Goal: Information Seeking & Learning: Learn about a topic

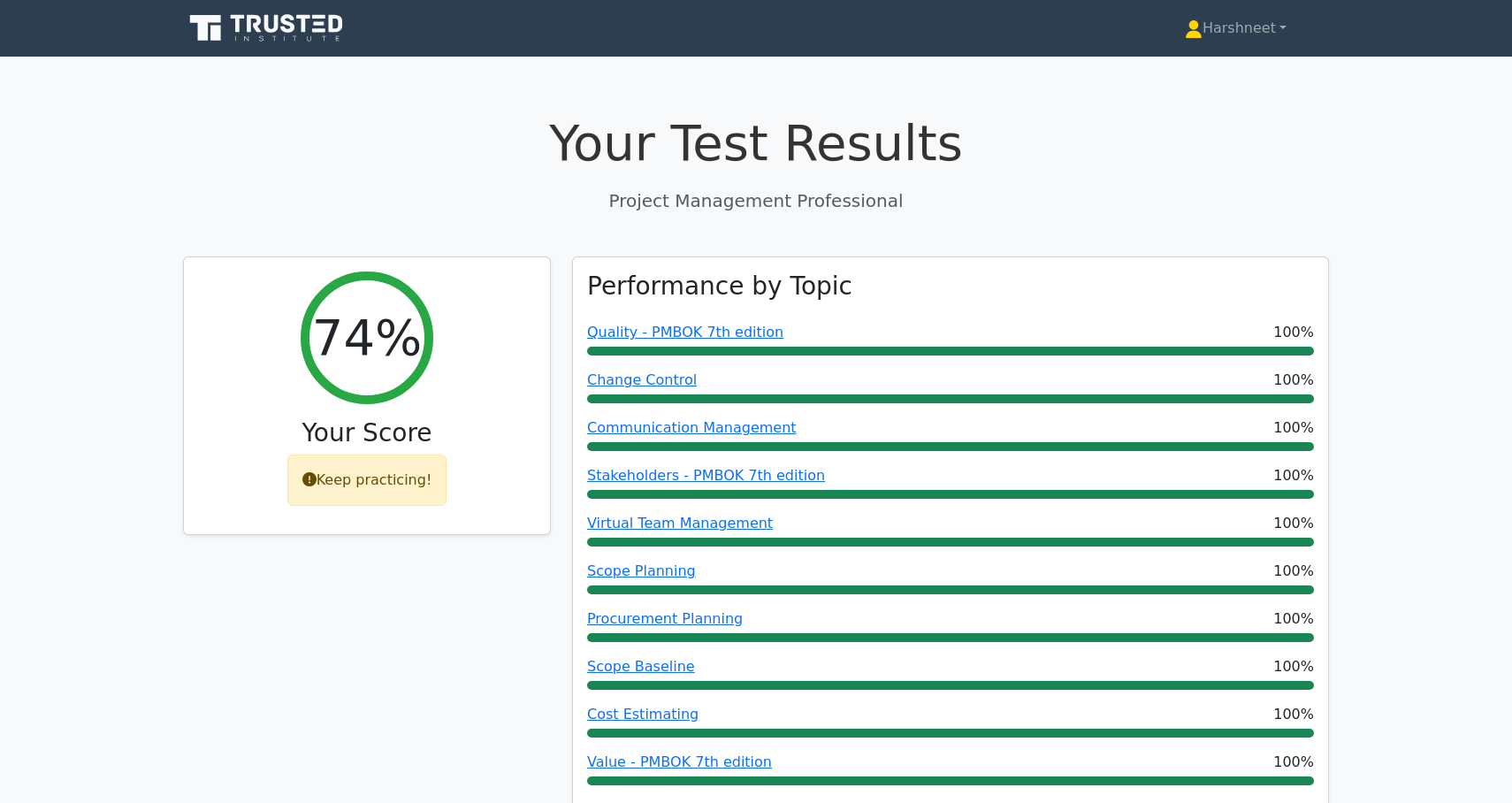
click at [307, 45] on icon at bounding box center [268, 28] width 169 height 34
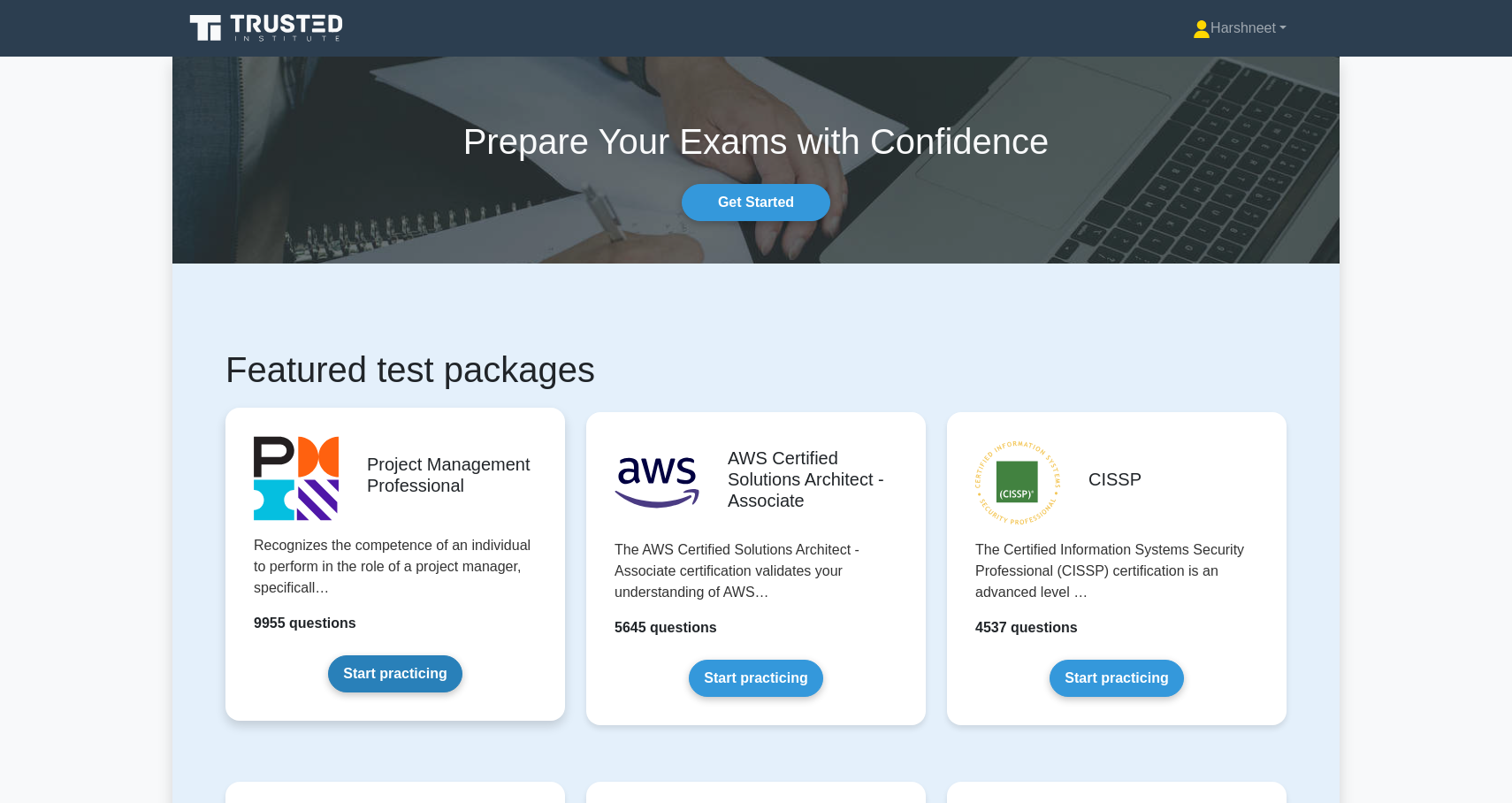
click at [386, 679] on link "Start practicing" at bounding box center [394, 674] width 133 height 37
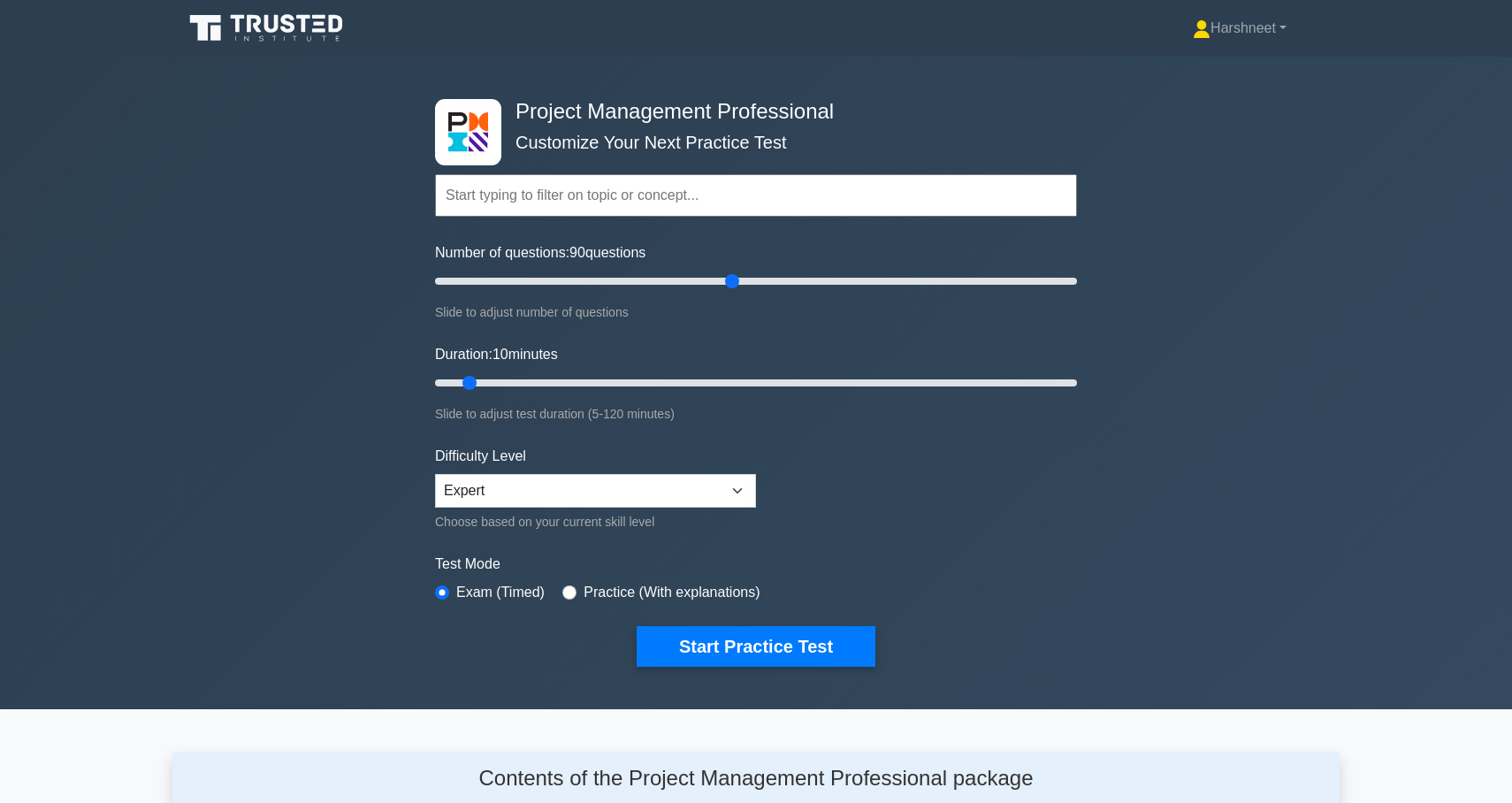
drag, startPoint x: 461, startPoint y: 279, endPoint x: 729, endPoint y: 296, distance: 268.5
click at [729, 296] on div "Number of questions: 90 questions Slide to adjust number of questions" at bounding box center [755, 282] width 641 height 80
drag, startPoint x: 734, startPoint y: 277, endPoint x: 751, endPoint y: 278, distance: 17.0
type input "100"
click at [751, 278] on input "Number of questions: 100 questions" at bounding box center [755, 281] width 641 height 21
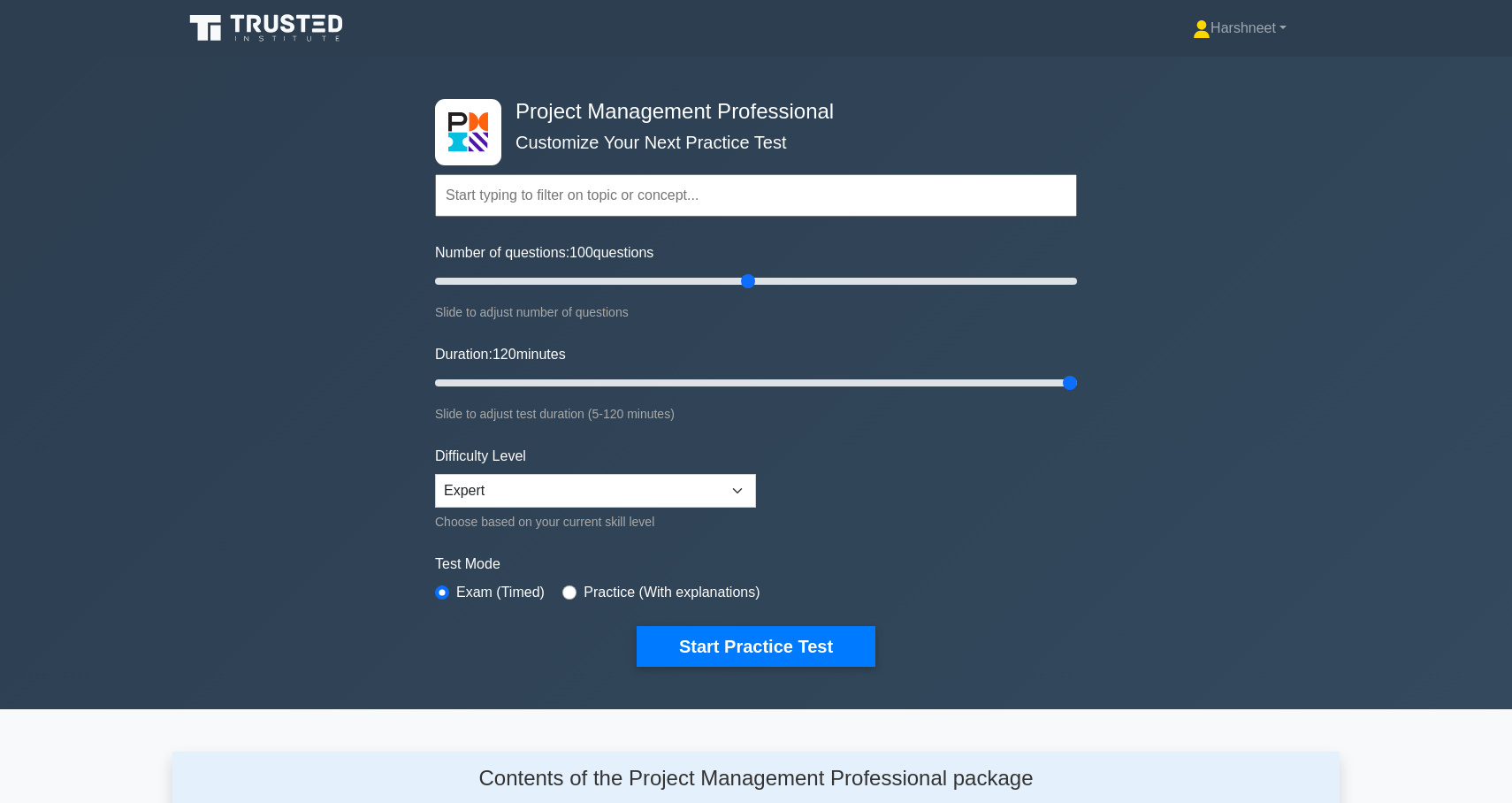
drag, startPoint x: 466, startPoint y: 380, endPoint x: 1064, endPoint y: 430, distance: 600.1
type input "120"
click at [1065, 430] on form "Topics Scope Management Time Management Cost Management Quality Management Risk…" at bounding box center [755, 393] width 641 height 547
click at [678, 655] on button "Start Practice Test" at bounding box center [756, 646] width 238 height 41
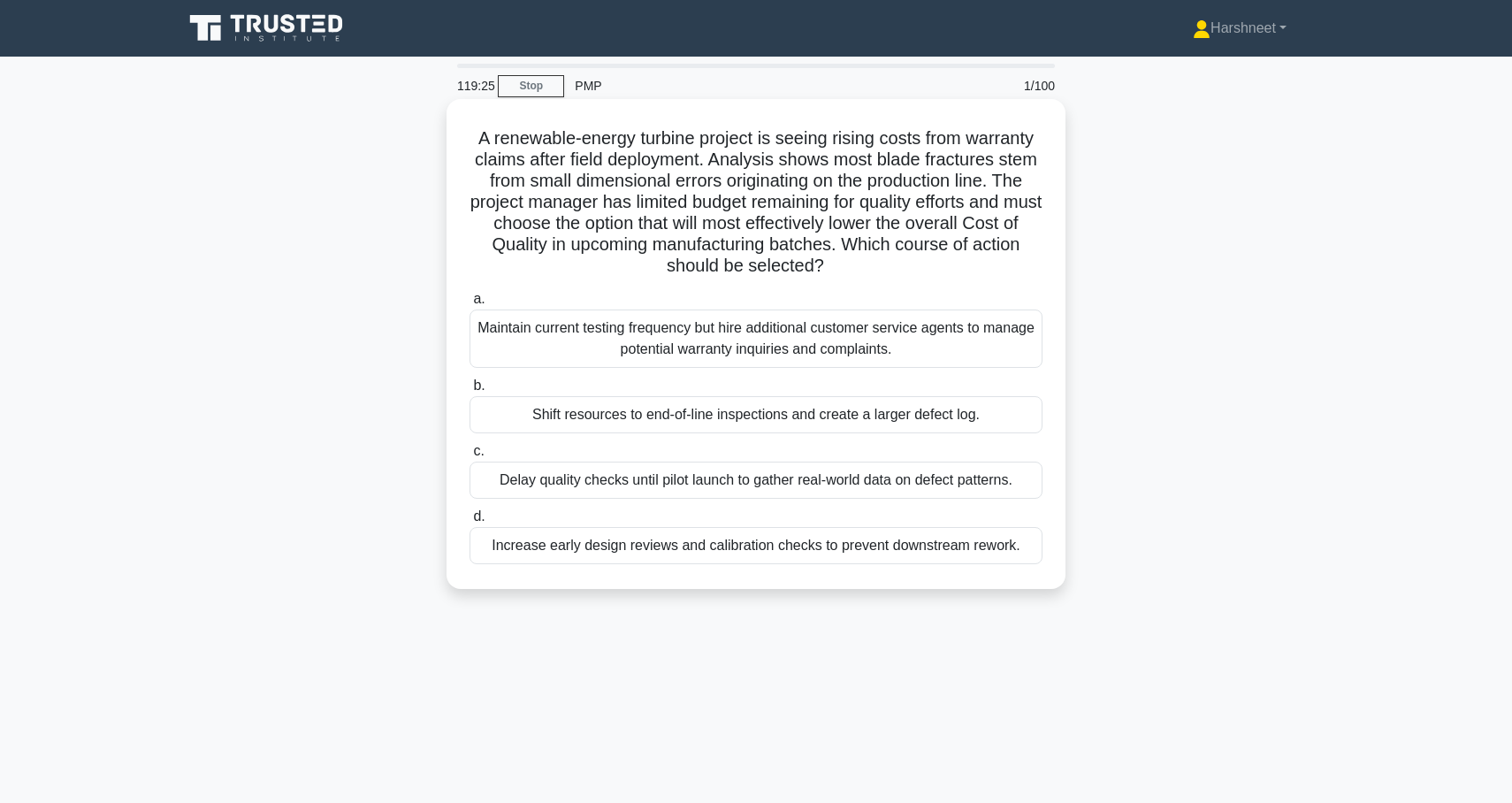
click at [676, 544] on div "Increase early design reviews and calibration checks to prevent downstream rewo…" at bounding box center [755, 546] width 573 height 37
click at [469, 523] on input "d. Increase early design reviews and calibration checks to prevent downstream r…" at bounding box center [469, 517] width 0 height 11
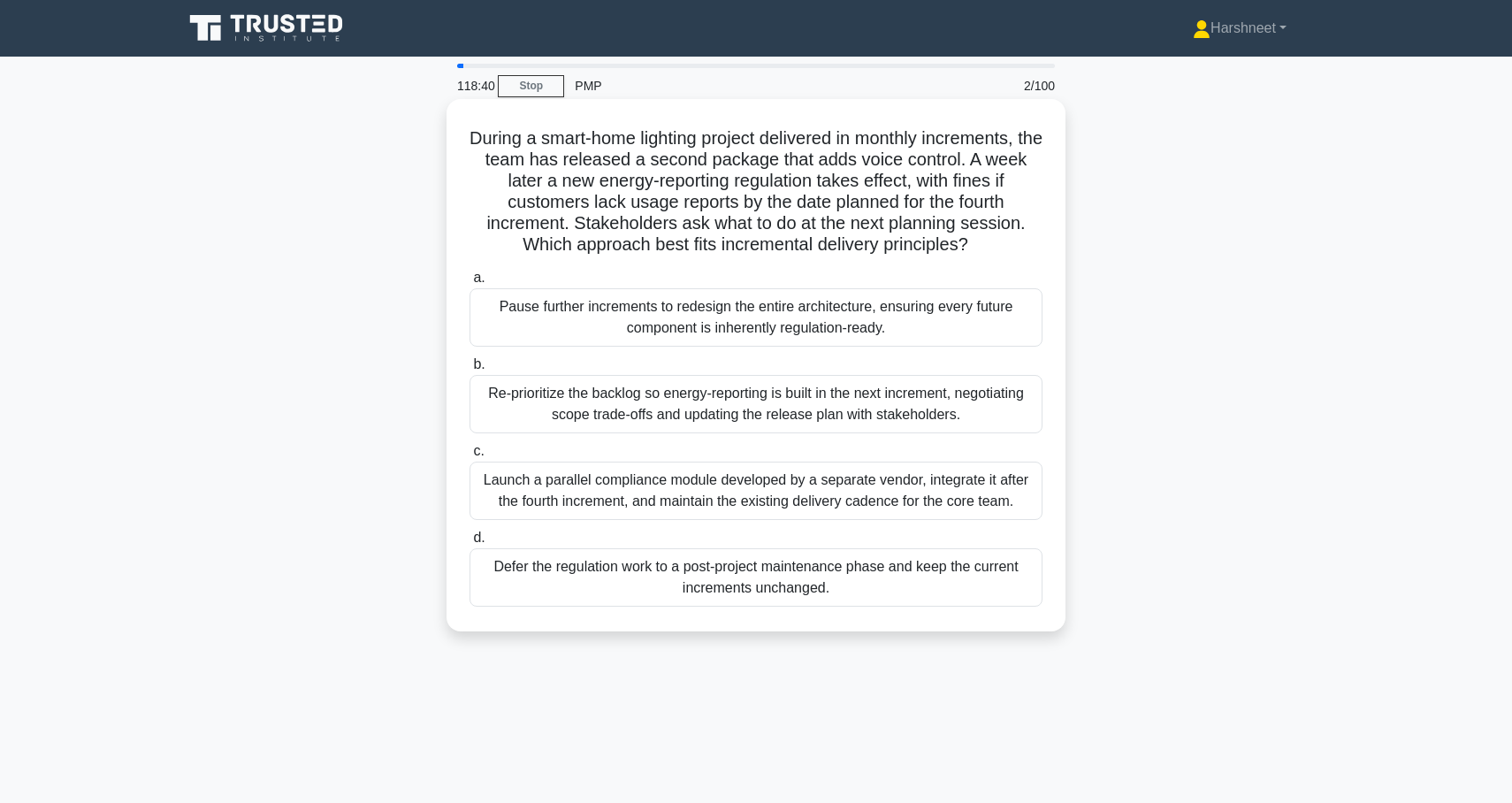
click at [834, 404] on div "Re-prioritize the backlog so energy-reporting is built in the next increment, n…" at bounding box center [755, 404] width 573 height 59
click at [469, 371] on input "b. Re-prioritize the backlog so energy-reporting is built in the next increment…" at bounding box center [469, 365] width 0 height 11
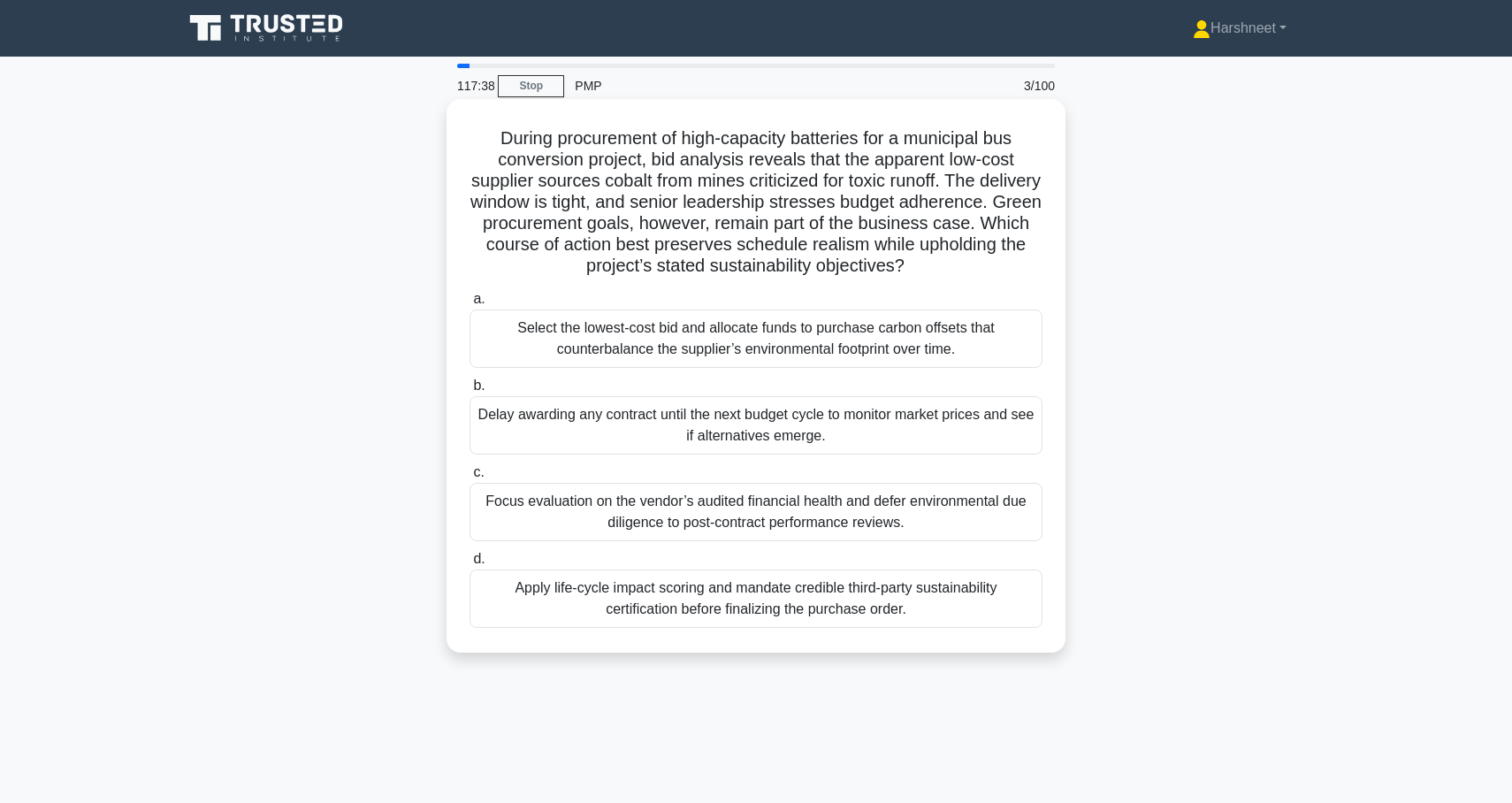
drag, startPoint x: 500, startPoint y: 134, endPoint x: 1051, endPoint y: 629, distance: 740.7
click at [1051, 629] on div "During procurement of high-capacity batteries for a municipal bus conversion pr…" at bounding box center [756, 375] width 605 height 539
copy div "Loremi dolorsitame co adip-elitsedd eiusmodte inc u laboreetd mag aliquaenim ad…"
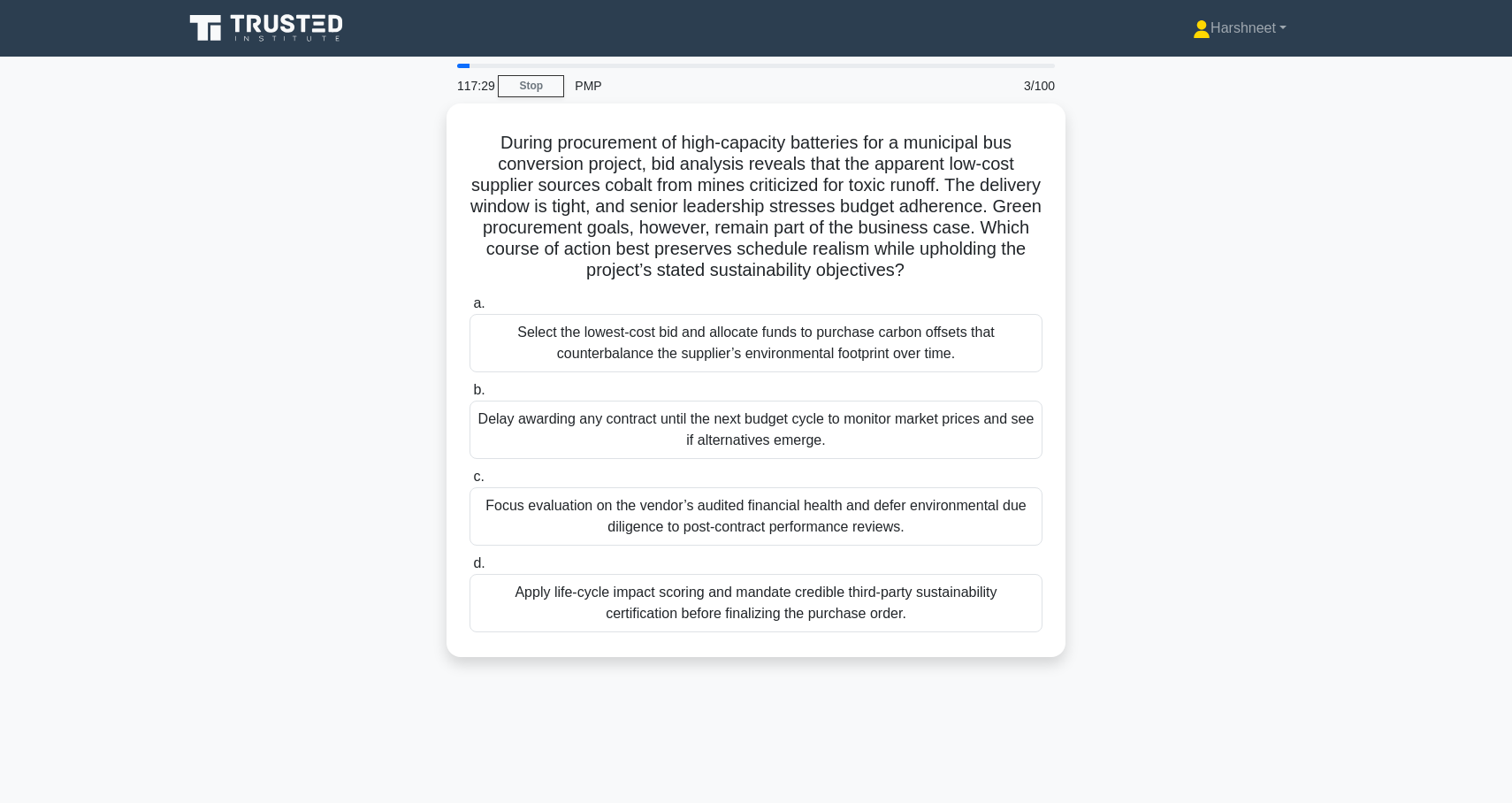
click at [365, 347] on div "During procurement of high-capacity batteries for a municipal bus conversion pr…" at bounding box center [756, 390] width 1168 height 575
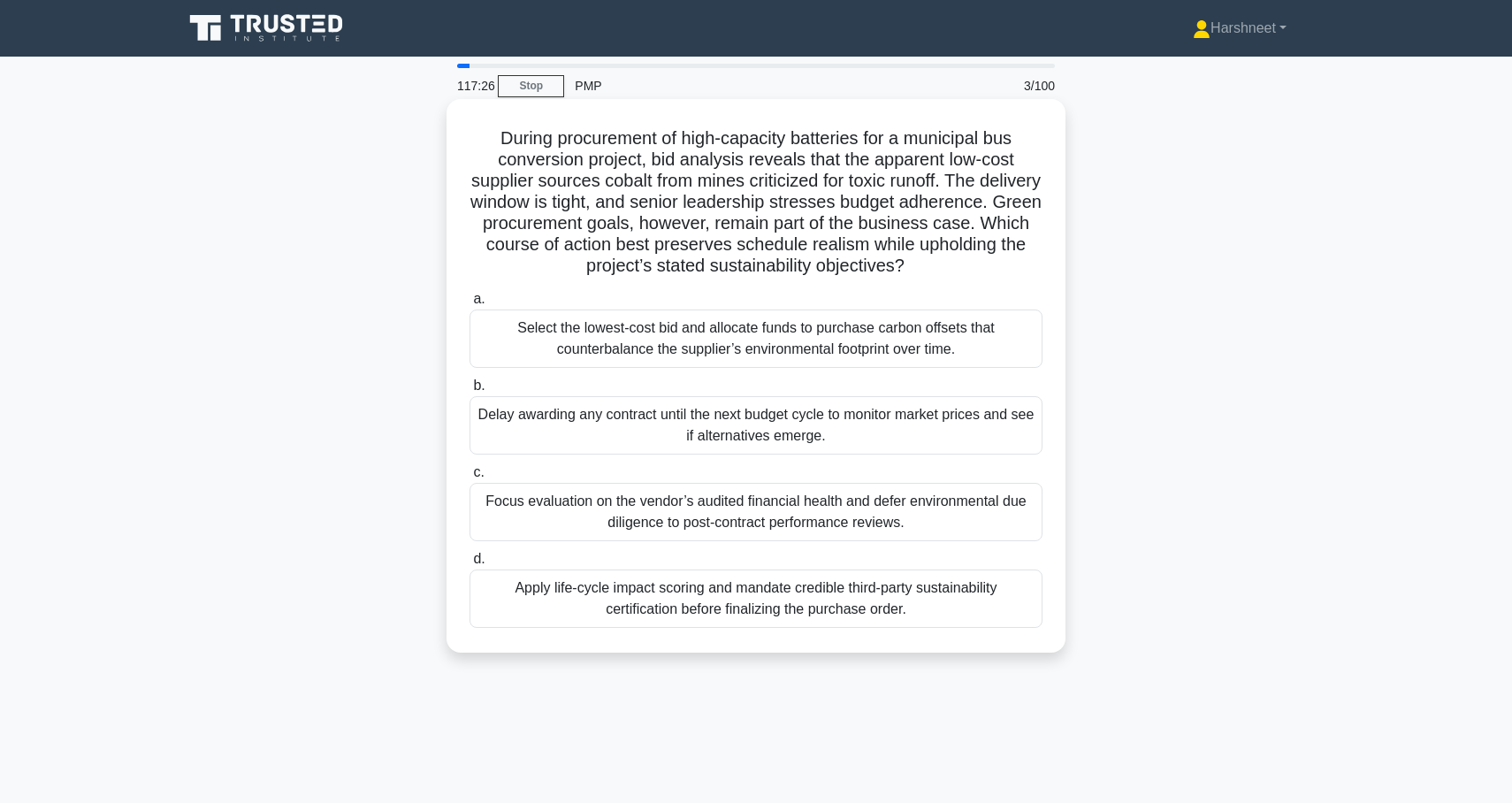
click at [616, 606] on div "Apply life-cycle impact scoring and mandate credible third-party sustainability…" at bounding box center [755, 599] width 573 height 59
click at [469, 565] on input "d. Apply life-cycle impact scoring and mandate credible third-party sustainabil…" at bounding box center [469, 559] width 0 height 11
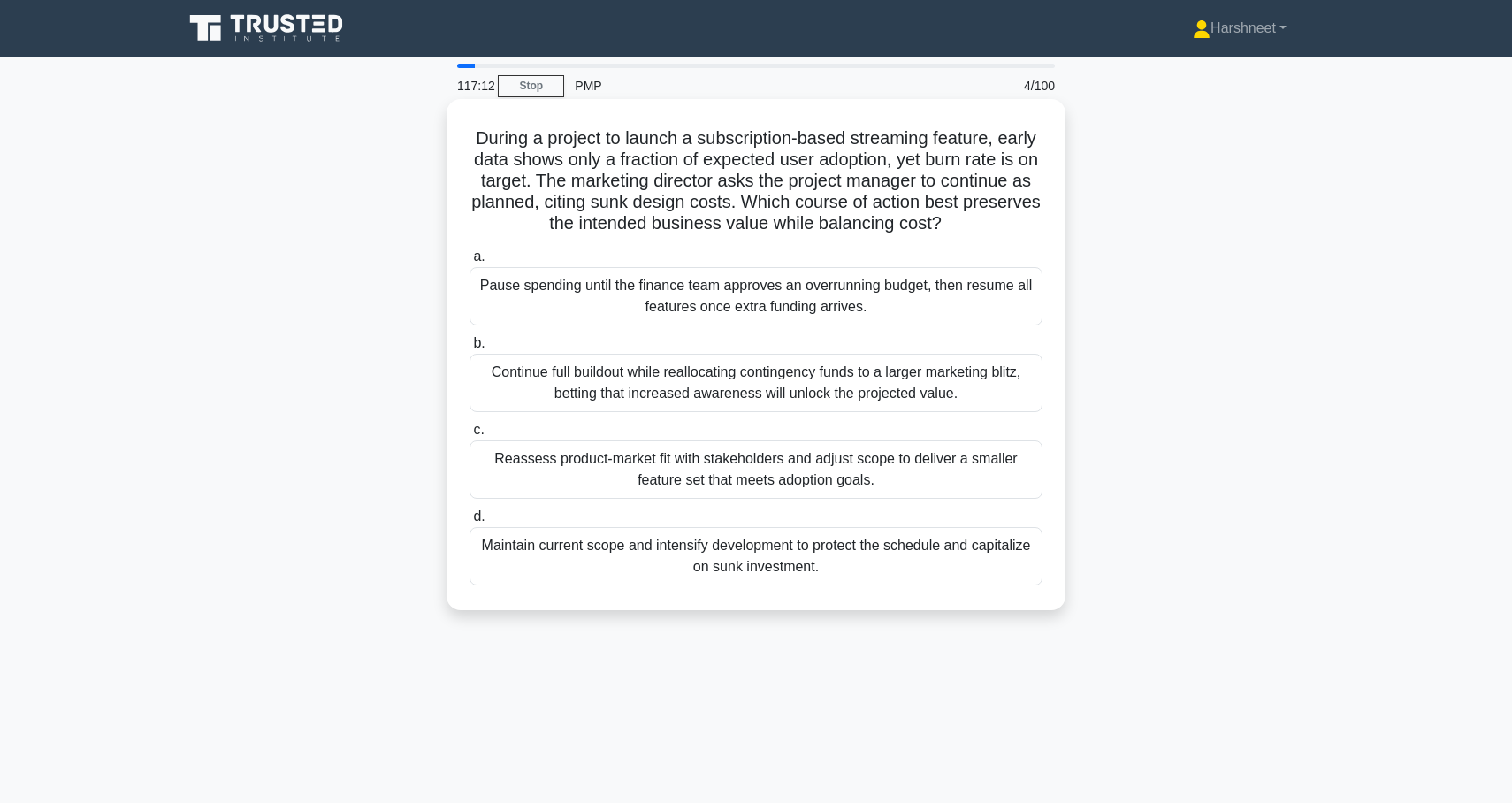
click at [577, 467] on div "Reassess product-market fit with stakeholders and adjust scope to deliver a sma…" at bounding box center [755, 470] width 573 height 59
click at [469, 436] on input "c. Reassess product-market fit with stakeholders and adjust scope to deliver a …" at bounding box center [469, 430] width 0 height 11
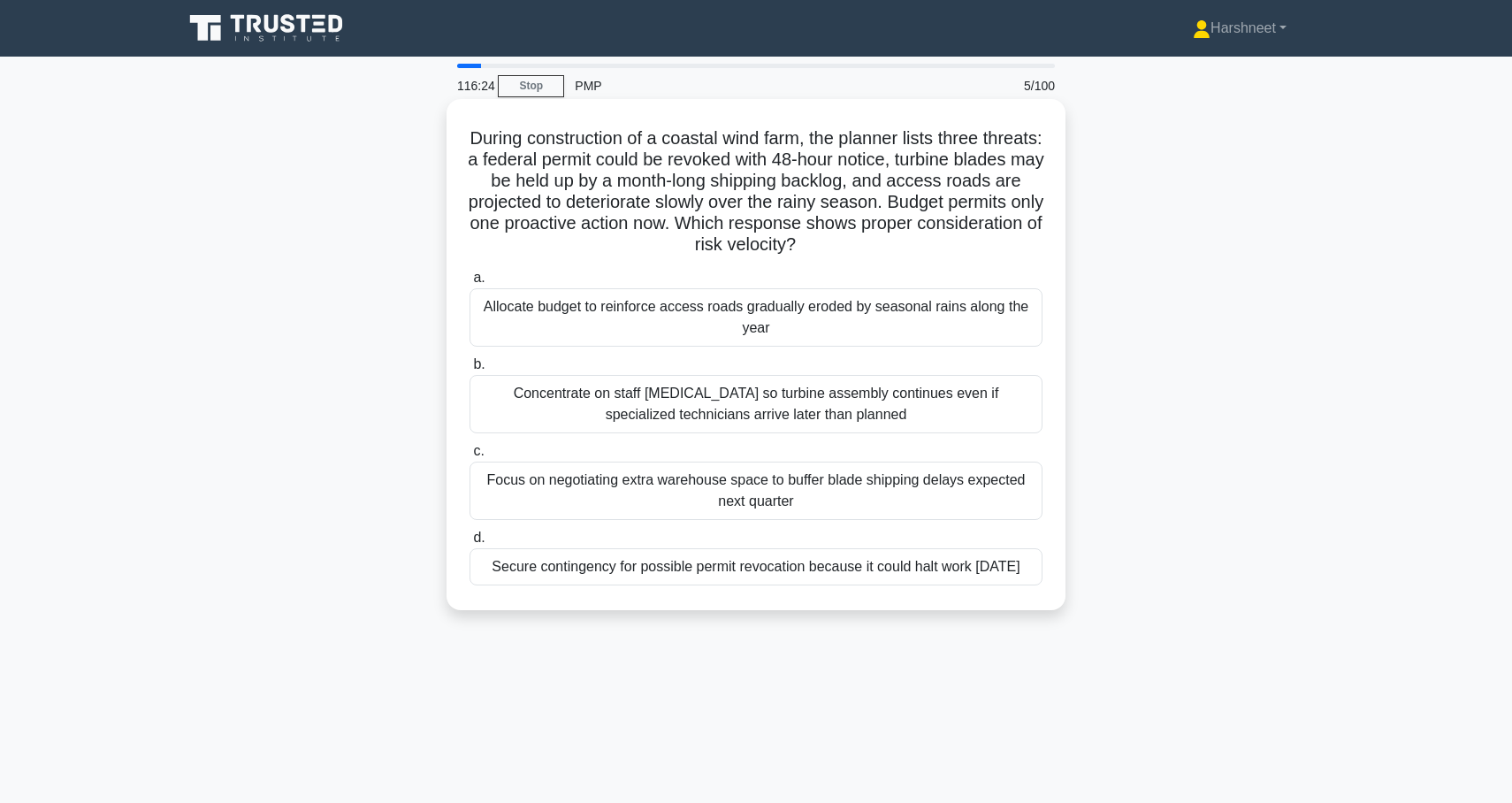
drag, startPoint x: 501, startPoint y: 139, endPoint x: 952, endPoint y: 627, distance: 664.5
click at [952, 610] on div "During construction of a coastal wind farm, the planner lists three threats: a …" at bounding box center [756, 354] width 619 height 511
copy div "During construction of a coastal wind farm, the planner lists three threats: a …"
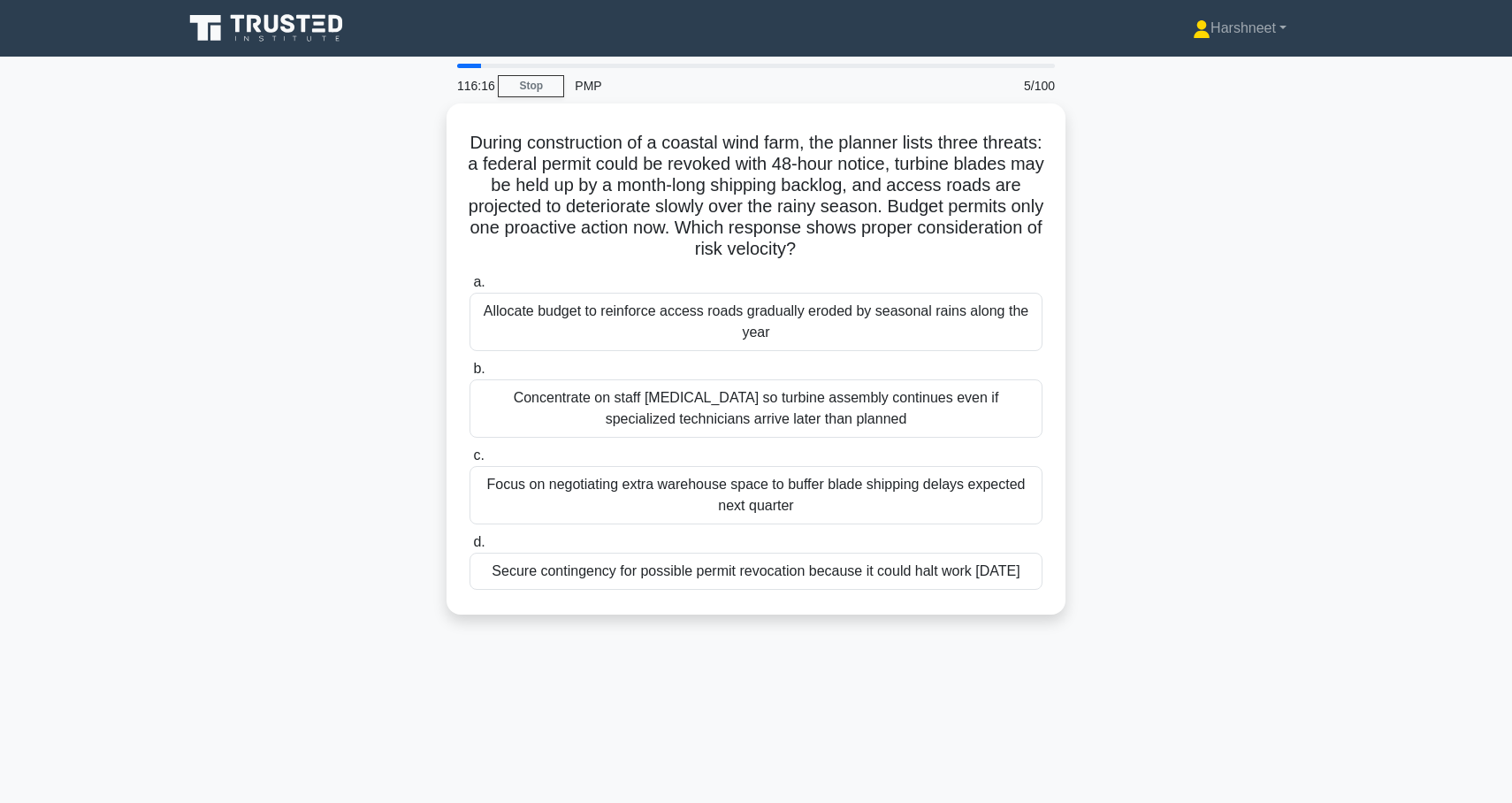
click at [351, 354] on div "During construction of a coastal wind farm, the planner lists three threats: a …" at bounding box center [756, 370] width 1168 height 533
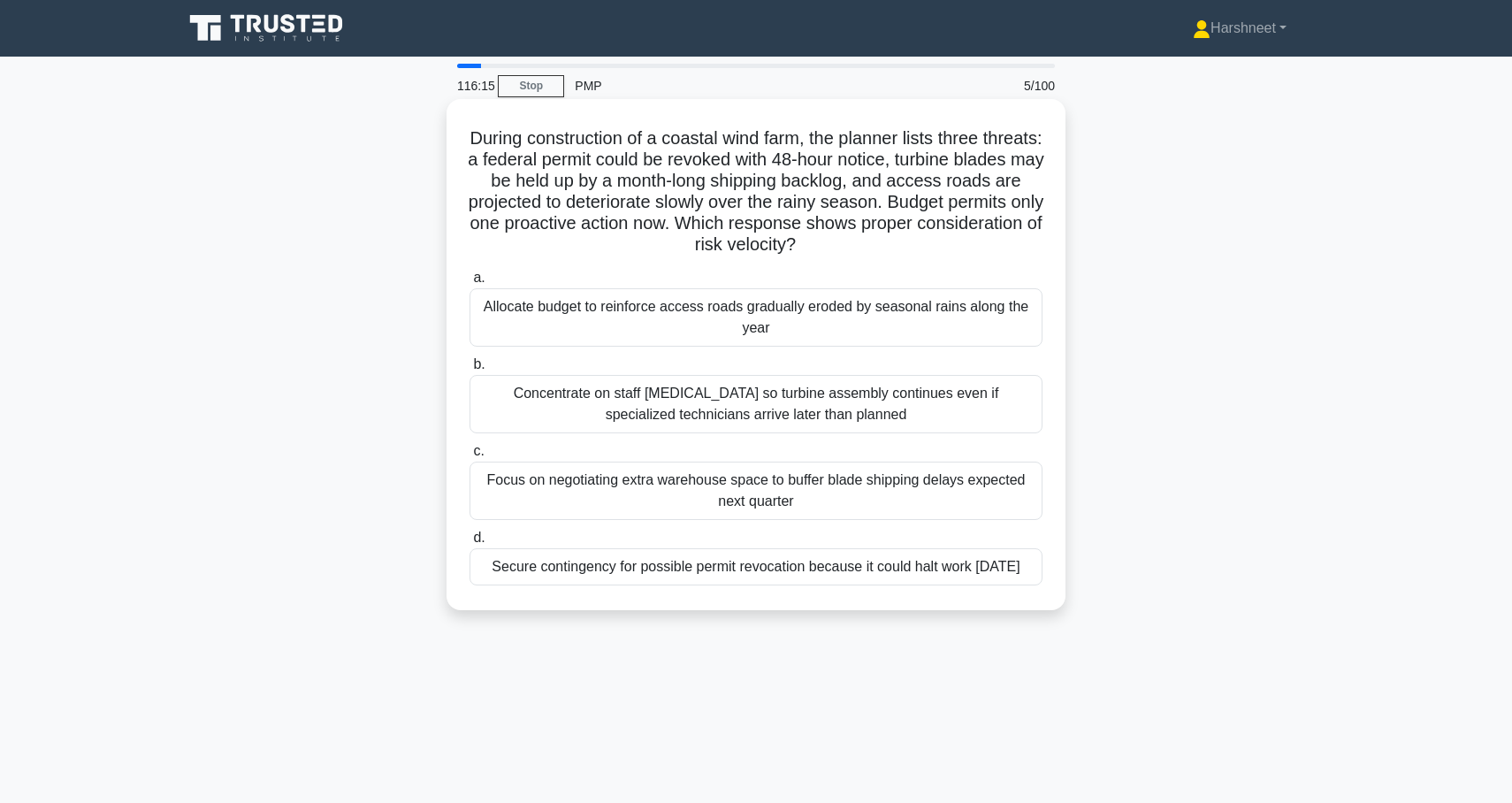
click at [548, 585] on div "Secure contingency for possible permit revocation because it could halt work wi…" at bounding box center [755, 567] width 573 height 37
click at [469, 544] on input "d. Secure contingency for possible permit revocation because it could halt work…" at bounding box center [469, 538] width 0 height 11
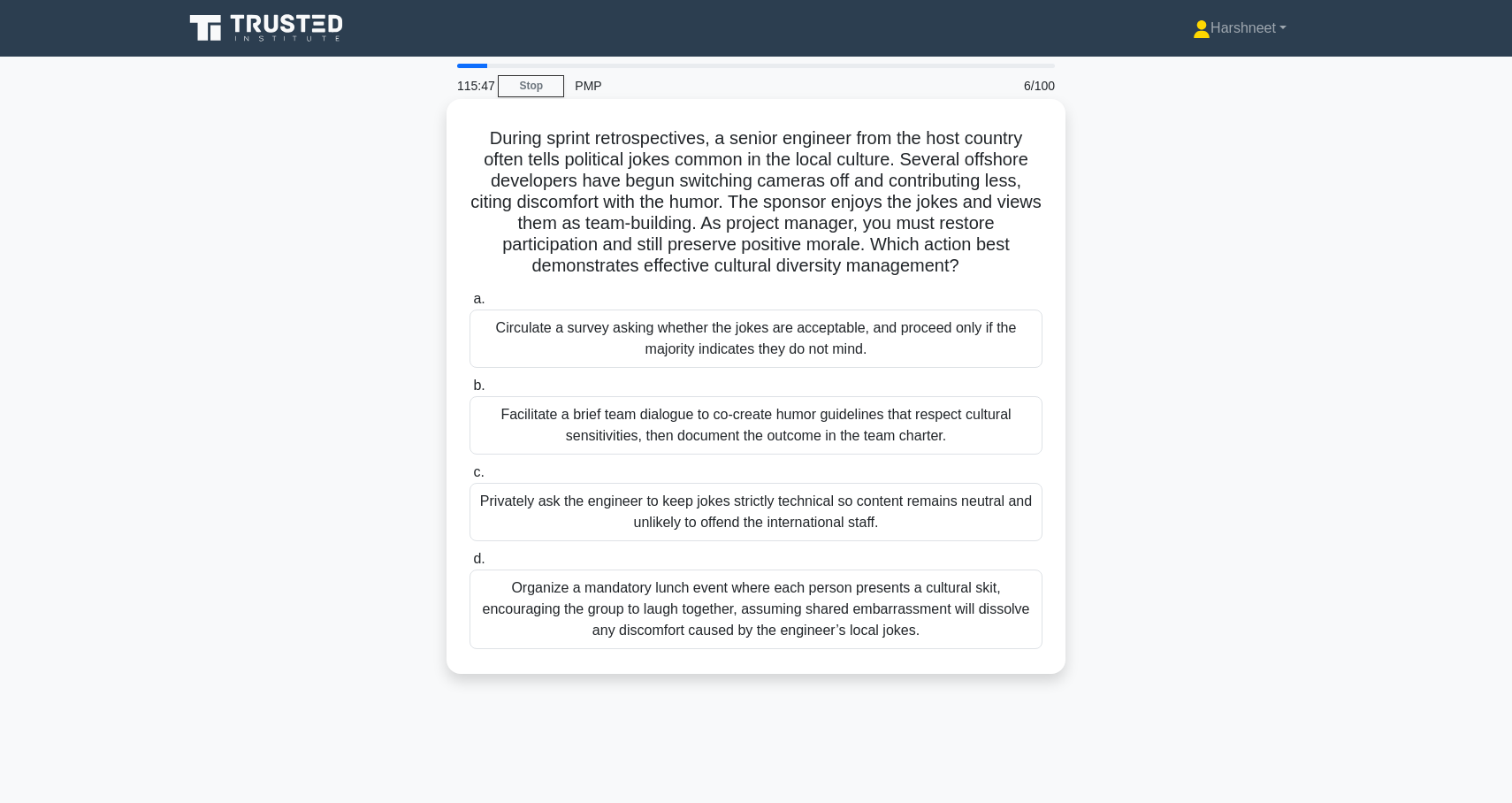
click at [495, 524] on div "Privately ask the engineer to keep jokes strictly technical so content remains …" at bounding box center [755, 512] width 573 height 59
click at [469, 479] on input "c. Privately ask the engineer to keep jokes strictly technical so content remai…" at bounding box center [469, 472] width 0 height 11
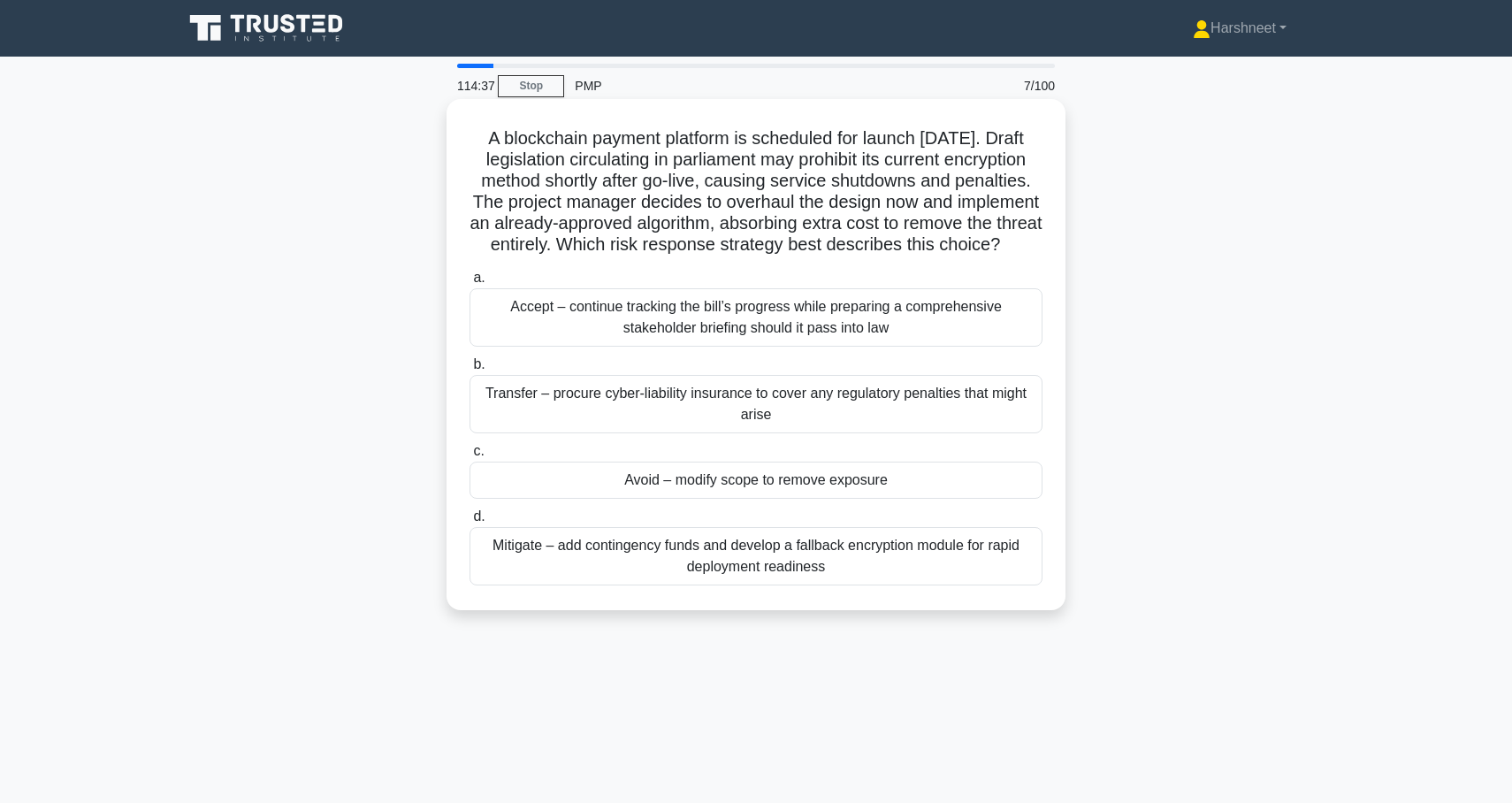
drag, startPoint x: 486, startPoint y: 131, endPoint x: 931, endPoint y: 606, distance: 650.9
click at [931, 604] on div "A blockchain payment platform is scheduled for launch in six months. Draft legi…" at bounding box center [756, 355] width 605 height 497
copy div "A blockchain payment platform is scheduled for launch in six months. Draft legi…"
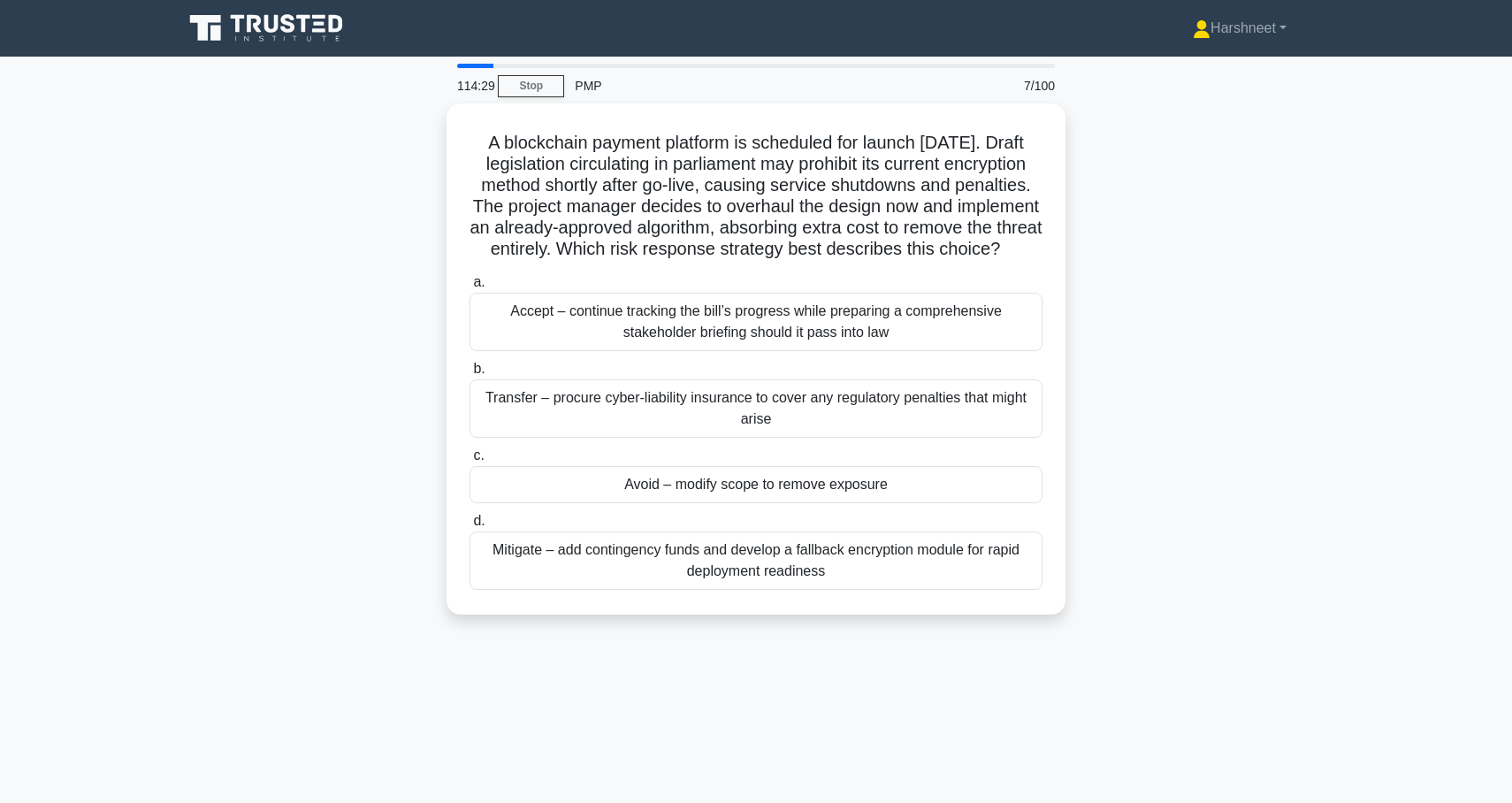
click at [333, 346] on div "A blockchain payment platform is scheduled for launch in six months. Draft legi…" at bounding box center [756, 370] width 1168 height 533
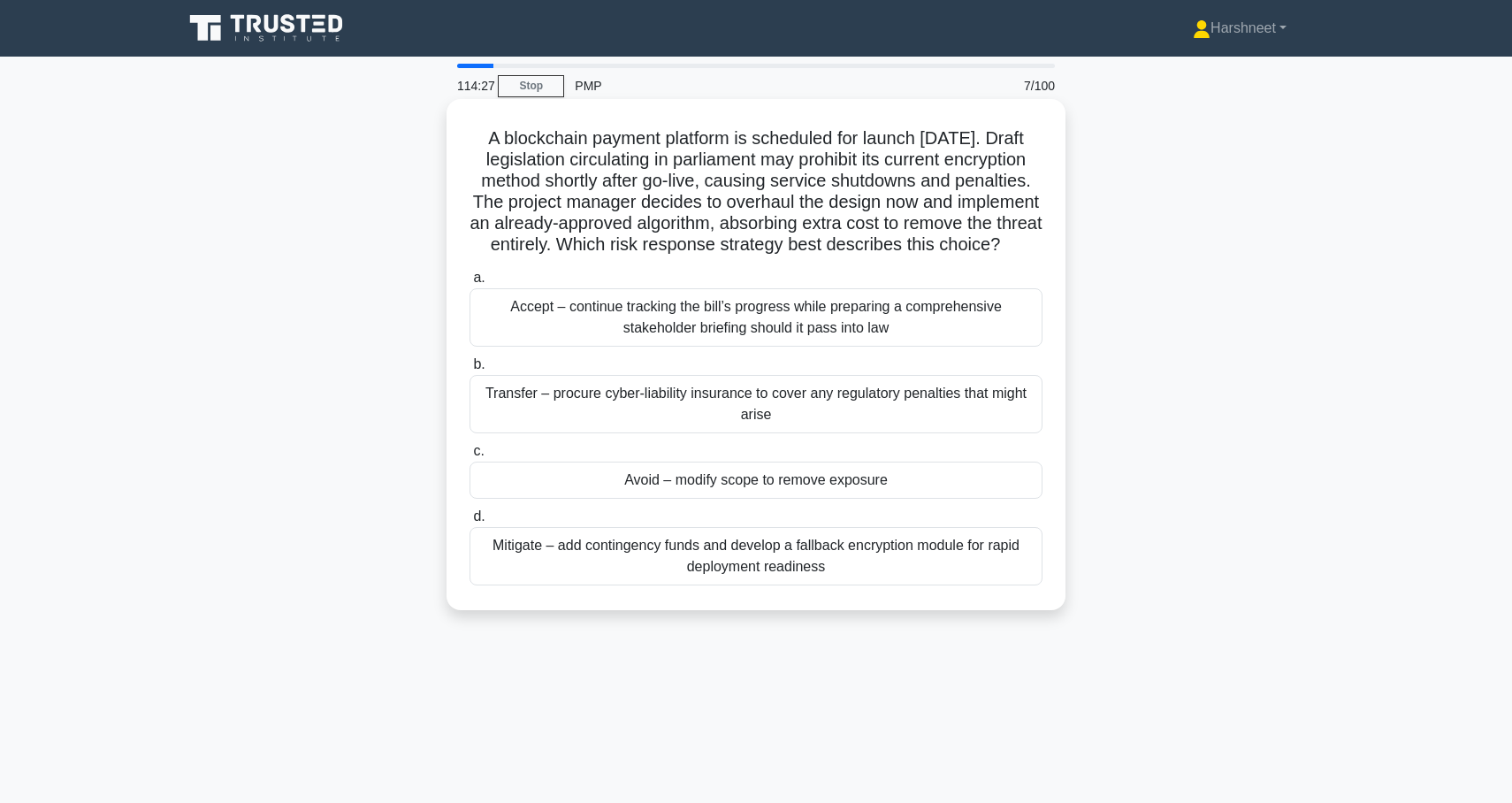
click at [621, 499] on div "Avoid – modify scope to remove exposure" at bounding box center [755, 481] width 573 height 37
click at [469, 457] on input "c. Avoid – modify scope to remove exposure" at bounding box center [469, 452] width 0 height 11
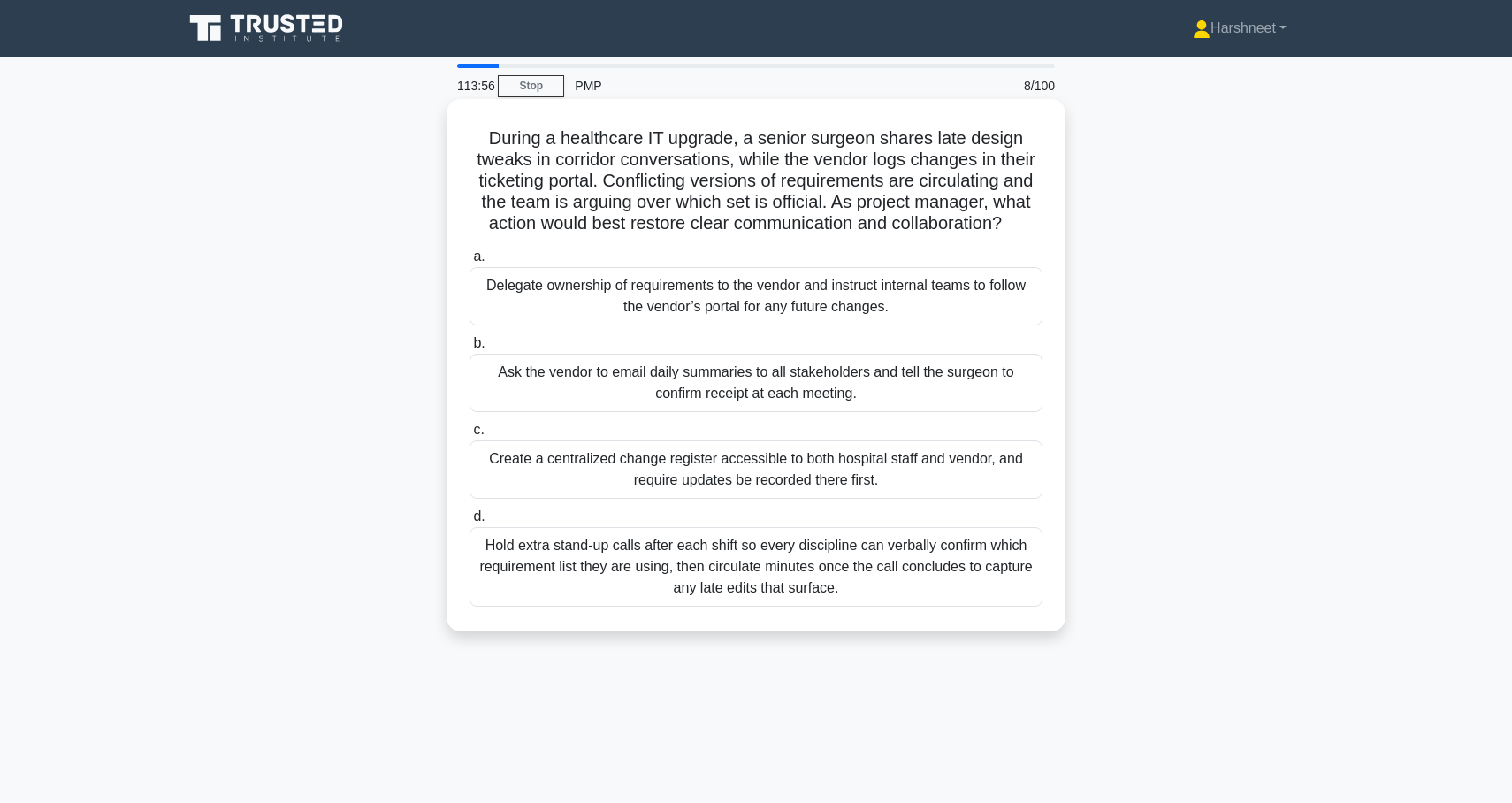
click at [548, 467] on div "Create a centralized change register accessible to both hospital staff and vend…" at bounding box center [755, 470] width 573 height 59
click at [469, 436] on input "c. Create a centralized change register accessible to both hospital staff and v…" at bounding box center [469, 430] width 0 height 11
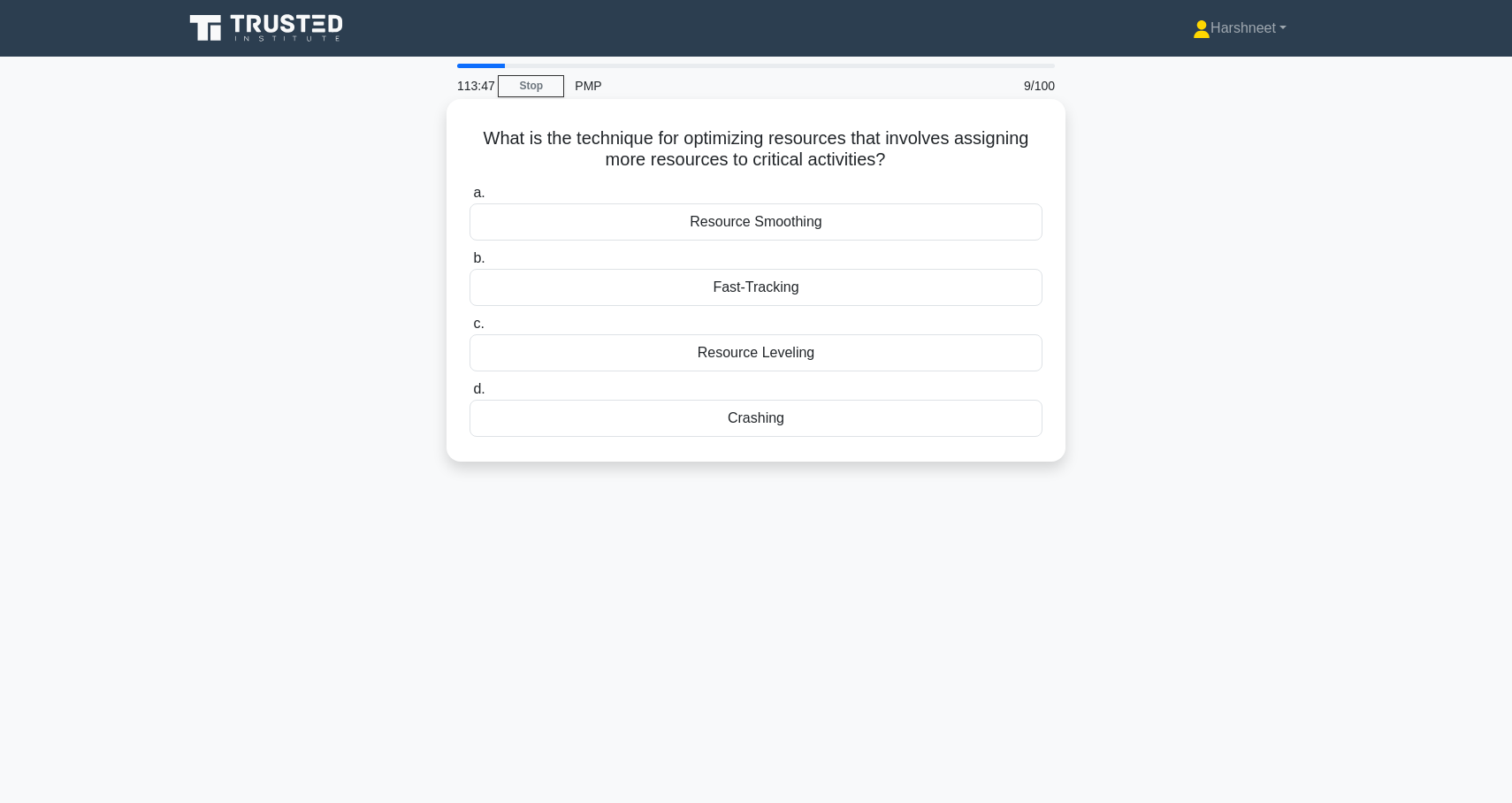
drag, startPoint x: 487, startPoint y: 141, endPoint x: 892, endPoint y: 449, distance: 508.8
click at [893, 448] on div "What is the technique for optimizing resources that involves assigning more res…" at bounding box center [756, 280] width 605 height 348
copy div "What is the technique for optimizing resources that involves assigning more res…"
click at [182, 286] on div "What is the technique for optimizing resources that involves assigning more res…" at bounding box center [756, 295] width 1168 height 384
click at [601, 421] on div "Crashing" at bounding box center [755, 418] width 573 height 37
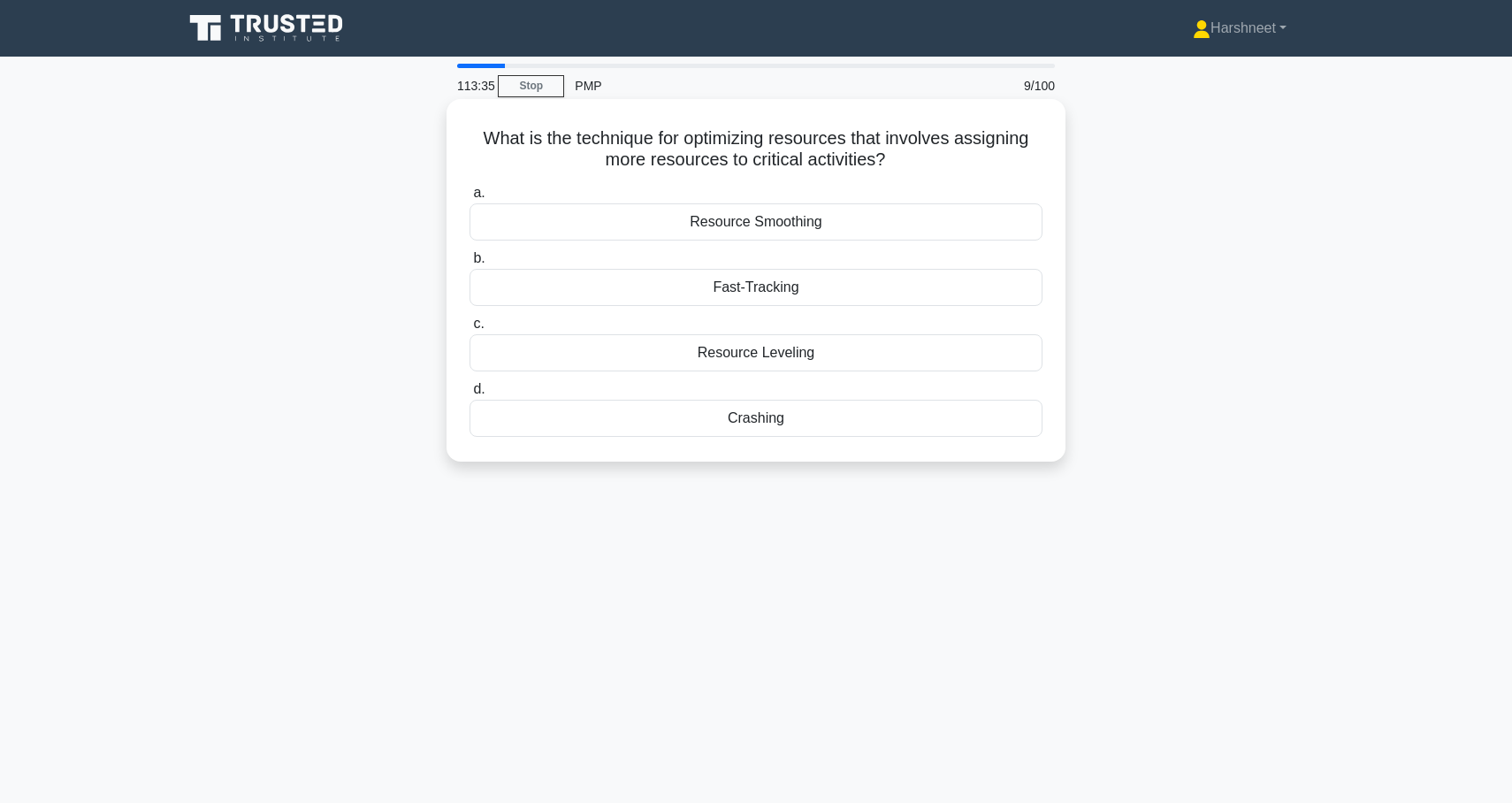
click at [469, 395] on input "d. Crashing" at bounding box center [469, 389] width 0 height 11
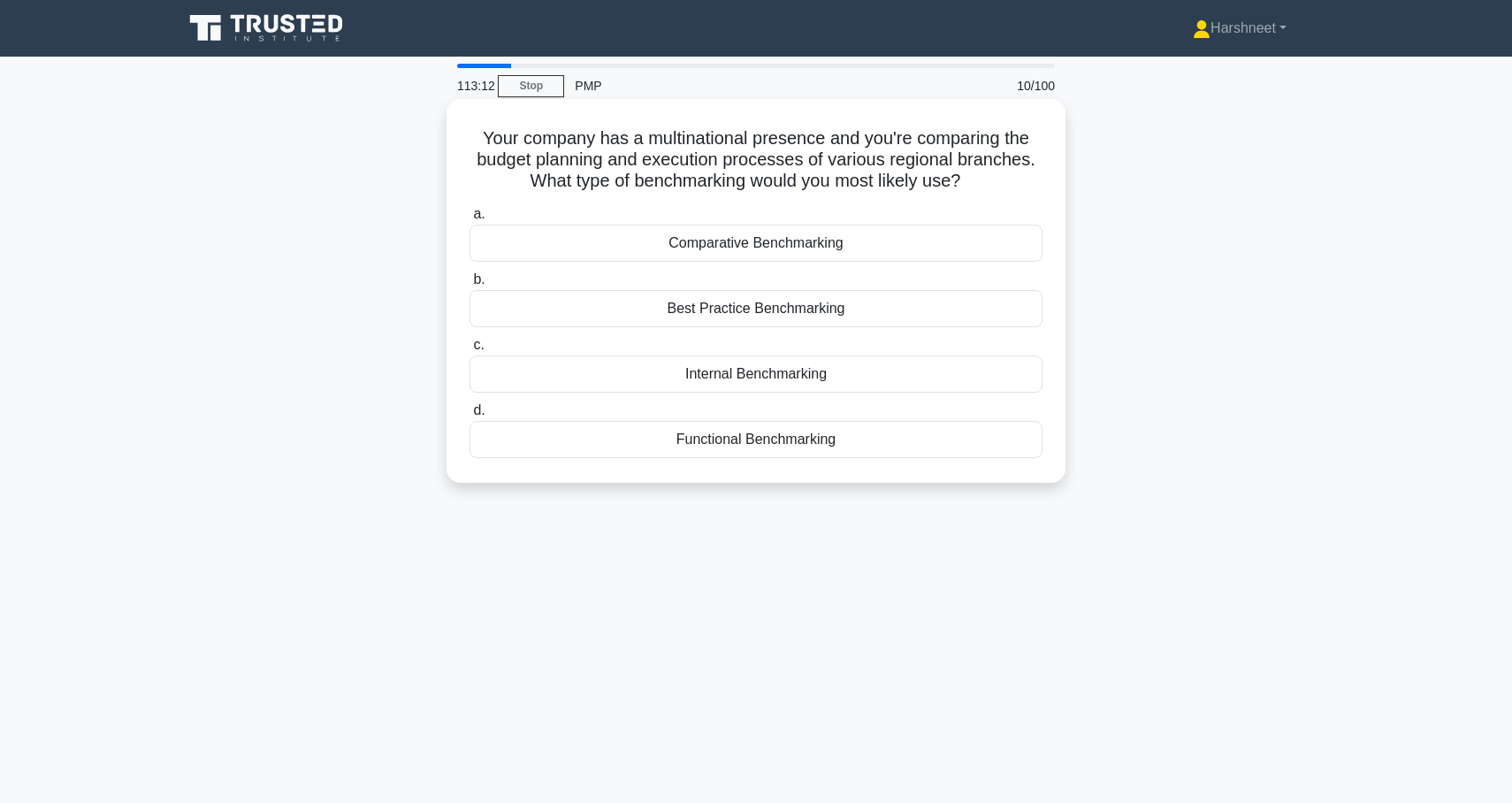
drag, startPoint x: 484, startPoint y: 137, endPoint x: 890, endPoint y: 464, distance: 521.3
click at [890, 465] on div "Your company has a multinational presence and you're comparing the budget plann…" at bounding box center [756, 291] width 605 height 370
copy div "Your company has a multinational presence and you're comparing the budget plann…"
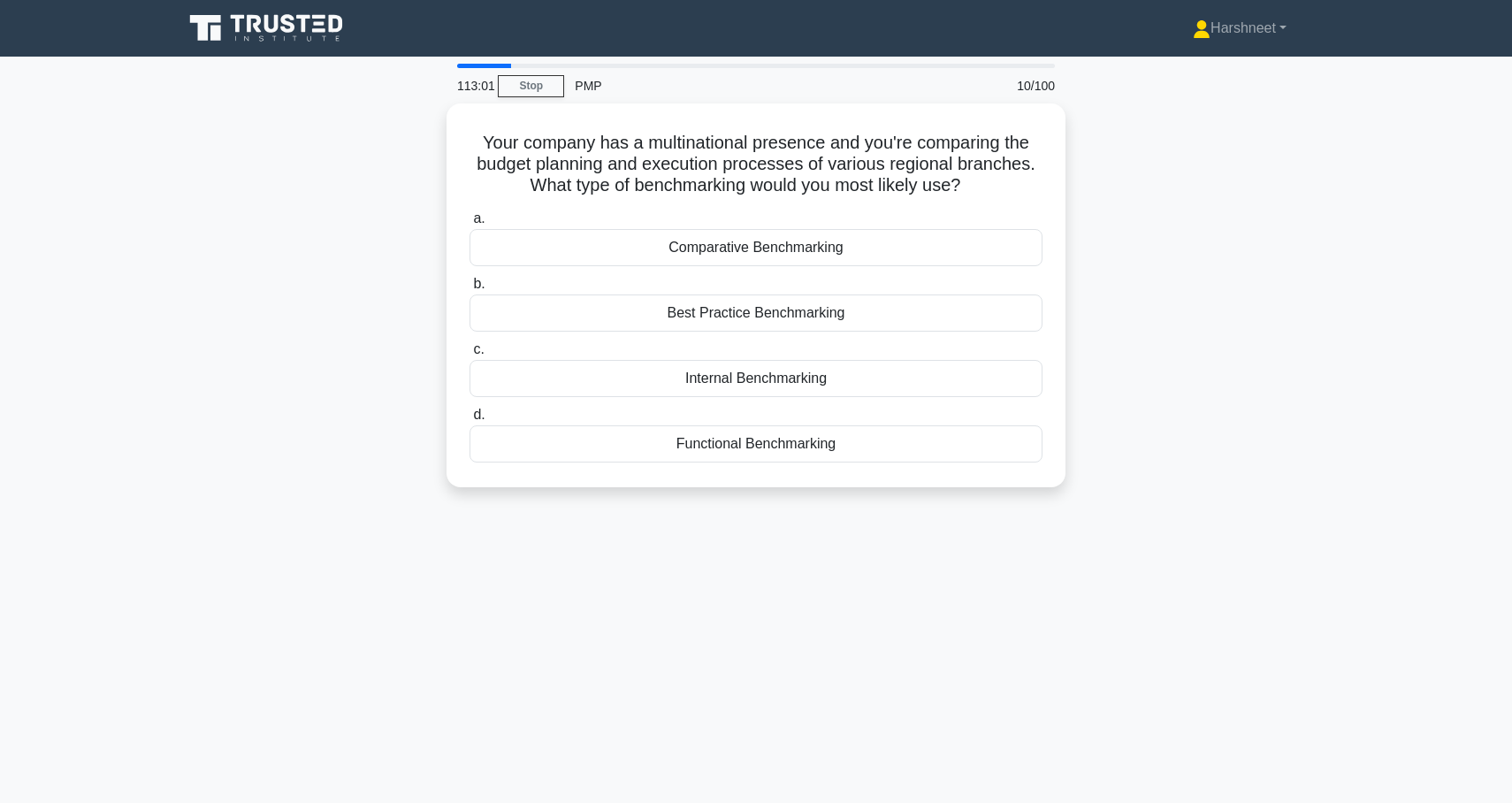
click at [389, 238] on div "Your company has a multinational presence and you're comparing the budget plann…" at bounding box center [756, 306] width 1168 height 405
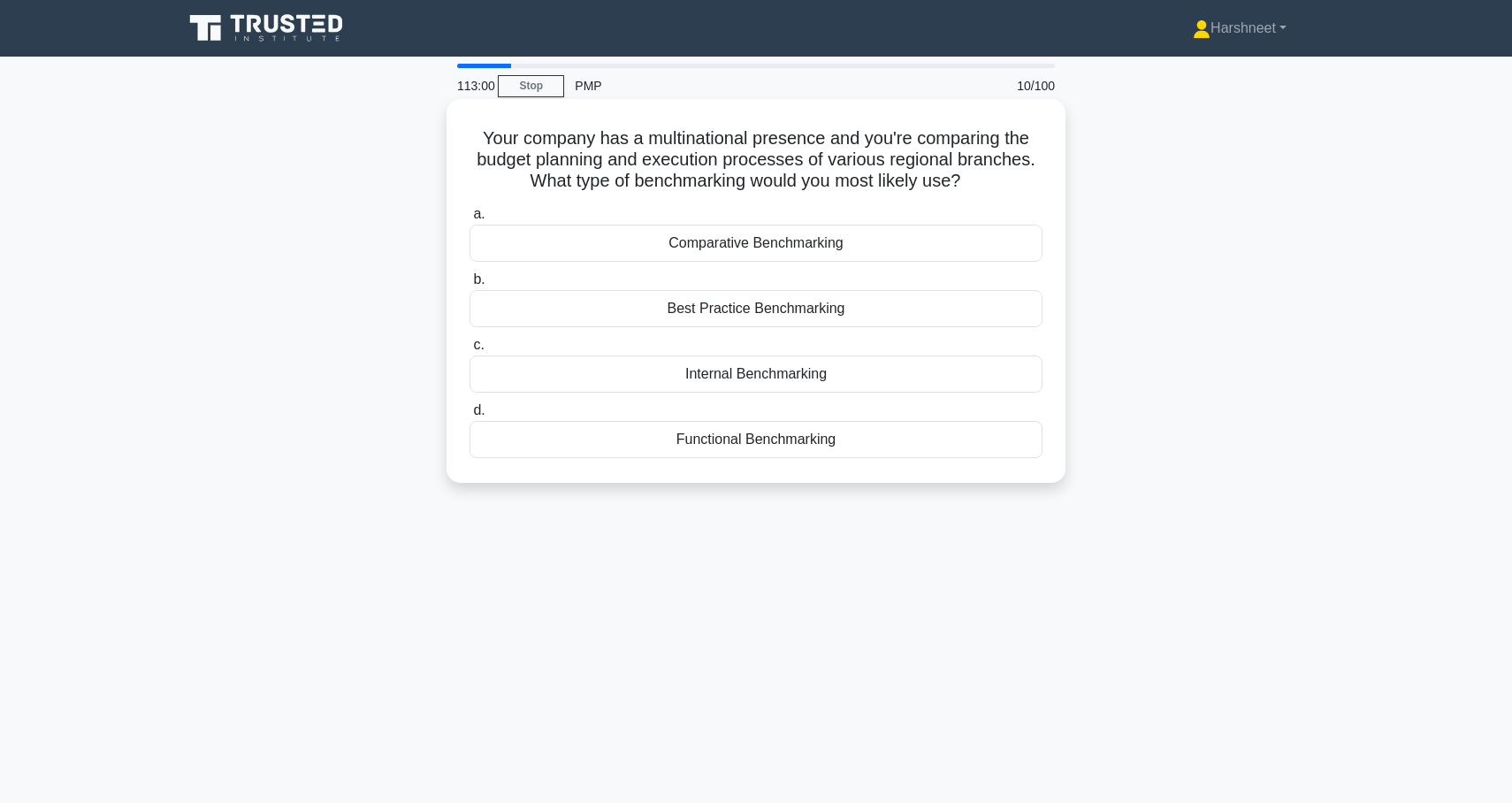
click at [641, 238] on div "Comparative Benchmarking" at bounding box center [755, 243] width 573 height 37
click at [469, 220] on input "a. Comparative Benchmarking" at bounding box center [469, 214] width 0 height 11
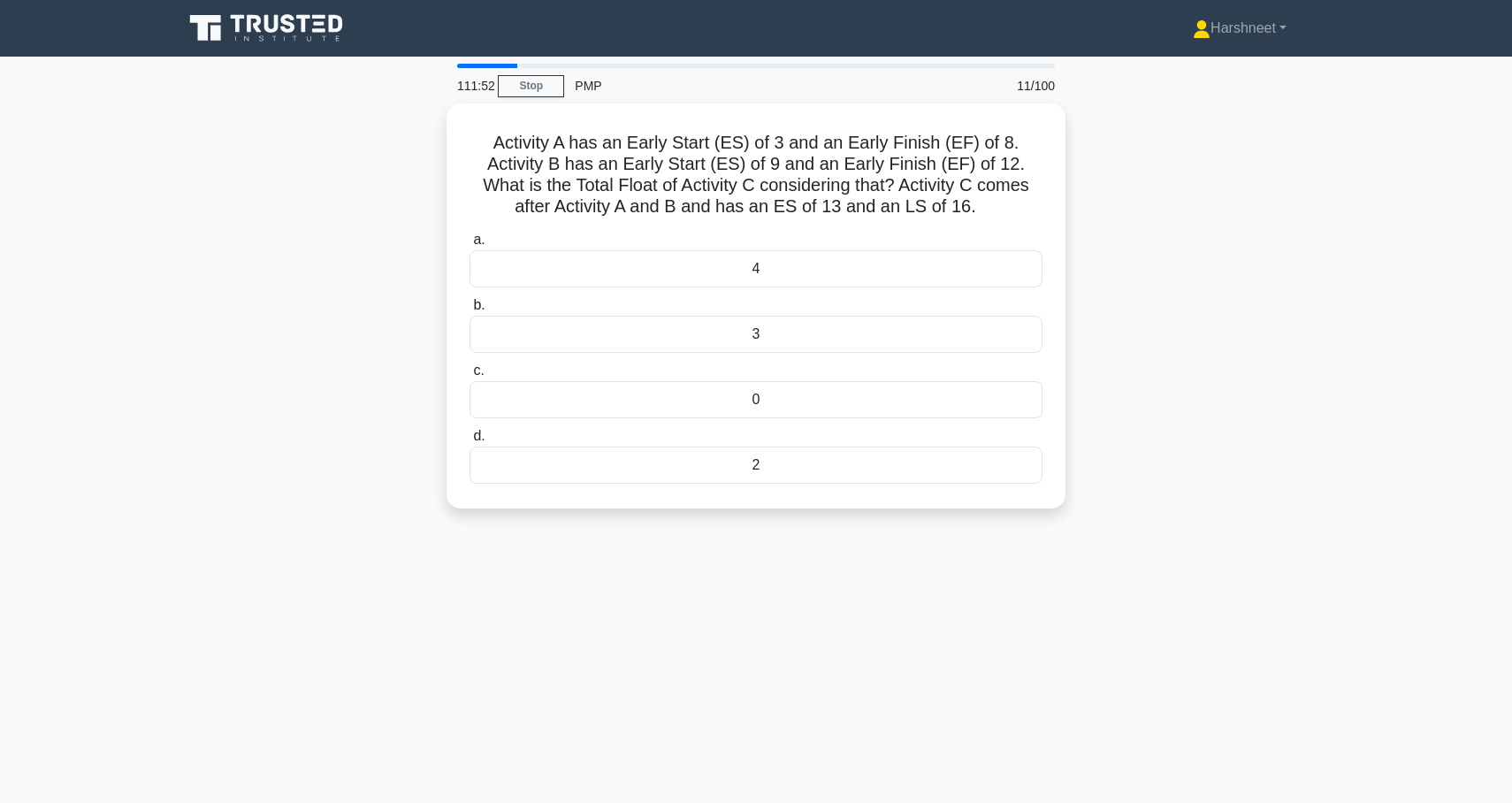
drag, startPoint x: 497, startPoint y: 136, endPoint x: 787, endPoint y: 511, distance: 474.1
click at [787, 511] on div "Activity A has an Early Start (ES) of 3 and an Early Finish (EF) of 8. Activity…" at bounding box center [756, 317] width 1168 height 427
copy div "Activity A has an Early Start (ES) of 3 and an Early Finish (EF) of 8. Activity…"
click at [270, 348] on div "Activity A has an Early Start (ES) of 3 and an Early Finish (EF) of 8. Activity…" at bounding box center [756, 317] width 1168 height 427
click at [633, 335] on div "3" at bounding box center [755, 330] width 573 height 37
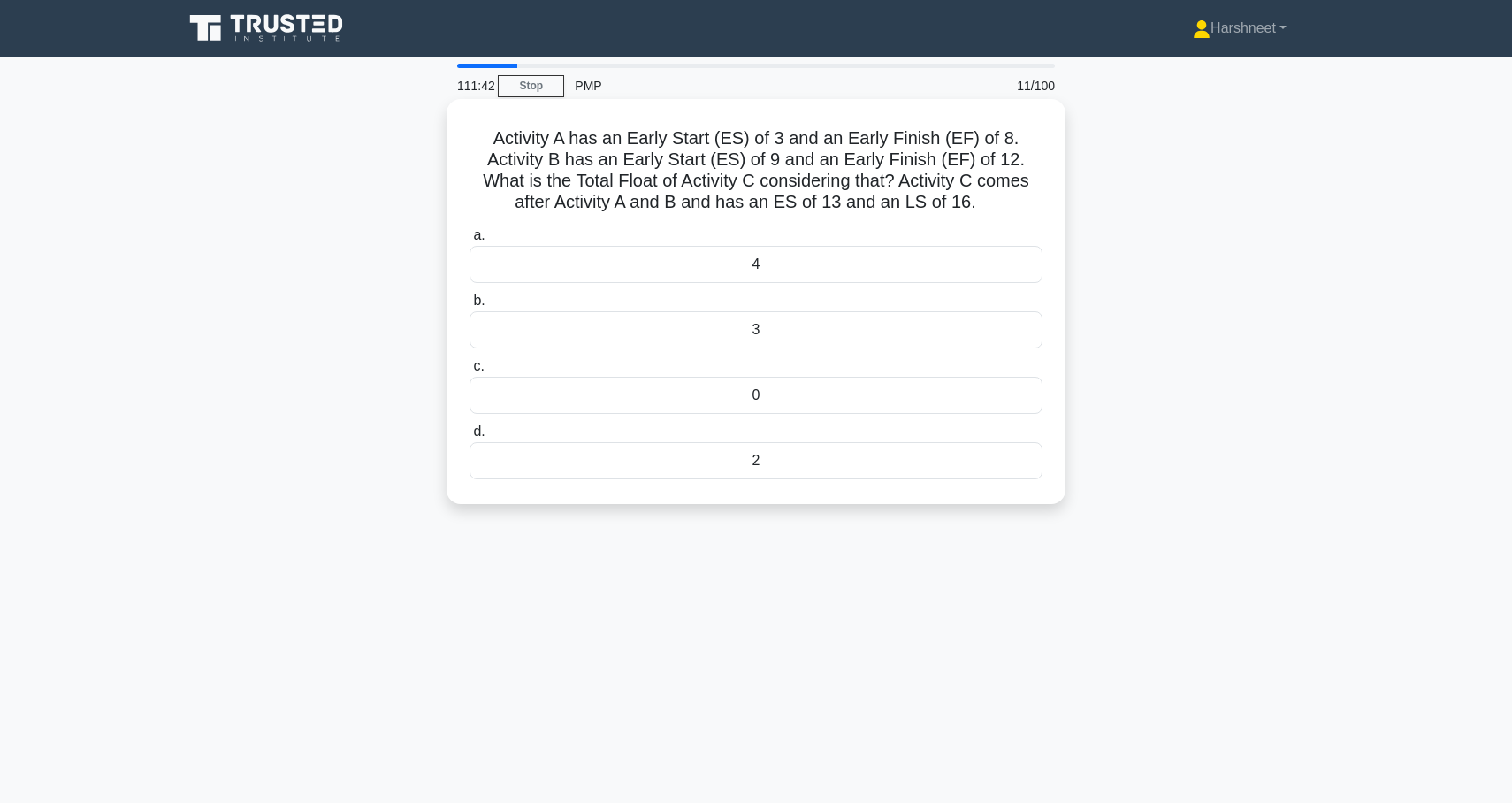
click at [469, 307] on input "b. 3" at bounding box center [469, 301] width 0 height 11
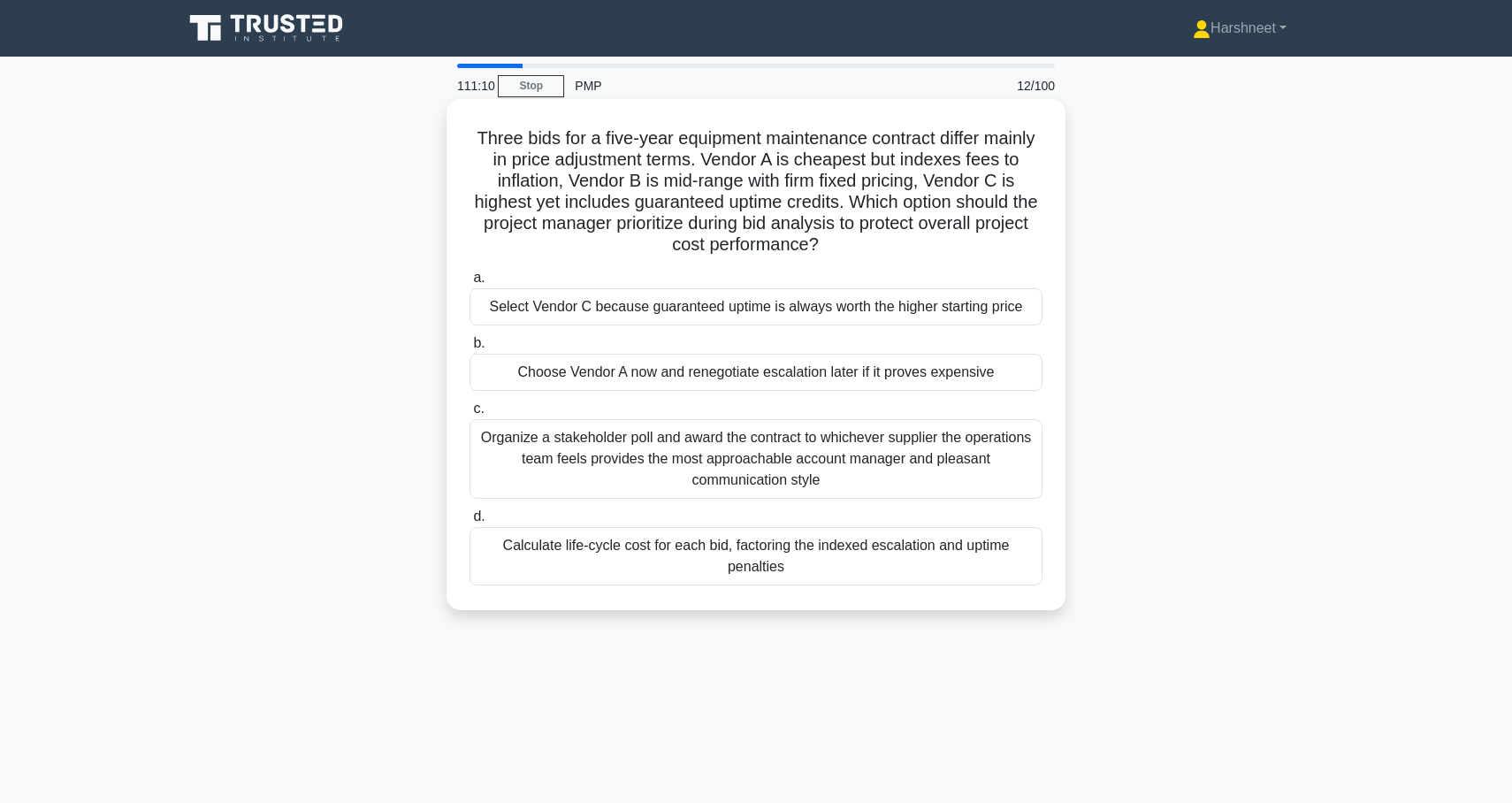
click at [514, 551] on div "Calculate life-cycle cost for each bid, factoring the indexed escalation and up…" at bounding box center [755, 556] width 573 height 59
click at [469, 523] on input "d. Calculate life-cycle cost for each bid, factoring the indexed escalation and…" at bounding box center [469, 517] width 0 height 11
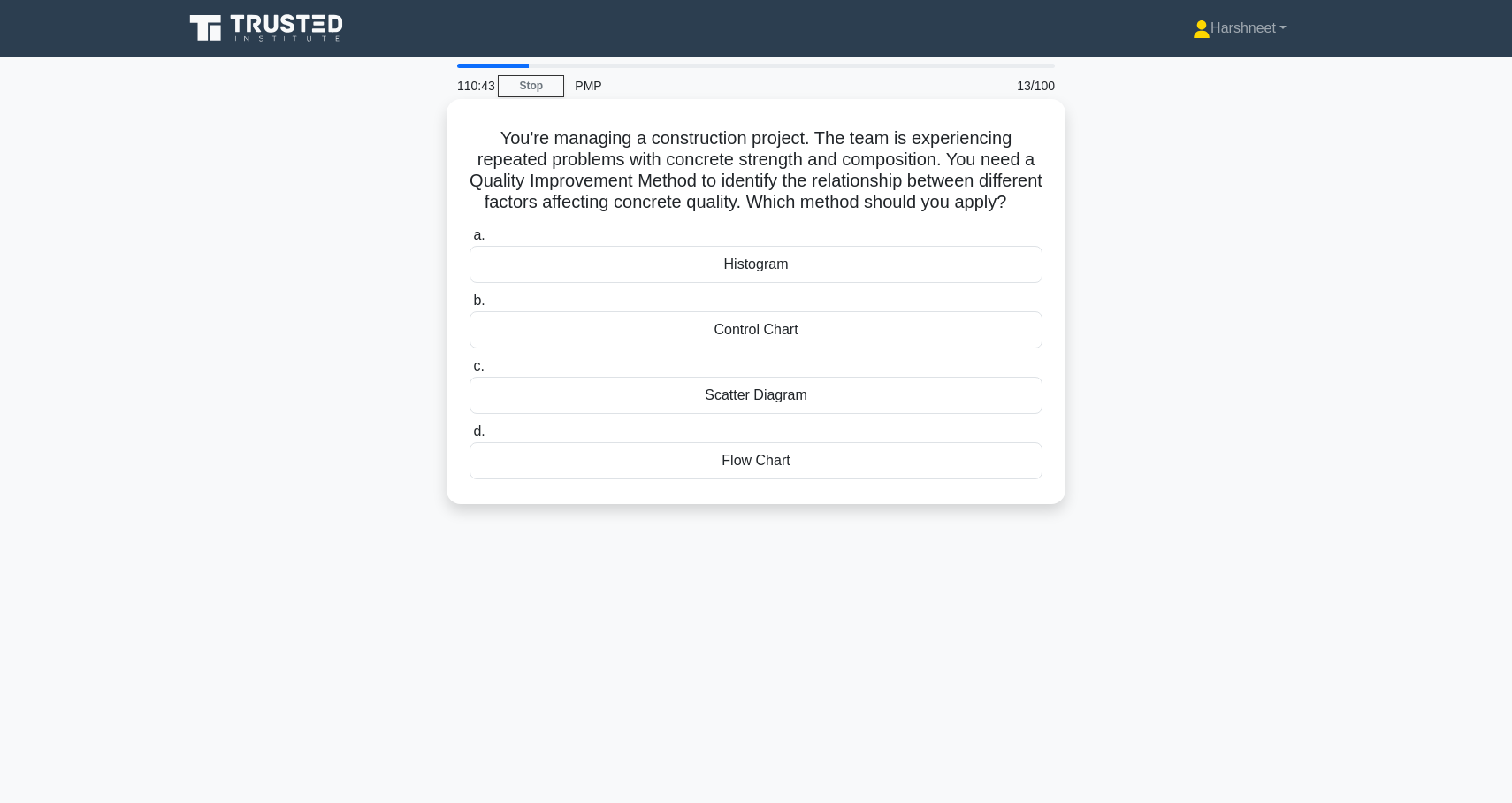
drag, startPoint x: 503, startPoint y: 135, endPoint x: 922, endPoint y: 525, distance: 572.4
click at [922, 504] on div "You're managing a construction project. The team is experiencing repeated probl…" at bounding box center [756, 301] width 619 height 405
copy div "You're managing a construction project. The team is experiencing repeated probl…"
click at [378, 338] on div "You're managing a construction project. The team is experiencing repeated probl…" at bounding box center [756, 317] width 1168 height 427
click at [556, 413] on div "Scatter Diagram" at bounding box center [755, 396] width 573 height 37
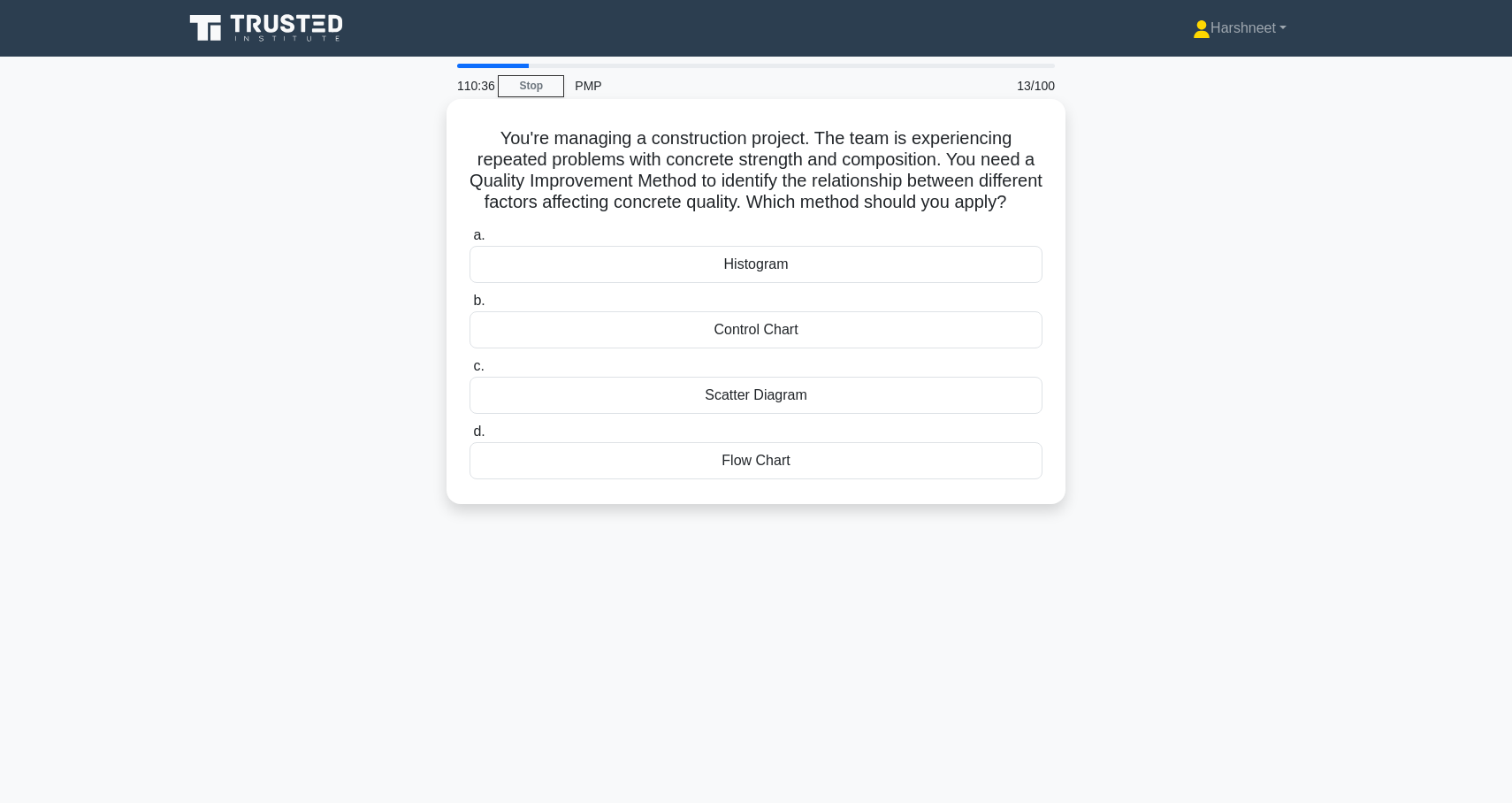
click at [469, 373] on input "c. Scatter Diagram" at bounding box center [469, 366] width 0 height 11
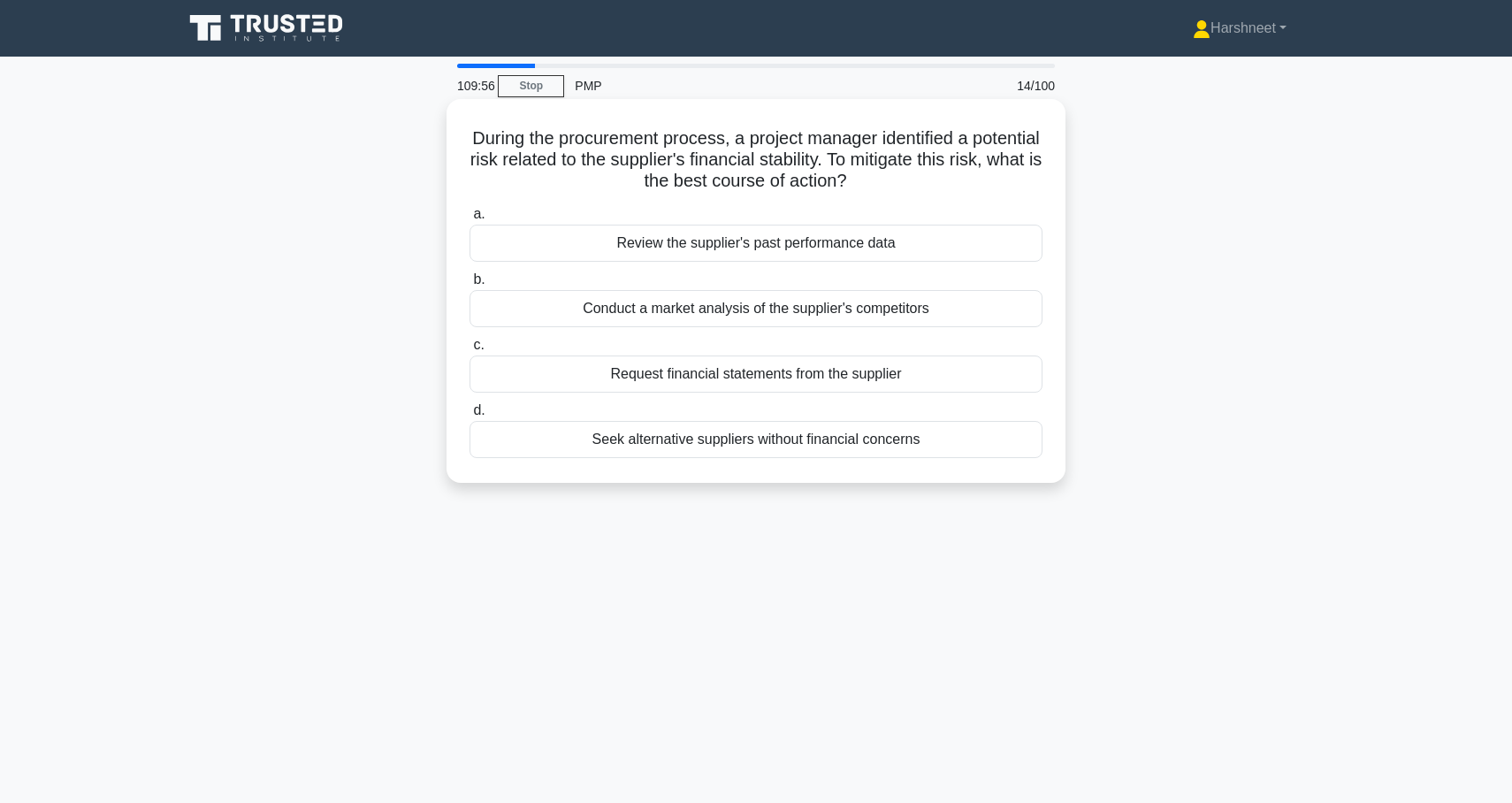
drag, startPoint x: 472, startPoint y: 131, endPoint x: 961, endPoint y: 458, distance: 588.3
click at [961, 458] on div "During the procurement process, a project manager identified a potential risk r…" at bounding box center [756, 291] width 605 height 370
copy div "During the procurement process, a project manager identified a potential risk r…"
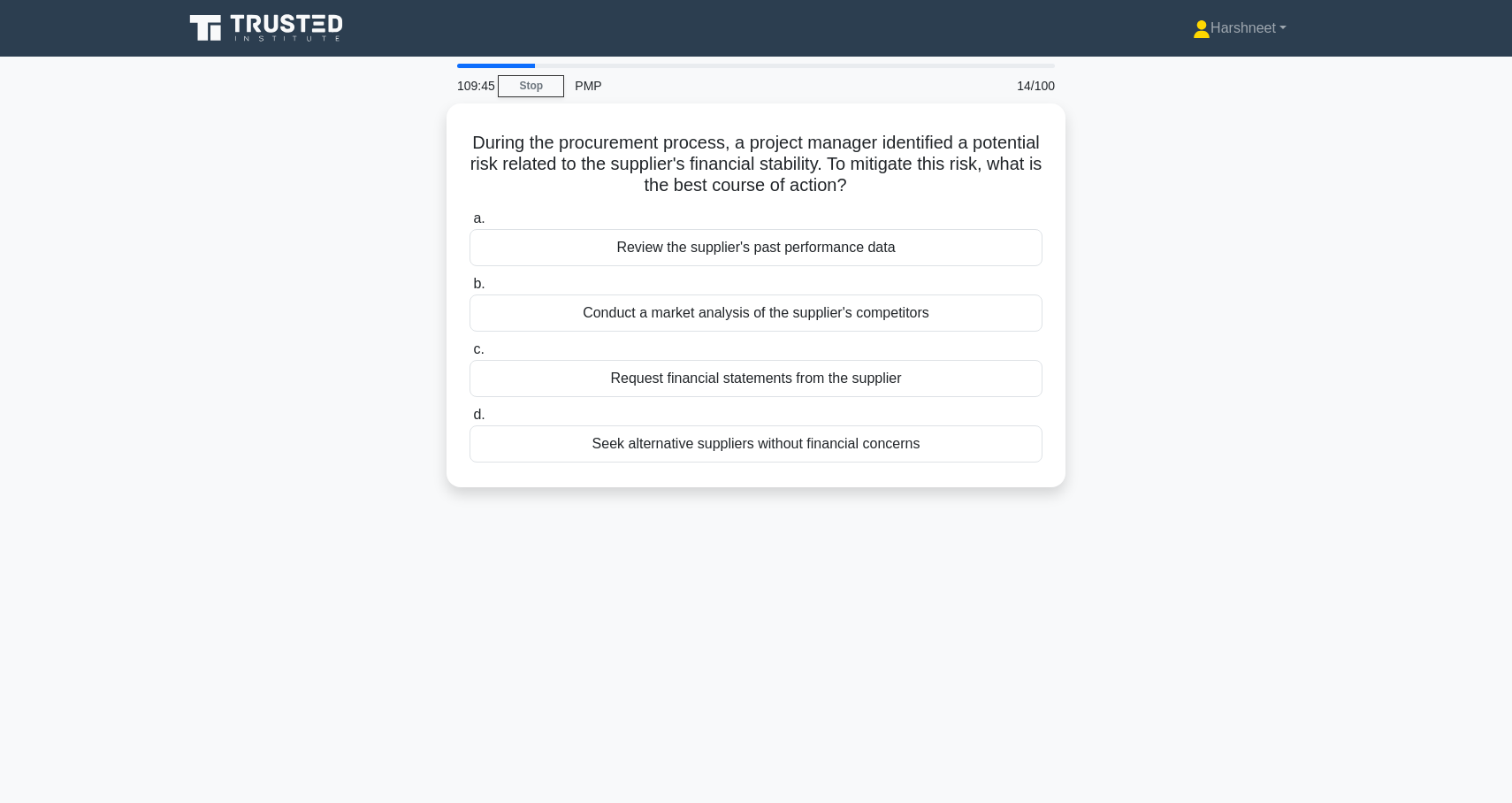
click at [379, 245] on div "During the procurement process, a project manager identified a potential risk r…" at bounding box center [756, 306] width 1168 height 405
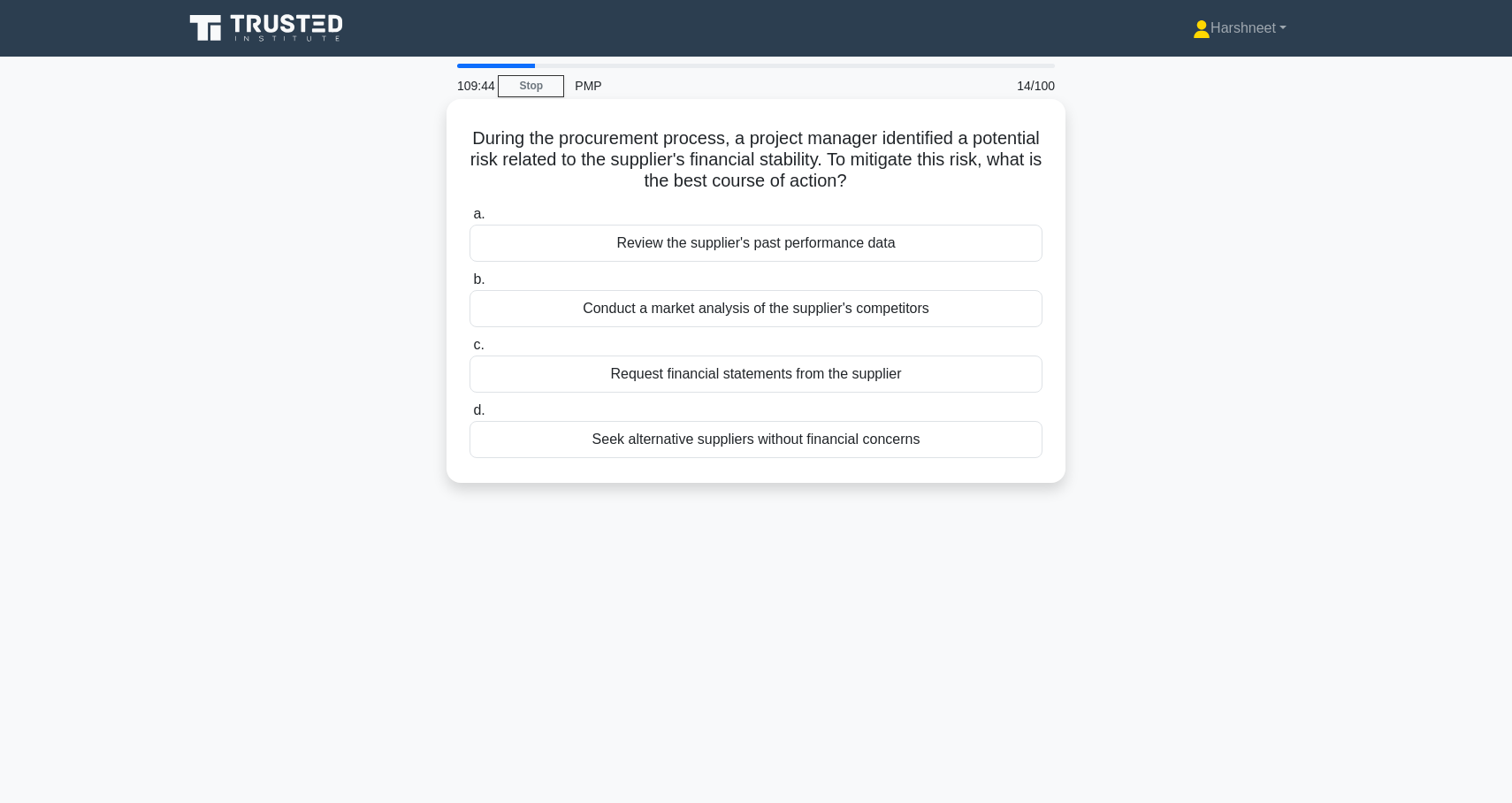
click at [647, 248] on div "Review the supplier's past performance data" at bounding box center [755, 243] width 573 height 37
click at [469, 220] on input "a. Review the supplier's past performance data" at bounding box center [469, 214] width 0 height 11
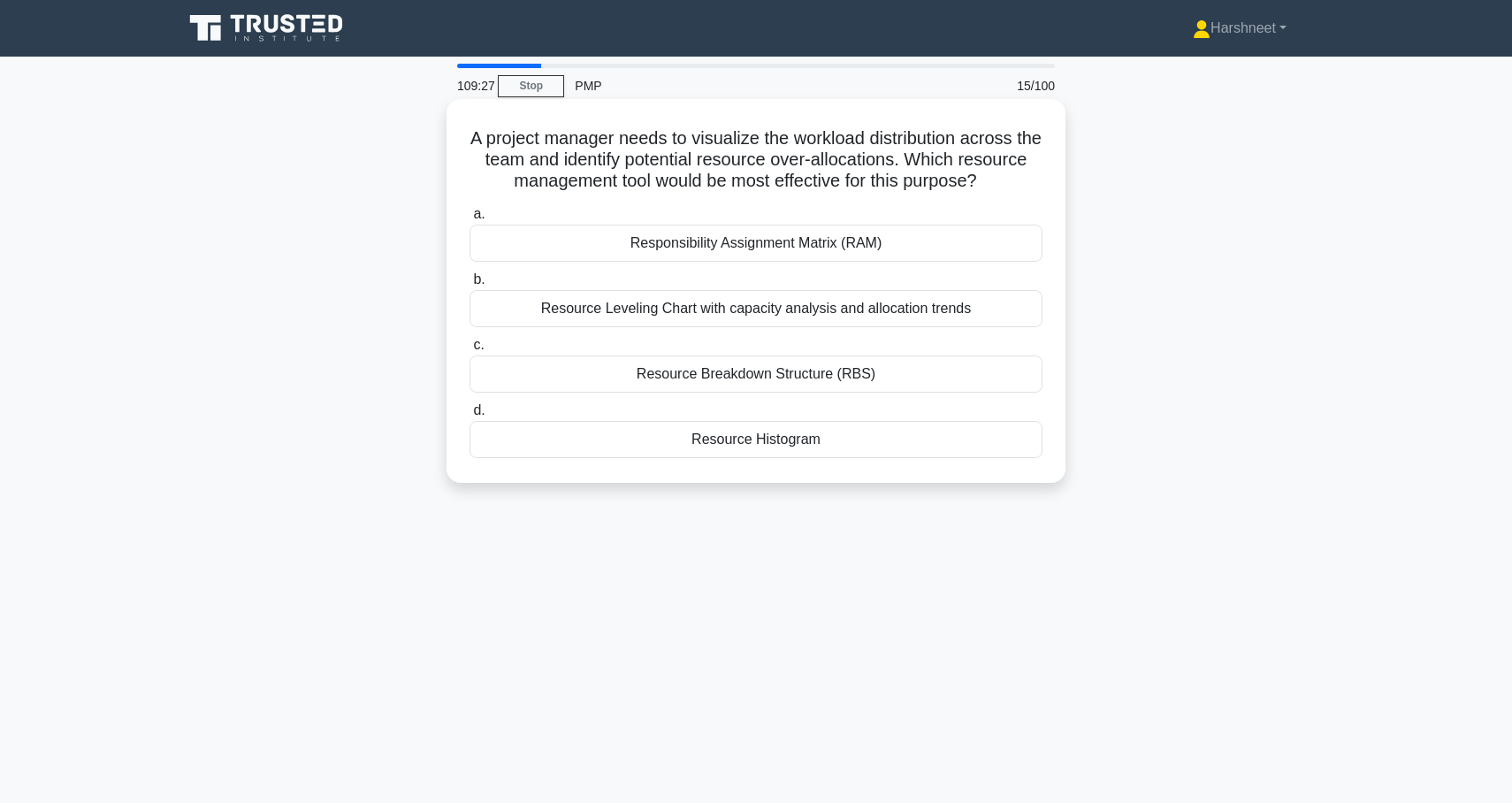
drag, startPoint x: 471, startPoint y: 138, endPoint x: 832, endPoint y: 442, distance: 472.0
click at [832, 442] on div "A project manager needs to visualize the workload distribution across the team …" at bounding box center [756, 291] width 605 height 370
copy div "A project manager needs to visualize the workload distribution across the team …"
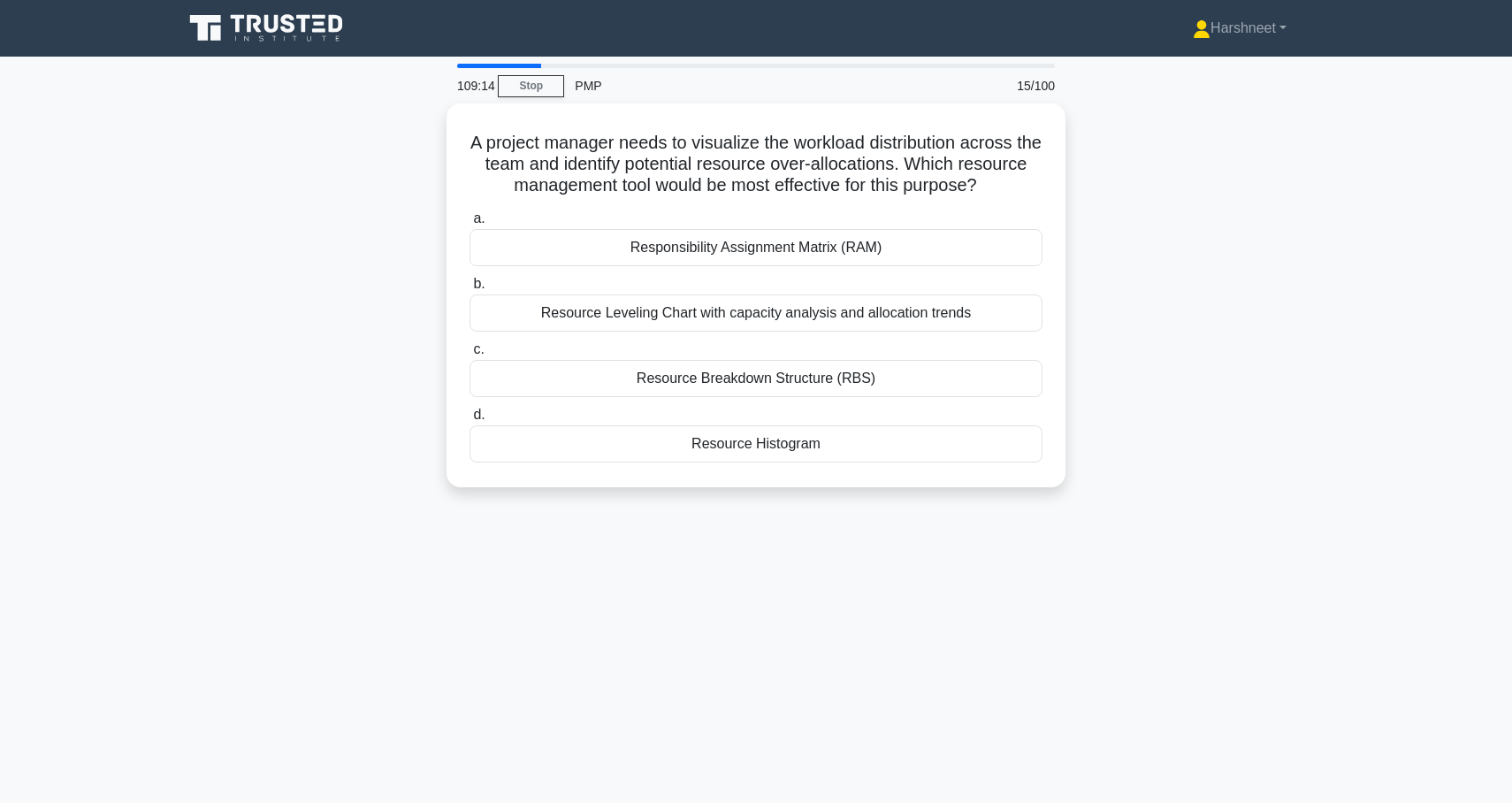
click at [303, 390] on div "A project manager needs to visualize the workload distribution across the team …" at bounding box center [756, 306] width 1168 height 405
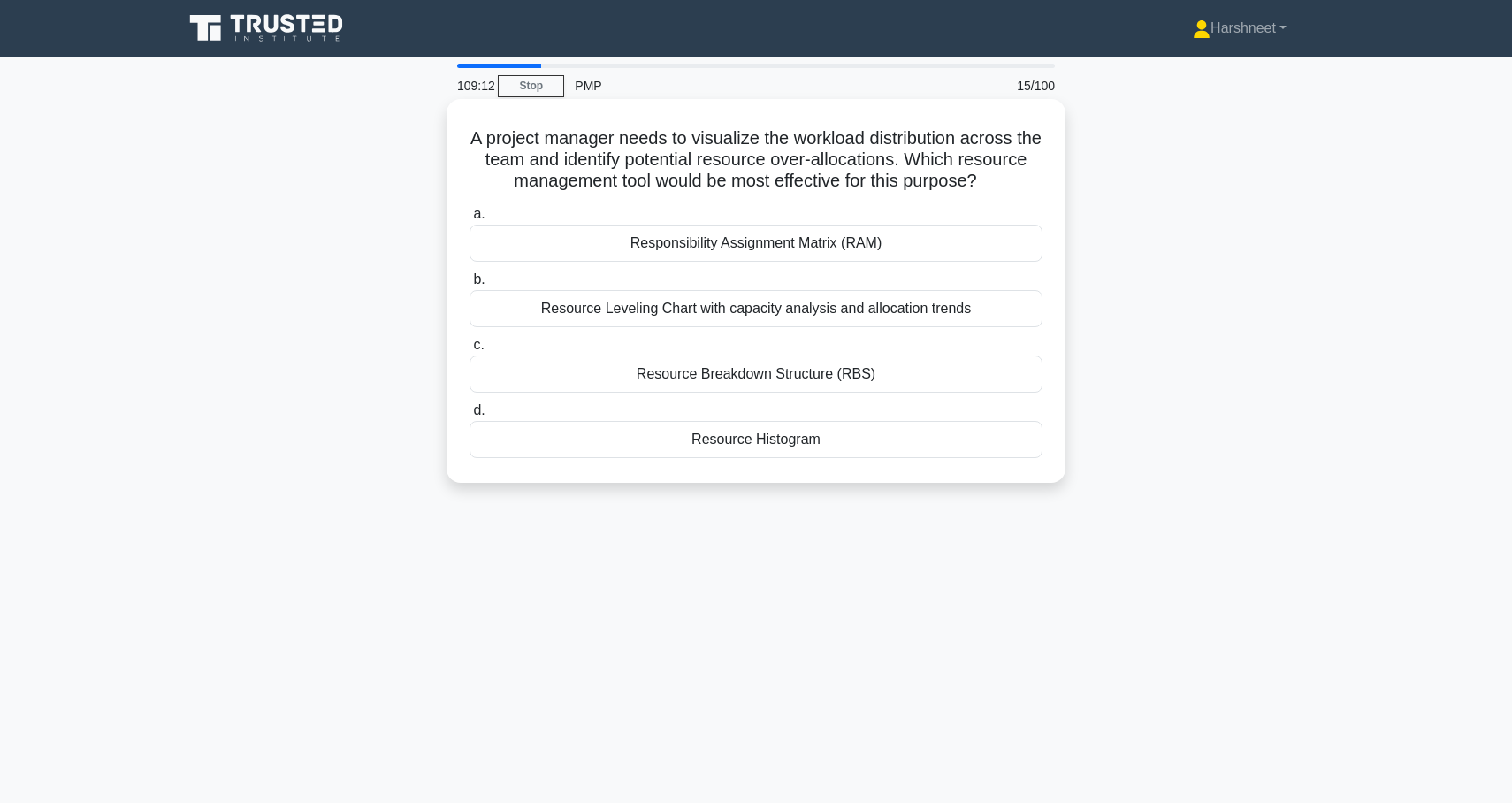
click at [699, 435] on div "Resource Histogram" at bounding box center [755, 440] width 573 height 37
click at [469, 416] on input "d. Resource Histogram" at bounding box center [469, 411] width 0 height 11
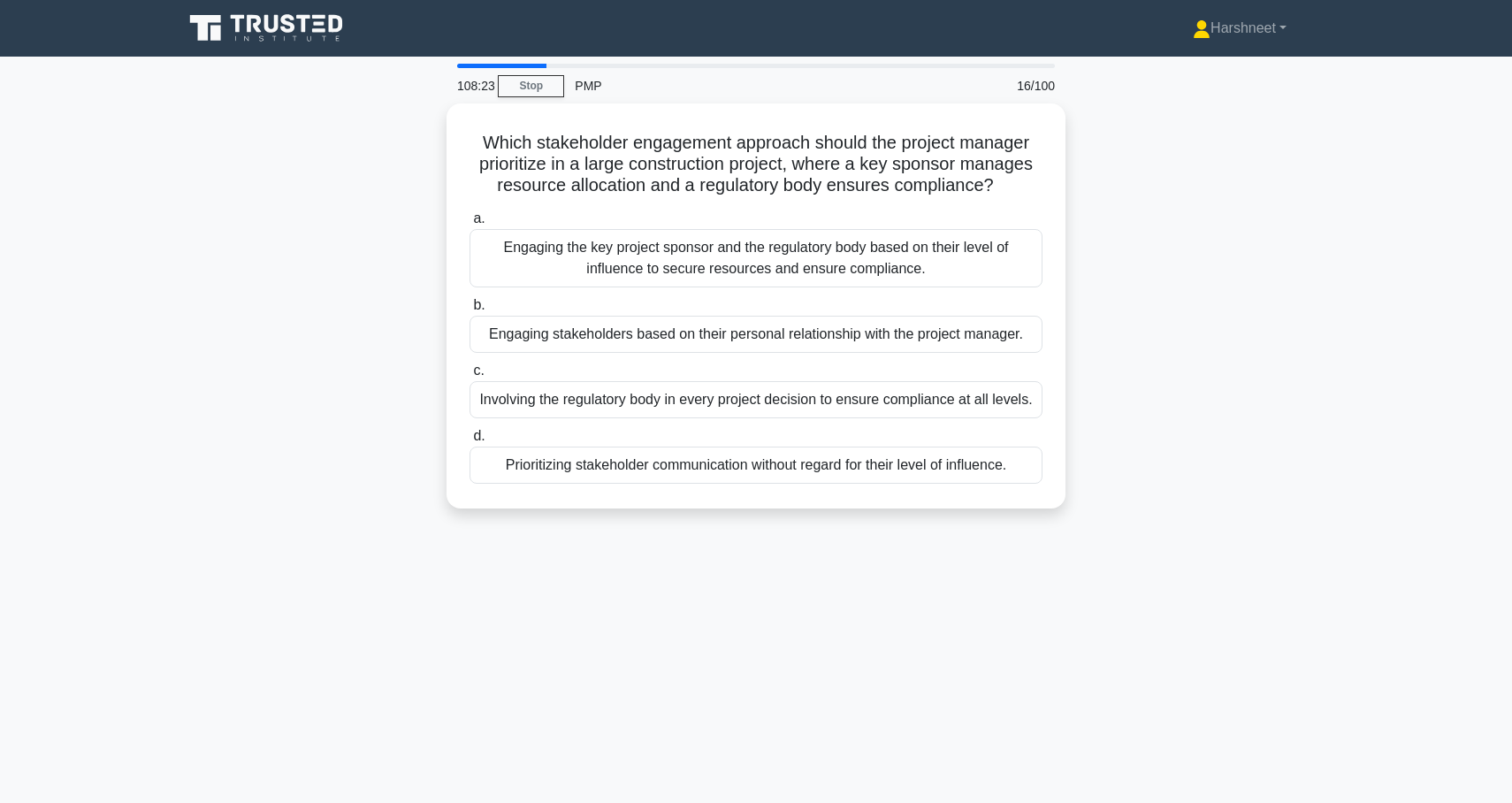
drag, startPoint x: 485, startPoint y: 134, endPoint x: 1147, endPoint y: 475, distance: 744.7
click at [1147, 475] on div "Which stakeholder engagement approach should the project manager prioritize in …" at bounding box center [756, 317] width 1168 height 427
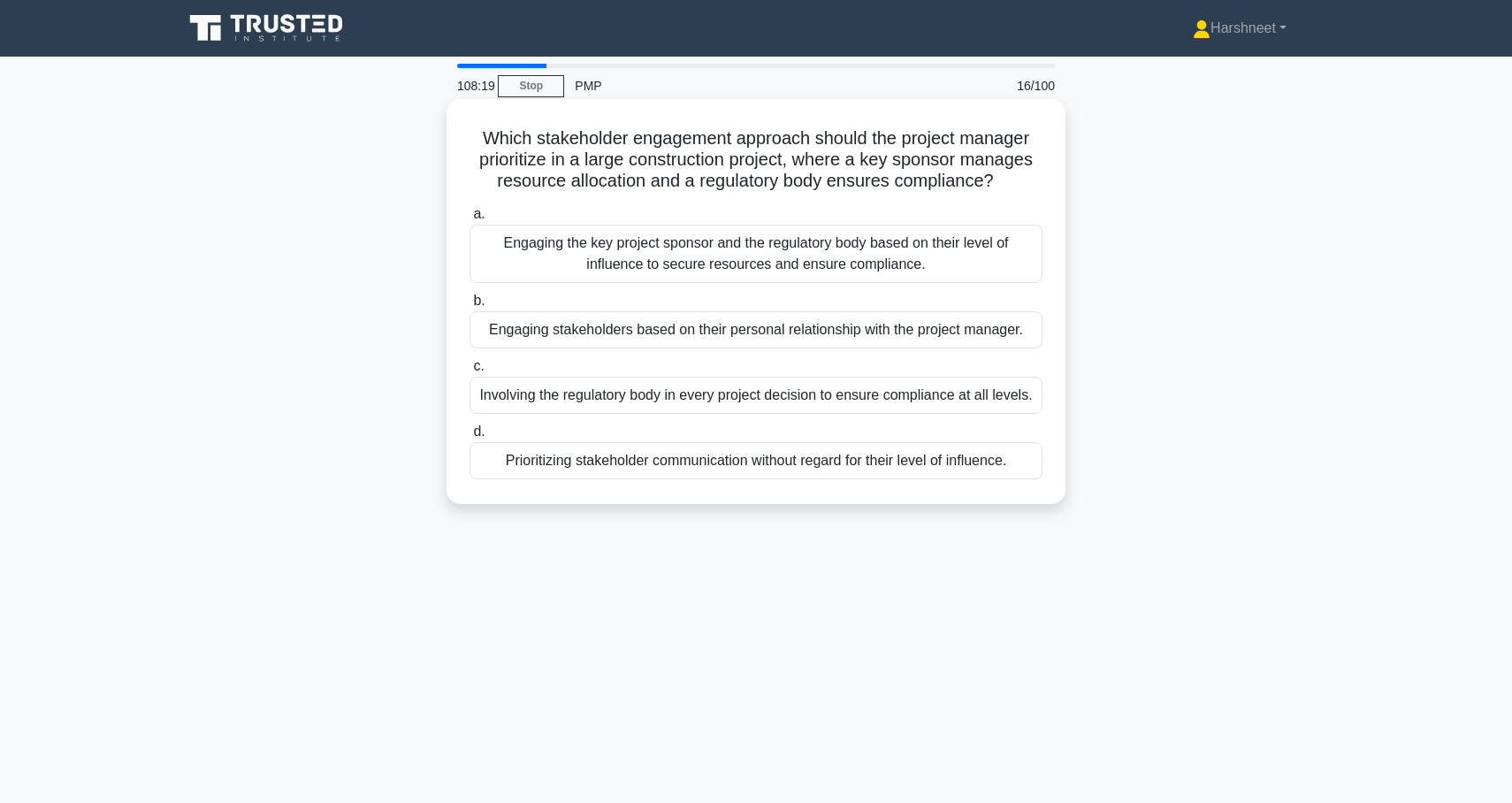
copy div "Which stakeholder engagement approach should the project manager prioritize in …"
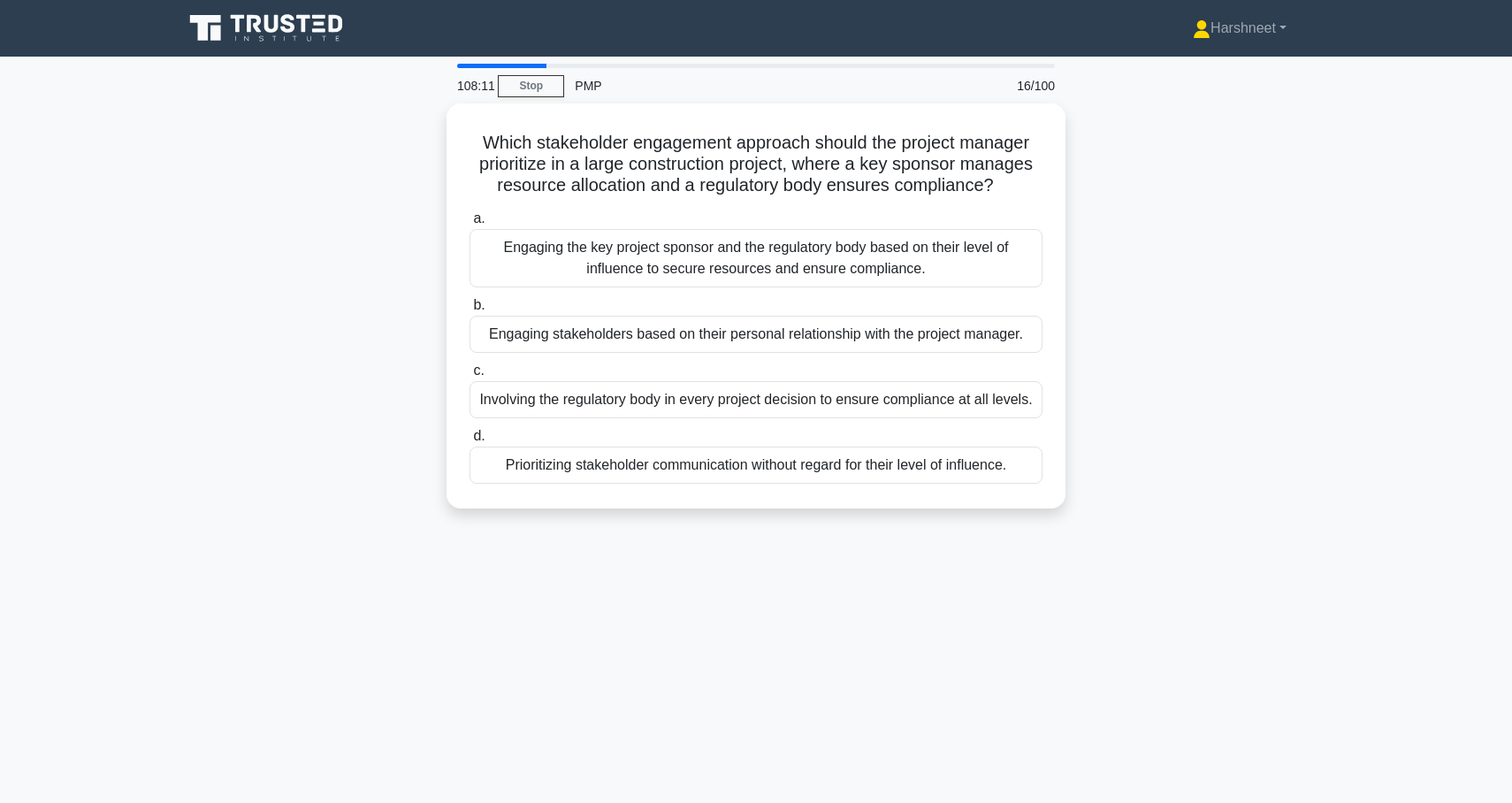
click at [422, 287] on div "Which stakeholder engagement approach should the project manager prioritize in …" at bounding box center [756, 317] width 1168 height 427
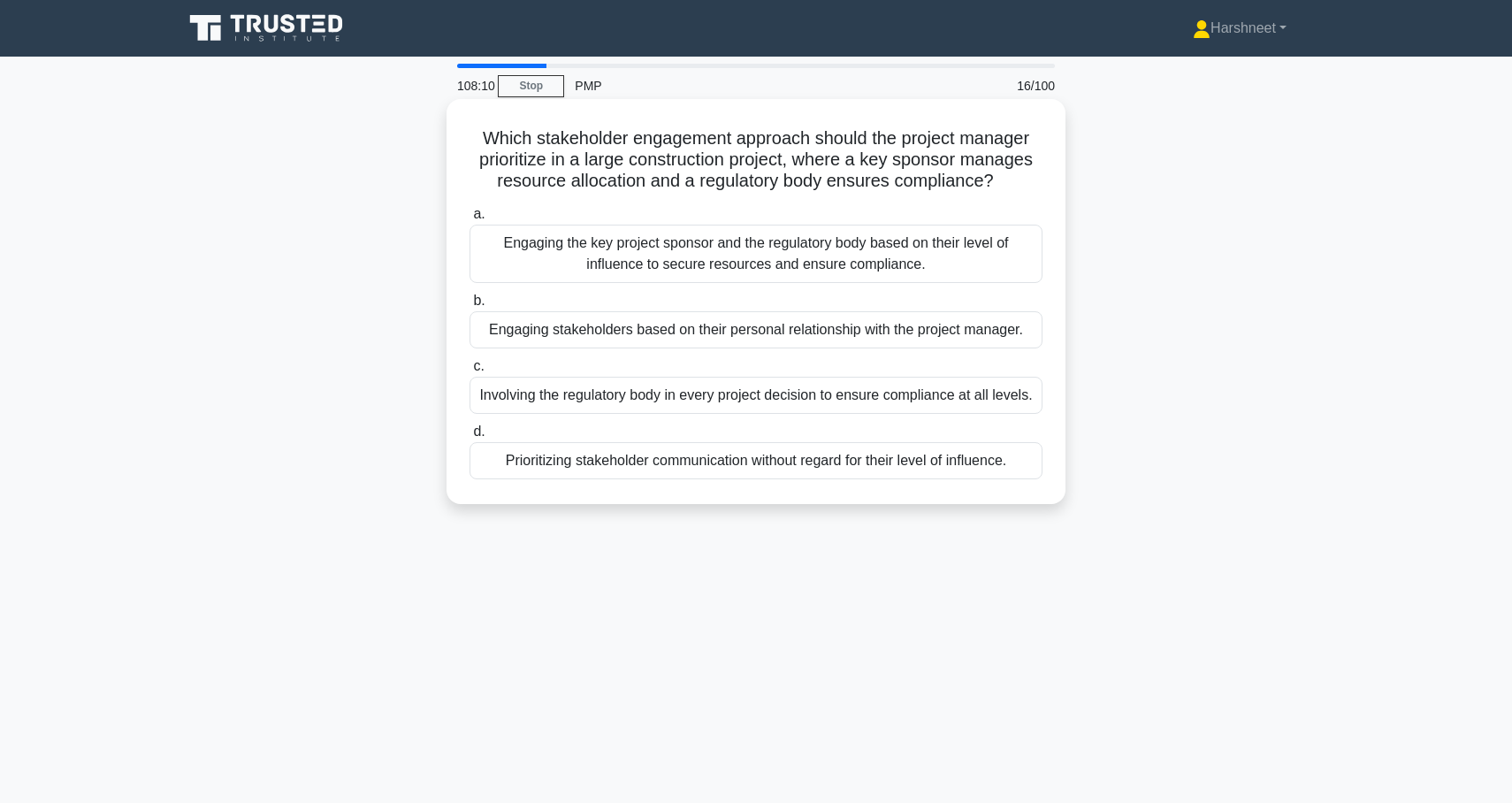
click at [566, 260] on div "Engaging the key project sponsor and the regulatory body based on their level o…" at bounding box center [755, 253] width 573 height 59
click at [469, 220] on input "a. Engaging the key project sponsor and the regulatory body based on their leve…" at bounding box center [469, 214] width 0 height 11
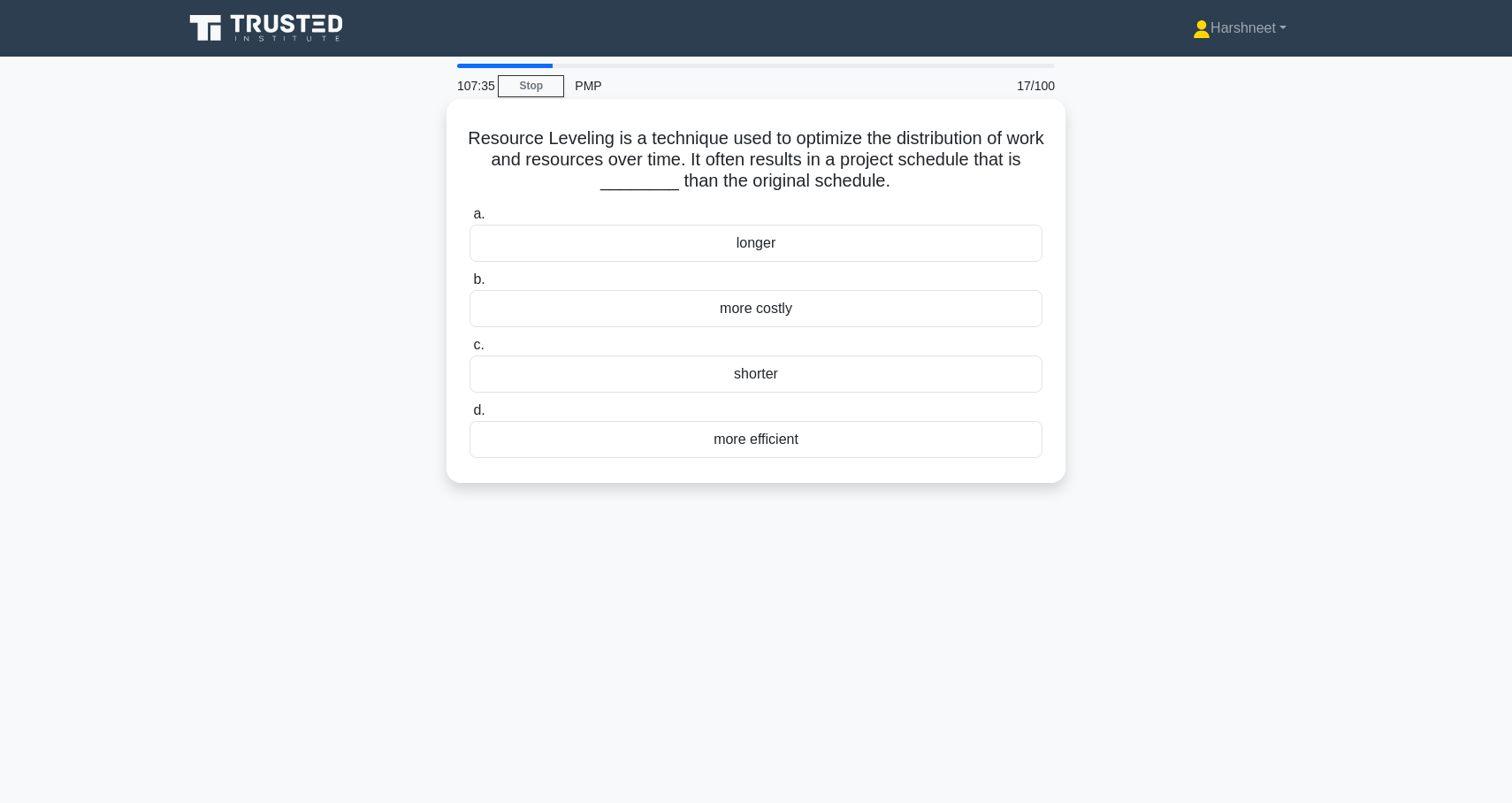
drag, startPoint x: 471, startPoint y: 135, endPoint x: 925, endPoint y: 184, distance: 456.6
click at [925, 184] on h5 "Resource Leveling is a technique used to optimize the distribution of work and …" at bounding box center [755, 160] width 576 height 65
click at [246, 296] on div "Resource Leveling is a technique used to optimize the distribution of work and …" at bounding box center [756, 306] width 1168 height 405
click at [529, 251] on div "longer" at bounding box center [755, 243] width 573 height 37
click at [469, 220] on input "a. longer" at bounding box center [469, 214] width 0 height 11
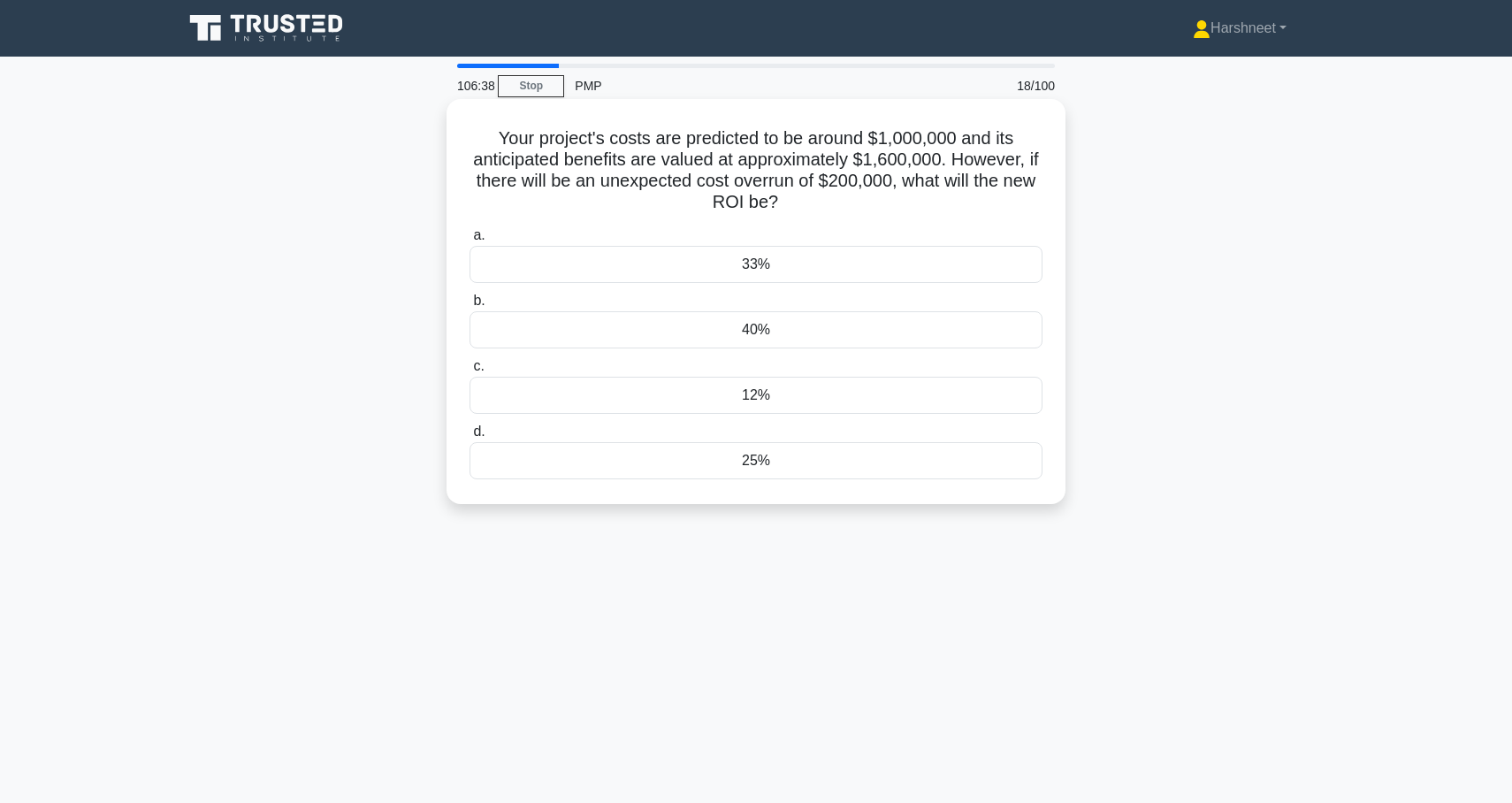
drag, startPoint x: 498, startPoint y: 137, endPoint x: 781, endPoint y: 481, distance: 445.4
click at [782, 481] on div "Your project's costs are predicted to be around $1,000,000 and its anticipated …" at bounding box center [756, 302] width 605 height 391
click at [316, 385] on div "Your project's costs are predicted to be around $1,000,000 and its anticipated …" at bounding box center [756, 317] width 1168 height 427
click at [565, 261] on div "33%" at bounding box center [755, 265] width 573 height 37
click at [469, 241] on input "a. 33%" at bounding box center [469, 236] width 0 height 11
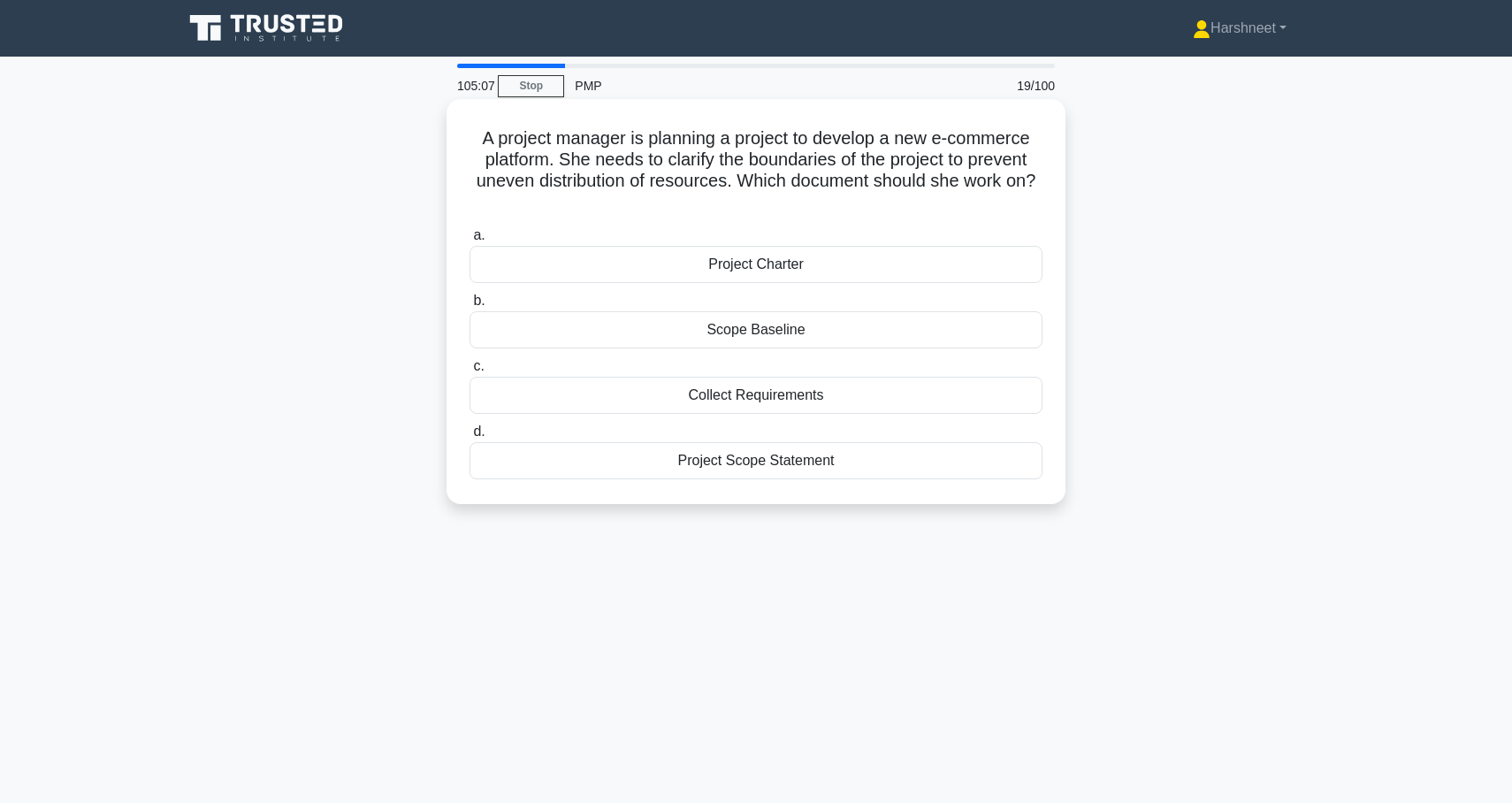
drag, startPoint x: 481, startPoint y: 134, endPoint x: 871, endPoint y: 455, distance: 505.1
click at [871, 455] on div "A project manager is planning a project to develop a new e-commerce platform. S…" at bounding box center [756, 302] width 605 height 391
click at [290, 261] on div "A project manager is planning a project to develop a new e-commerce platform. S…" at bounding box center [756, 317] width 1168 height 427
click at [588, 460] on div "Project Scope Statement" at bounding box center [755, 461] width 573 height 37
click at [469, 438] on input "d. Project Scope Statement" at bounding box center [469, 432] width 0 height 11
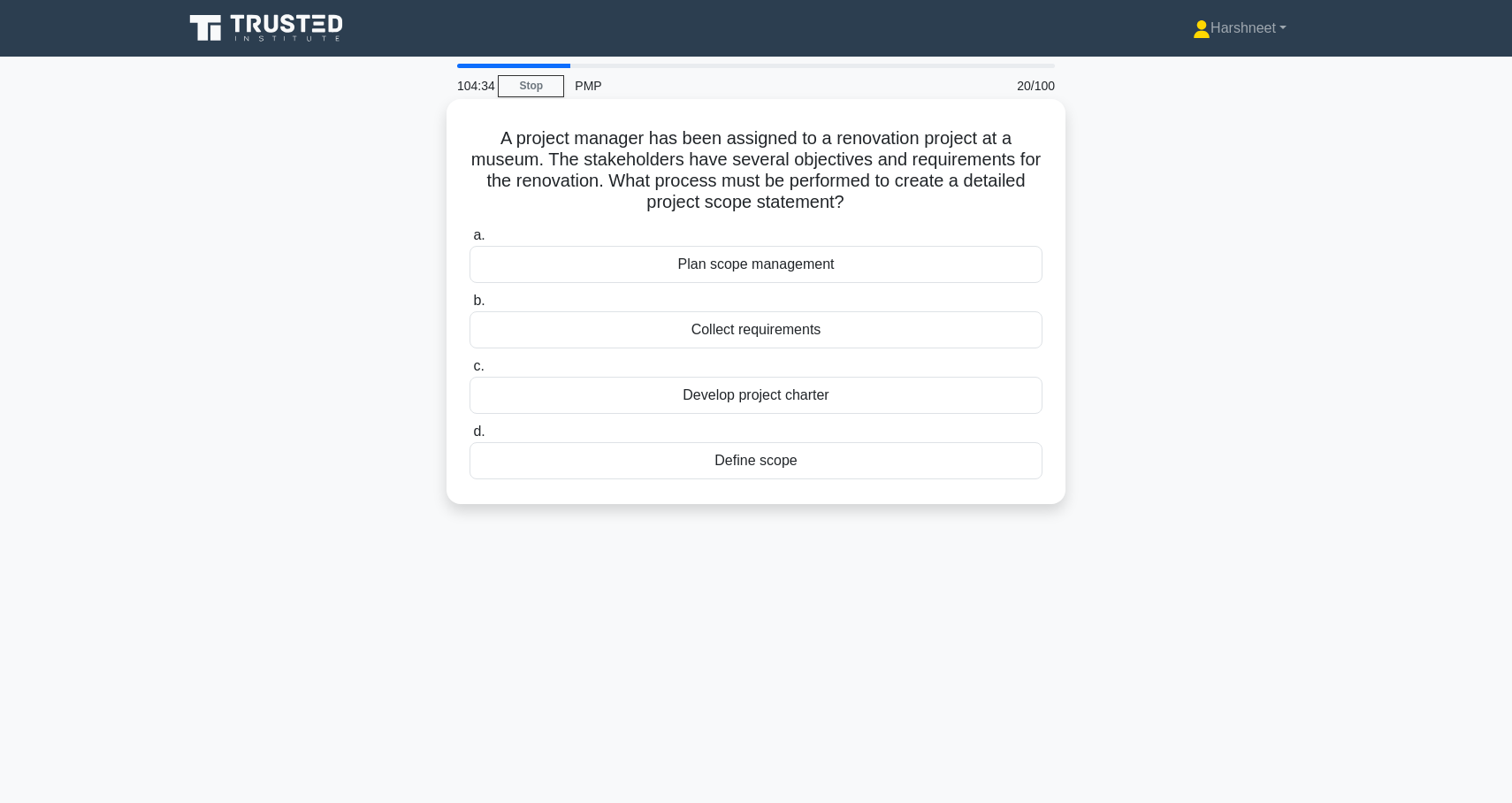
drag, startPoint x: 503, startPoint y: 139, endPoint x: 820, endPoint y: 479, distance: 464.9
click at [820, 479] on div "A project manager has been assigned to a renovation project at a museum. The st…" at bounding box center [756, 302] width 605 height 391
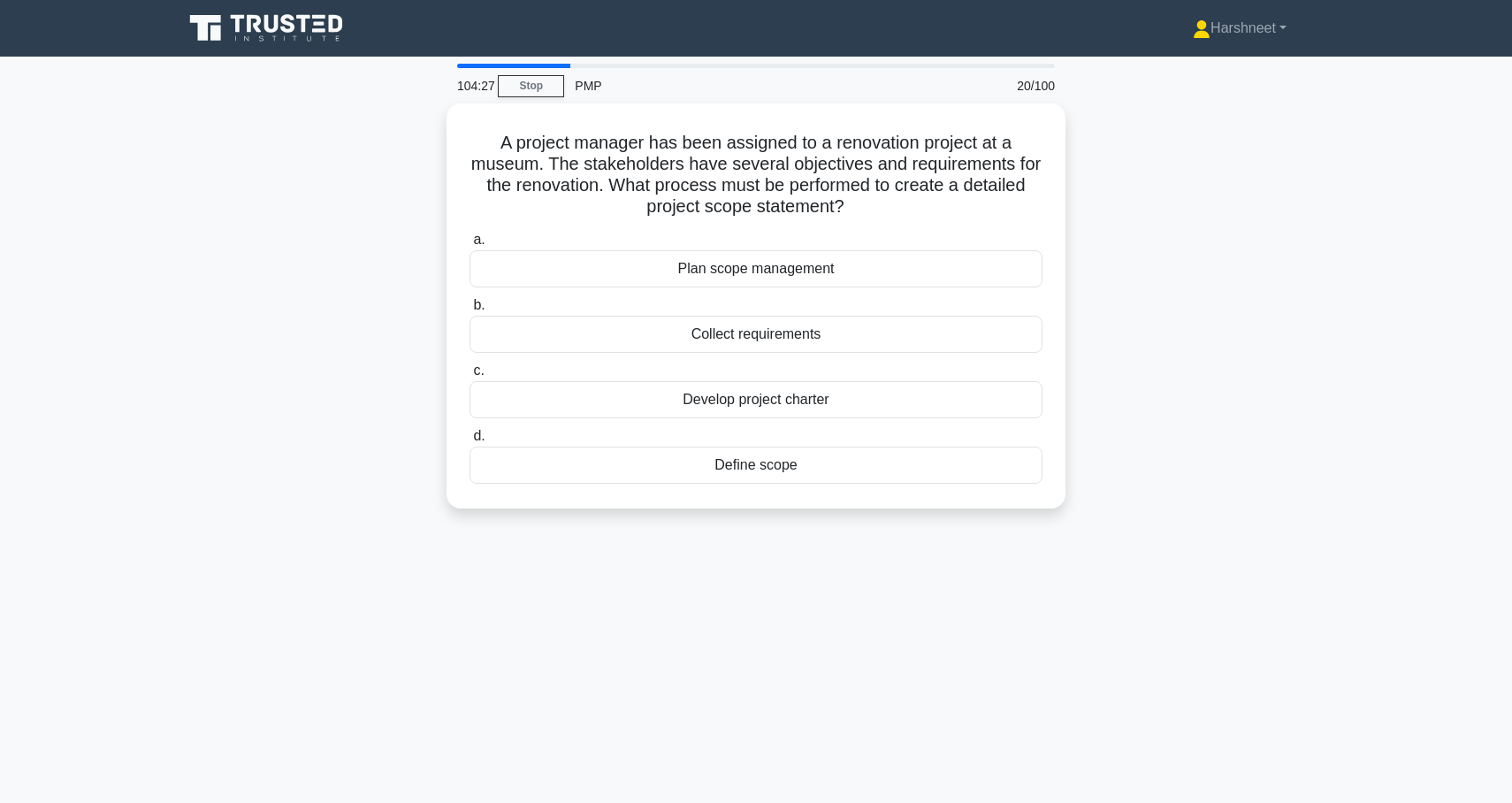
click at [353, 230] on div "A project manager has been assigned to a renovation project at a museum. The st…" at bounding box center [756, 317] width 1168 height 427
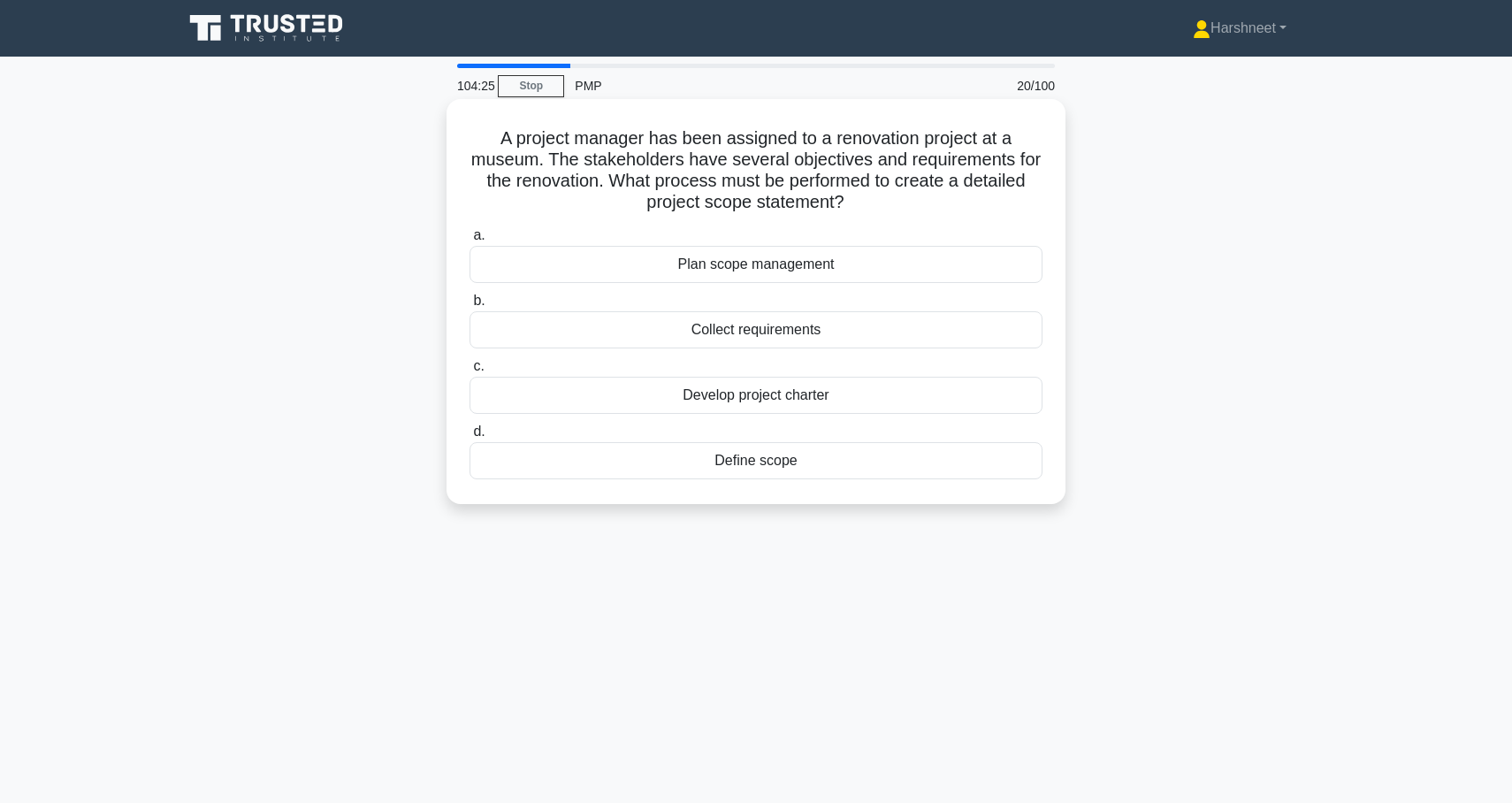
click at [686, 455] on div "Define scope" at bounding box center [755, 461] width 573 height 37
click at [469, 438] on input "d. Define scope" at bounding box center [469, 432] width 0 height 11
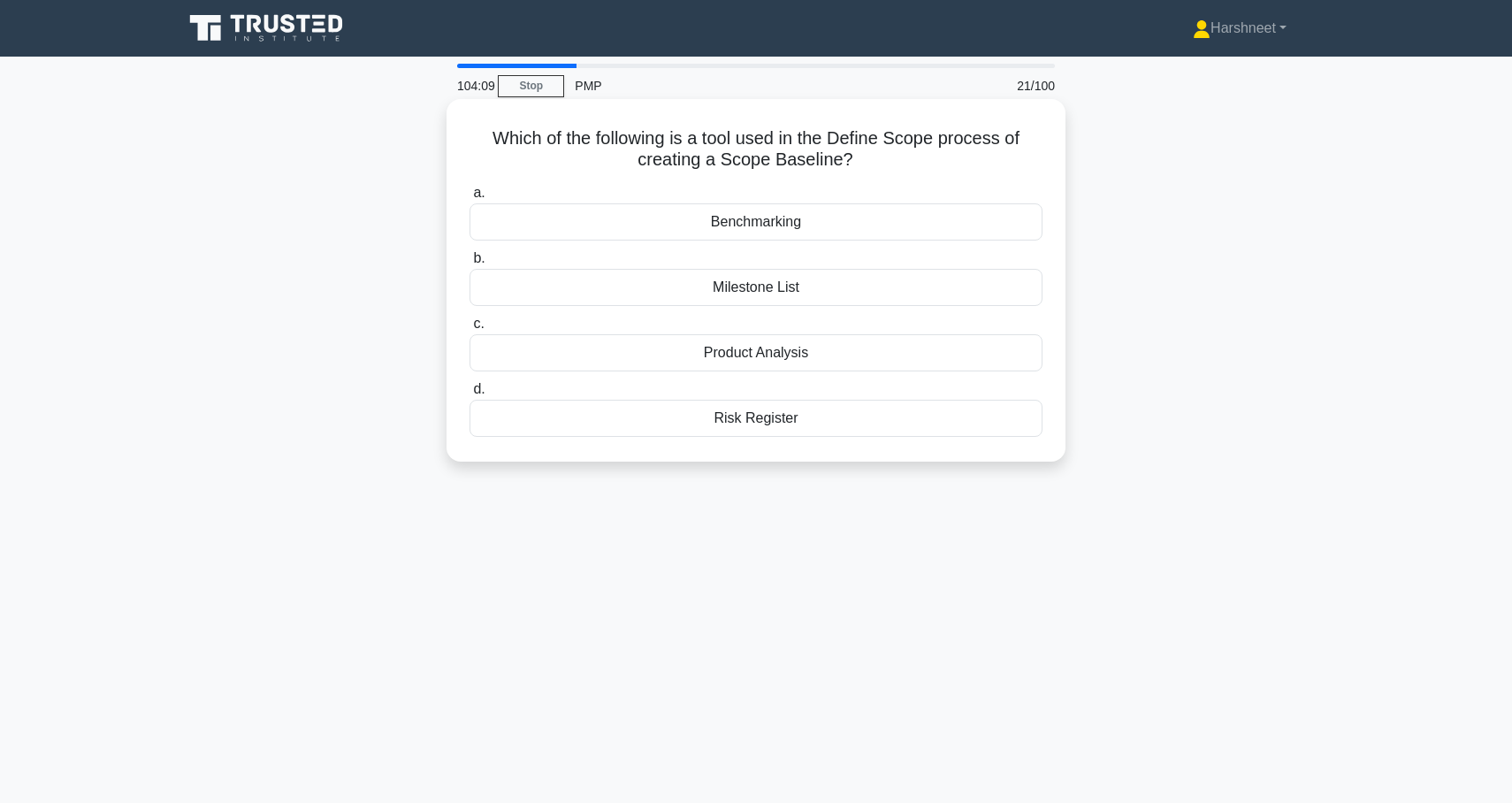
drag, startPoint x: 496, startPoint y: 136, endPoint x: 850, endPoint y: 431, distance: 460.8
click at [850, 431] on div "Which of the following is a tool used in the Define Scope process of creating a…" at bounding box center [756, 280] width 605 height 348
click at [429, 200] on div "Which of the following is a tool used in the Define Scope process of creating a…" at bounding box center [756, 295] width 1168 height 384
click at [575, 359] on div "Product Analysis" at bounding box center [755, 353] width 573 height 37
click at [469, 330] on input "c. Product Analysis" at bounding box center [469, 324] width 0 height 11
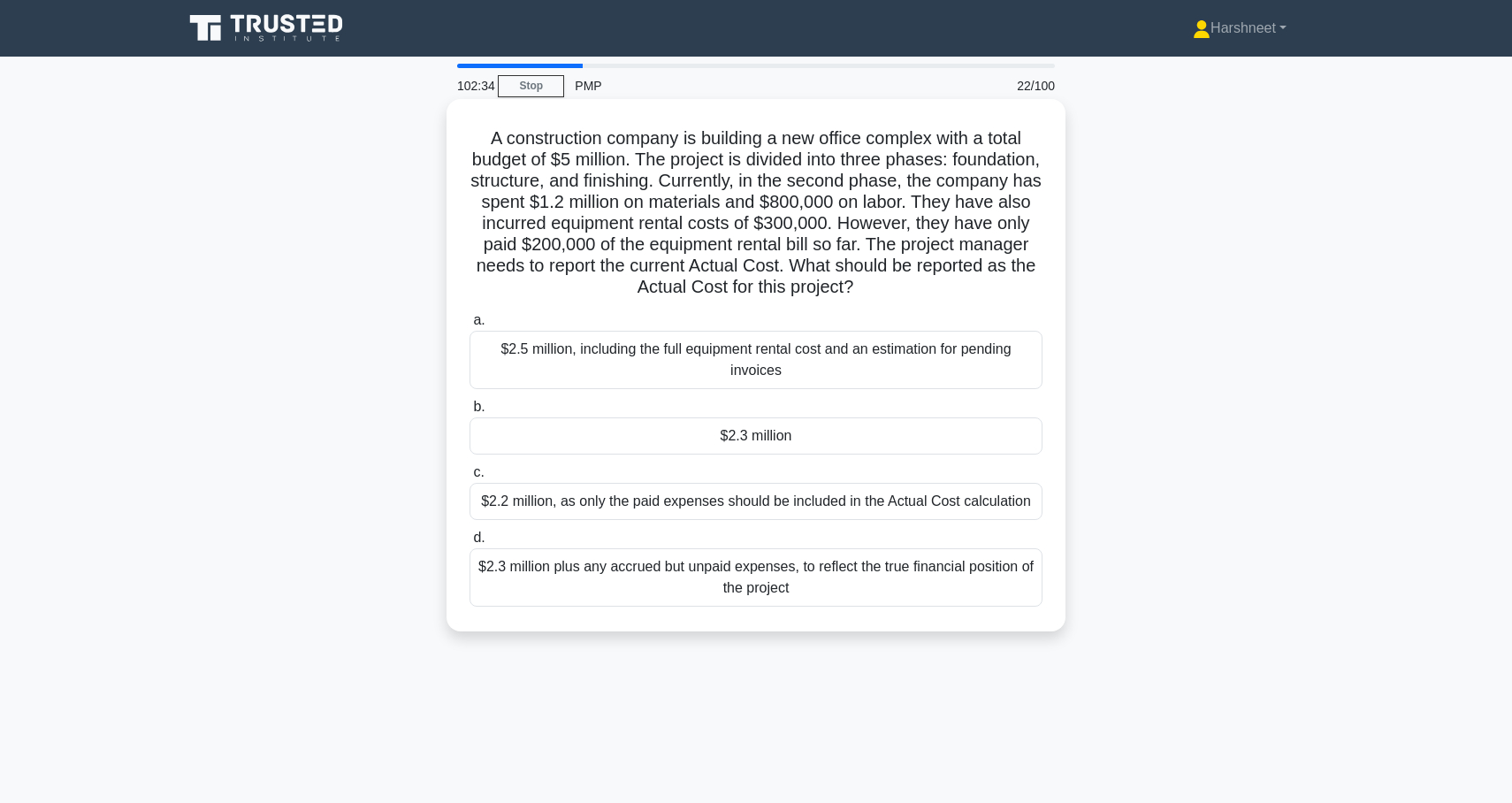
click at [518, 495] on div "$2.2 million, as only the paid expenses should be included in the Actual Cost c…" at bounding box center [755, 502] width 573 height 37
click at [469, 479] on input "c. $2.2 million, as only the paid expenses should be included in the Actual Cos…" at bounding box center [469, 472] width 0 height 11
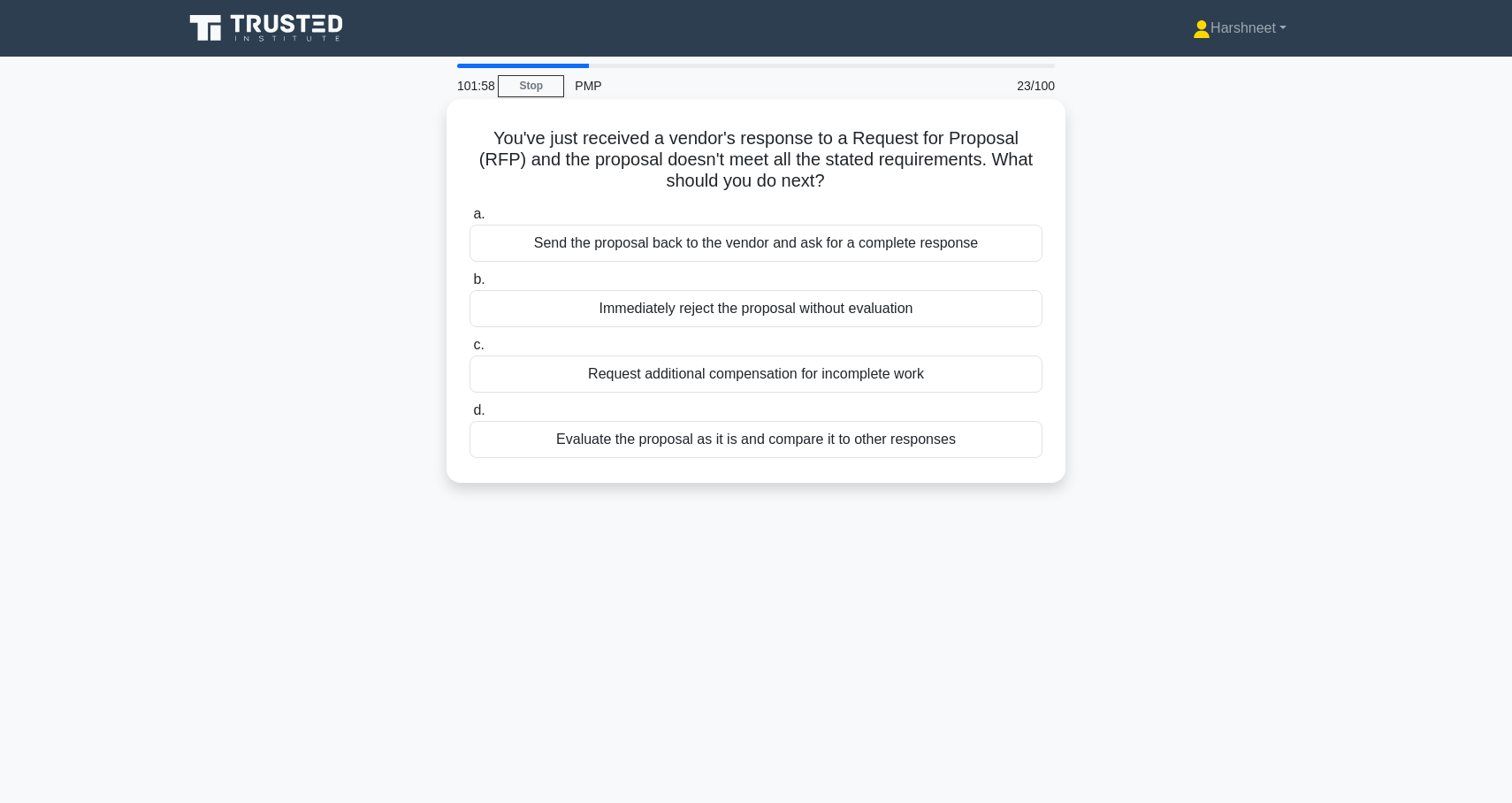
drag, startPoint x: 472, startPoint y: 131, endPoint x: 1046, endPoint y: 458, distance: 660.6
click at [1046, 458] on div "You've just received a vendor's response to a Request for Proposal (RFP) and th…" at bounding box center [756, 291] width 605 height 370
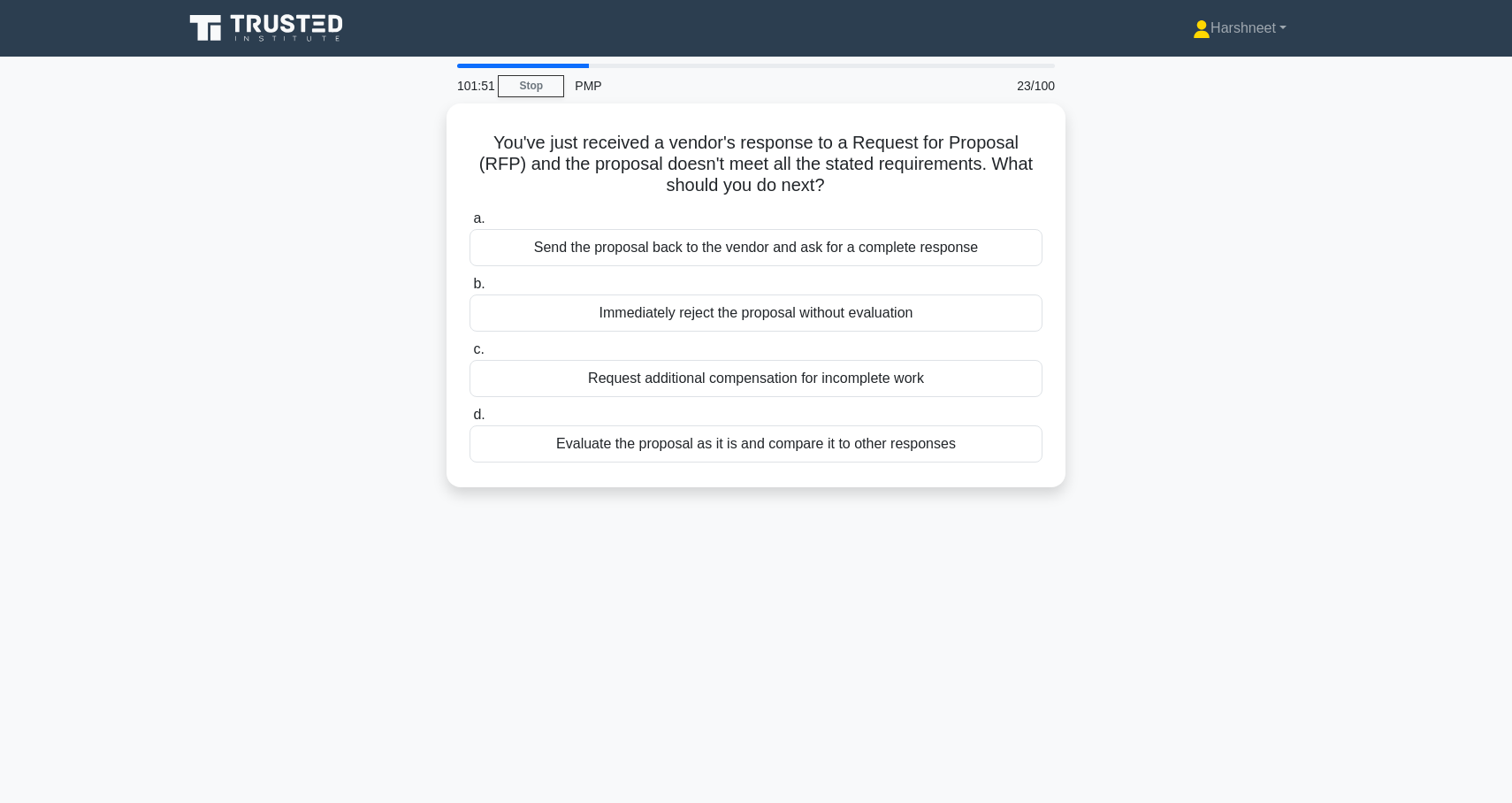
click at [327, 292] on div "You've just received a vendor's response to a Request for Proposal (RFP) and th…" at bounding box center [756, 306] width 1168 height 405
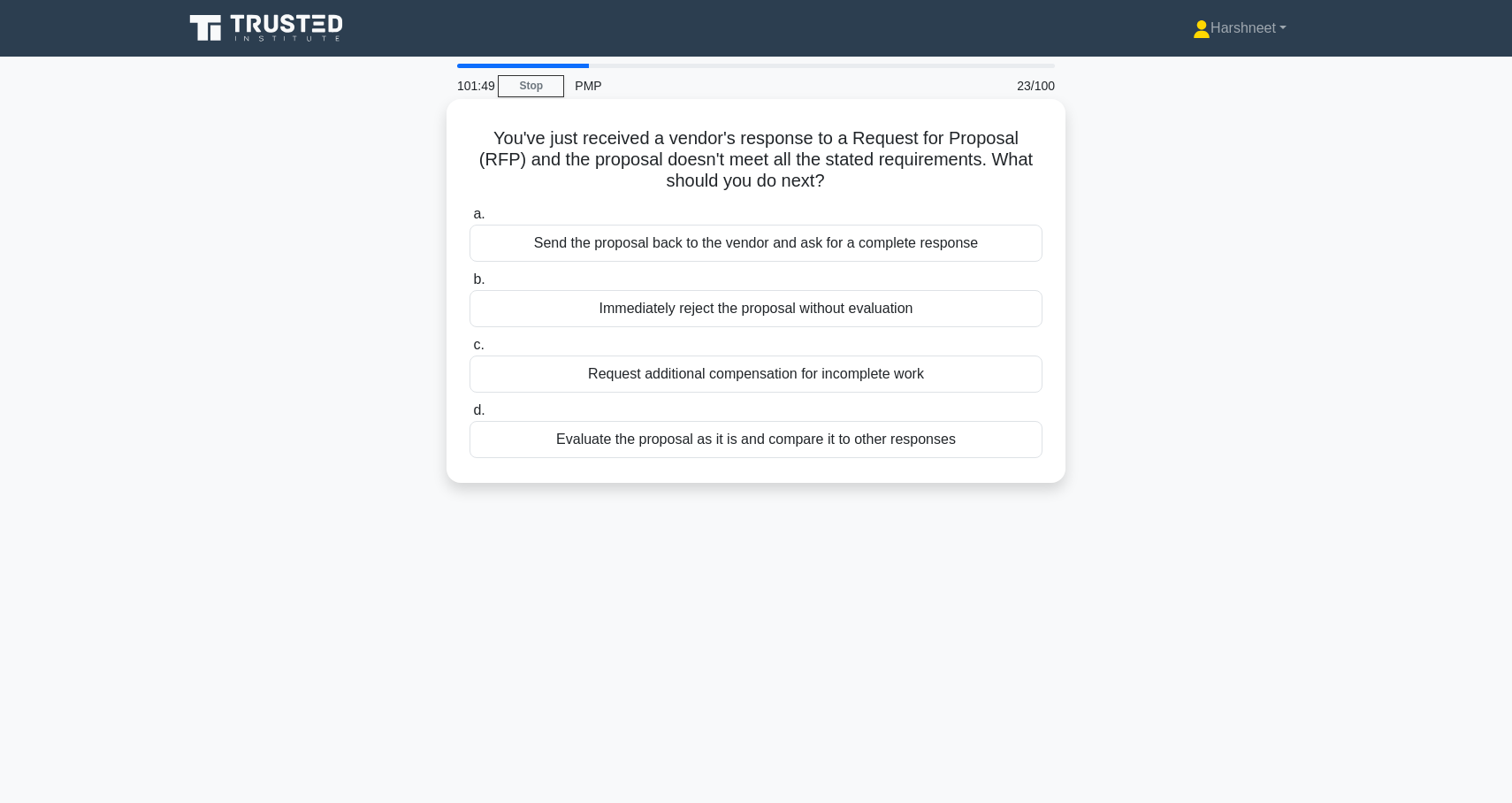
click at [567, 441] on div "Evaluate the proposal as it is and compare it to other responses" at bounding box center [755, 440] width 573 height 37
click at [469, 416] on input "d. Evaluate the proposal as it is and compare it to other responses" at bounding box center [469, 411] width 0 height 11
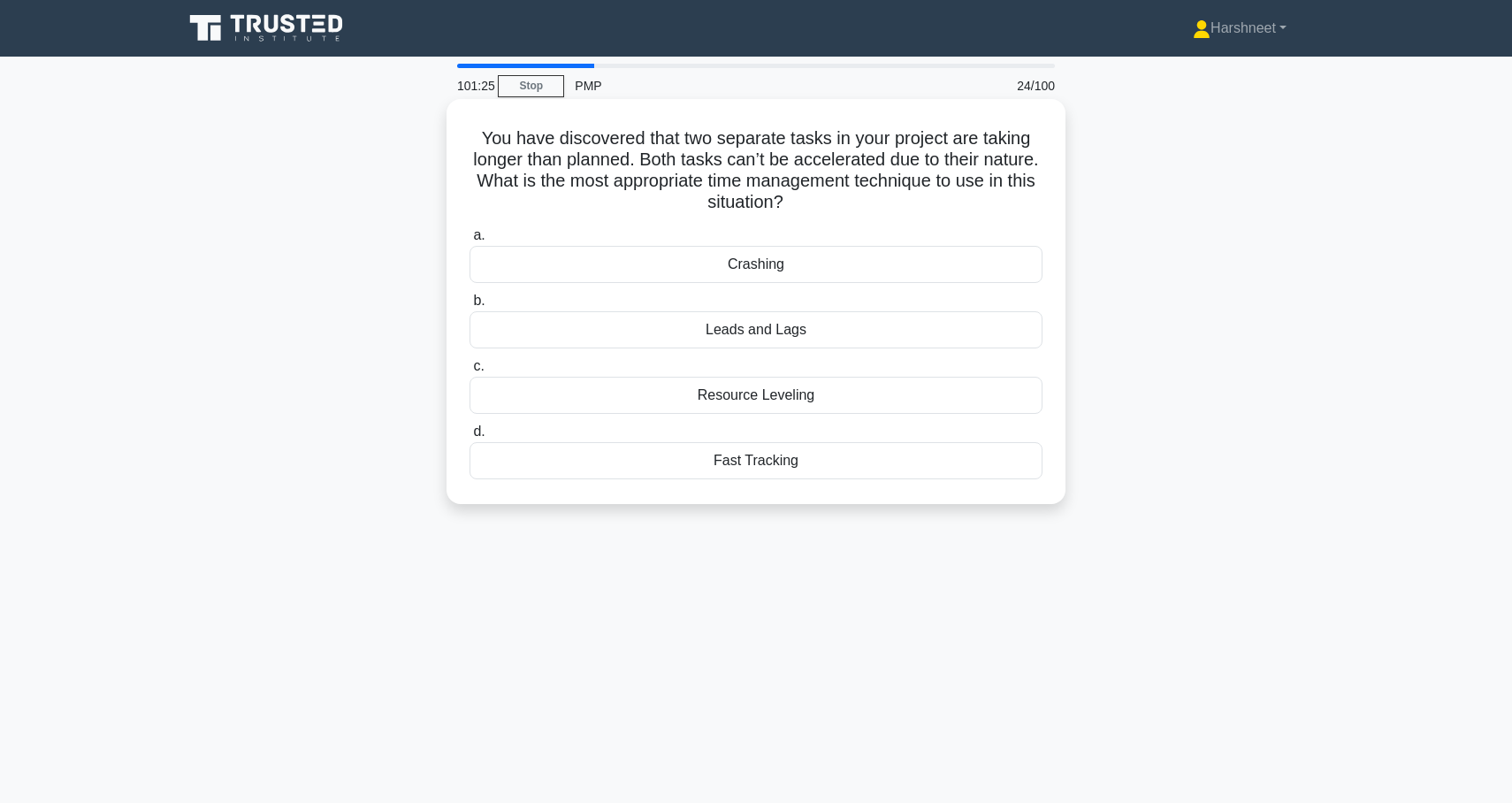
drag, startPoint x: 483, startPoint y: 139, endPoint x: 875, endPoint y: 458, distance: 505.4
click at [875, 458] on div "You have discovered that two separate tasks in your project are taking longer t…" at bounding box center [756, 302] width 605 height 391
click at [405, 234] on div "You have discovered that two separate tasks in your project are taking longer t…" at bounding box center [756, 317] width 1168 height 427
click at [614, 328] on div "Leads and Lags" at bounding box center [755, 330] width 573 height 37
click at [469, 307] on input "b. Leads and Lags" at bounding box center [469, 301] width 0 height 11
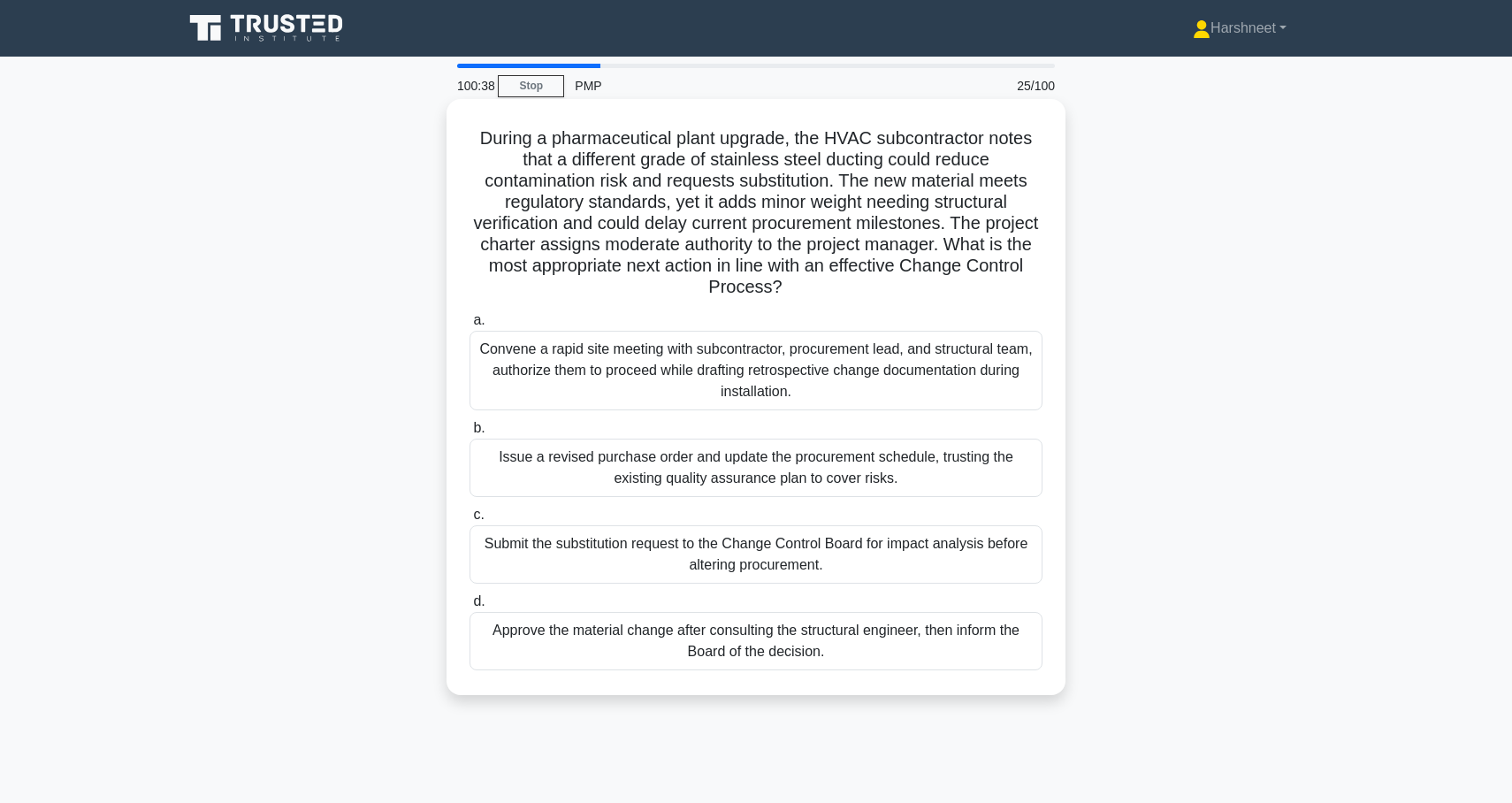
click at [572, 562] on div "Submit the substitution request to the Change Control Board for impact analysis…" at bounding box center [755, 554] width 573 height 59
click at [469, 521] on input "c. Submit the substitution request to the Change Control Board for impact analy…" at bounding box center [469, 515] width 0 height 11
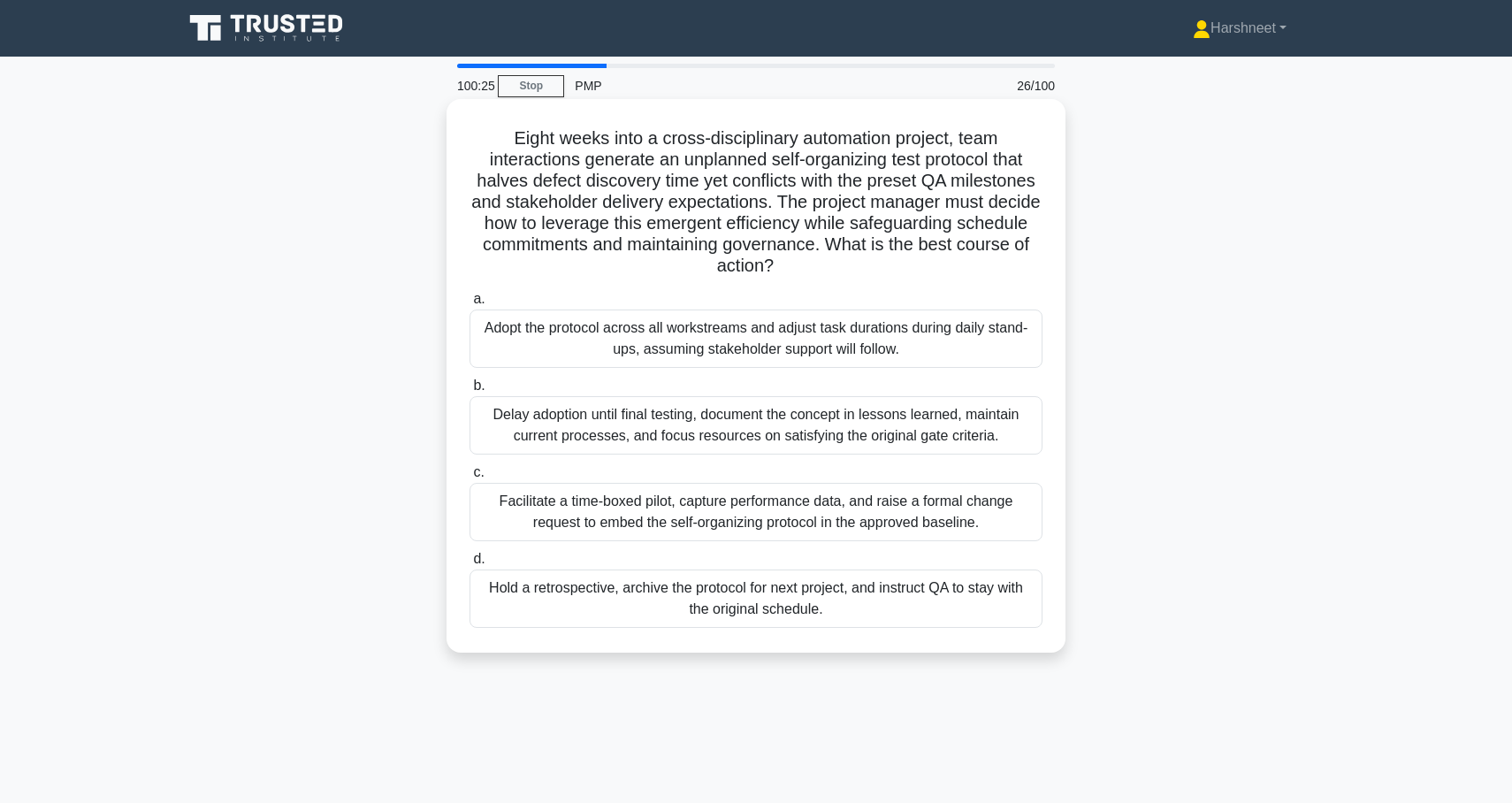
click at [532, 495] on div "Facilitate a time-boxed pilot, capture performance data, and raise a formal cha…" at bounding box center [755, 512] width 573 height 59
click at [469, 479] on input "c. Facilitate a time-boxed pilot, capture performance data, and raise a formal …" at bounding box center [469, 472] width 0 height 11
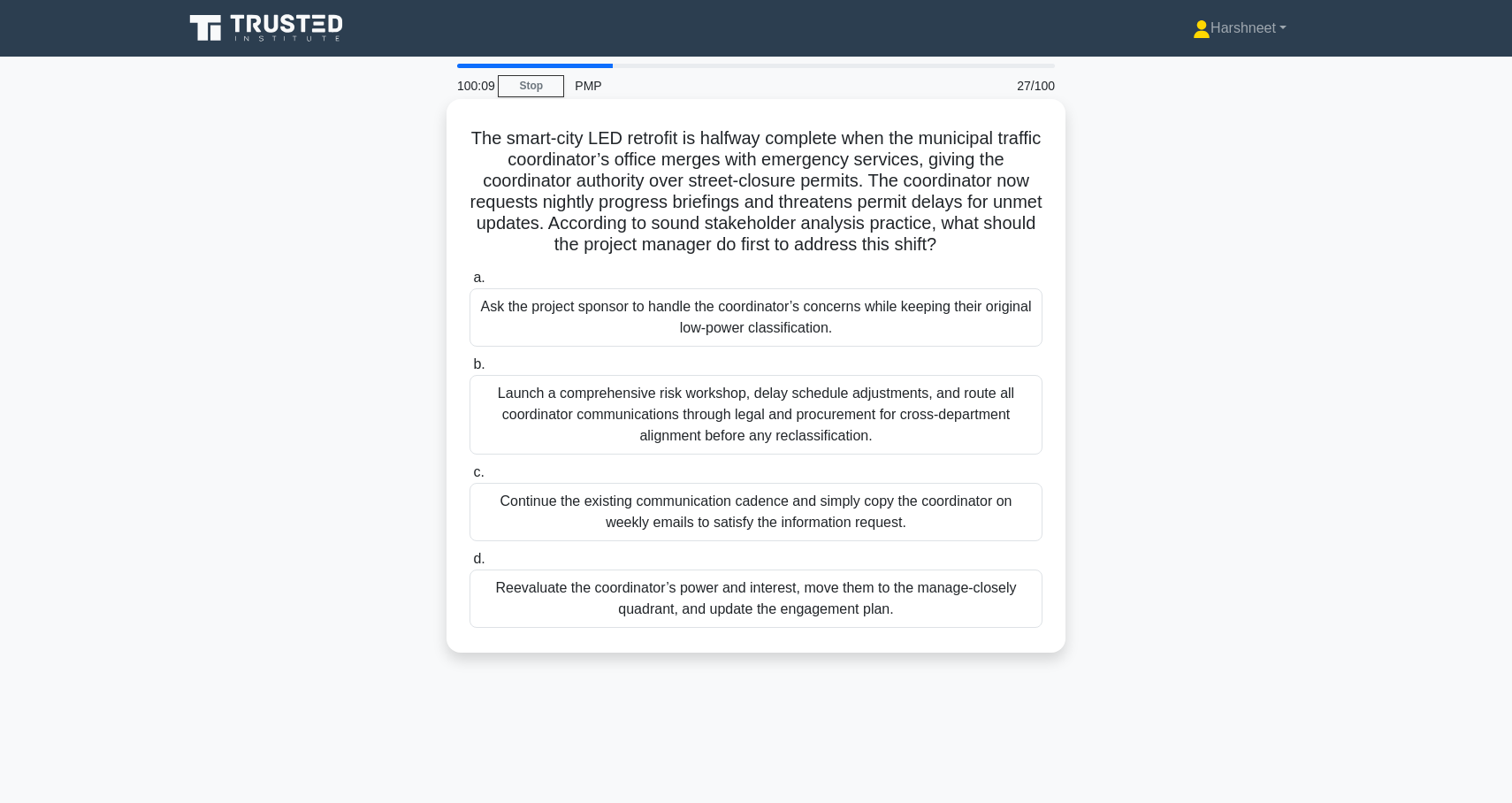
click at [551, 616] on div "Reevaluate the coordinator’s power and interest, move them to the manage-closel…" at bounding box center [755, 599] width 573 height 59
click at [469, 565] on input "d. Reevaluate the coordinator’s power and interest, move them to the manage-clo…" at bounding box center [469, 559] width 0 height 11
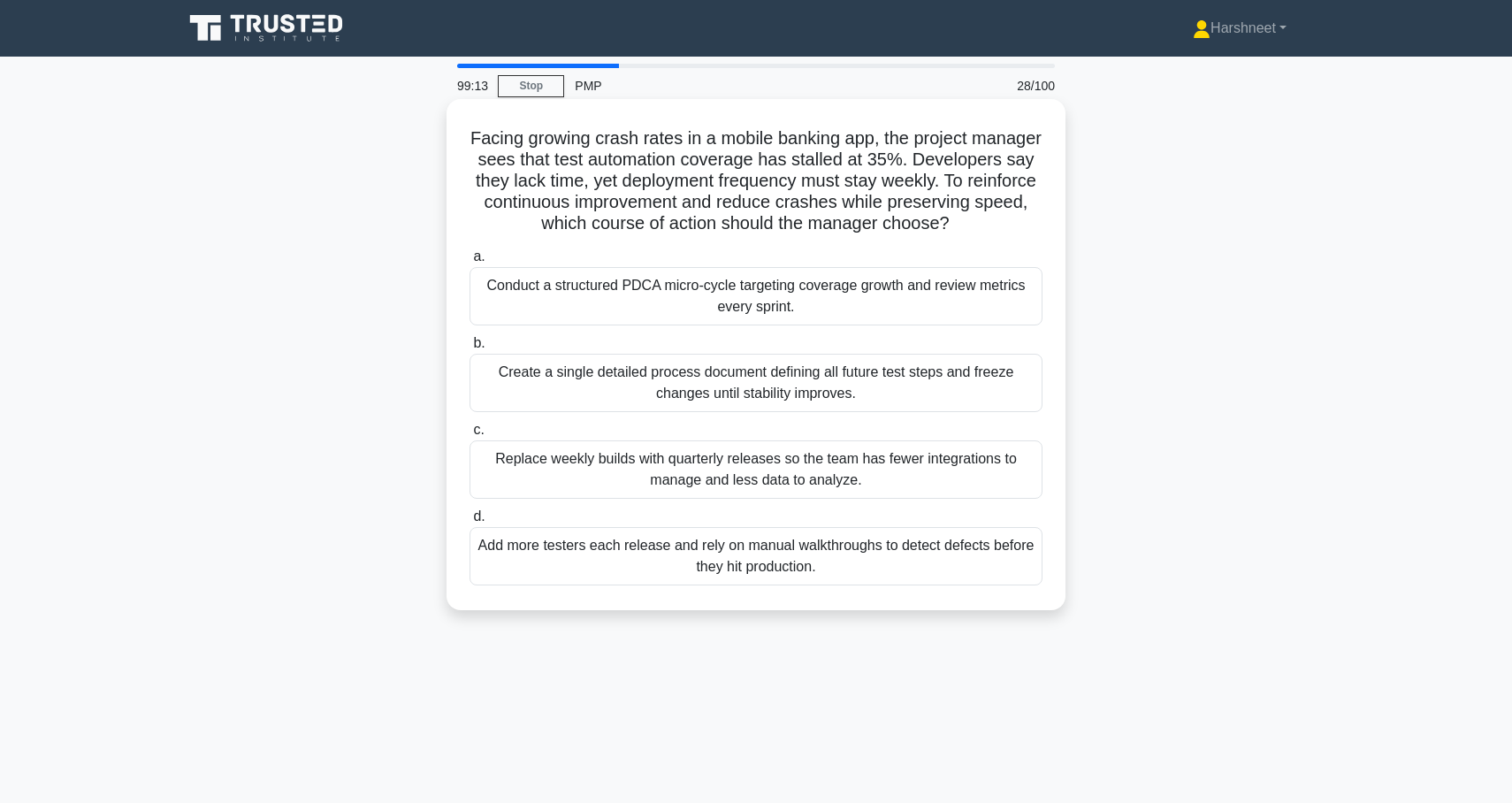
click at [534, 304] on div "Conduct a structured PDCA micro-cycle targeting coverage growth and review metr…" at bounding box center [755, 296] width 573 height 59
click at [469, 263] on input "a. Conduct a structured PDCA micro-cycle targeting coverage growth and review m…" at bounding box center [469, 257] width 0 height 11
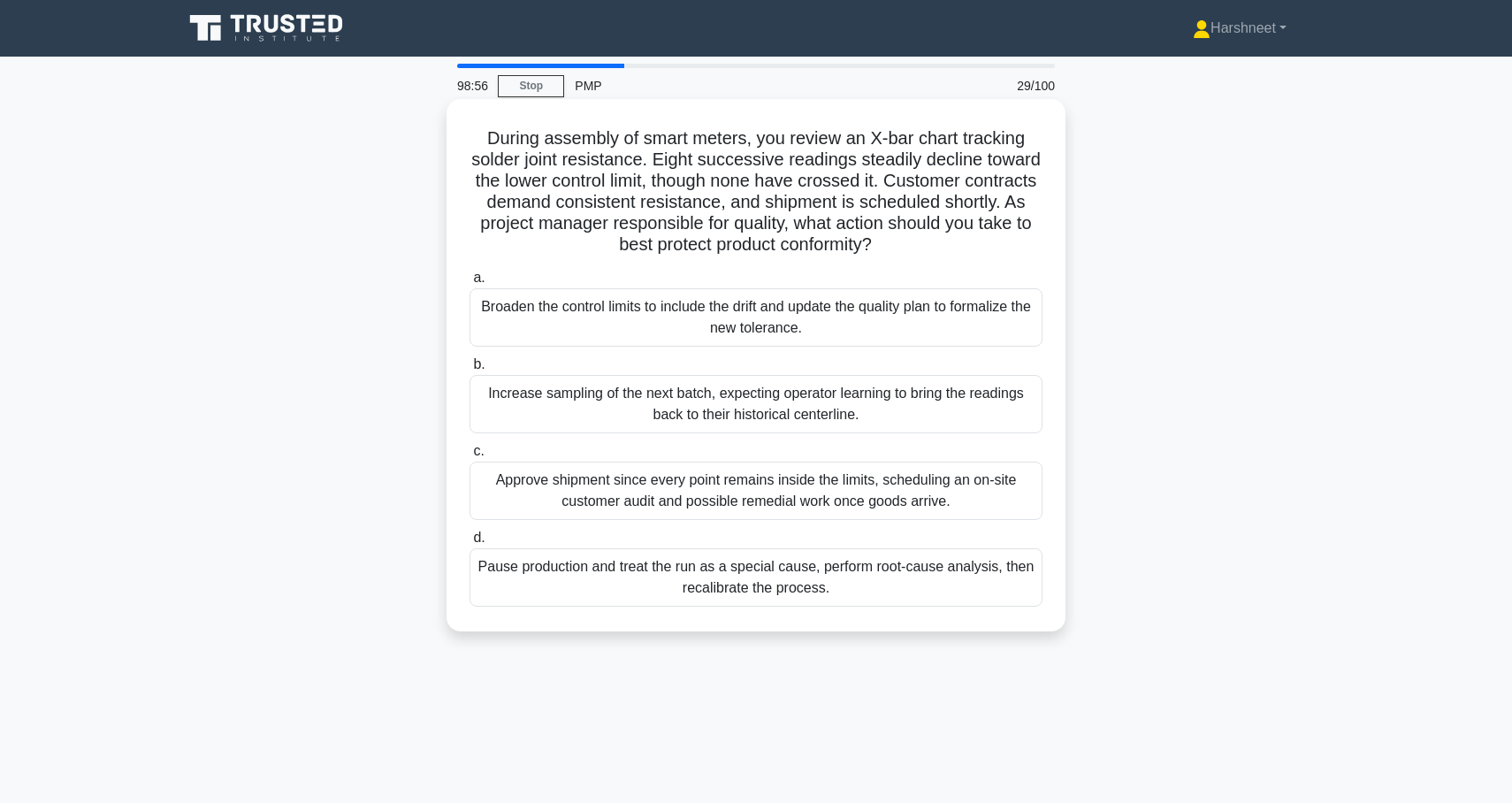
click at [485, 320] on div "Broaden the control limits to include the drift and update the quality plan to …" at bounding box center [755, 318] width 573 height 59
click at [469, 284] on input "a. Broaden the control limits to include the drift and update the quality plan …" at bounding box center [469, 278] width 0 height 11
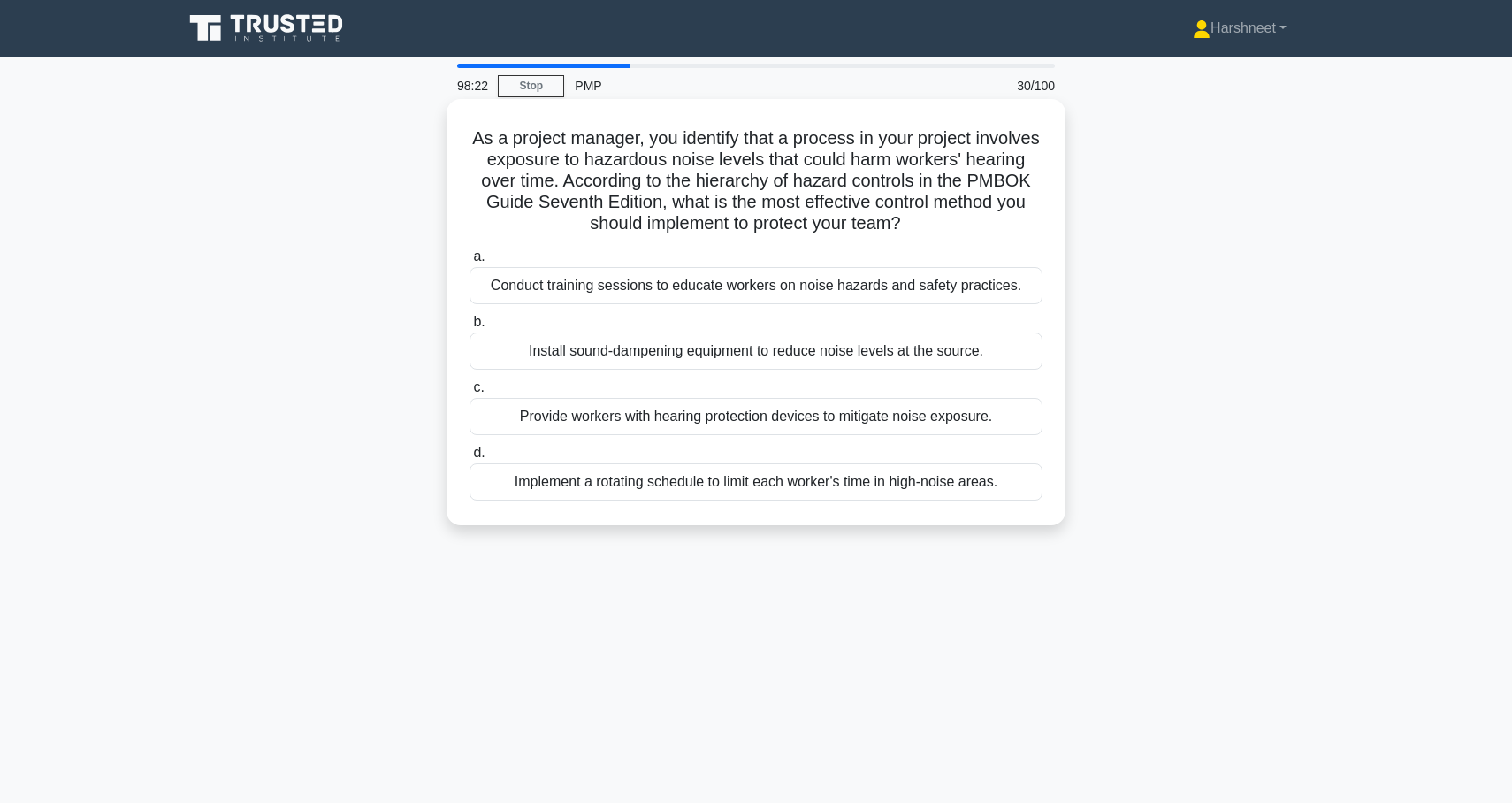
drag, startPoint x: 472, startPoint y: 135, endPoint x: 995, endPoint y: 513, distance: 645.3
click at [995, 513] on div "As a project manager, you identify that a process in your project involves expo…" at bounding box center [756, 312] width 605 height 413
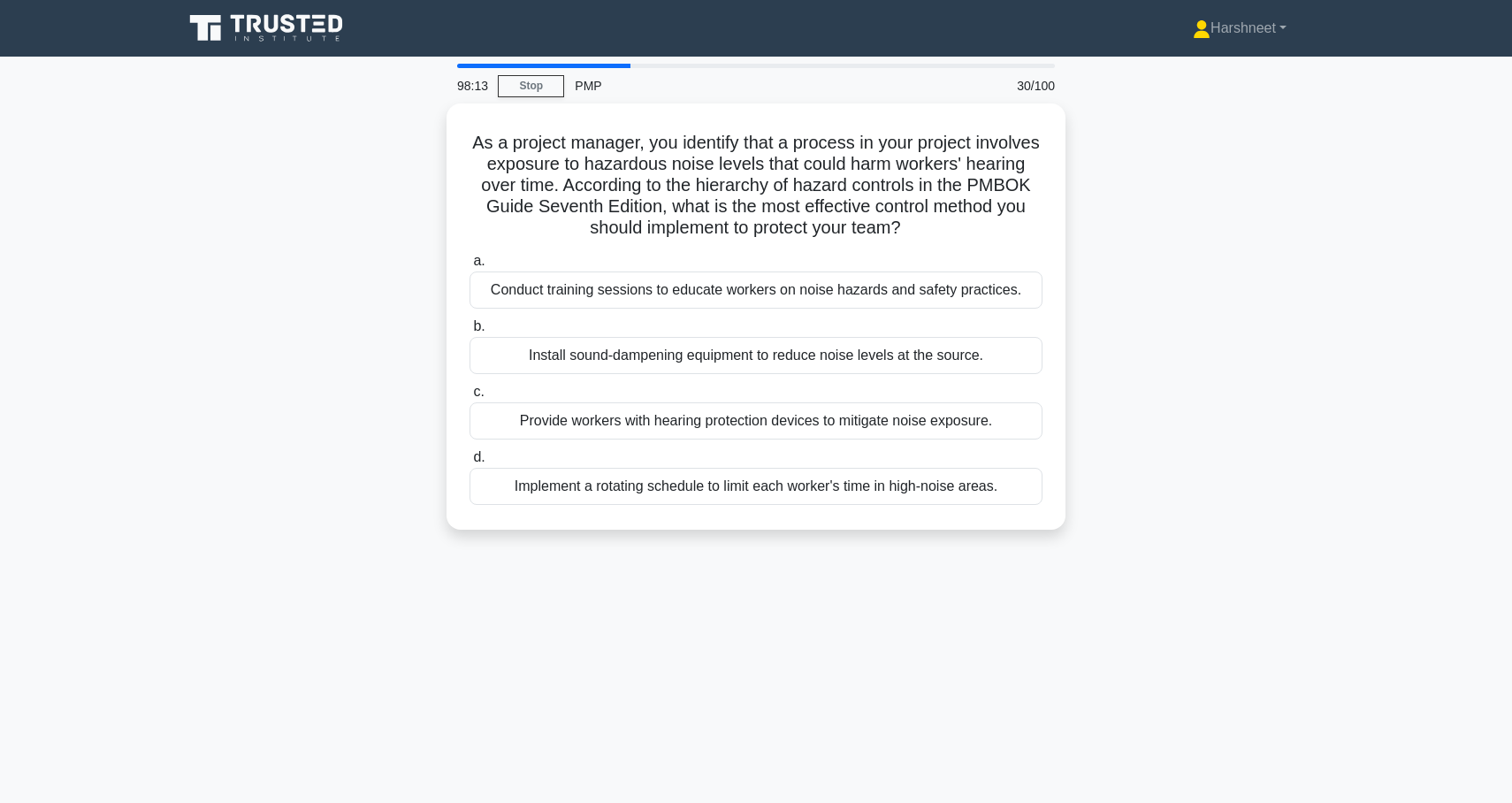
click at [300, 268] on div "As a project manager, you identify that a process in your project involves expo…" at bounding box center [756, 327] width 1168 height 448
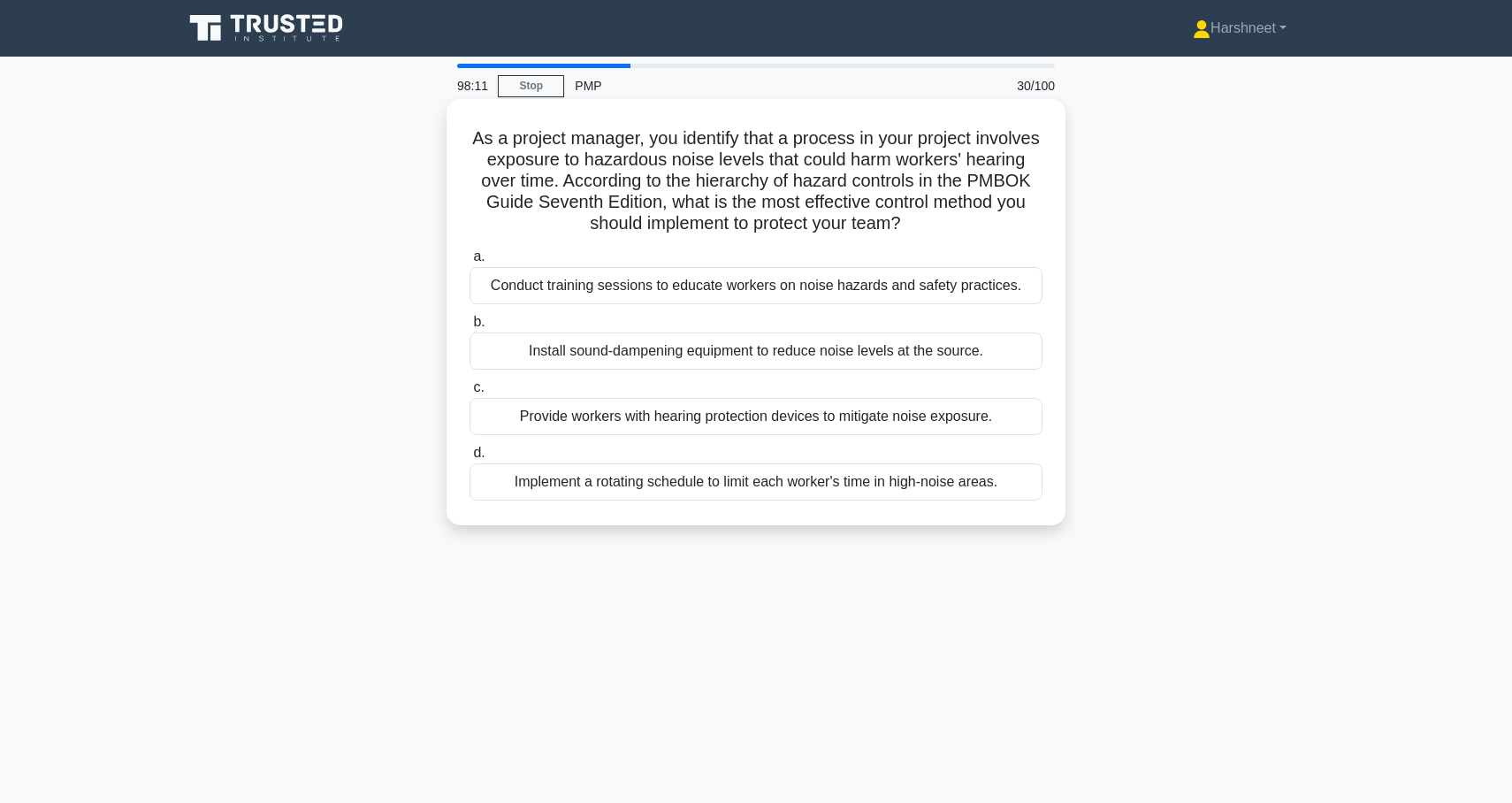
click at [520, 305] on div "Conduct training sessions to educate workers on noise hazards and safety practi…" at bounding box center [755, 286] width 573 height 37
click at [469, 263] on input "a. Conduct training sessions to educate workers on noise hazards and safety pra…" at bounding box center [469, 257] width 0 height 11
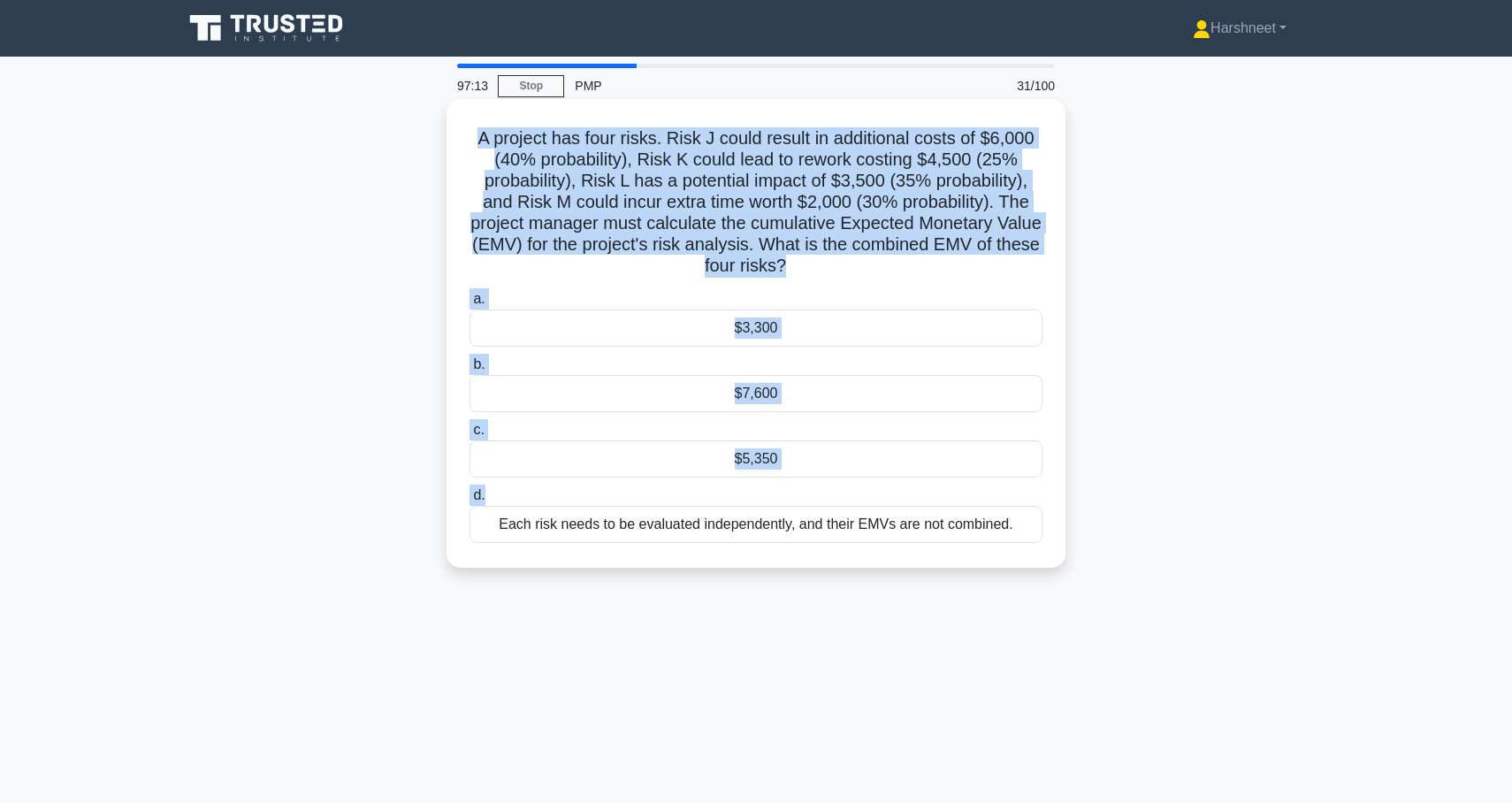
drag, startPoint x: 479, startPoint y: 137, endPoint x: 1035, endPoint y: 486, distance: 656.5
click at [1035, 486] on div "A project has four risks. Risk J could result in additional costs of $6,000 (40…" at bounding box center [756, 333] width 605 height 455
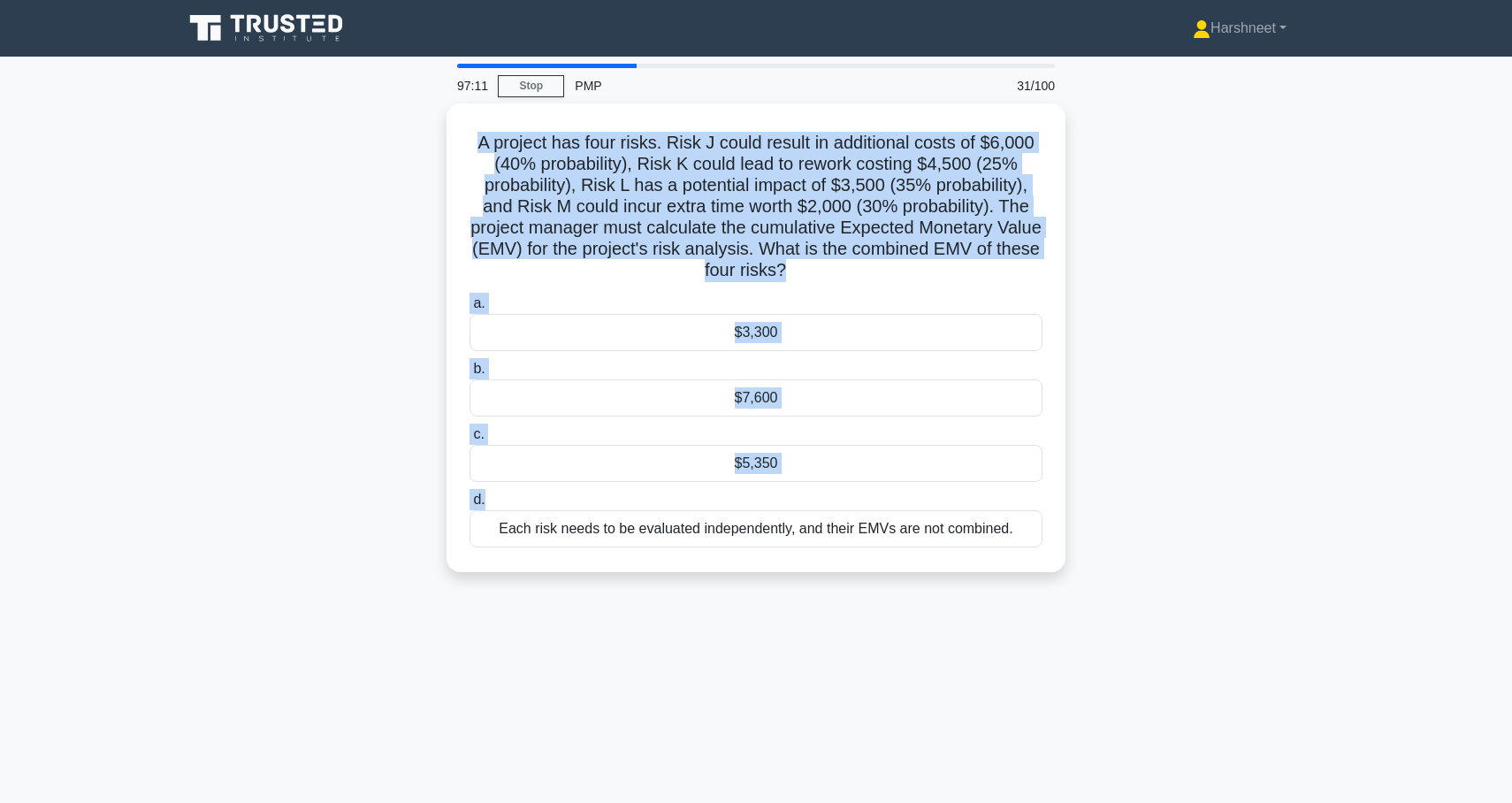
click at [1166, 440] on div "A project has four risks. Risk J could result in additional costs of $6,000 (40…" at bounding box center [756, 348] width 1168 height 490
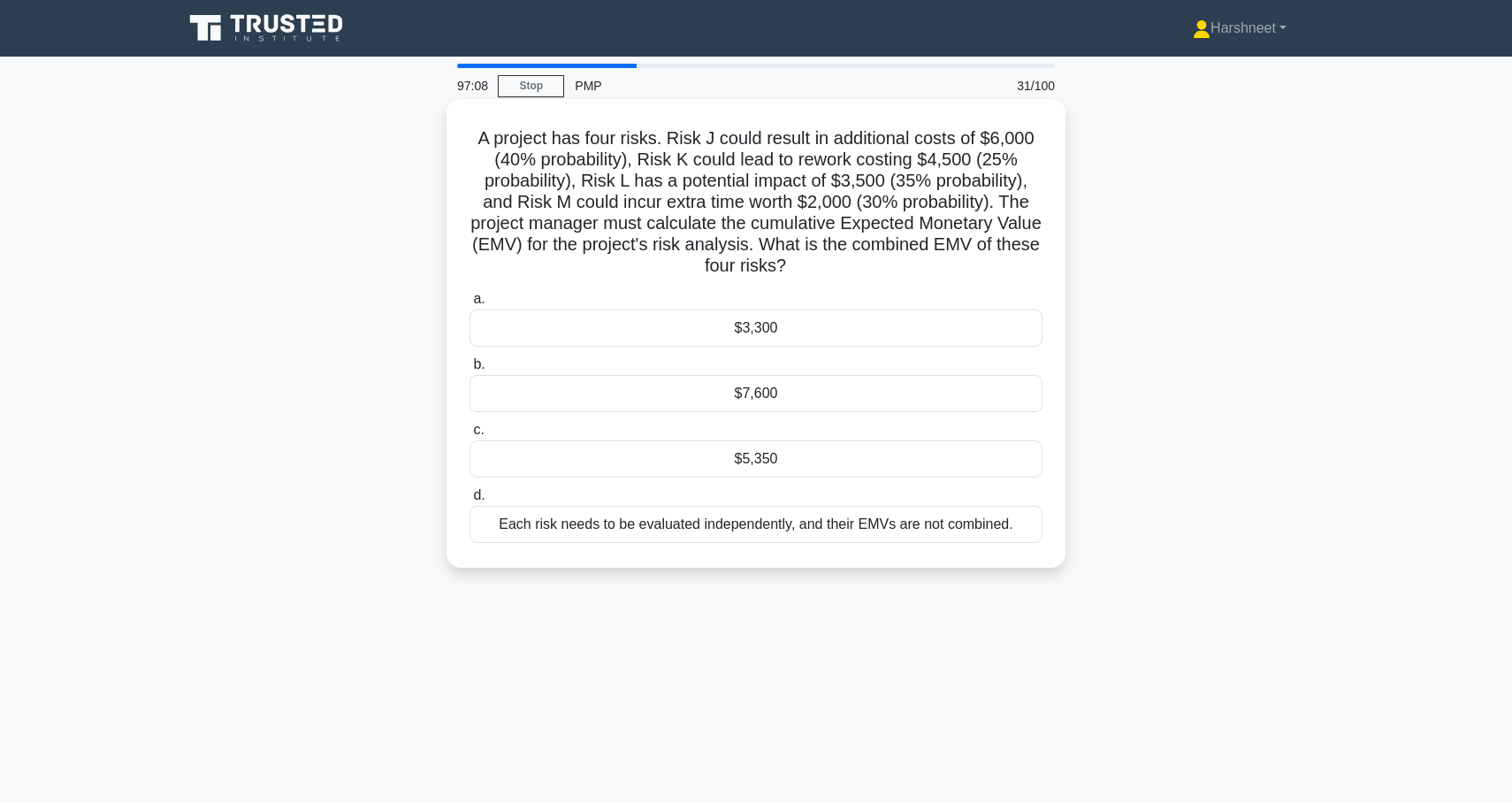
drag, startPoint x: 479, startPoint y: 143, endPoint x: 1054, endPoint y: 551, distance: 705.0
click at [1054, 551] on div "A project has four risks. Risk J could result in additional costs of $6,000 (40…" at bounding box center [756, 333] width 605 height 455
click at [430, 250] on div "A project has four risks. Risk J could result in additional costs of $6,000 (40…" at bounding box center [756, 348] width 1168 height 490
click at [720, 468] on div "$5,350" at bounding box center [755, 459] width 573 height 37
click at [469, 436] on input "c. $5,350" at bounding box center [469, 430] width 0 height 11
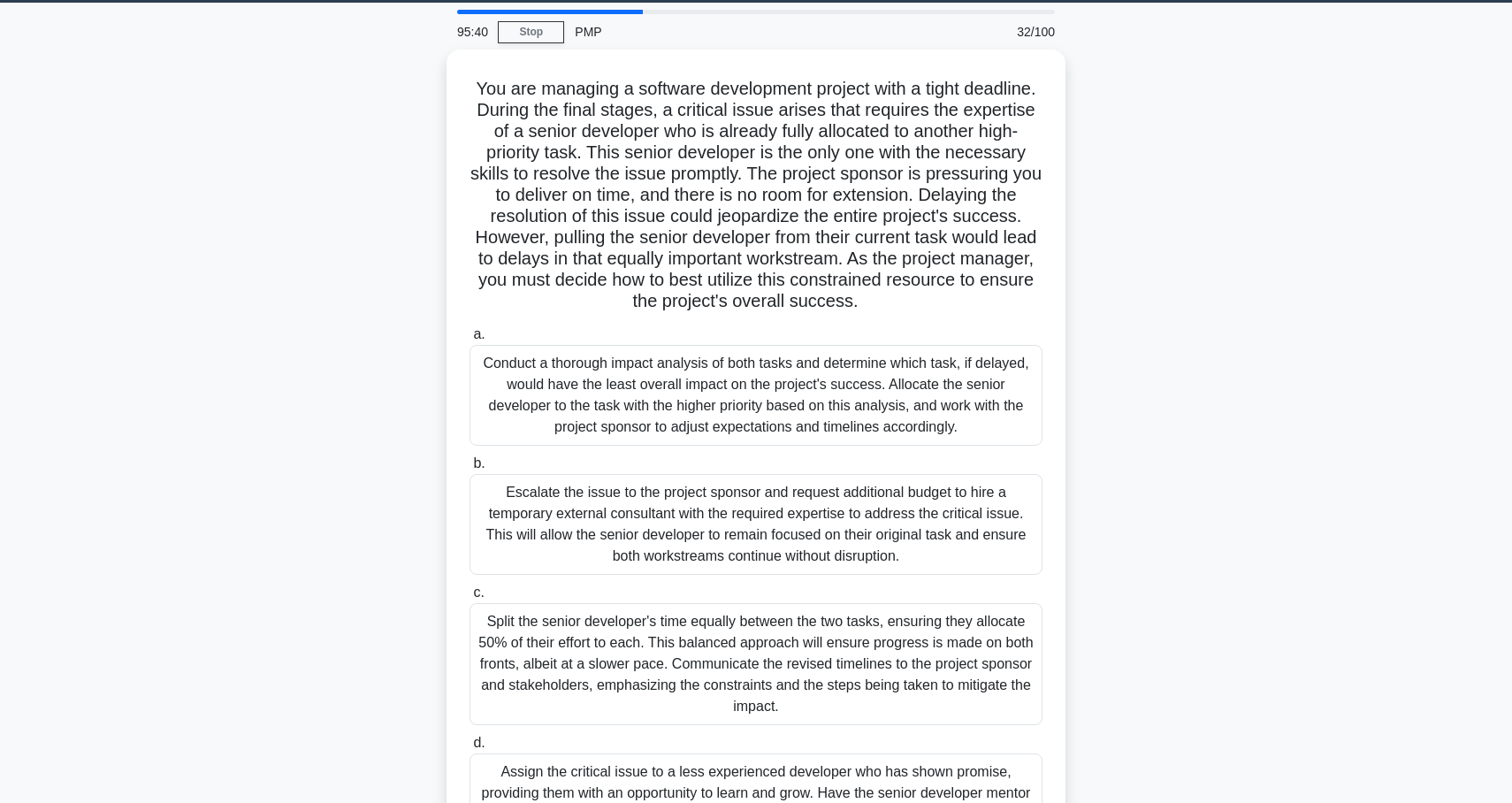
scroll to position [181, 0]
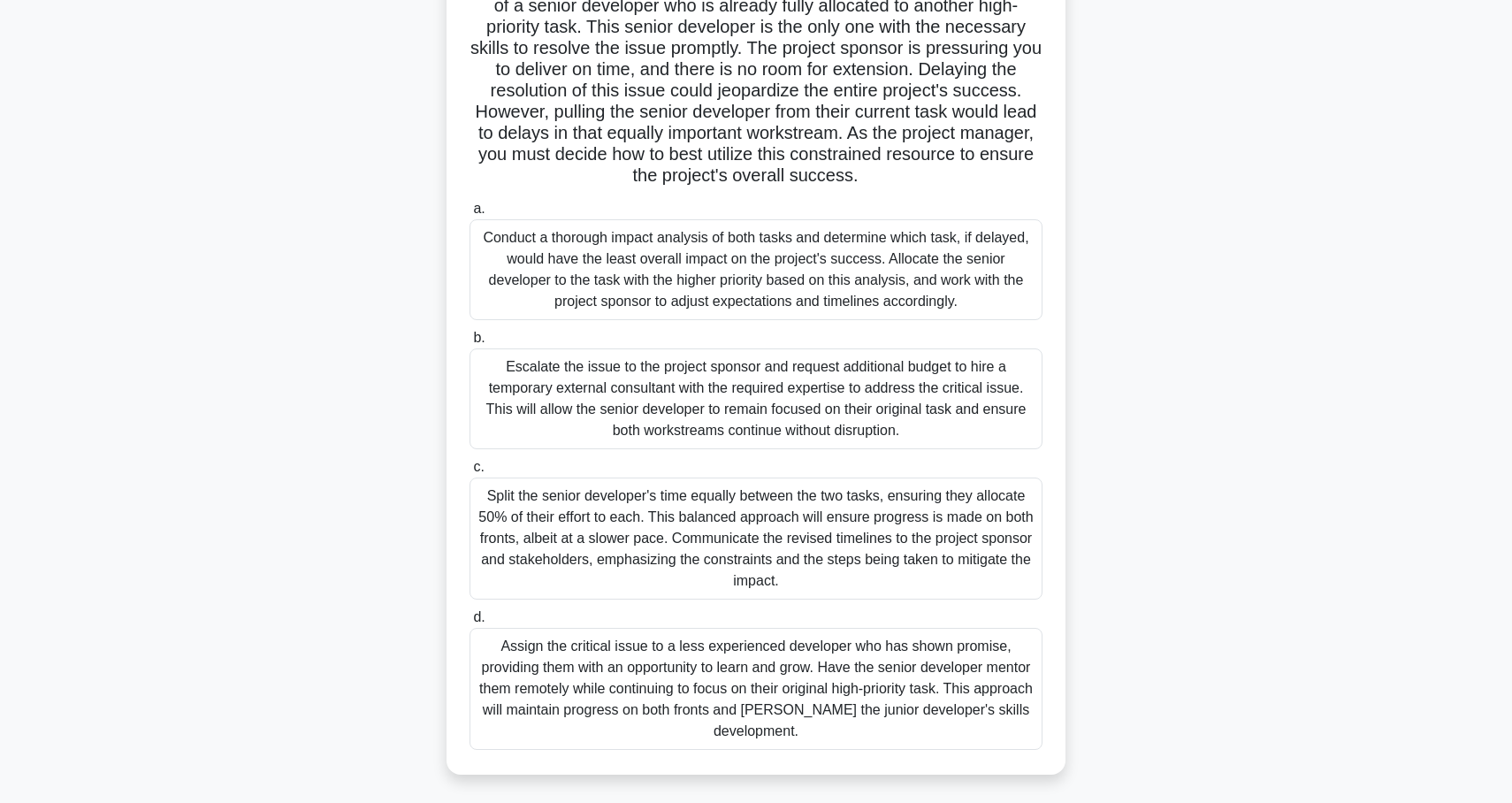
drag, startPoint x: 479, startPoint y: 85, endPoint x: 950, endPoint y: 838, distance: 888.2
click at [950, 802] on html "Harshneet Profile Settings Profile" at bounding box center [756, 311] width 1512 height 983
click at [371, 229] on div "You are managing a software development project with a tight deadline. During t…" at bounding box center [756, 360] width 1168 height 872
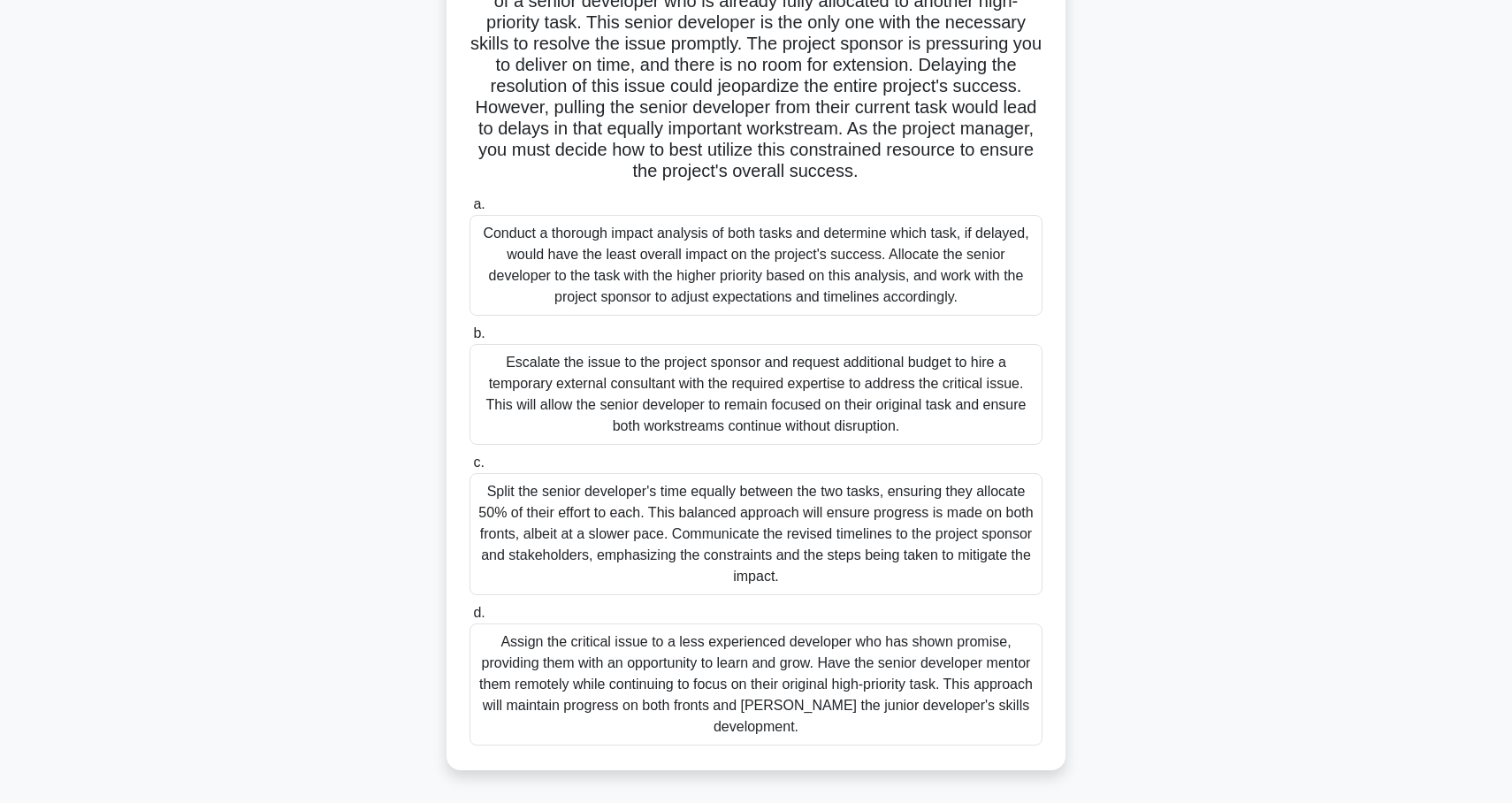
click at [543, 265] on div "Conduct a thorough impact analysis of both tasks and determine which task, if d…" at bounding box center [755, 265] width 573 height 101
click at [469, 211] on input "a. Conduct a thorough impact analysis of both tasks and determine which task, i…" at bounding box center [469, 205] width 0 height 11
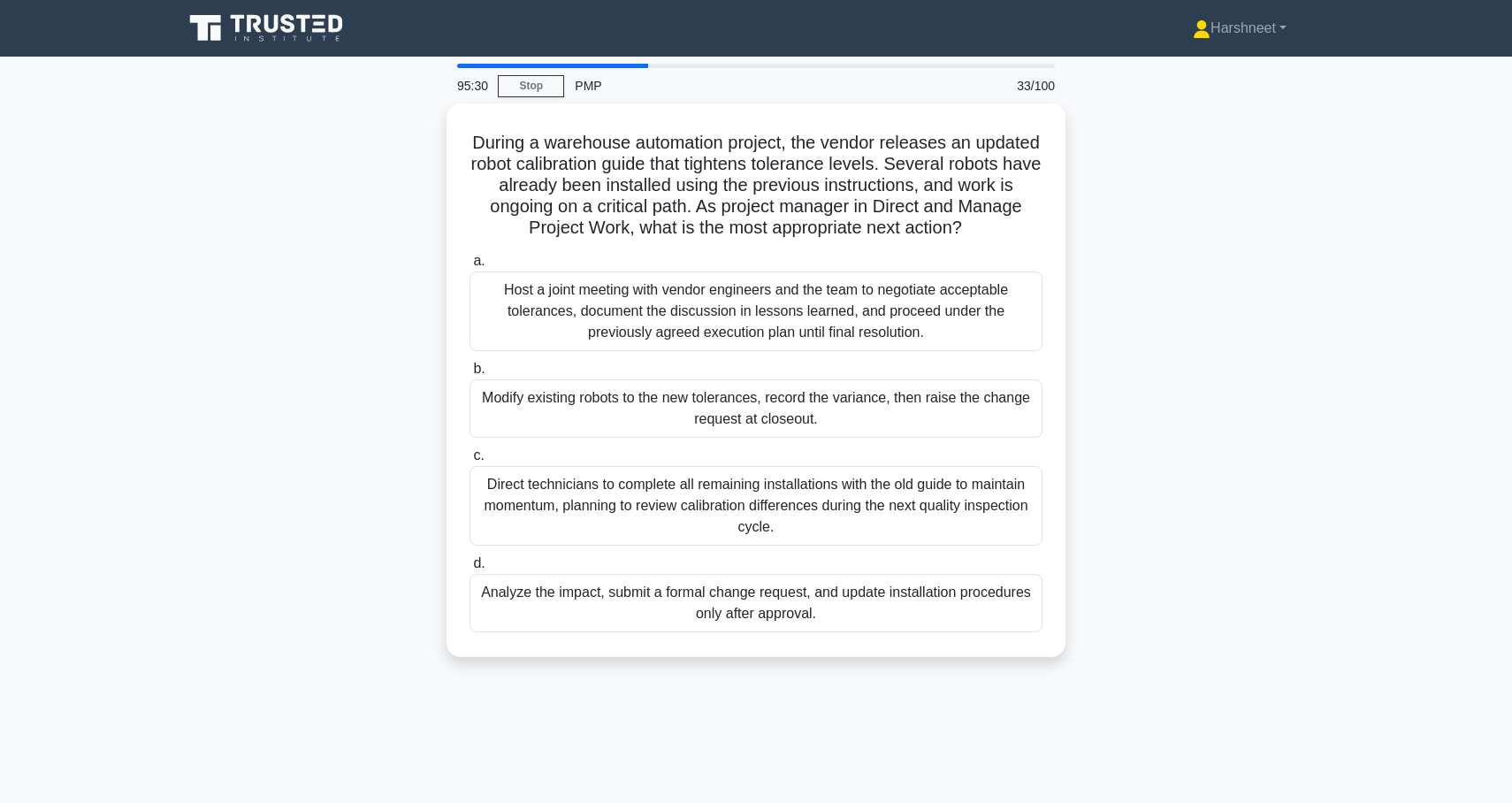
scroll to position [0, 0]
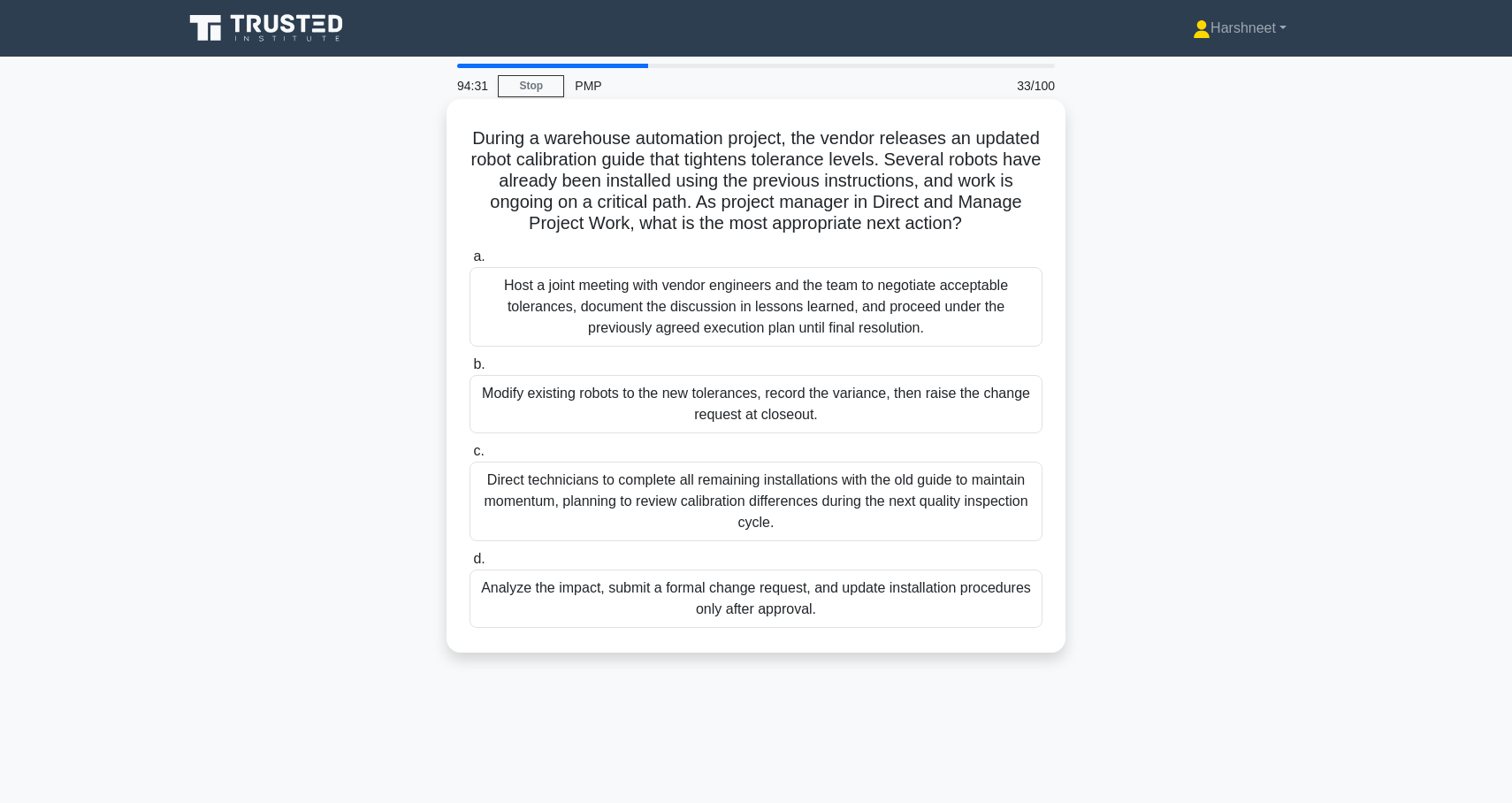
click at [575, 593] on div "Analyze the impact, submit a formal change request, and update installation pro…" at bounding box center [755, 599] width 573 height 59
click at [469, 565] on input "d. Analyze the impact, submit a formal change request, and update installation …" at bounding box center [469, 559] width 0 height 11
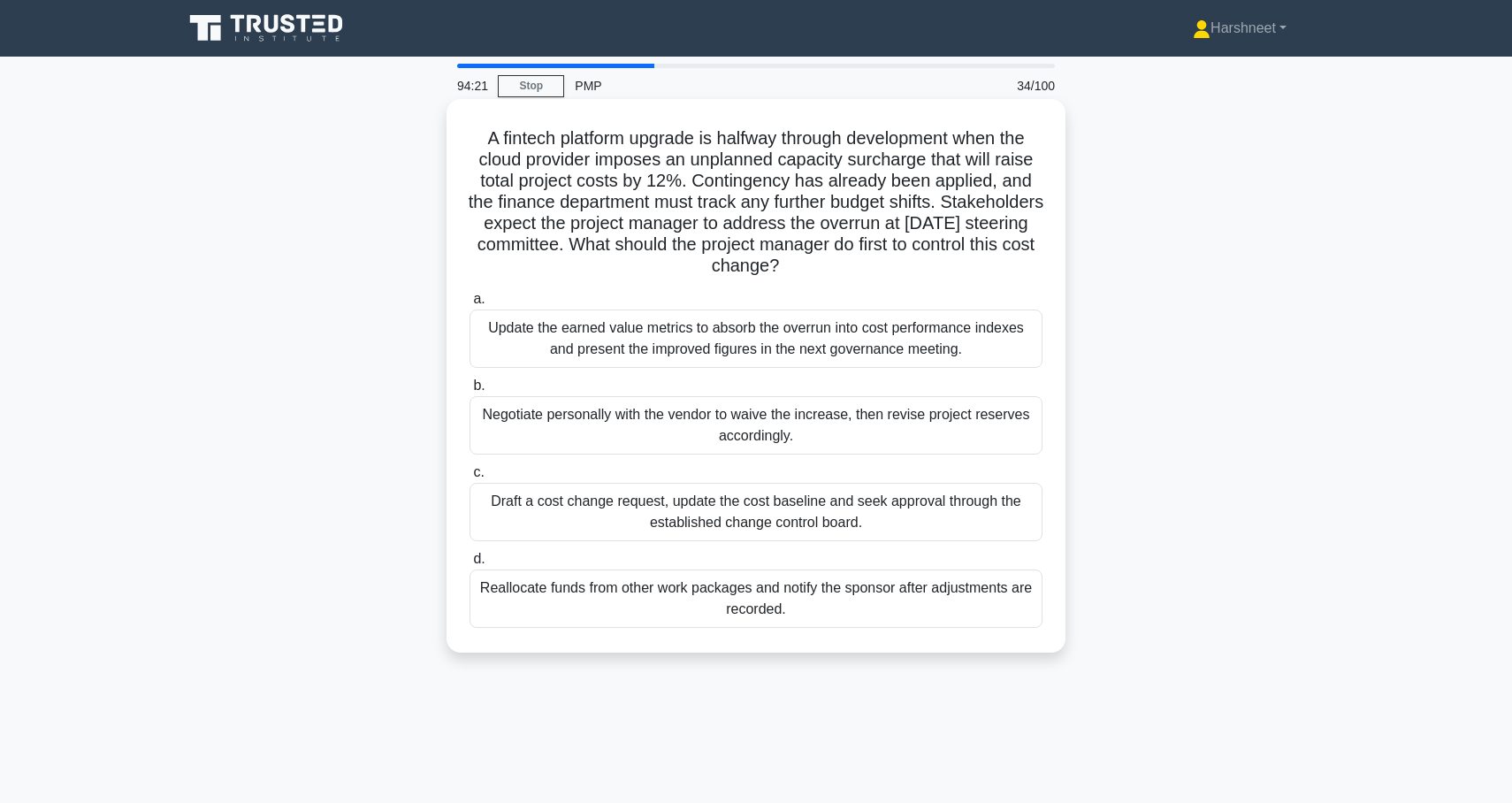
click at [563, 509] on div "Draft a cost change request, update the cost baseline and seek approval through…" at bounding box center [755, 512] width 573 height 59
click at [469, 479] on input "c. Draft a cost change request, update the cost baseline and seek approval thro…" at bounding box center [469, 472] width 0 height 11
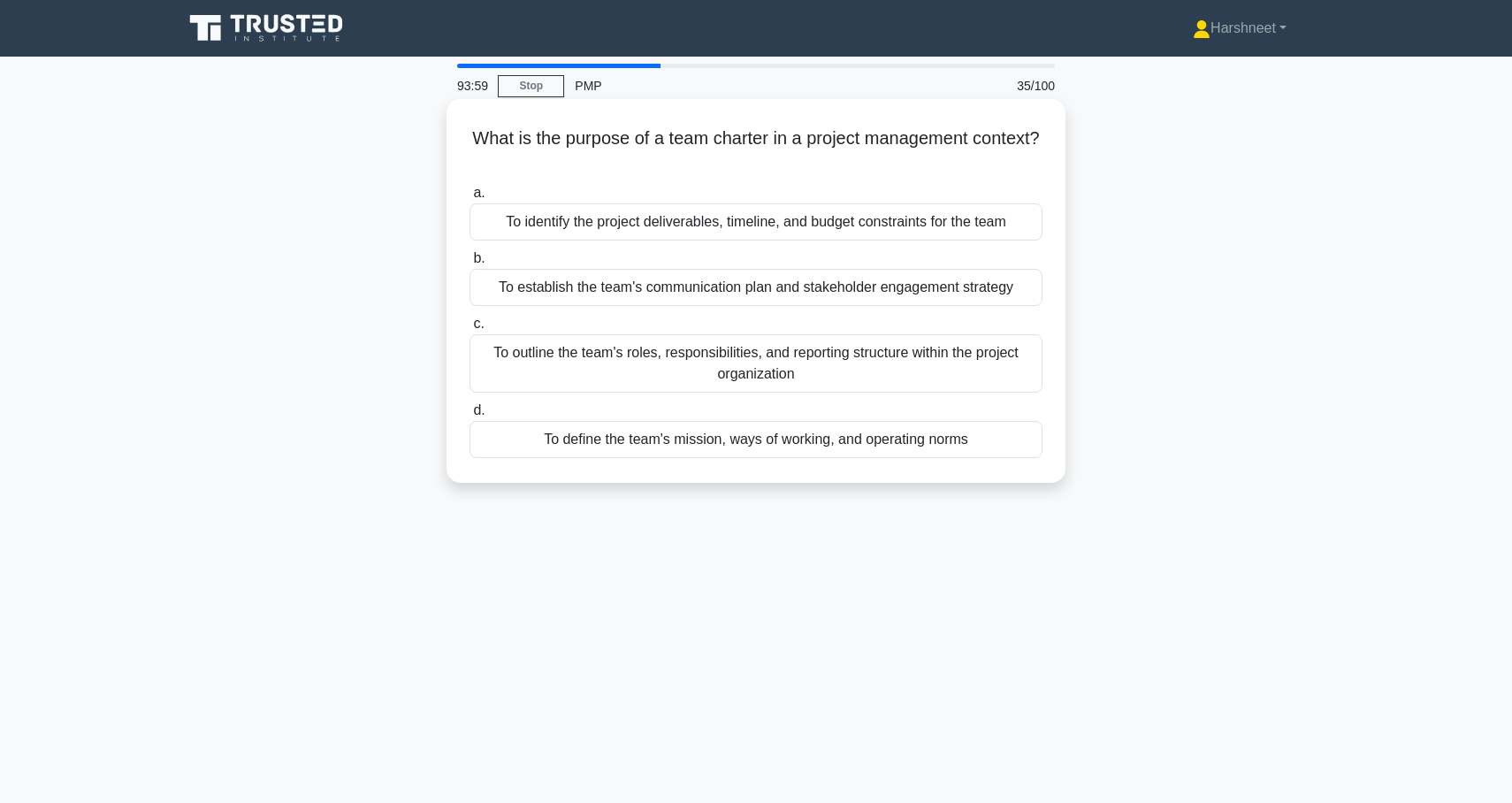
drag, startPoint x: 475, startPoint y: 132, endPoint x: 1032, endPoint y: 472, distance: 652.6
click at [1032, 472] on div "What is the purpose of a team charter in a project management context? .spinner…" at bounding box center [756, 291] width 605 height 370
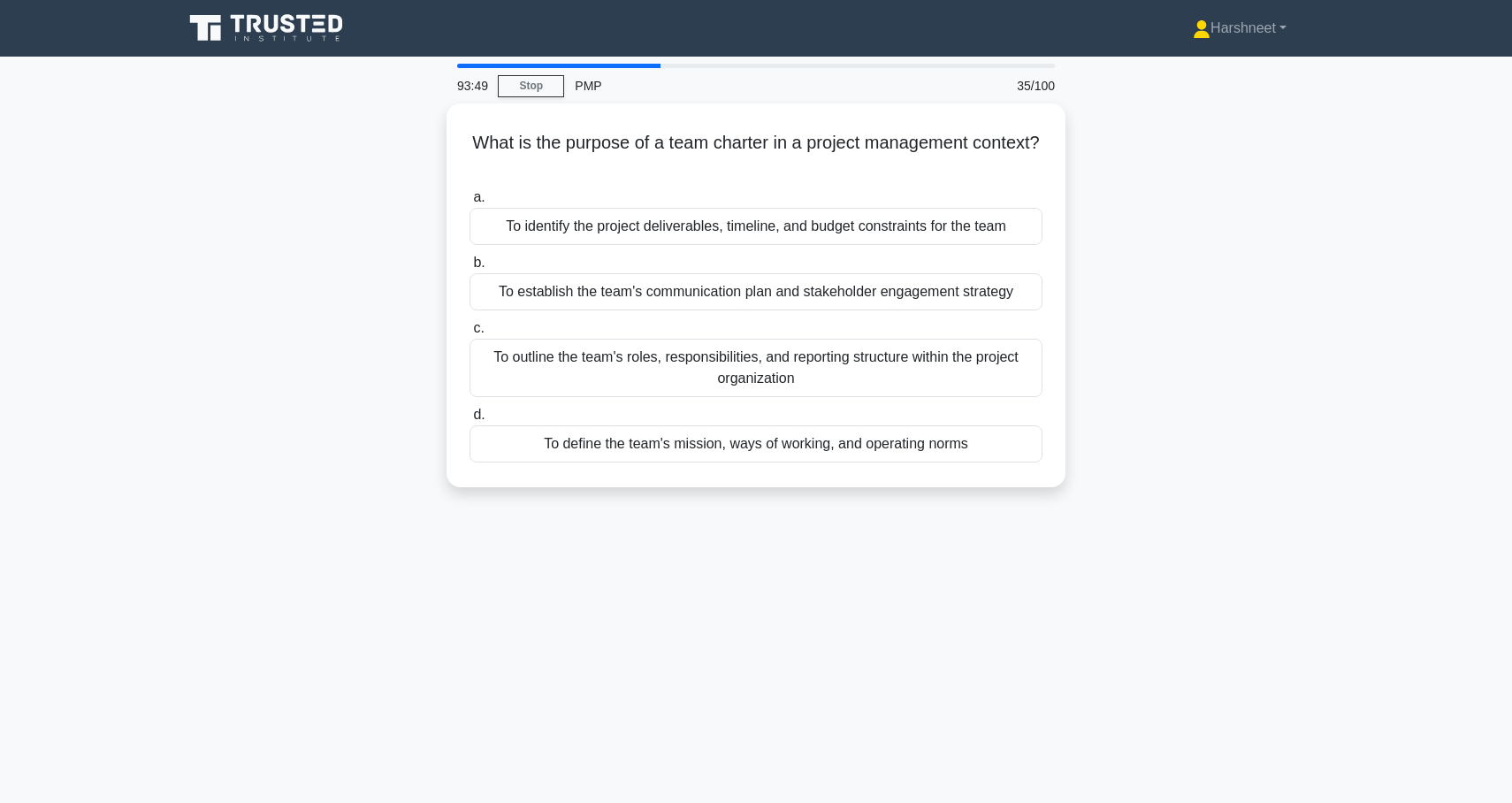
click at [520, 511] on div "93:49 Stop PMP 35/100 What is the purpose of a team charter in a project manage…" at bounding box center [756, 506] width 1168 height 885
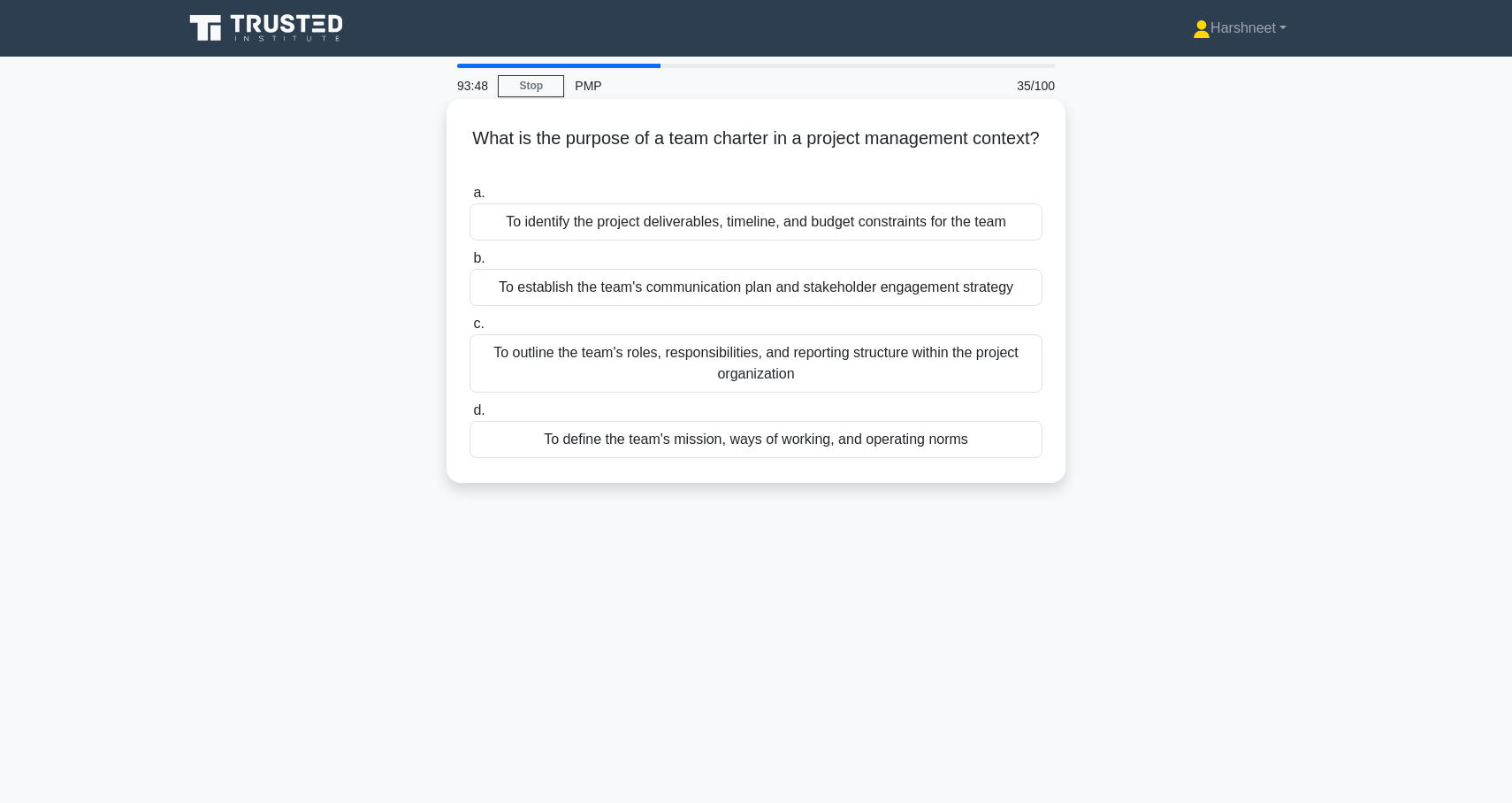
click at [594, 448] on div "To define the team's mission, ways of working, and operating norms" at bounding box center [755, 440] width 573 height 37
click at [469, 416] on input "d. To define the team's mission, ways of working, and operating norms" at bounding box center [469, 411] width 0 height 11
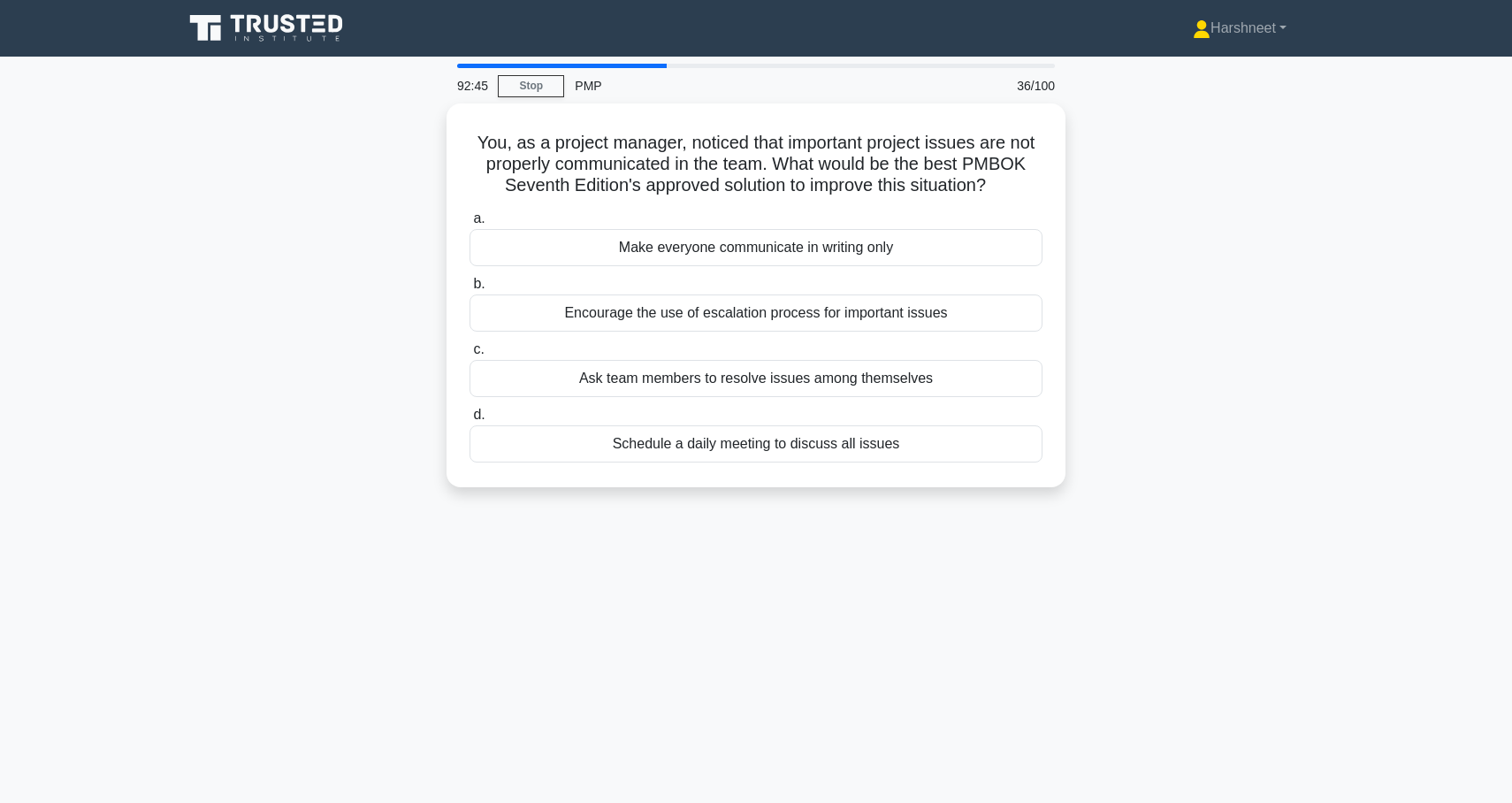
drag, startPoint x: 476, startPoint y: 138, endPoint x: 975, endPoint y: 516, distance: 626.0
click at [975, 516] on div "92:45 Stop PMP 36/100 You, as a project manager, noticed that important project…" at bounding box center [756, 506] width 1168 height 885
click at [360, 204] on div "You, as a project manager, noticed that important project issues are not proper…" at bounding box center [756, 306] width 1168 height 405
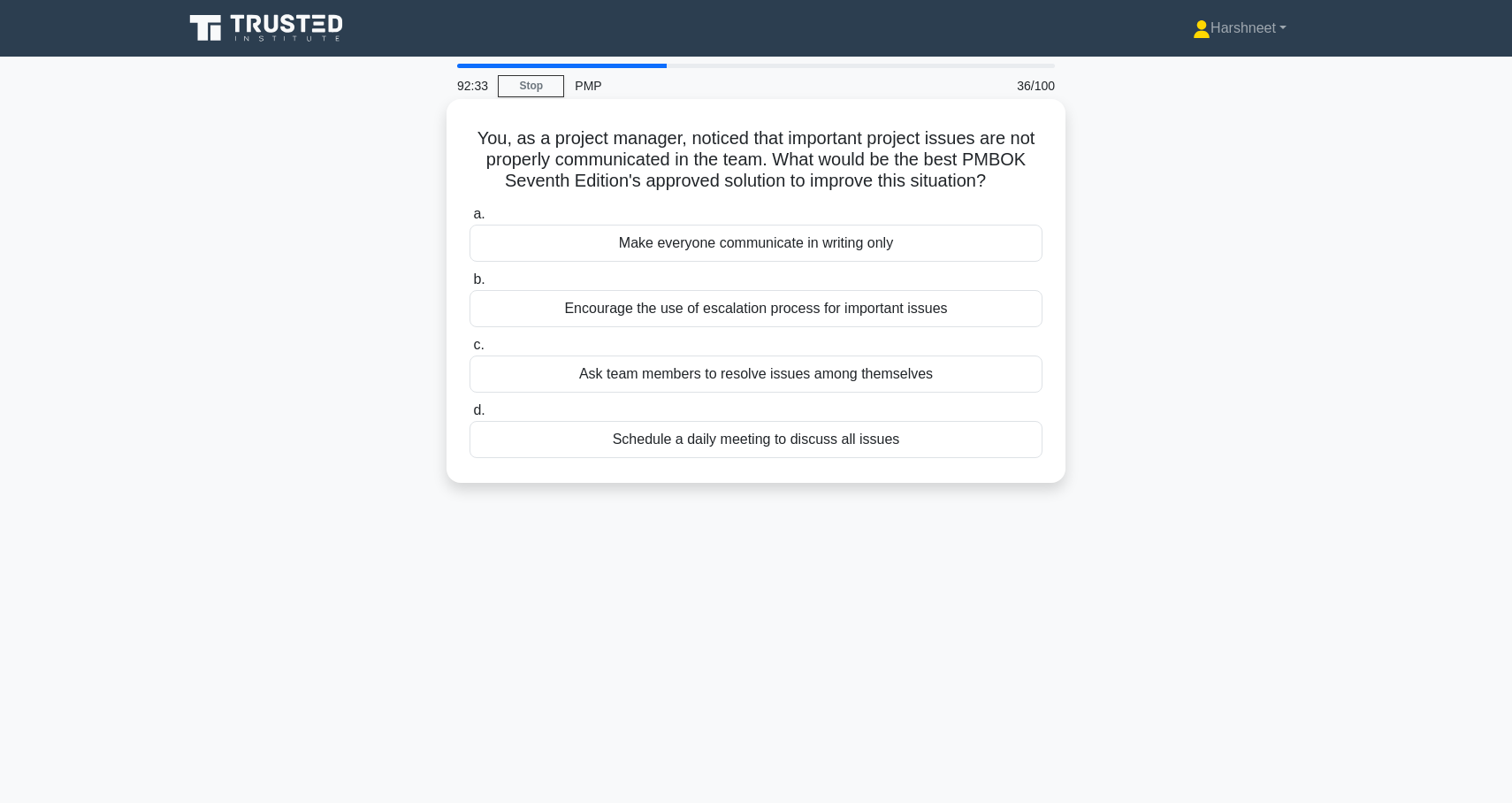
click at [577, 319] on div "Encourage the use of escalation process for important issues" at bounding box center [755, 308] width 573 height 37
click at [469, 286] on input "b. Encourage the use of escalation process for important issues" at bounding box center [469, 279] width 0 height 11
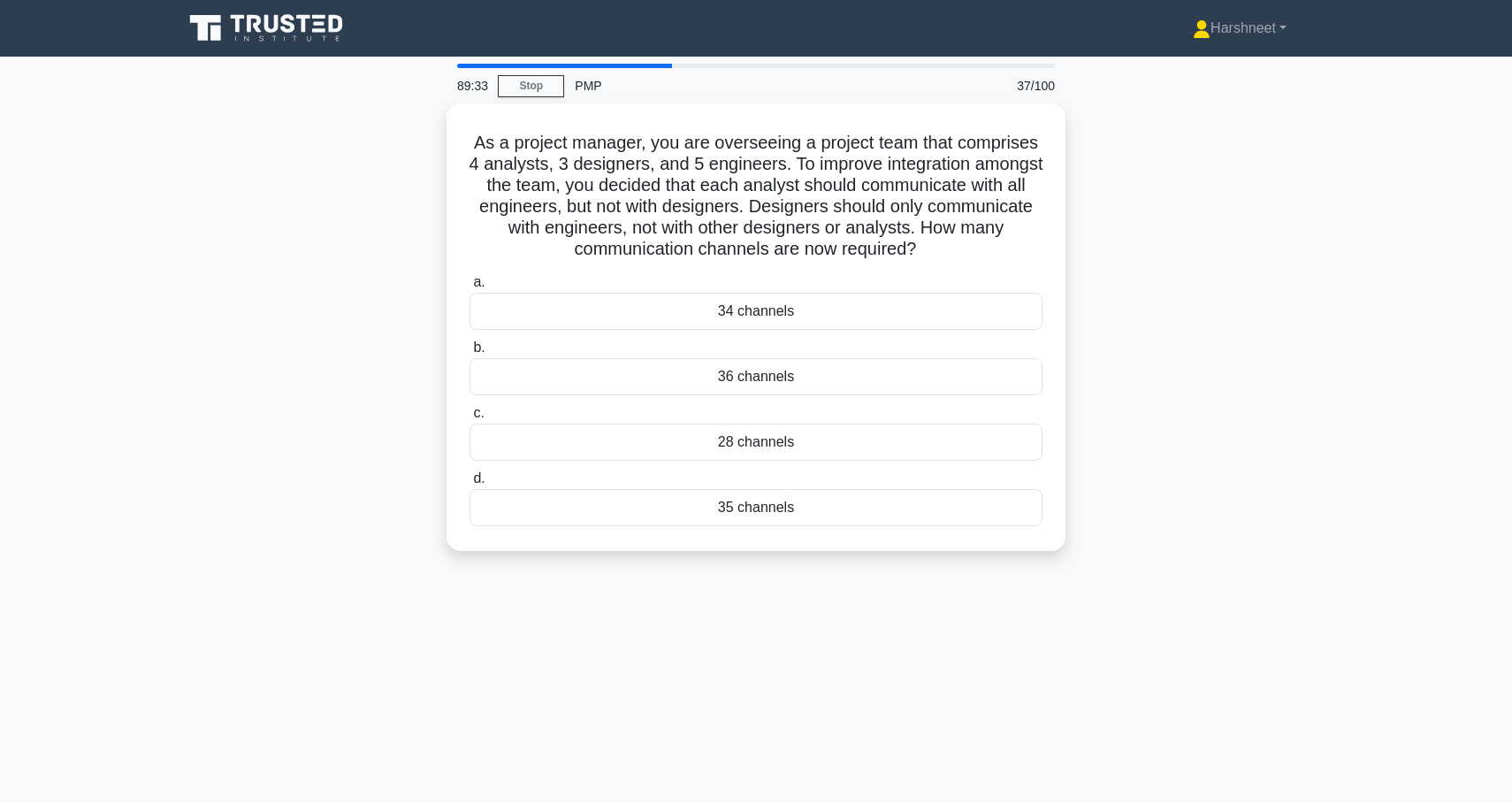
drag, startPoint x: 477, startPoint y: 141, endPoint x: 942, endPoint y: 552, distance: 620.6
click at [942, 552] on div "As a project manager, you are overseeing a project team that comprises 4 analys…" at bounding box center [756, 337] width 1168 height 469
click at [779, 589] on div "89:18 Stop PMP 37/100 As a project manager, you are overseeing a project team t…" at bounding box center [756, 506] width 1168 height 885
click at [759, 499] on div "35 channels" at bounding box center [755, 503] width 573 height 37
click at [469, 481] on input "d. 35 channels" at bounding box center [469, 474] width 0 height 11
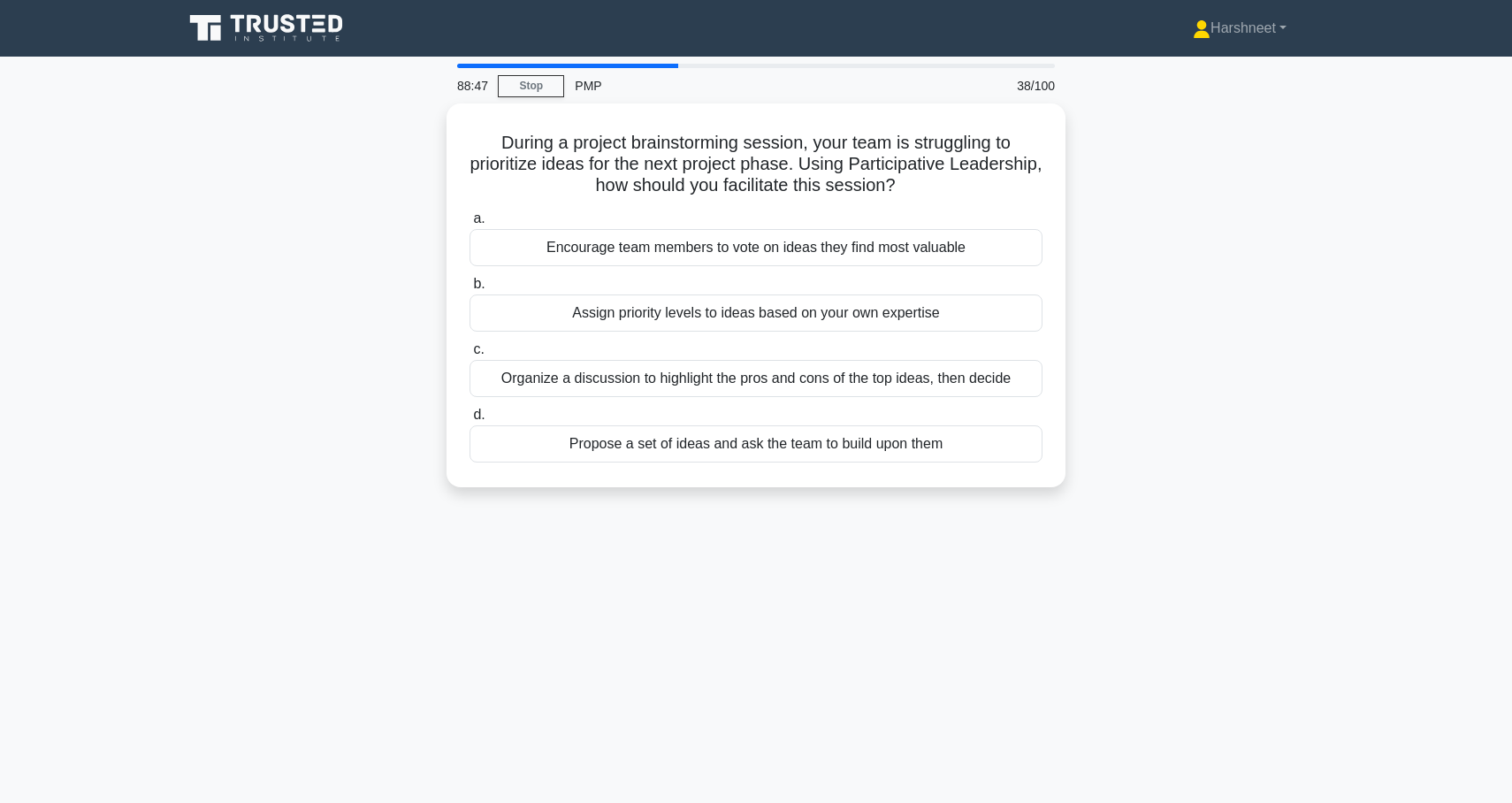
drag, startPoint x: 505, startPoint y: 139, endPoint x: 1073, endPoint y: 491, distance: 668.2
click at [1073, 491] on div "During a project brainstorming session, your team is struggling to prioritize i…" at bounding box center [756, 306] width 1168 height 405
click at [430, 255] on div "During a project brainstorming session, your team is struggling to prioritize i…" at bounding box center [756, 306] width 1168 height 405
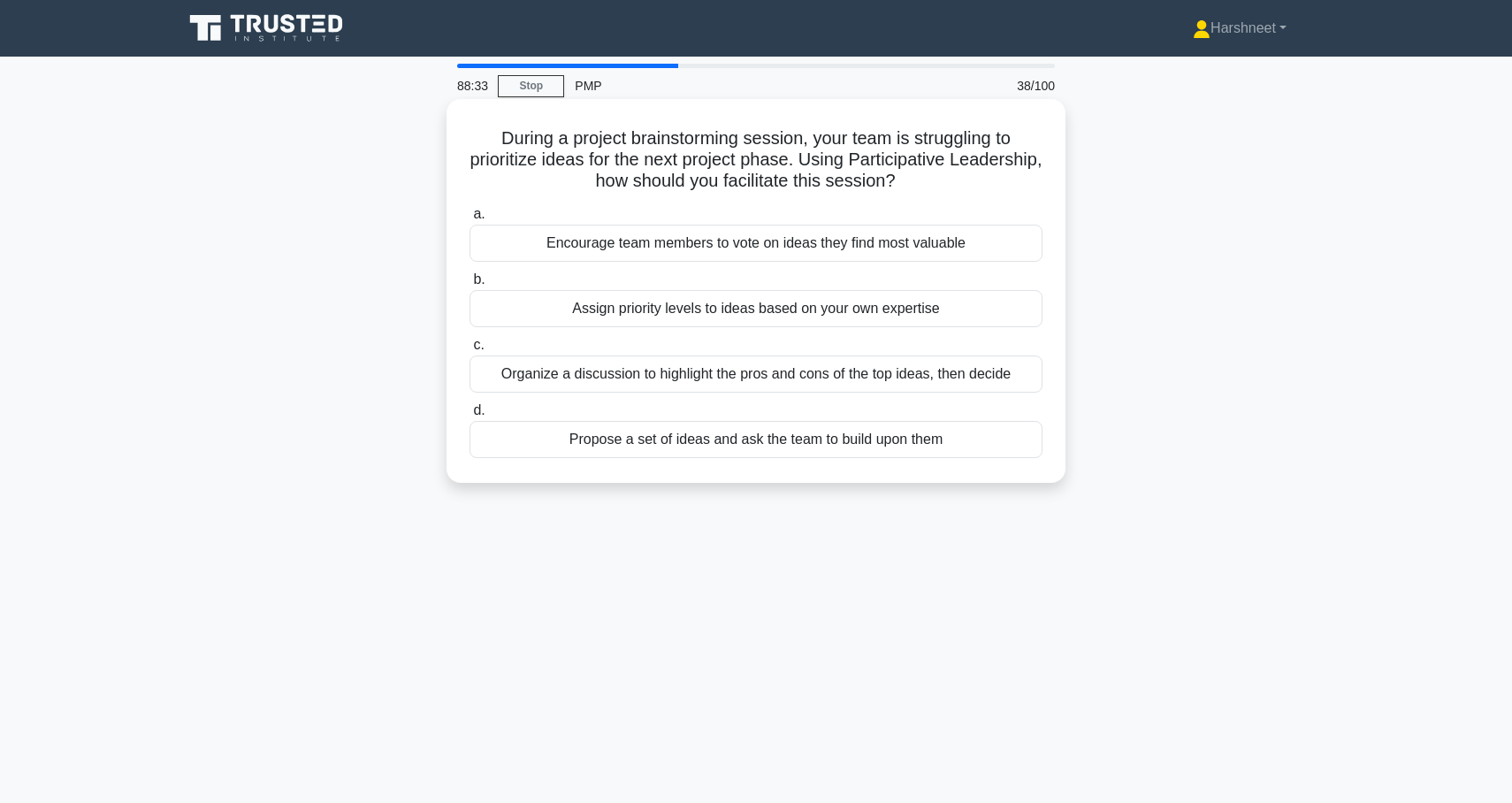
click at [547, 243] on div "Encourage team members to vote on ideas they find most valuable" at bounding box center [755, 243] width 573 height 37
click at [469, 220] on input "a. Encourage team members to vote on ideas they find most valuable" at bounding box center [469, 214] width 0 height 11
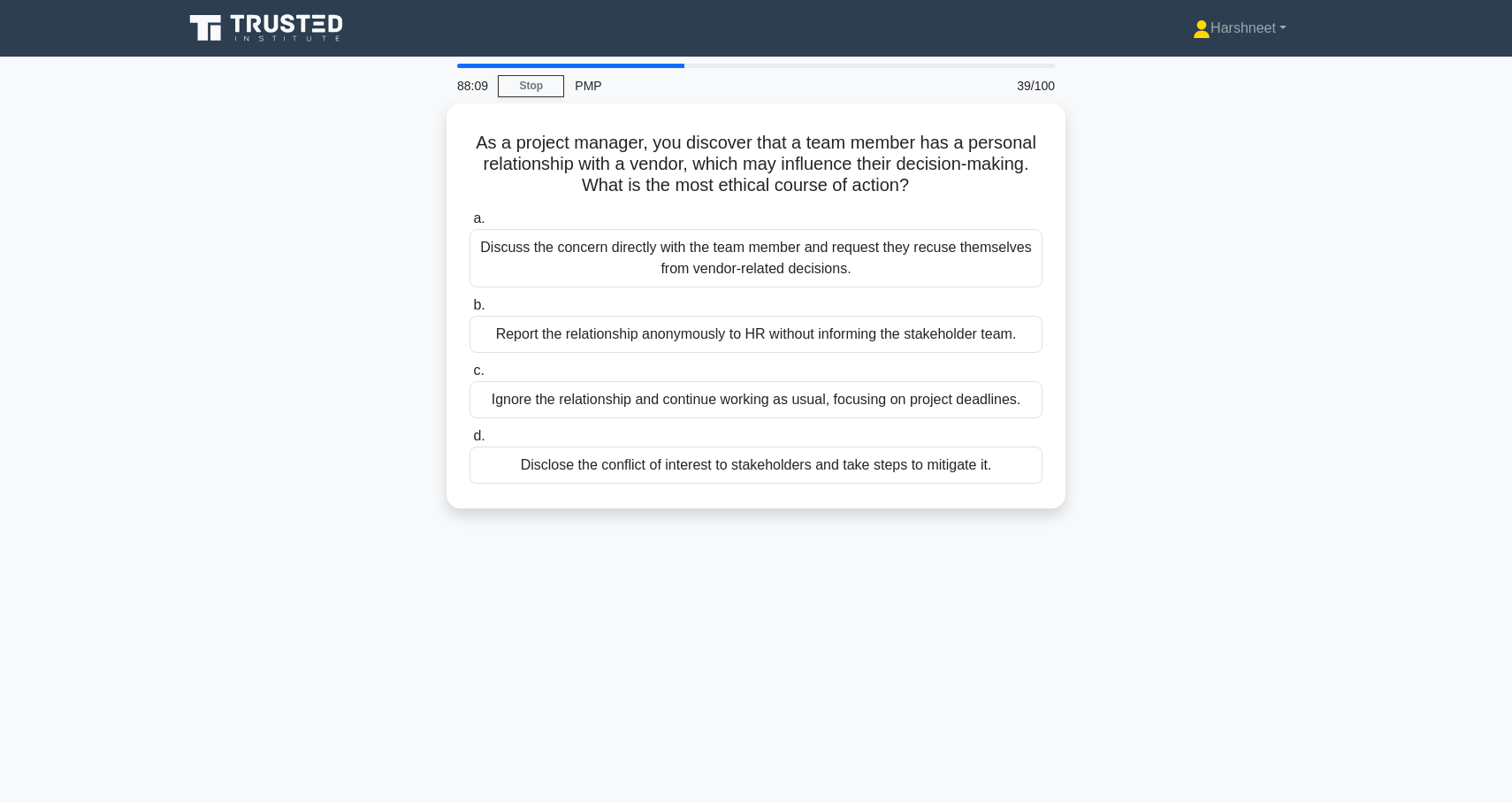
drag, startPoint x: 478, startPoint y: 138, endPoint x: 1080, endPoint y: 480, distance: 692.4
click at [1080, 479] on div "As a project manager, you discover that a team member has a personal relationsh…" at bounding box center [756, 317] width 1168 height 427
click at [309, 414] on div "As a project manager, you discover that a team member has a personal relationsh…" at bounding box center [756, 317] width 1168 height 427
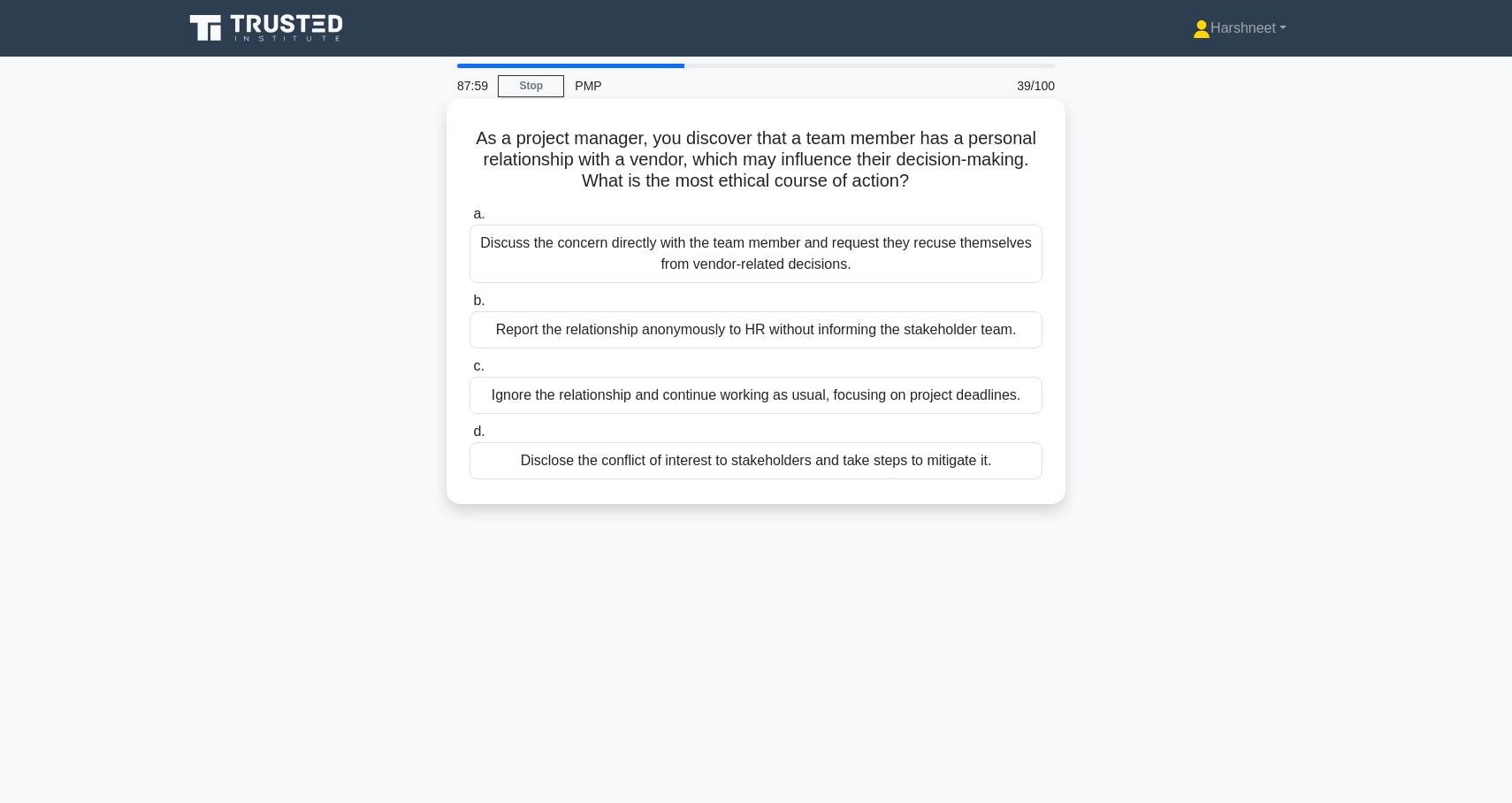
click at [501, 469] on div "Disclose the conflict of interest to stakeholders and take steps to mitigate it." at bounding box center [755, 461] width 573 height 37
click at [469, 438] on input "d. Disclose the conflict of interest to stakeholders and take steps to mitigate…" at bounding box center [469, 432] width 0 height 11
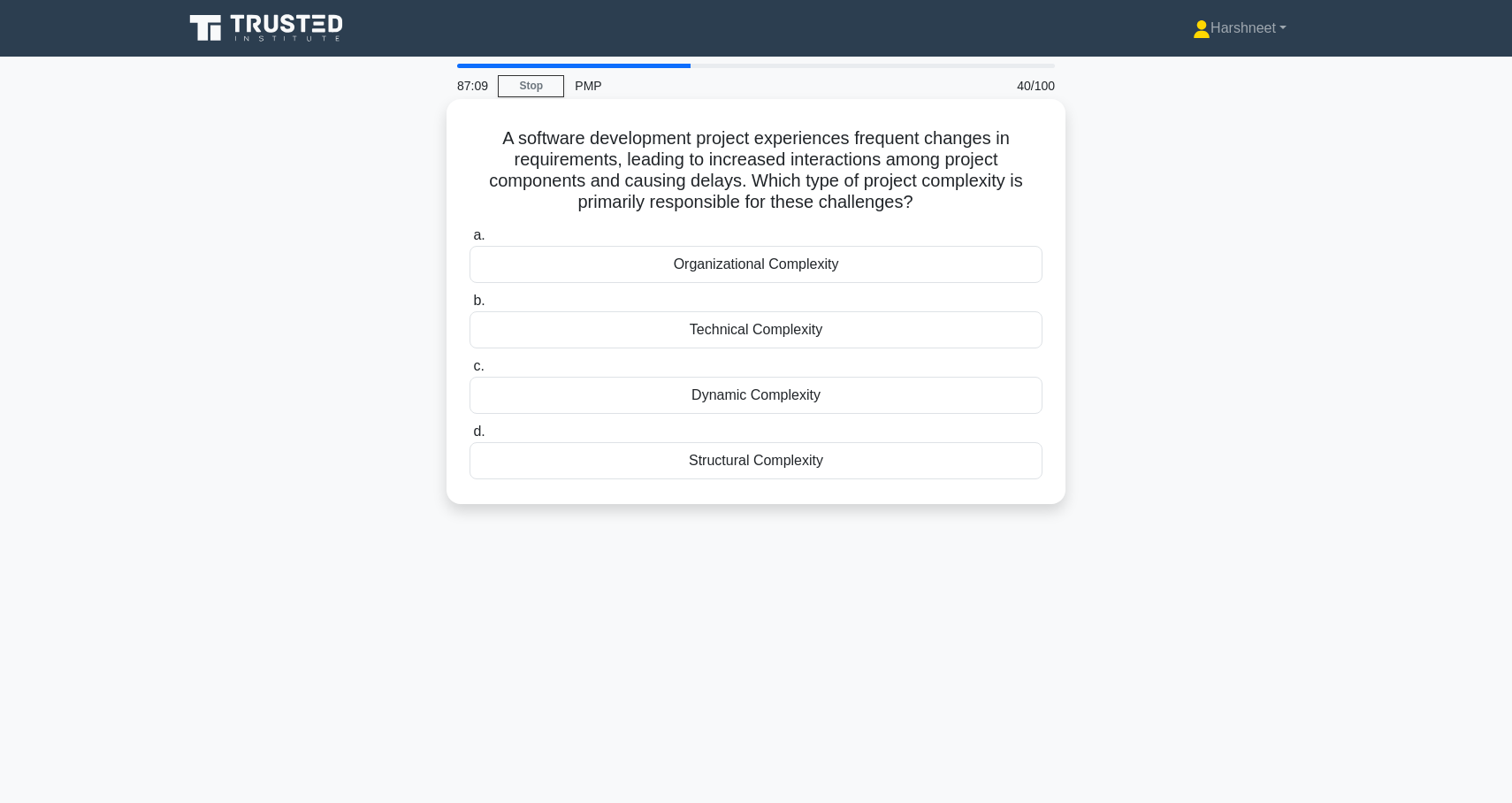
drag, startPoint x: 502, startPoint y: 133, endPoint x: 1040, endPoint y: 506, distance: 654.7
click at [1041, 504] on div "A software development project experiences frequent changes in requirements, le…" at bounding box center [756, 301] width 619 height 405
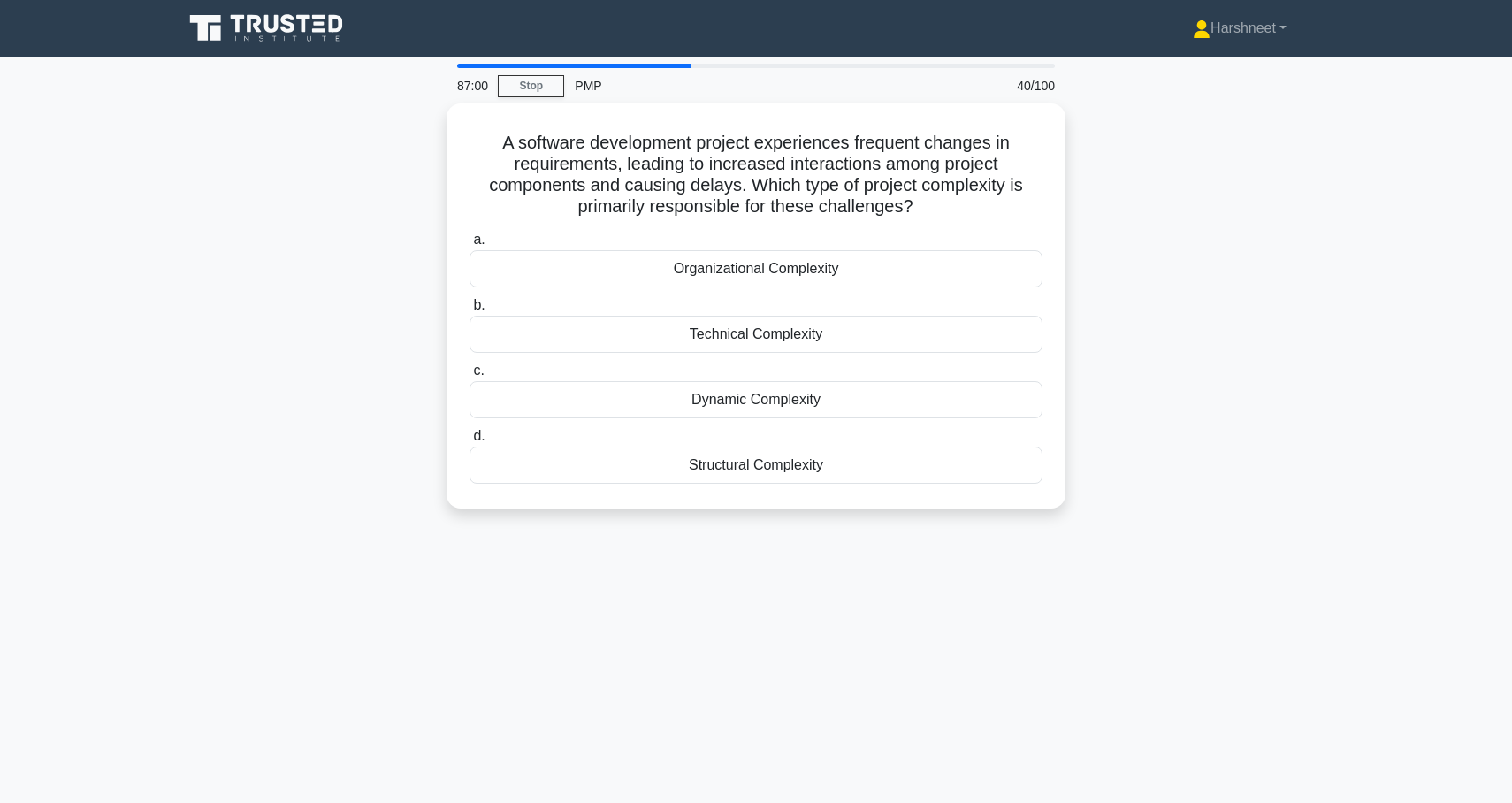
click at [278, 351] on div "A software development project experiences frequent changes in requirements, le…" at bounding box center [756, 317] width 1168 height 427
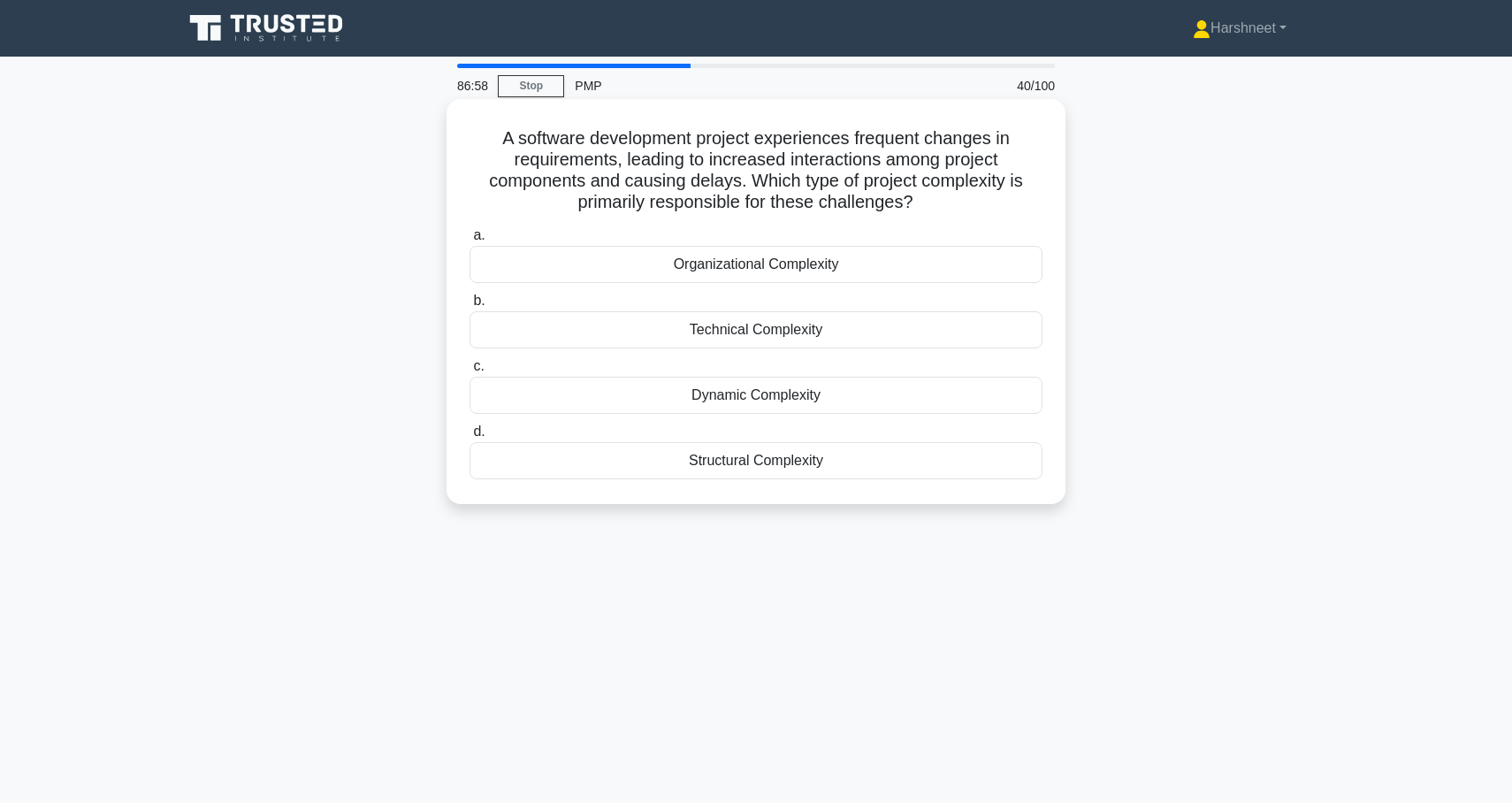
click at [660, 390] on div "Dynamic Complexity" at bounding box center [755, 396] width 573 height 37
click at [469, 373] on input "c. Dynamic Complexity" at bounding box center [469, 366] width 0 height 11
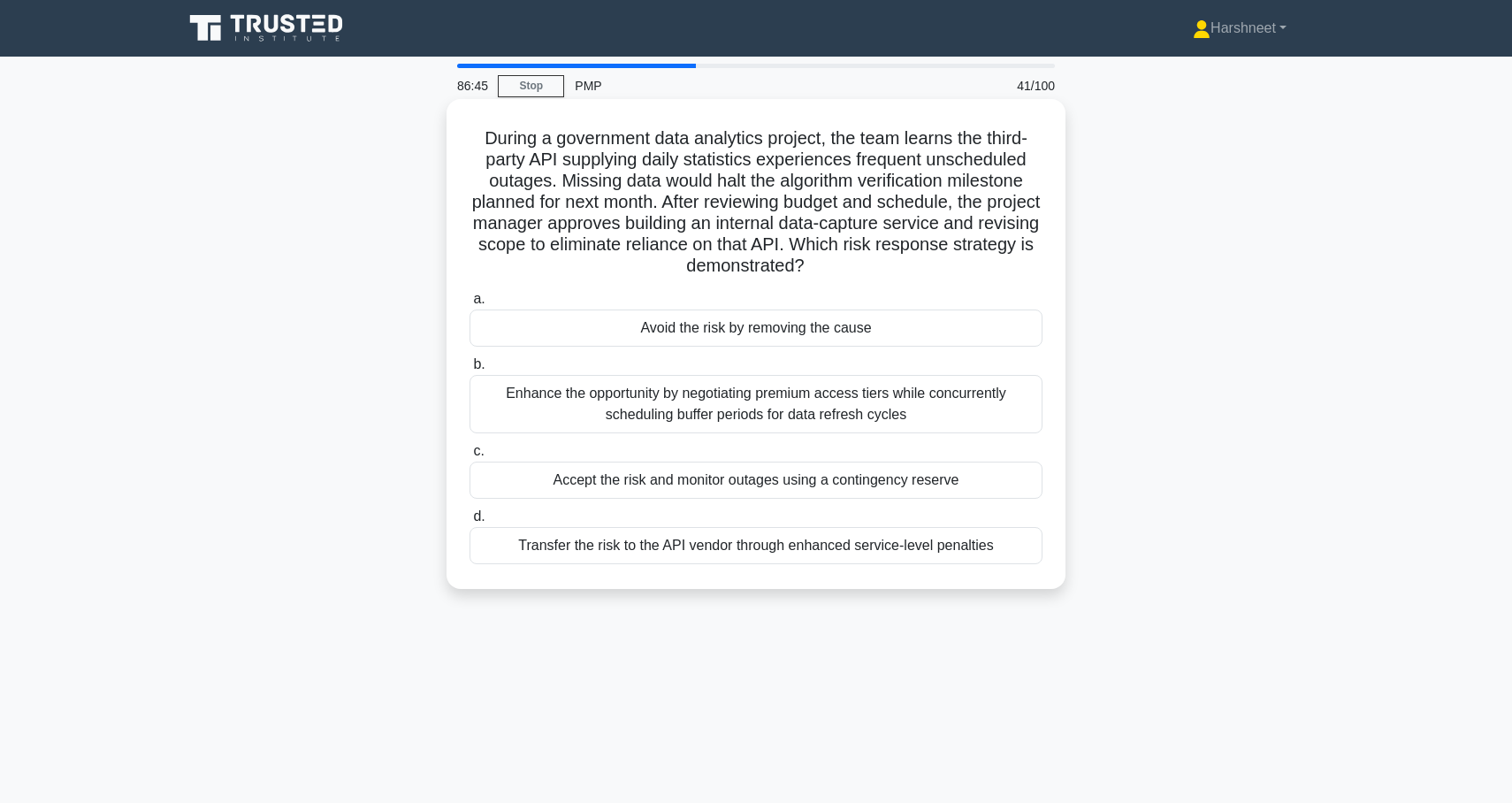
click at [547, 398] on div "Enhance the opportunity by negotiating premium access tiers while concurrently …" at bounding box center [755, 404] width 573 height 59
click at [469, 371] on input "b. Enhance the opportunity by negotiating premium access tiers while concurrent…" at bounding box center [469, 365] width 0 height 11
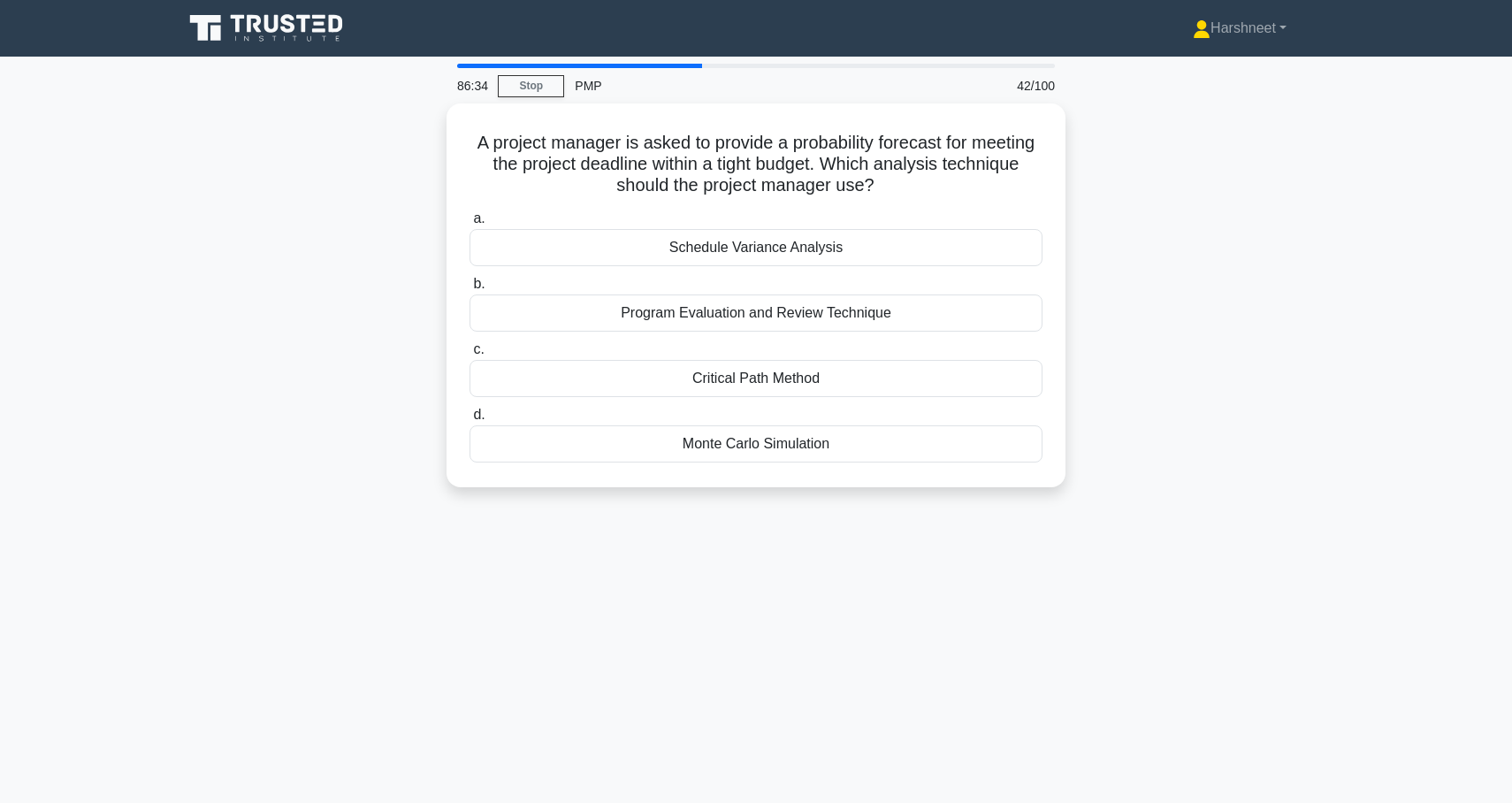
drag, startPoint x: 477, startPoint y: 138, endPoint x: 967, endPoint y: 496, distance: 606.8
click at [967, 496] on div "A project manager is asked to provide a probability forecast for meeting the pr…" at bounding box center [756, 306] width 1168 height 405
click at [349, 498] on div "A project manager is asked to provide a probability forecast for meeting the pr…" at bounding box center [756, 306] width 1168 height 405
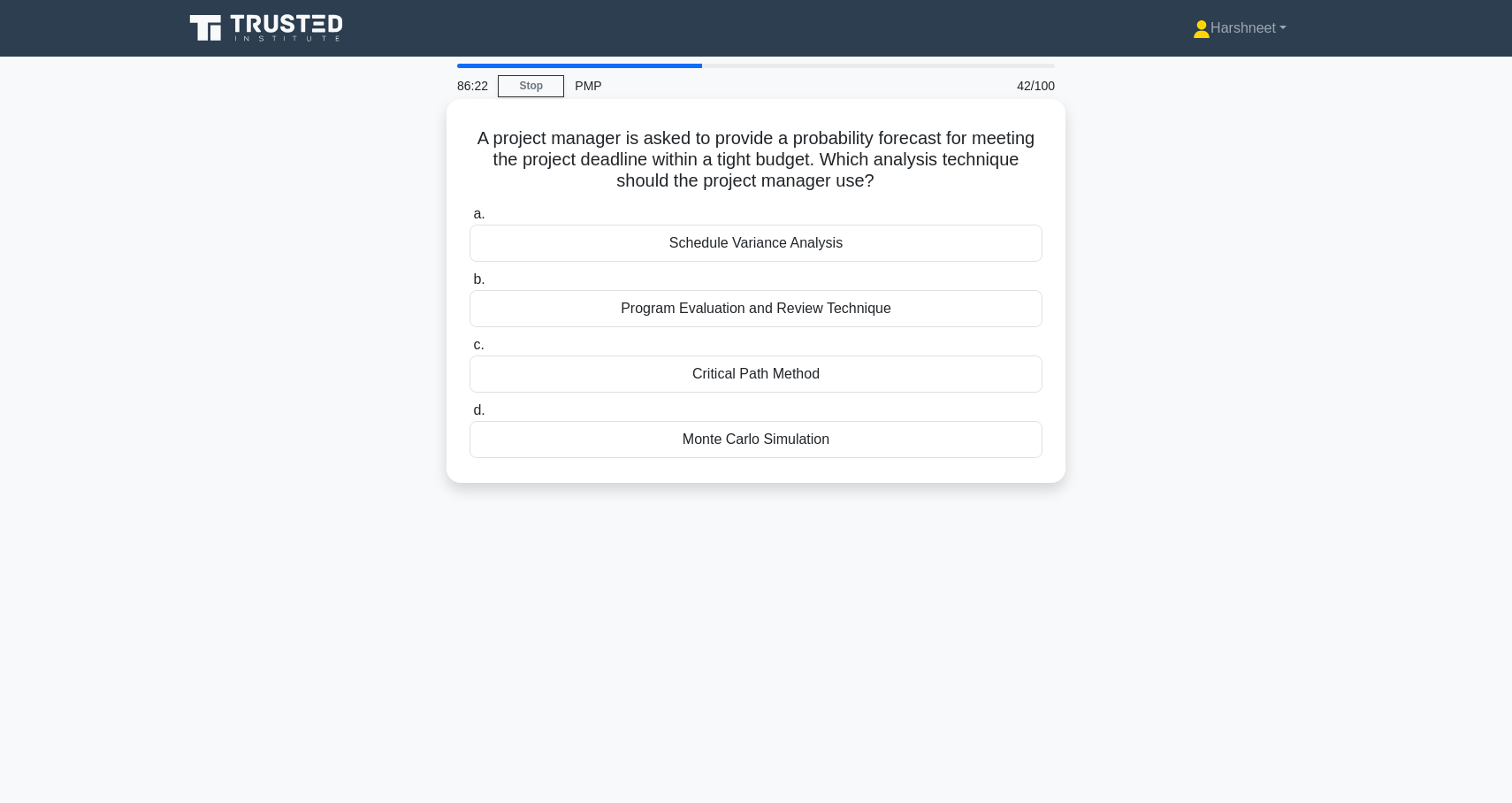
click at [565, 430] on div "Monte Carlo Simulation" at bounding box center [755, 440] width 573 height 37
click at [469, 416] on input "d. Monte Carlo Simulation" at bounding box center [469, 411] width 0 height 11
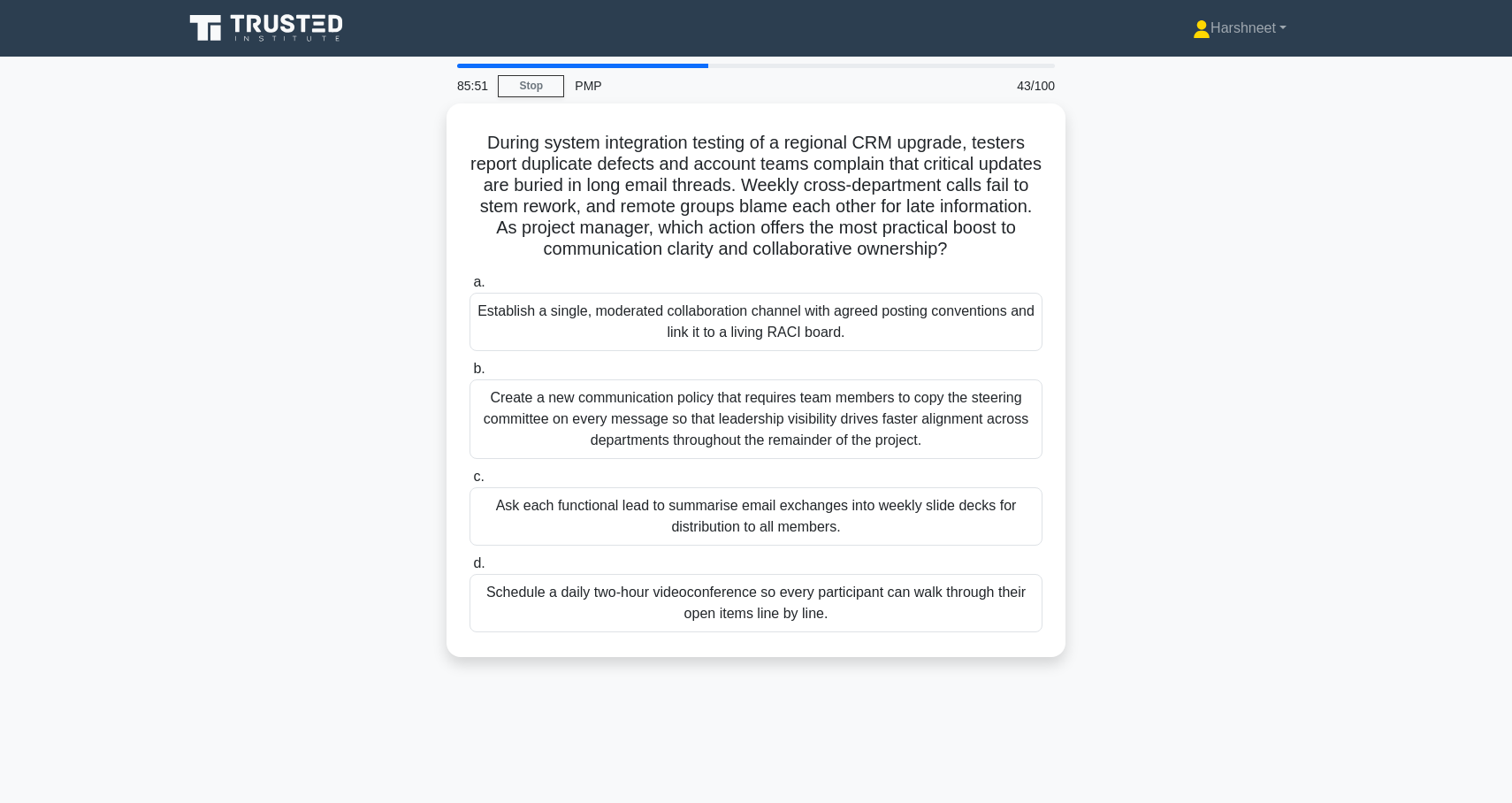
drag, startPoint x: 490, startPoint y: 139, endPoint x: 1060, endPoint y: 658, distance: 770.9
click at [1062, 658] on div "During system integration testing of a regional CRM upgrade, testers report dup…" at bounding box center [756, 390] width 1168 height 575
click at [291, 406] on div "During system integration testing of a regional CRM upgrade, testers report dup…" at bounding box center [756, 390] width 1168 height 575
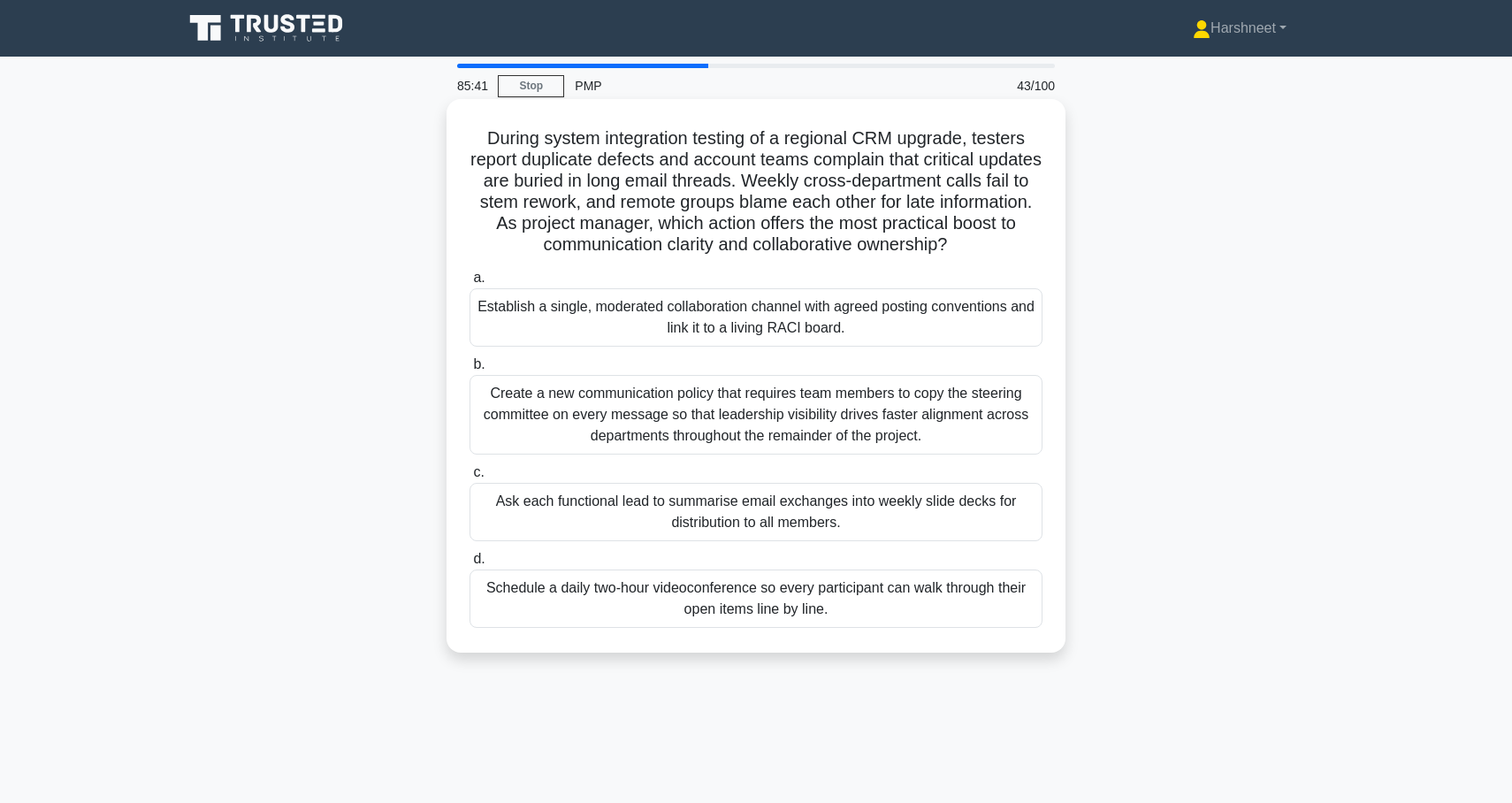
click at [546, 316] on div "Establish a single, moderated collaboration channel with agreed posting convent…" at bounding box center [755, 318] width 573 height 59
click at [469, 284] on input "a. Establish a single, moderated collaboration channel with agreed posting conv…" at bounding box center [469, 278] width 0 height 11
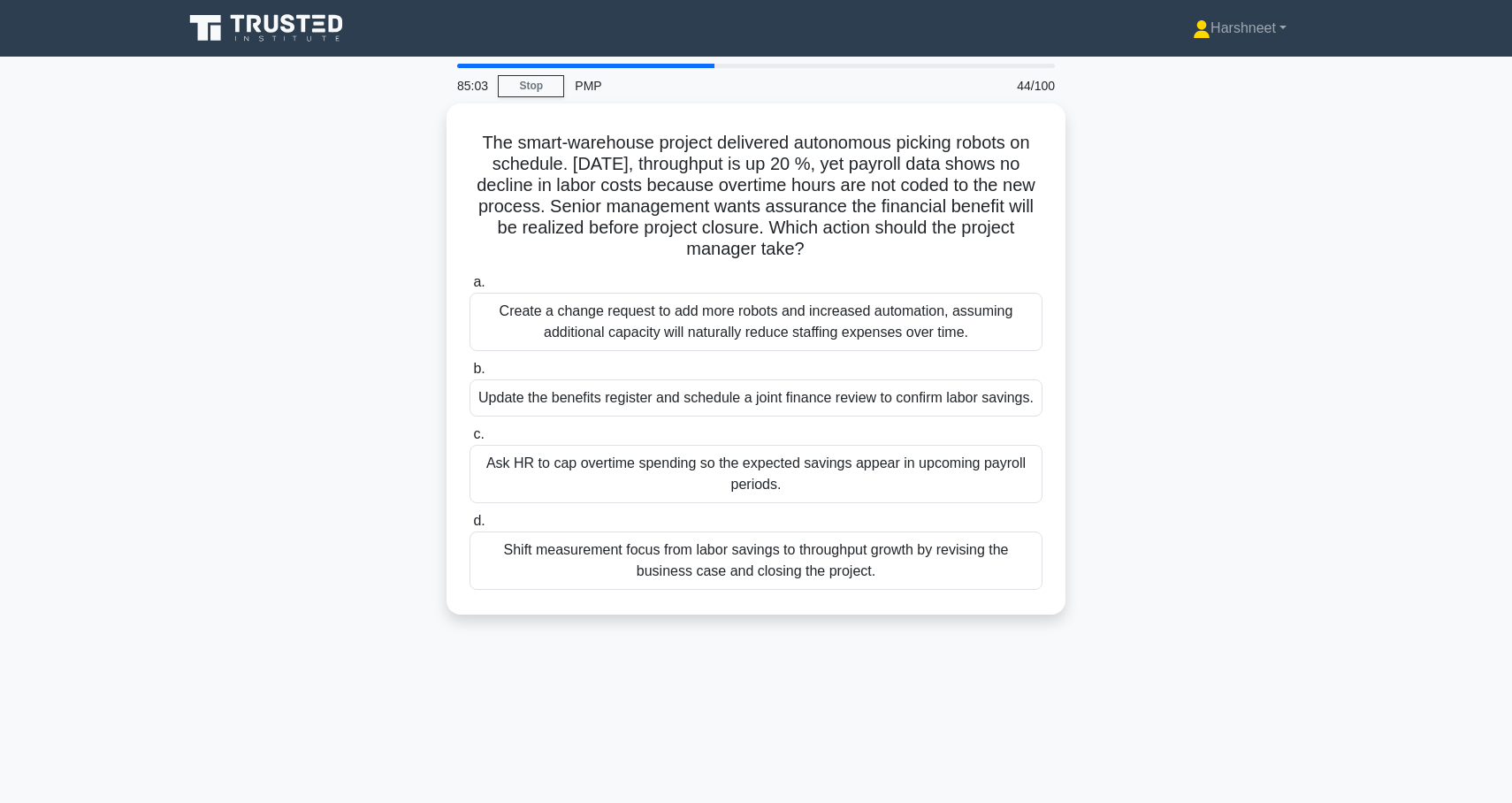
drag, startPoint x: 482, startPoint y: 136, endPoint x: 997, endPoint y: 665, distance: 738.3
click at [997, 665] on div "85:03 Stop PMP 44/100 The smart-warehouse project delivered autonomous picking …" at bounding box center [756, 506] width 1168 height 885
click at [244, 369] on div "The smart-warehouse project delivered autonomous picking robots on schedule. Th…" at bounding box center [756, 370] width 1168 height 533
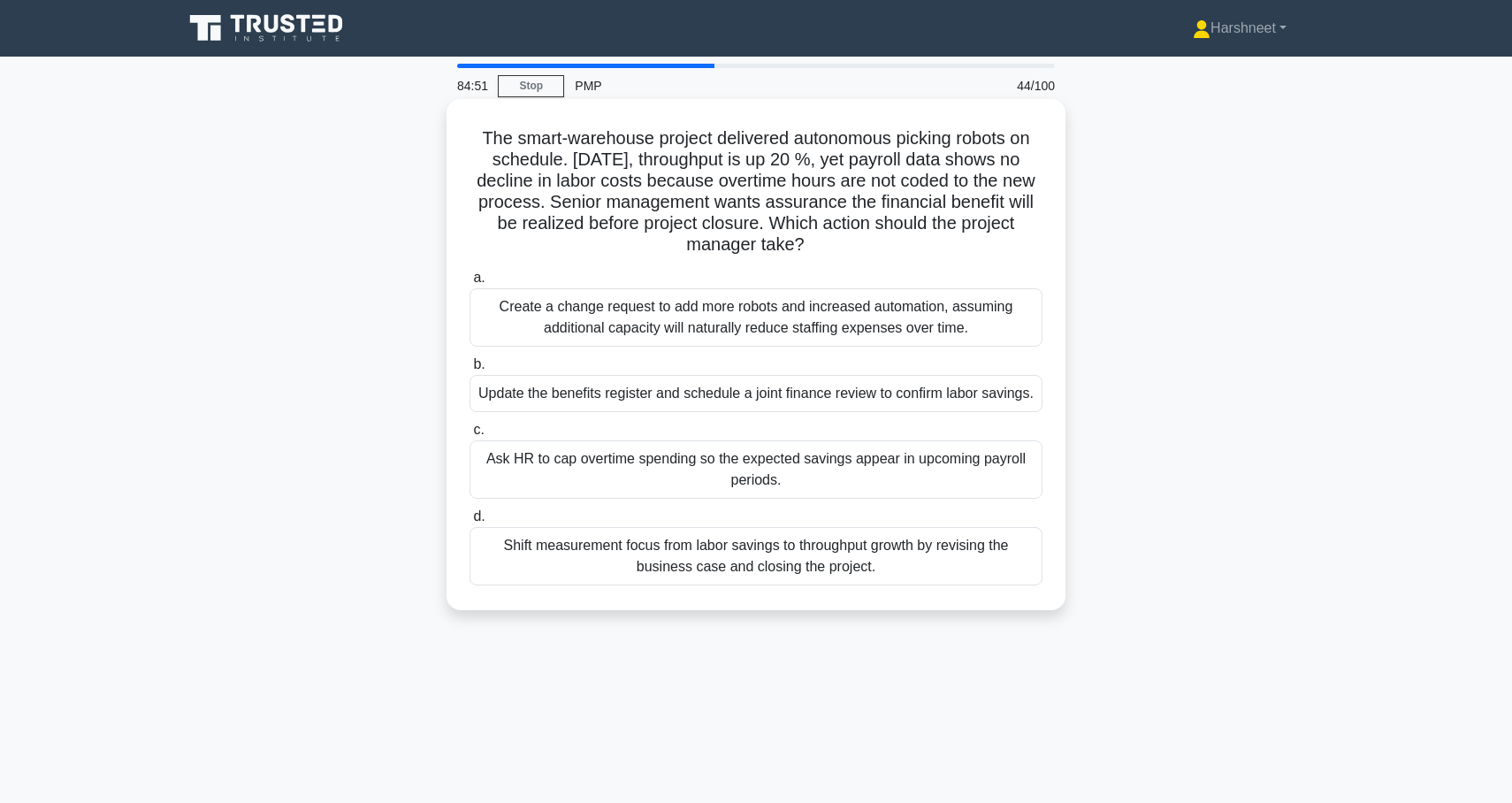
click at [584, 411] on div "Update the benefits register and schedule a joint finance review to confirm lab…" at bounding box center [755, 394] width 573 height 37
click at [469, 371] on input "b. Update the benefits register and schedule a joint finance review to confirm …" at bounding box center [469, 365] width 0 height 11
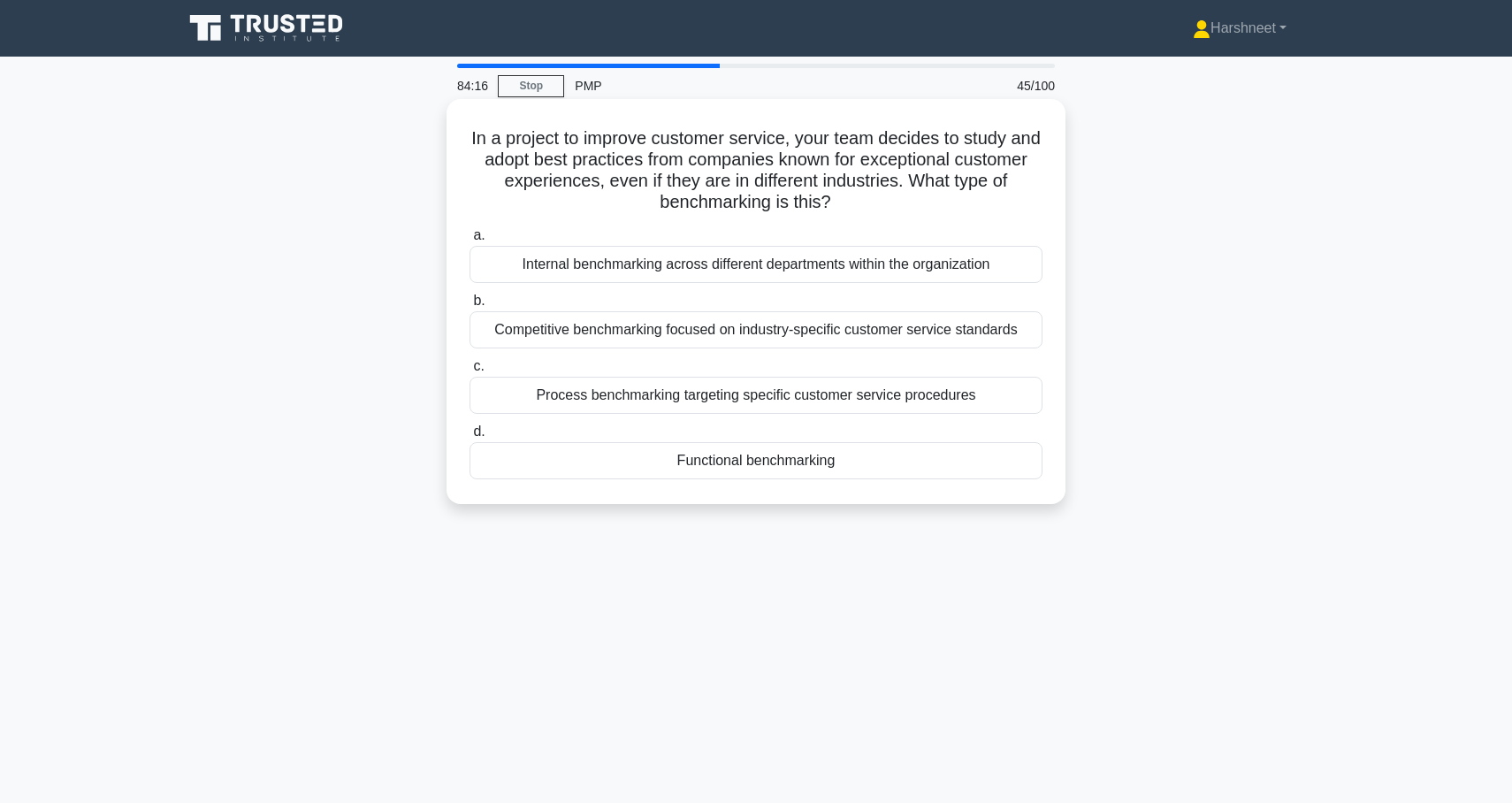
drag, startPoint x: 470, startPoint y: 131, endPoint x: 869, endPoint y: 489, distance: 536.1
click at [869, 489] on div "In a project to improve customer service, your team decides to study and adopt …" at bounding box center [756, 302] width 605 height 391
click at [462, 308] on div "b. Competitive benchmarking focused on industry-specific customer service stand…" at bounding box center [756, 319] width 594 height 59
click at [604, 455] on div "Functional benchmarking" at bounding box center [755, 461] width 573 height 37
click at [469, 438] on input "d. Functional benchmarking" at bounding box center [469, 432] width 0 height 11
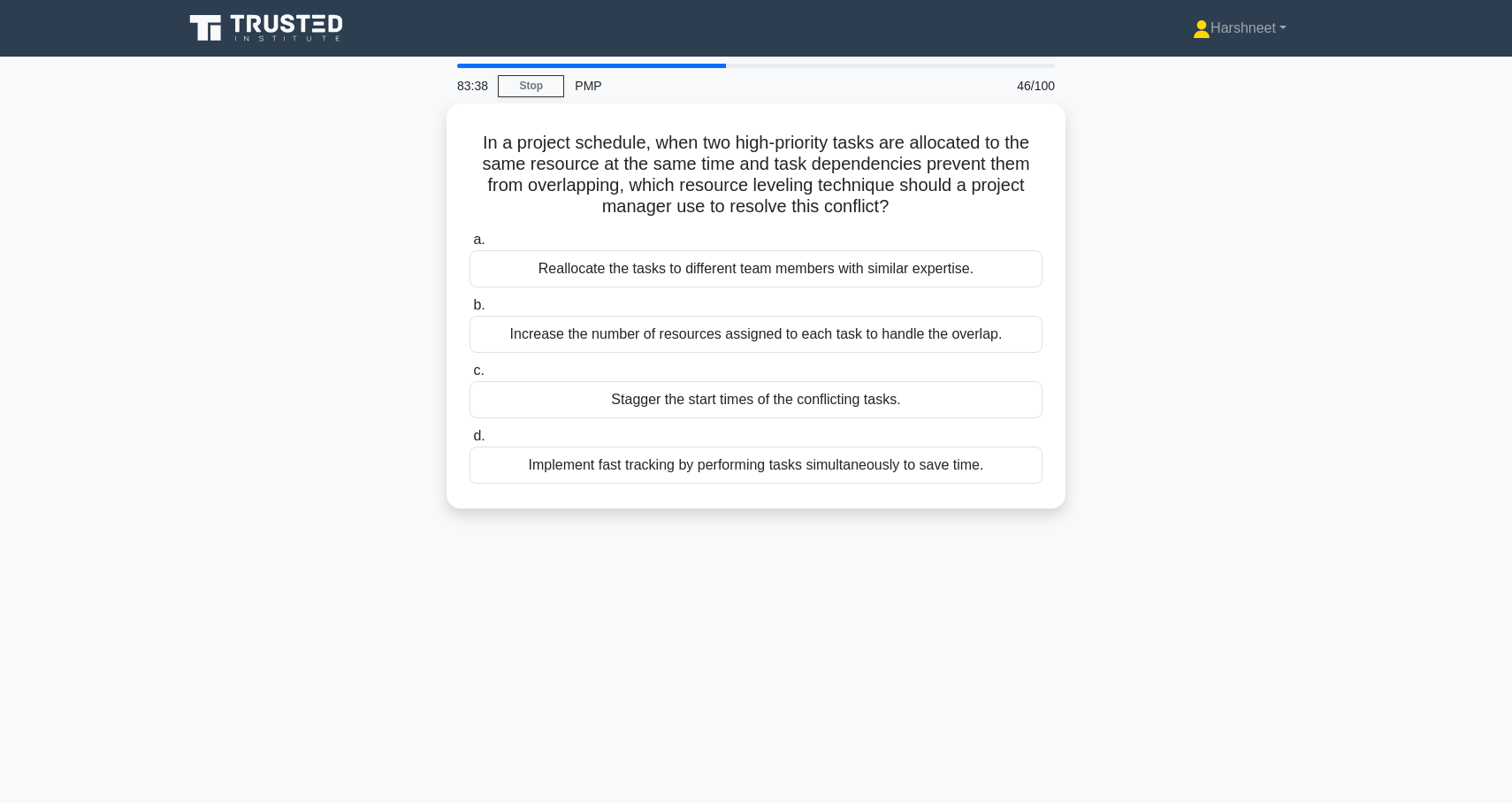
drag, startPoint x: 481, startPoint y: 139, endPoint x: 1080, endPoint y: 511, distance: 705.1
click at [1080, 511] on div "In a project schedule, when two high-priority tasks are allocated to the same r…" at bounding box center [756, 317] width 1168 height 427
click at [232, 304] on div "In a project schedule, when two high-priority tasks are allocated to the same r…" at bounding box center [756, 317] width 1168 height 427
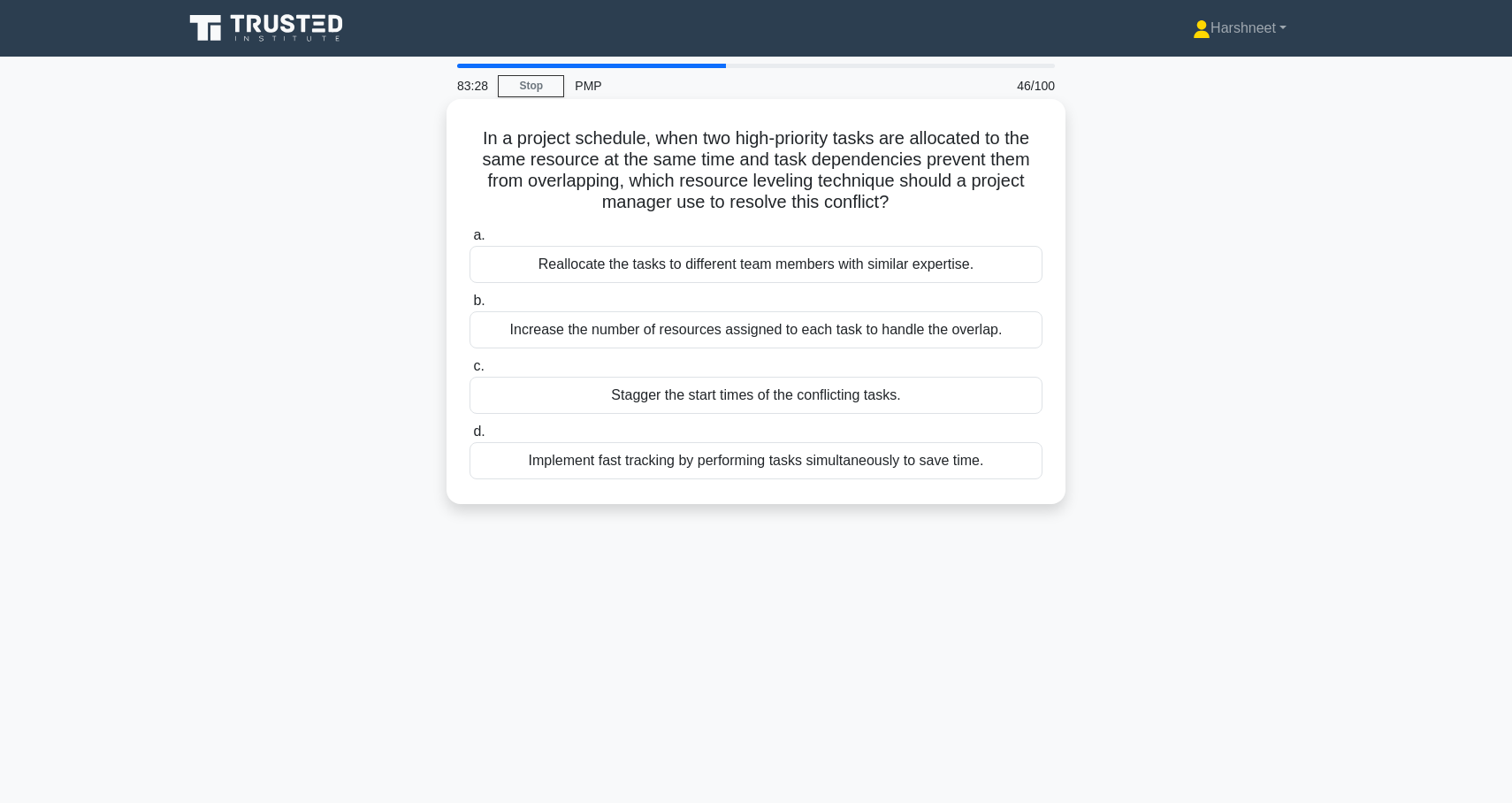
click at [507, 461] on div "Implement fast tracking by performing tasks simultaneously to save time." at bounding box center [755, 461] width 573 height 37
click at [469, 438] on input "d. Implement fast tracking by performing tasks simultaneously to save time." at bounding box center [469, 432] width 0 height 11
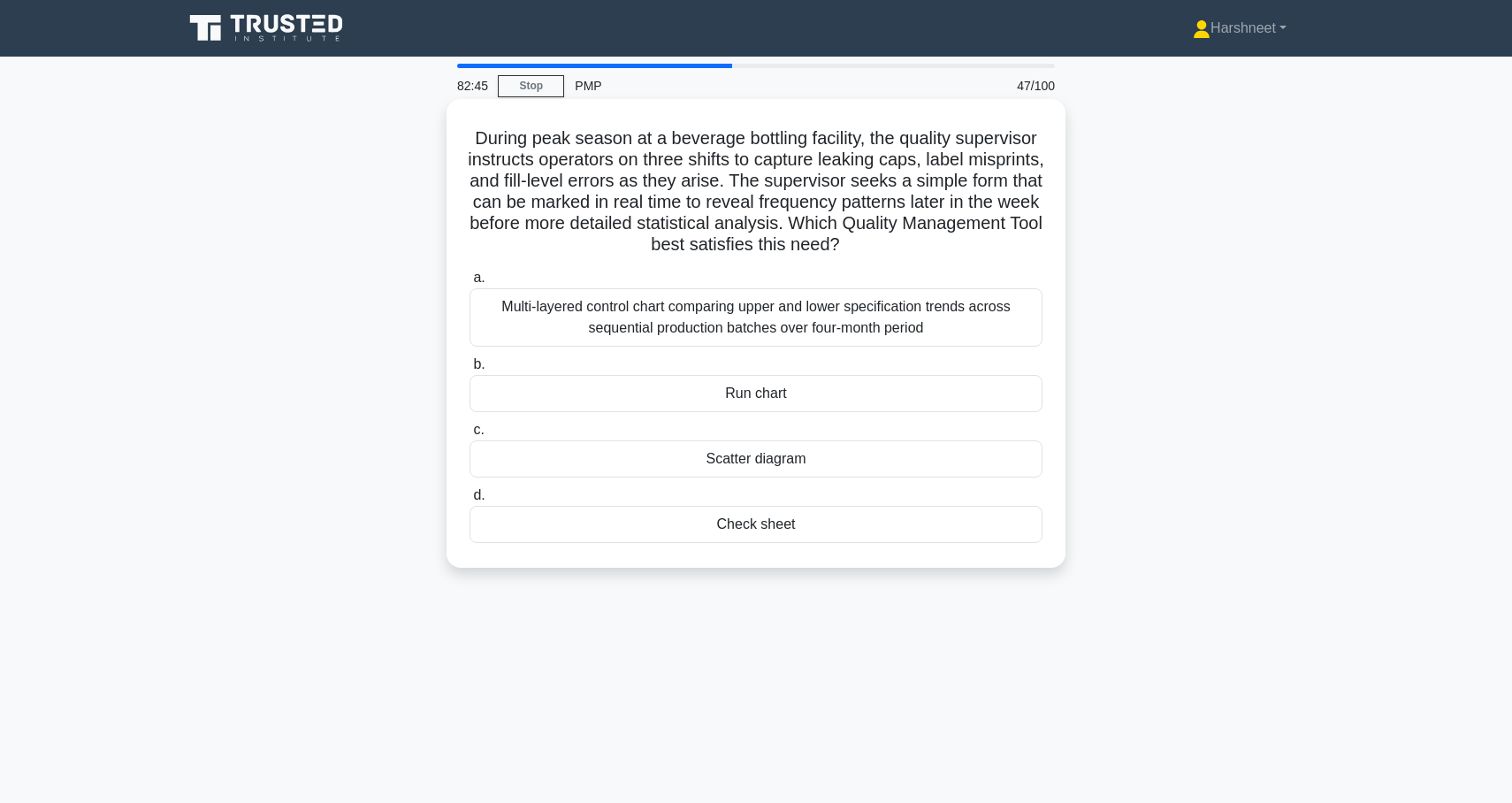
drag, startPoint x: 479, startPoint y: 137, endPoint x: 805, endPoint y: 536, distance: 515.2
click at [806, 537] on div "During peak season at a beverage bottling facility, the quality supervisor inst…" at bounding box center [756, 333] width 605 height 455
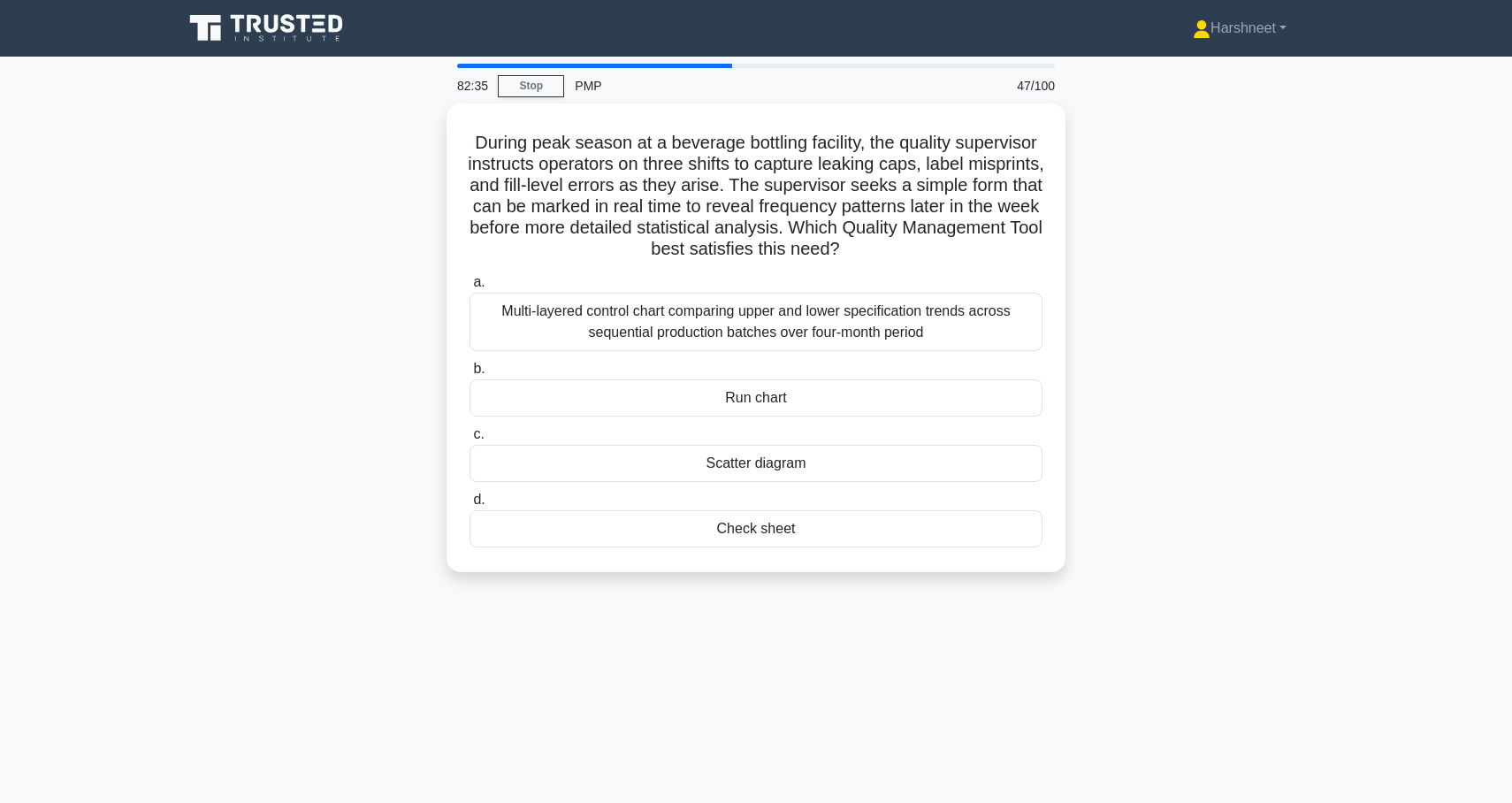
click at [1120, 543] on div "During peak season at a beverage bottling facility, the quality supervisor inst…" at bounding box center [756, 348] width 1168 height 490
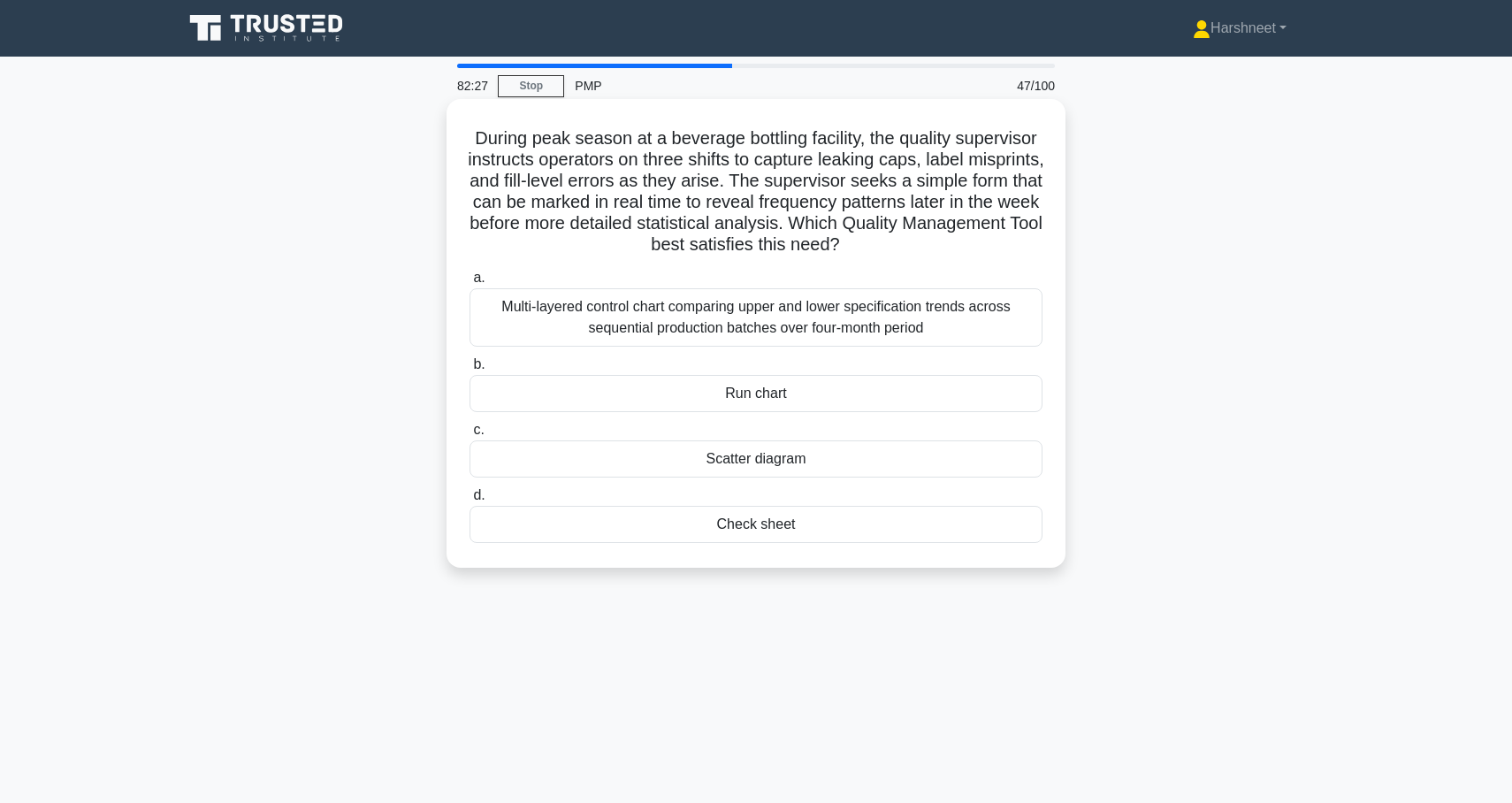
click at [863, 534] on div "Check sheet" at bounding box center [755, 524] width 573 height 37
click at [469, 501] on input "d. Check sheet" at bounding box center [469, 496] width 0 height 11
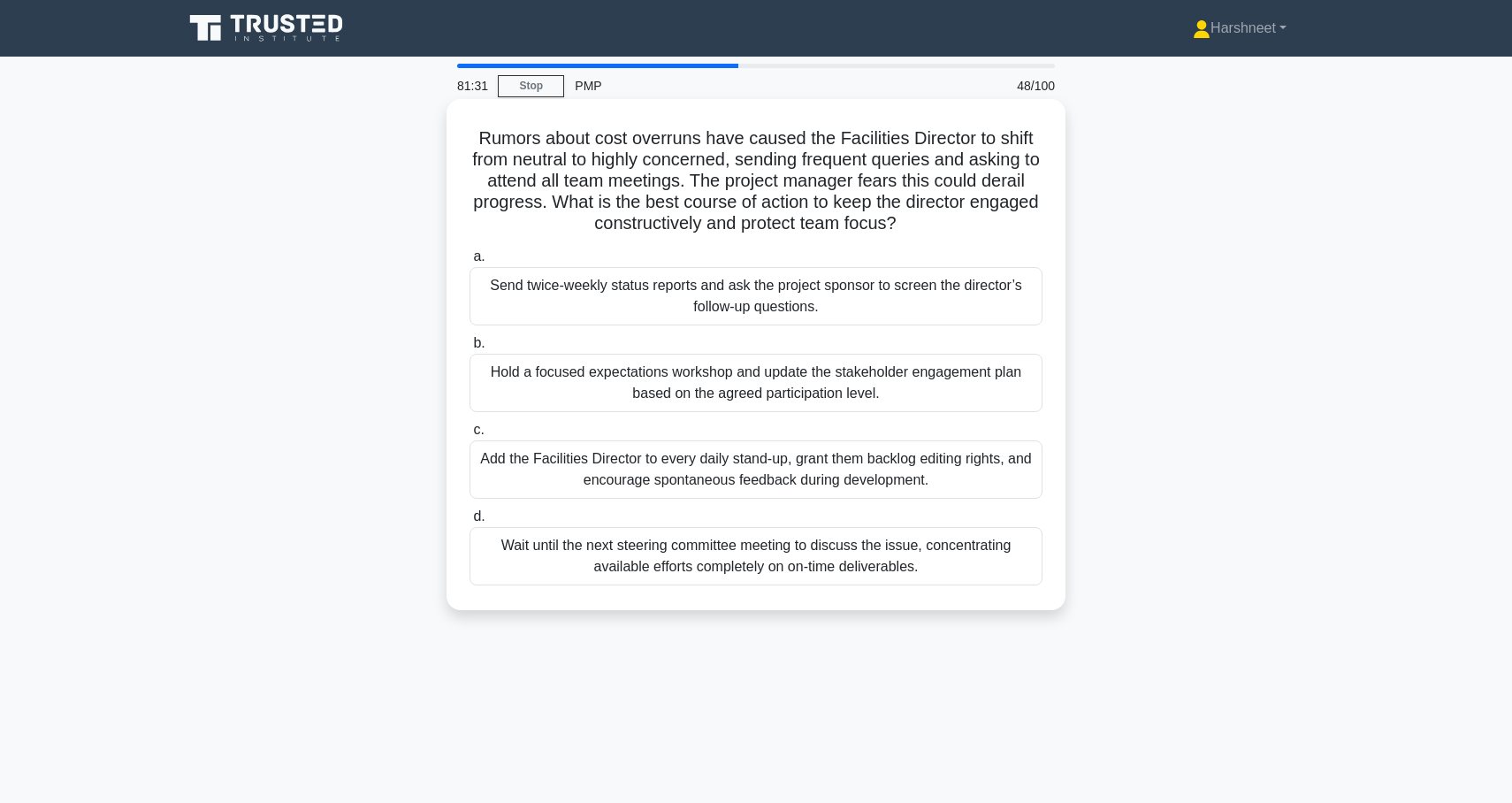
click at [482, 132] on h5 "Rumors about cost overruns have caused the Facilities Director to shift from ne…" at bounding box center [755, 182] width 576 height 108
drag, startPoint x: 482, startPoint y: 132, endPoint x: 934, endPoint y: 603, distance: 652.8
click at [934, 603] on div "Rumors about cost overruns have caused the Facilities Director to shift from ne…" at bounding box center [756, 355] width 605 height 497
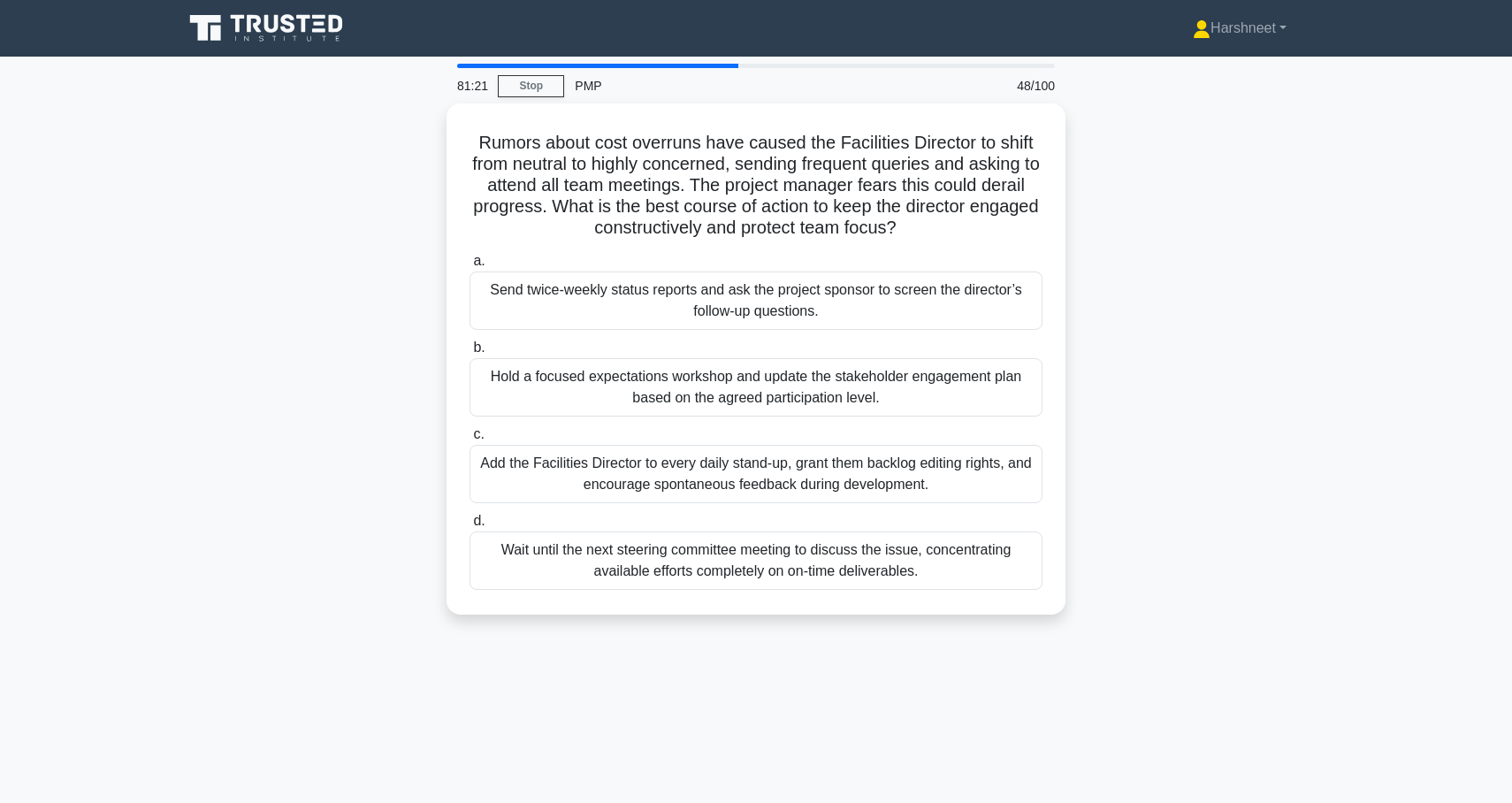
click at [307, 308] on div "Rumors about cost overruns have caused the Facilities Director to shift from ne…" at bounding box center [756, 370] width 1168 height 533
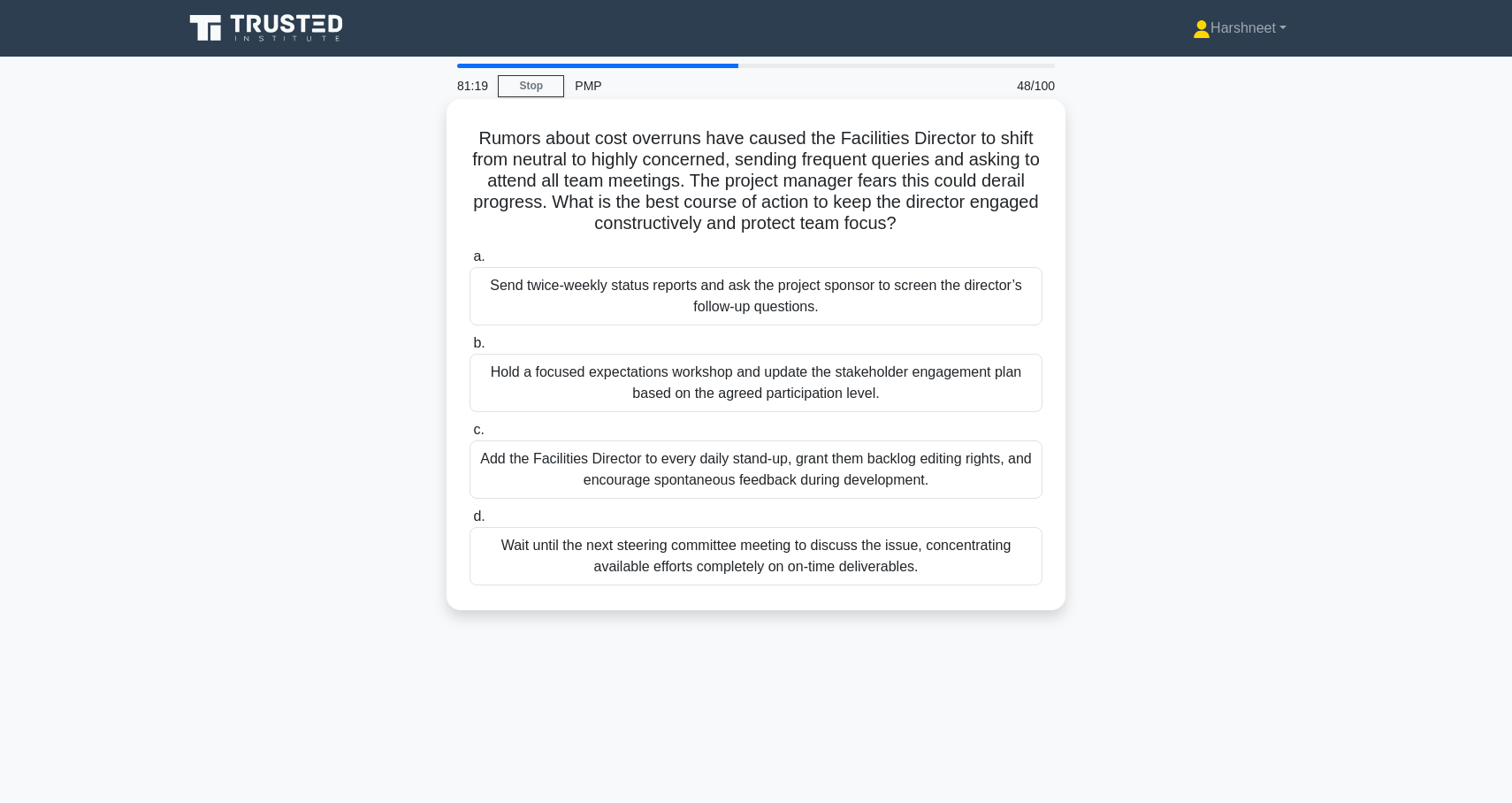
click at [563, 453] on div "Add the Facilities Director to every daily stand-up, grant them backlog editing…" at bounding box center [755, 470] width 573 height 59
click at [469, 436] on input "c. Add the Facilities Director to every daily stand-up, grant them backlog edit…" at bounding box center [469, 430] width 0 height 11
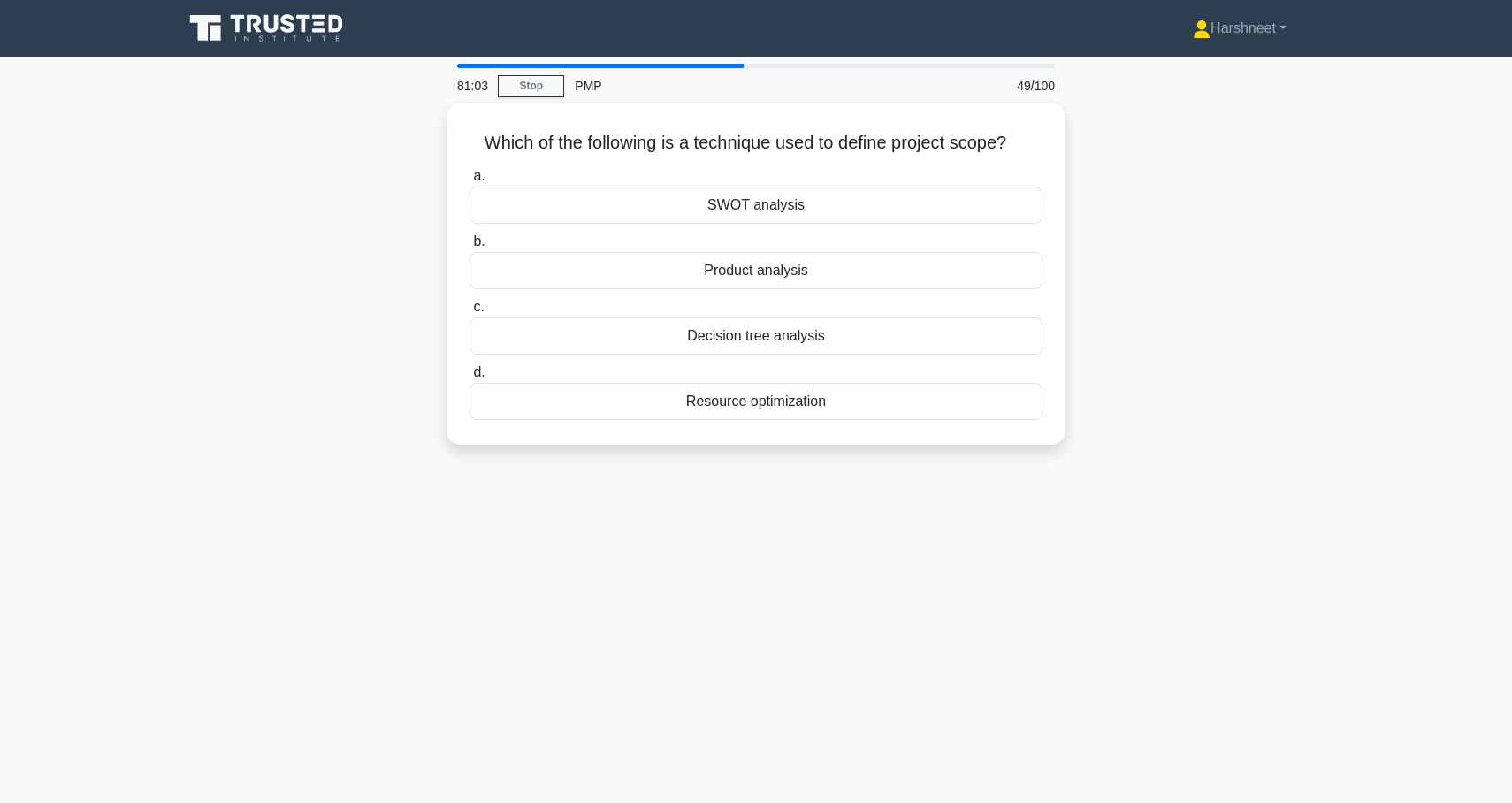
drag, startPoint x: 483, startPoint y: 142, endPoint x: 870, endPoint y: 458, distance: 499.6
click at [870, 458] on div "Which of the following is a technique used to define project scope? .spinner_0X…" at bounding box center [756, 284] width 1168 height 362
click at [309, 288] on div "Which of the following is a technique used to define project scope? .spinner_0X…" at bounding box center [756, 284] width 1168 height 362
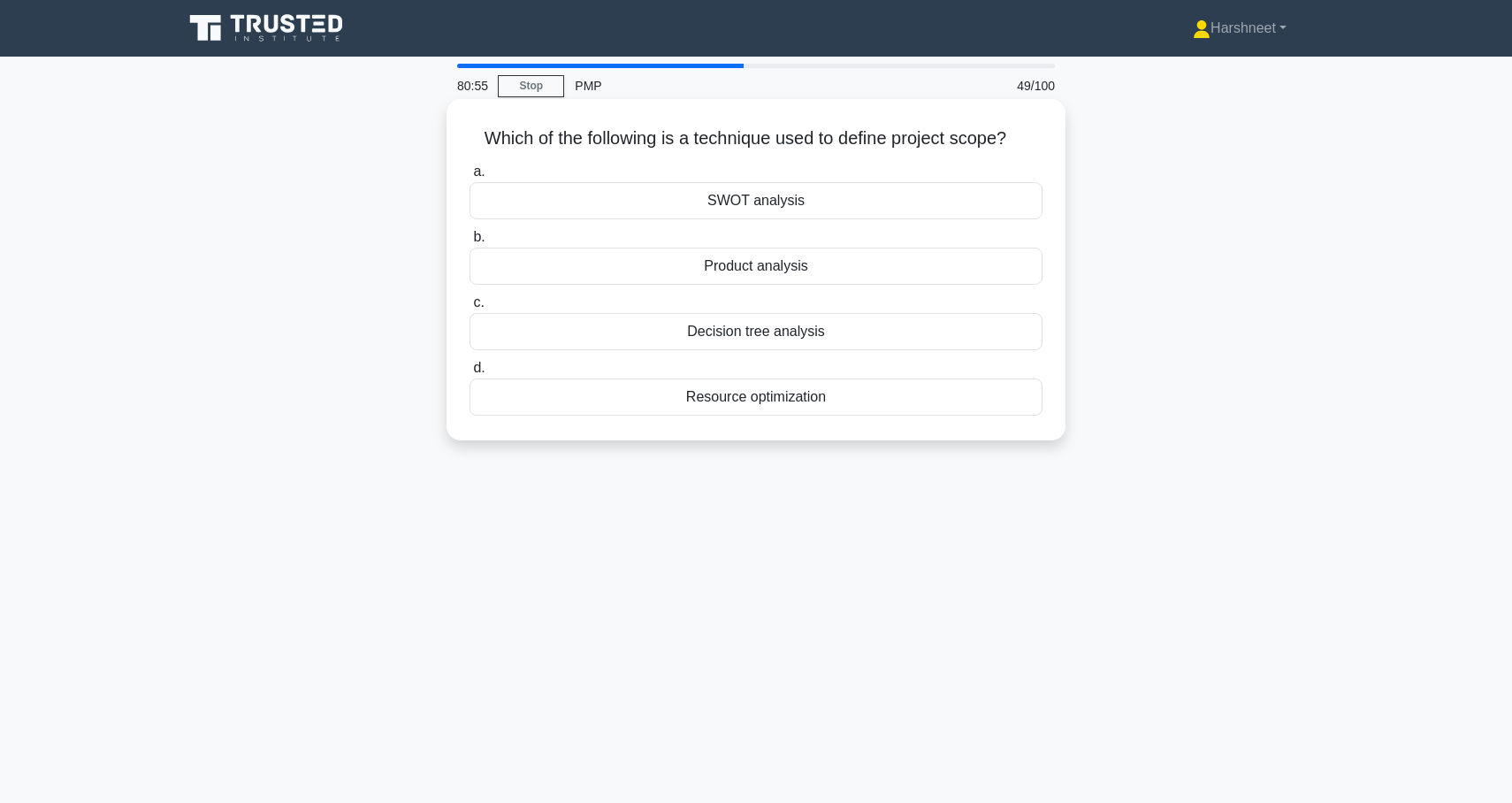
click at [607, 272] on div "Product analysis" at bounding box center [755, 266] width 573 height 37
click at [469, 243] on input "b. Product analysis" at bounding box center [469, 238] width 0 height 11
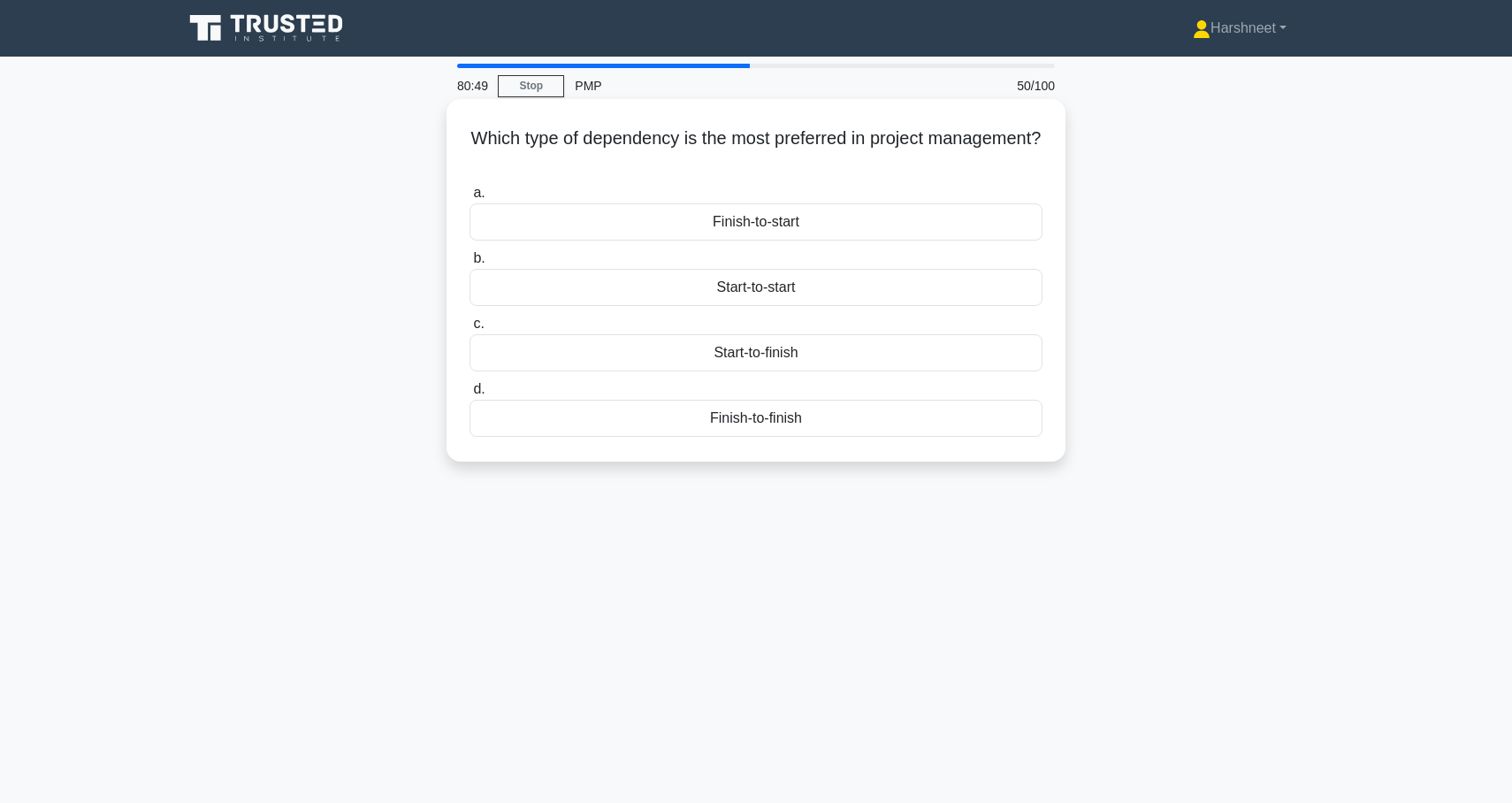
drag, startPoint x: 474, startPoint y: 141, endPoint x: 904, endPoint y: 462, distance: 536.6
click at [904, 462] on div "Which type of dependency is the most preferred in project management? .spinner_…" at bounding box center [756, 279] width 619 height 362
click at [384, 364] on div "Which type of dependency is the most preferred in project management? .spinner_…" at bounding box center [756, 295] width 1168 height 384
click at [697, 233] on div "Finish-to-start" at bounding box center [755, 222] width 573 height 37
click at [469, 199] on input "a. Finish-to-start" at bounding box center [469, 193] width 0 height 11
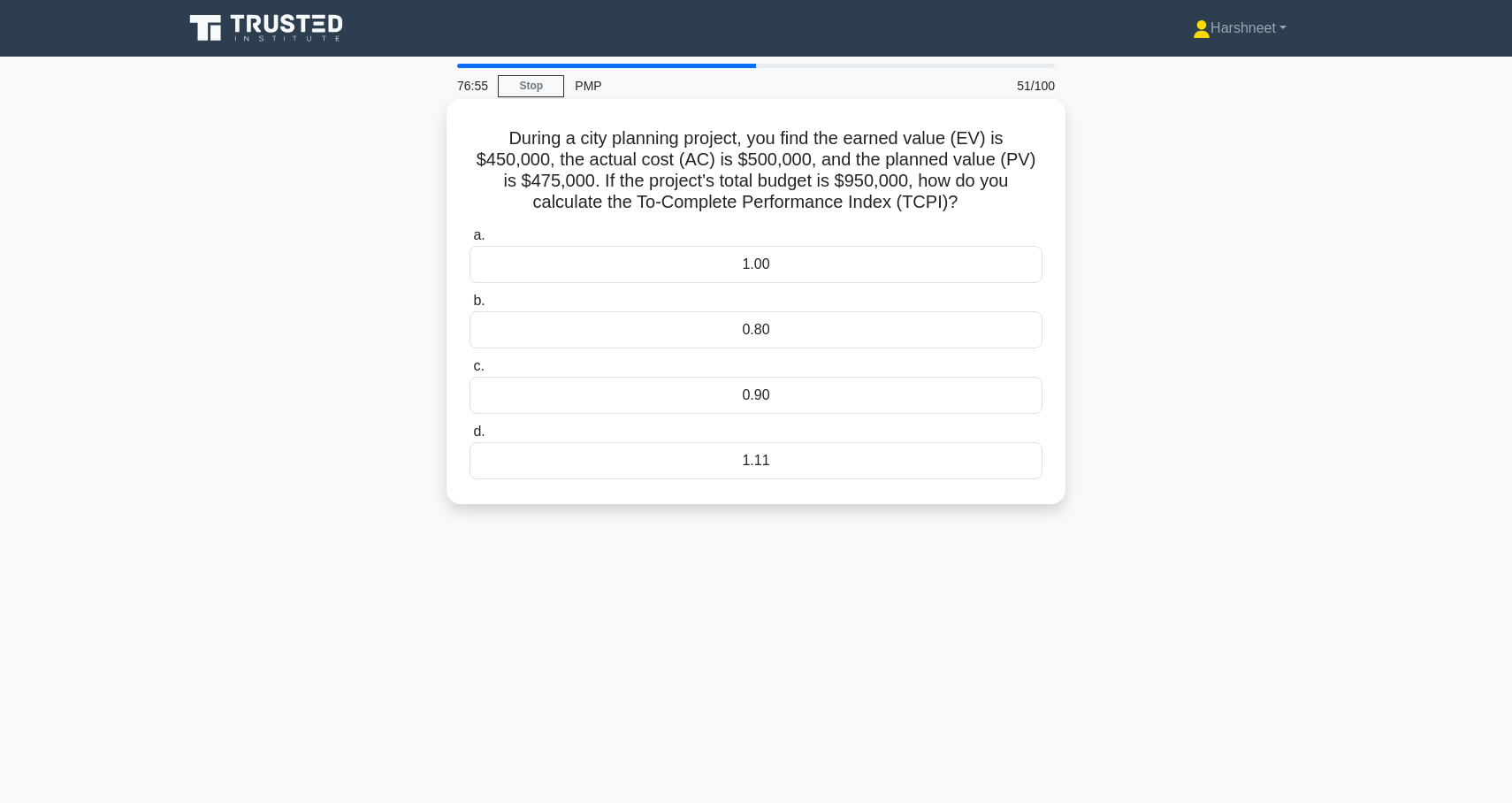
drag, startPoint x: 509, startPoint y: 137, endPoint x: 847, endPoint y: 481, distance: 482.3
click at [847, 481] on div "During a city planning project, you find the earned value (EV) is $450,000, the…" at bounding box center [756, 302] width 605 height 391
click at [704, 471] on div "1.11" at bounding box center [755, 461] width 573 height 37
click at [469, 438] on input "d. 1.11" at bounding box center [469, 432] width 0 height 11
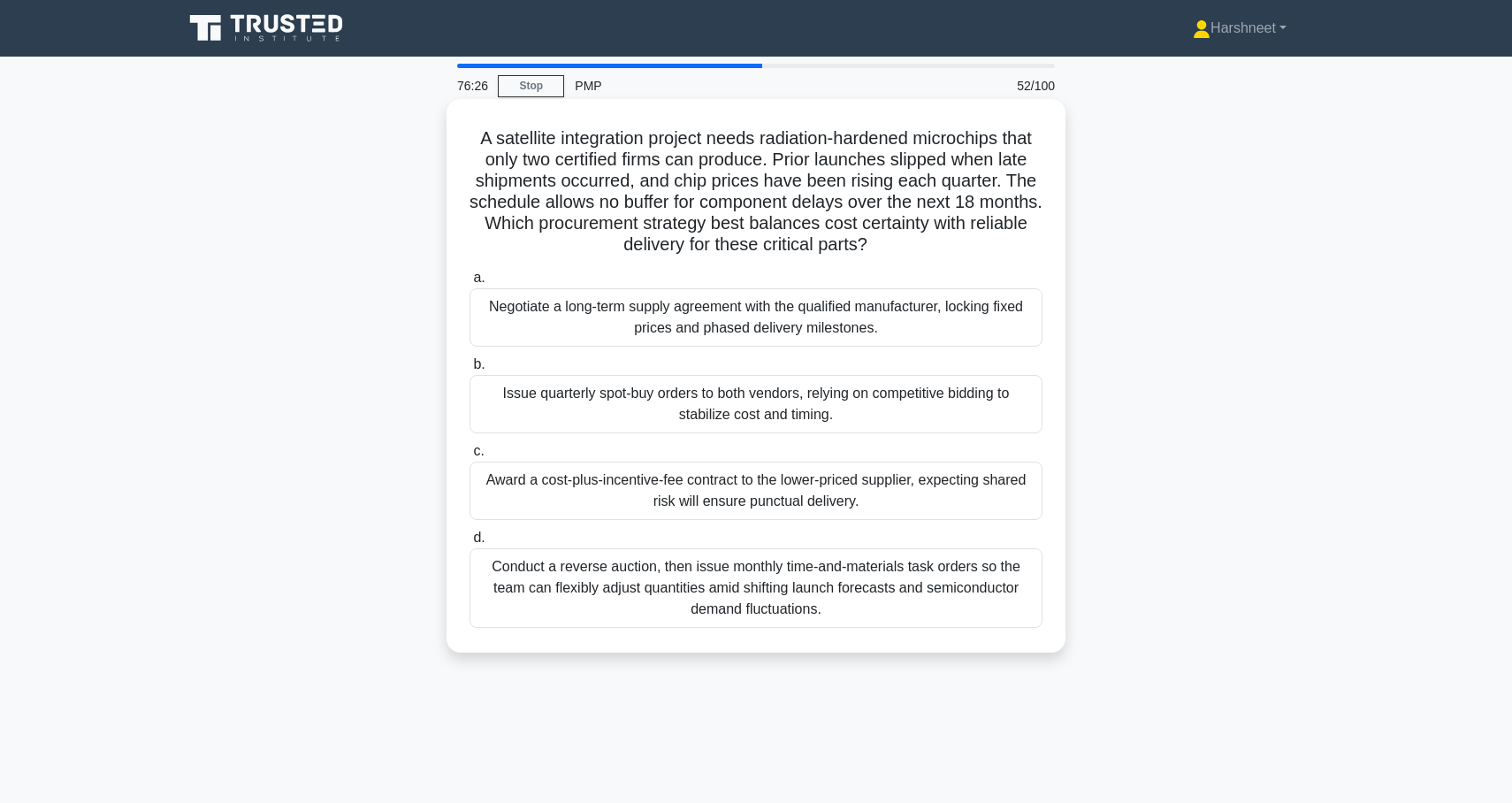
click at [896, 591] on div "Conduct a reverse auction, then issue monthly time-and-materials task orders so…" at bounding box center [755, 588] width 573 height 79
click at [469, 544] on input "d. Conduct a reverse auction, then issue monthly time-and-materials task orders…" at bounding box center [469, 538] width 0 height 11
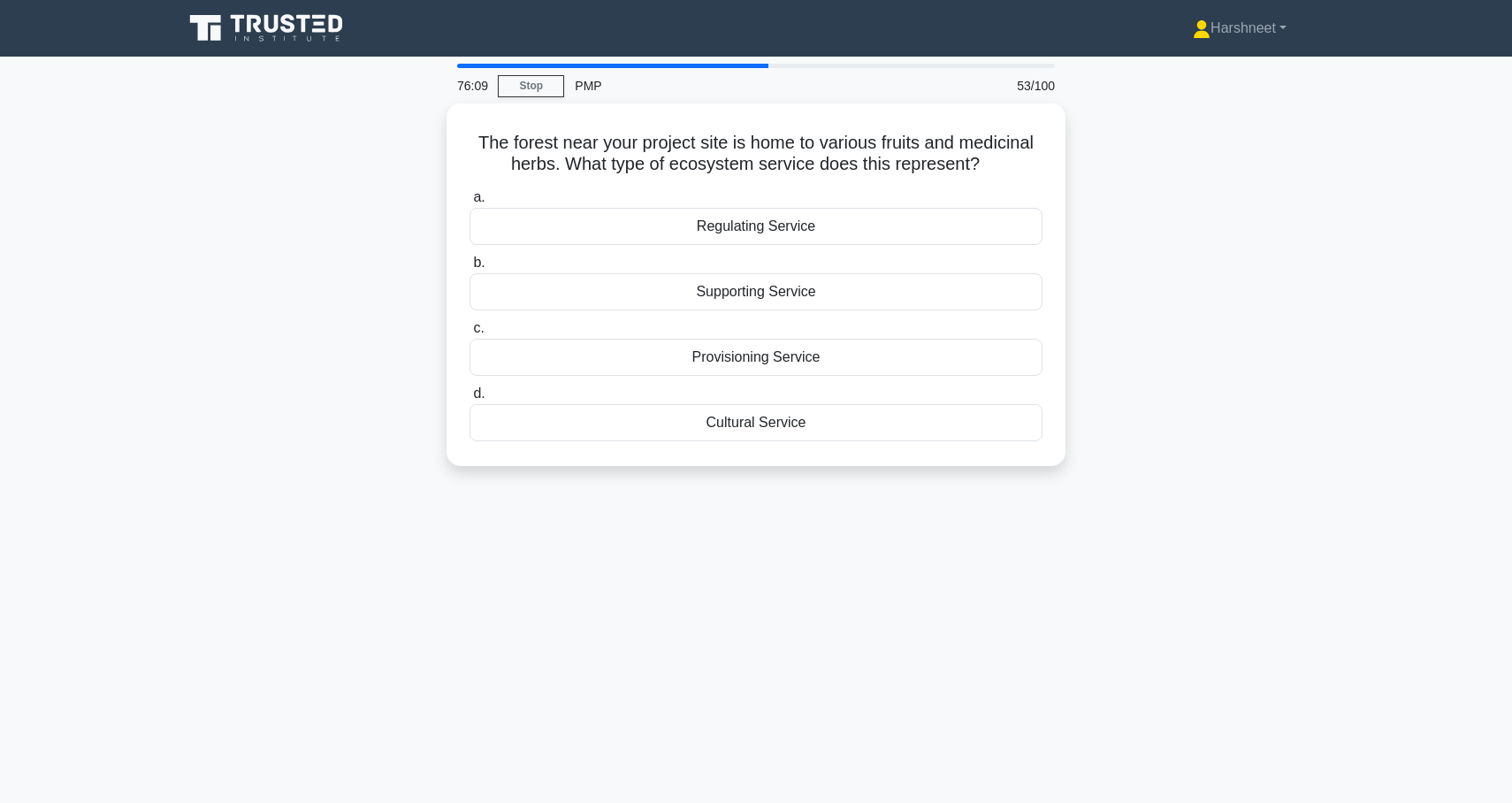
drag, startPoint x: 479, startPoint y: 143, endPoint x: 902, endPoint y: 483, distance: 542.7
click at [902, 483] on div "The forest near your project site is home to various fruits and medicinal herbs…" at bounding box center [756, 295] width 1168 height 384
click at [451, 295] on div "The forest near your project site is home to various fruits and medicinal herbs…" at bounding box center [756, 279] width 619 height 362
click at [589, 347] on div "Provisioning Service" at bounding box center [755, 353] width 573 height 37
click at [469, 330] on input "c. Provisioning Service" at bounding box center [469, 324] width 0 height 11
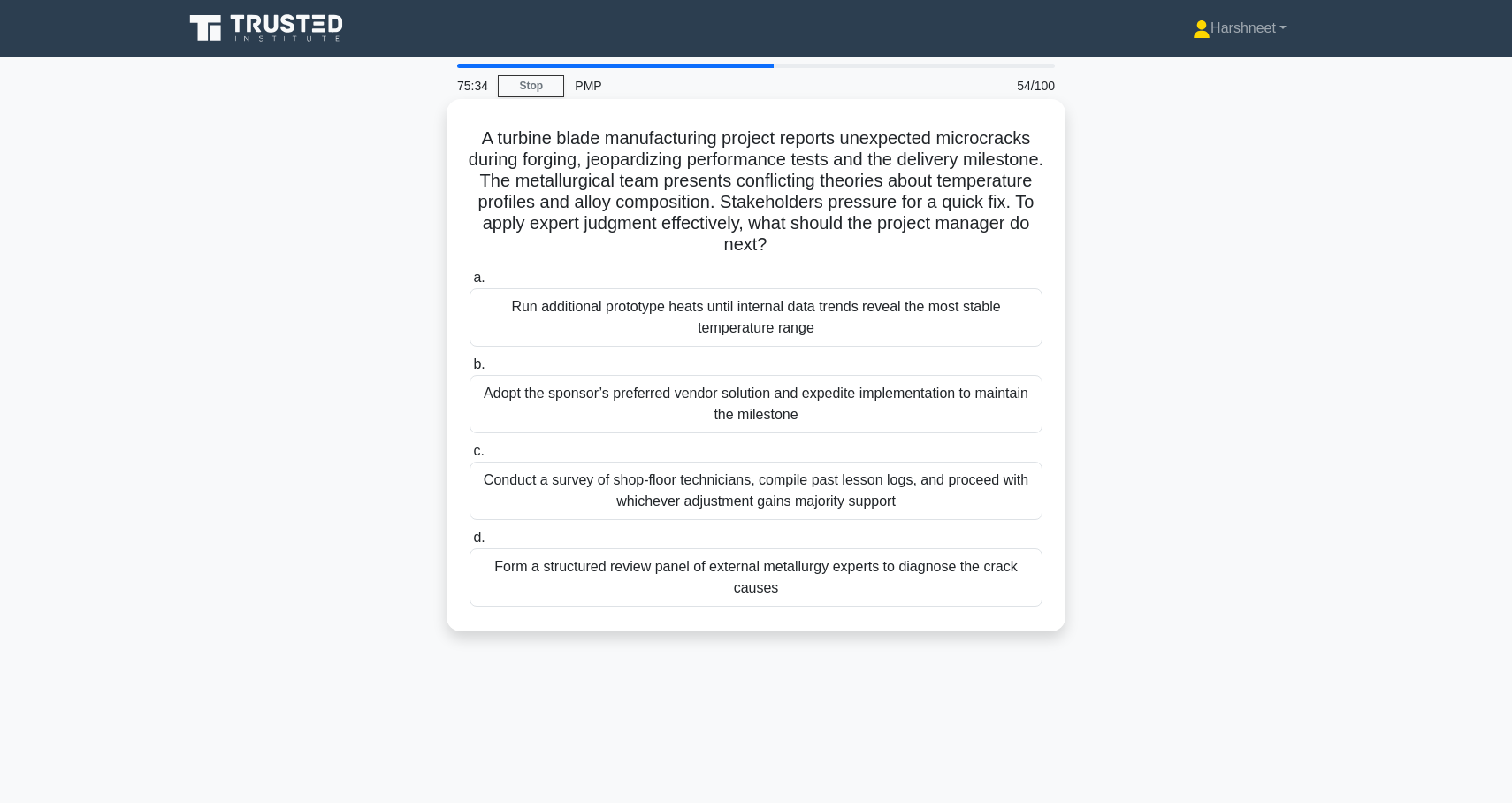
drag, startPoint x: 482, startPoint y: 136, endPoint x: 844, endPoint y: 606, distance: 593.2
click at [844, 606] on div "A turbine blade manufacturing project reports unexpected microcracks during for…" at bounding box center [756, 365] width 605 height 518
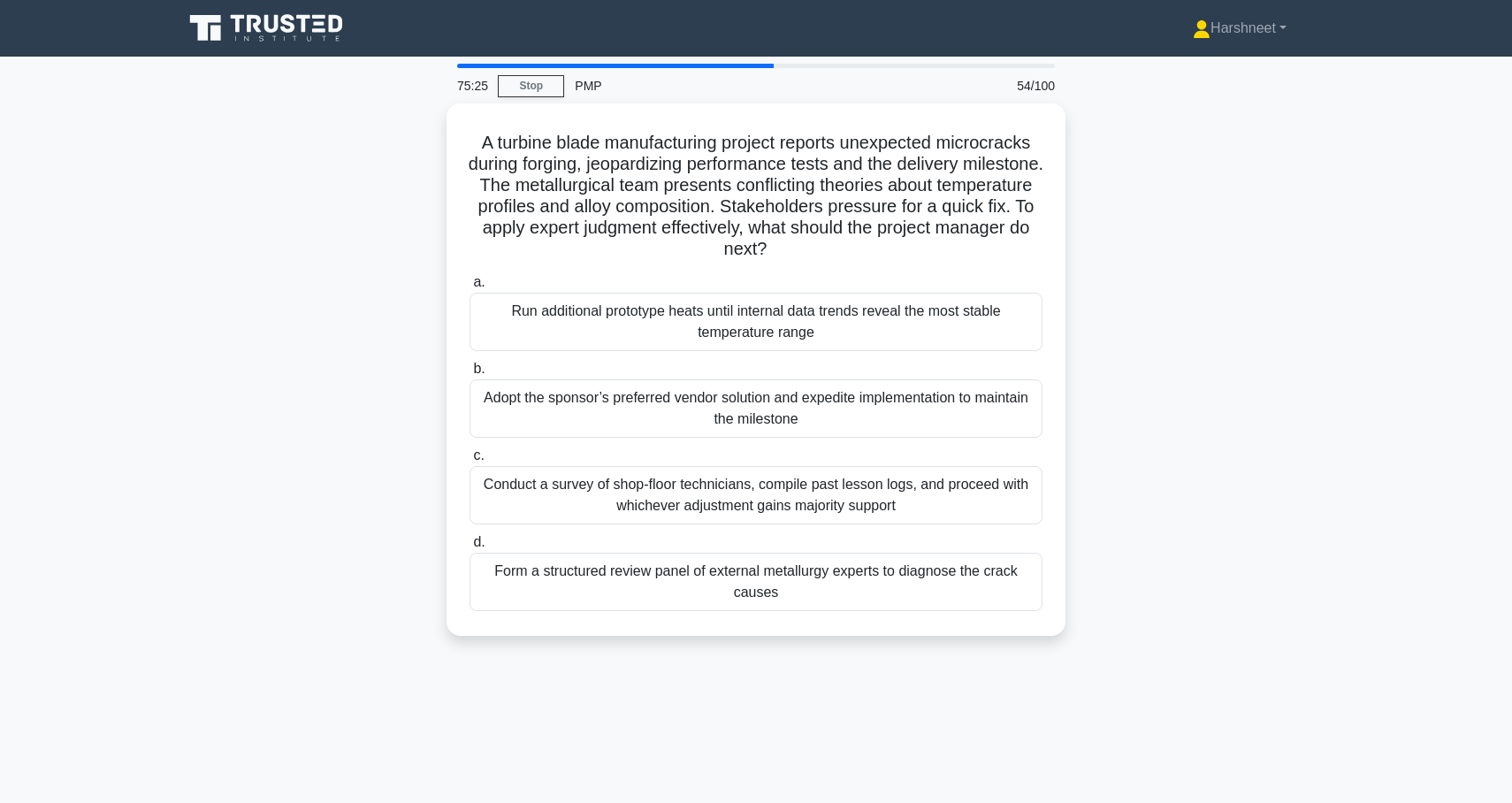
click at [446, 406] on div "A turbine blade manufacturing project reports unexpected microcracks during for…" at bounding box center [756, 380] width 1168 height 553
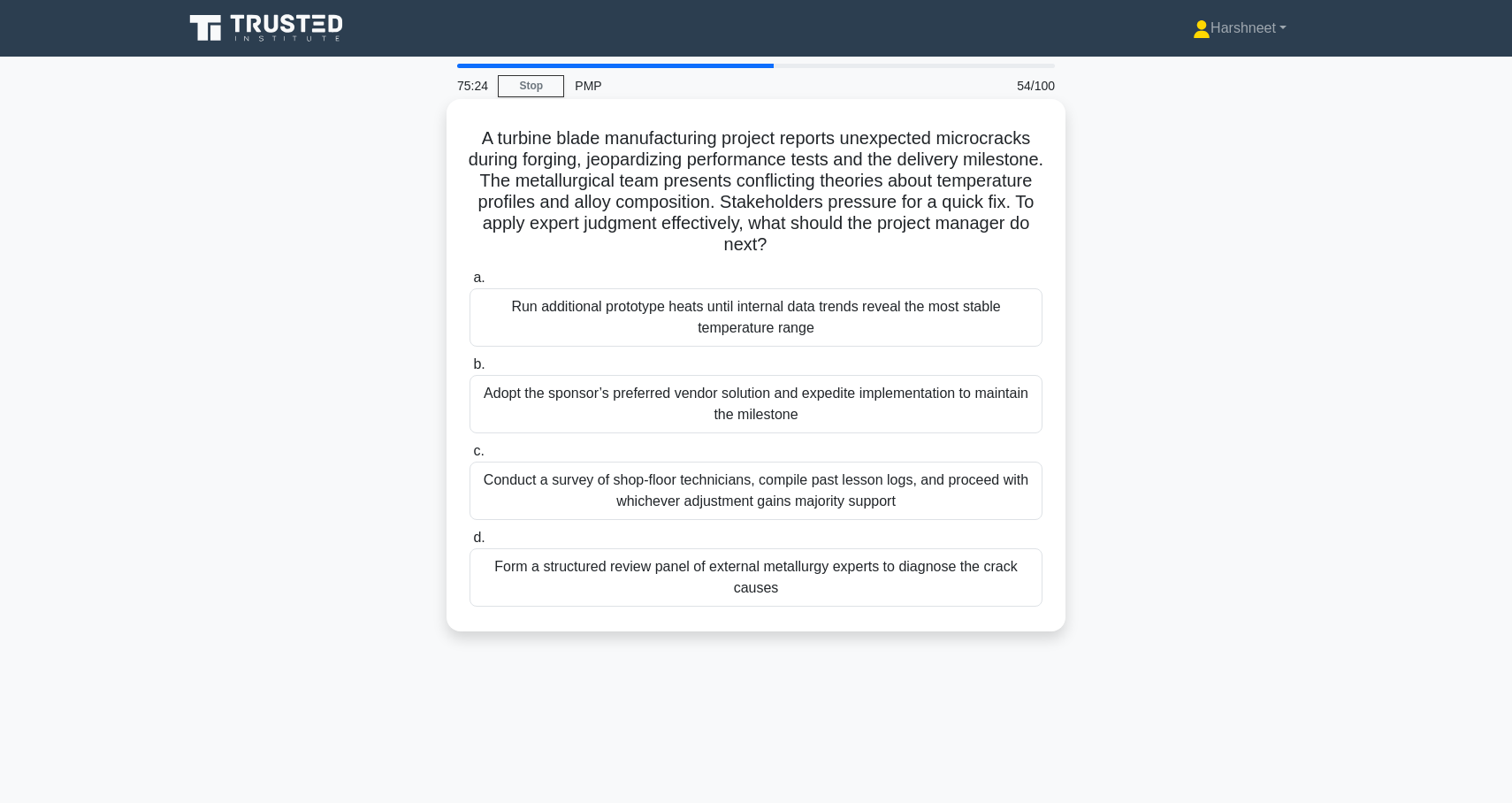
click at [522, 565] on div "Form a structured review panel of external metallurgy experts to diagnose the c…" at bounding box center [755, 578] width 573 height 59
click at [469, 544] on input "d. Form a structured review panel of external metallurgy experts to diagnose th…" at bounding box center [469, 538] width 0 height 11
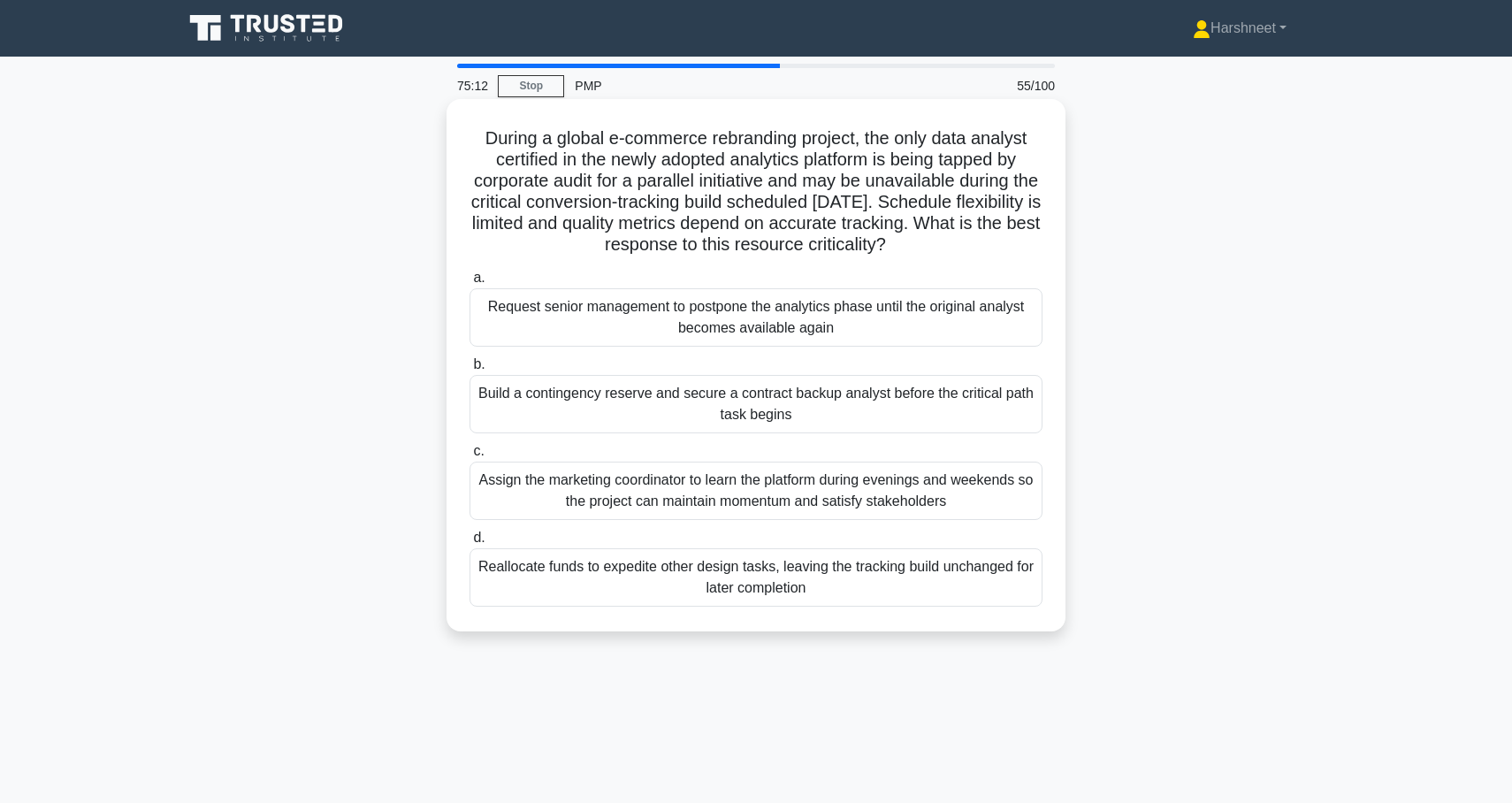
click at [559, 400] on div "Build a contingency reserve and secure a contract backup analyst before the cri…" at bounding box center [755, 404] width 573 height 59
click at [469, 371] on input "b. Build a contingency reserve and secure a contract backup analyst before the …" at bounding box center [469, 365] width 0 height 11
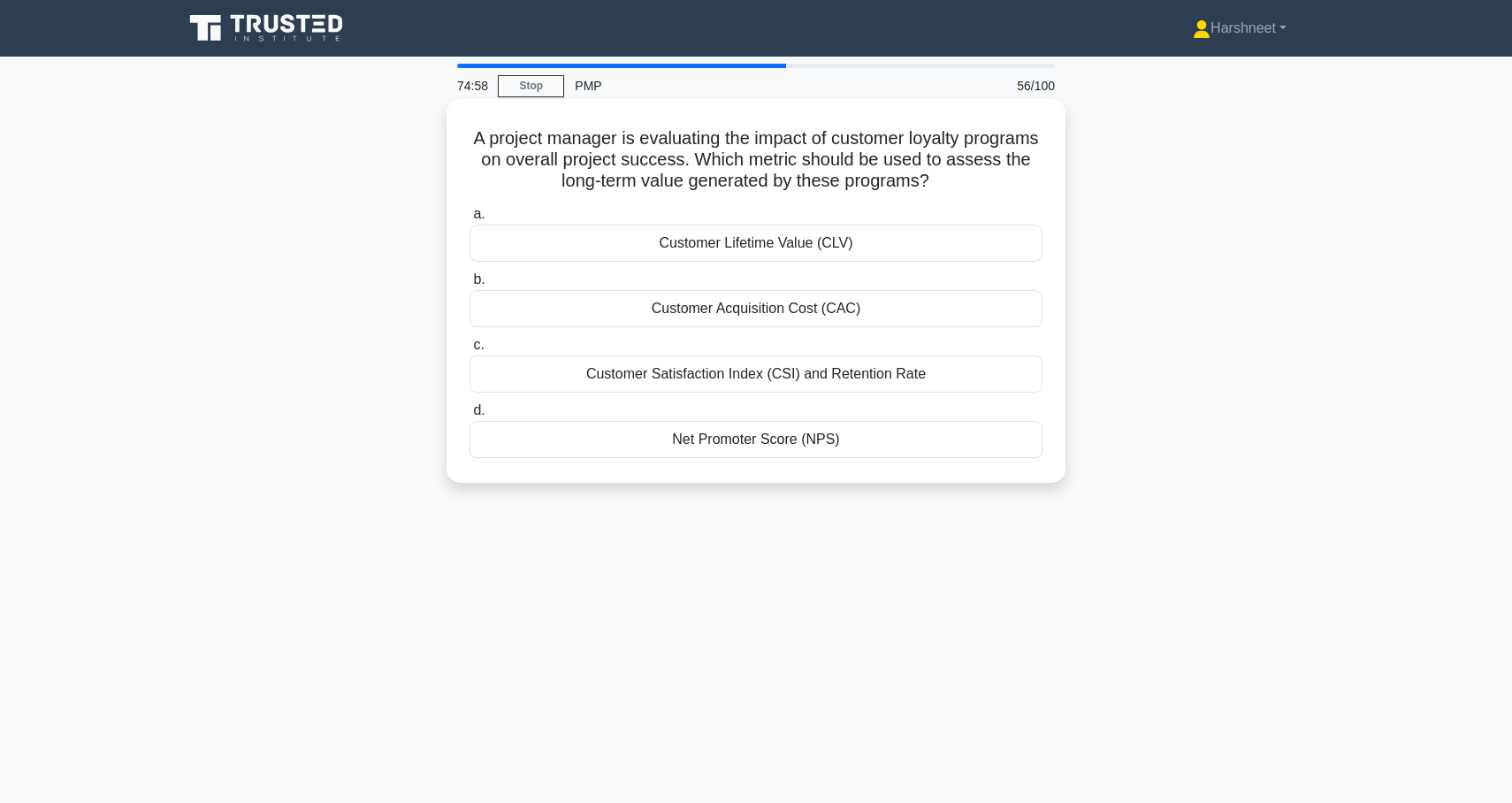
drag, startPoint x: 476, startPoint y: 138, endPoint x: 862, endPoint y: 455, distance: 499.5
click at [862, 455] on div "A project manager is evaluating the impact of customer loyalty programs on over…" at bounding box center [756, 291] width 605 height 370
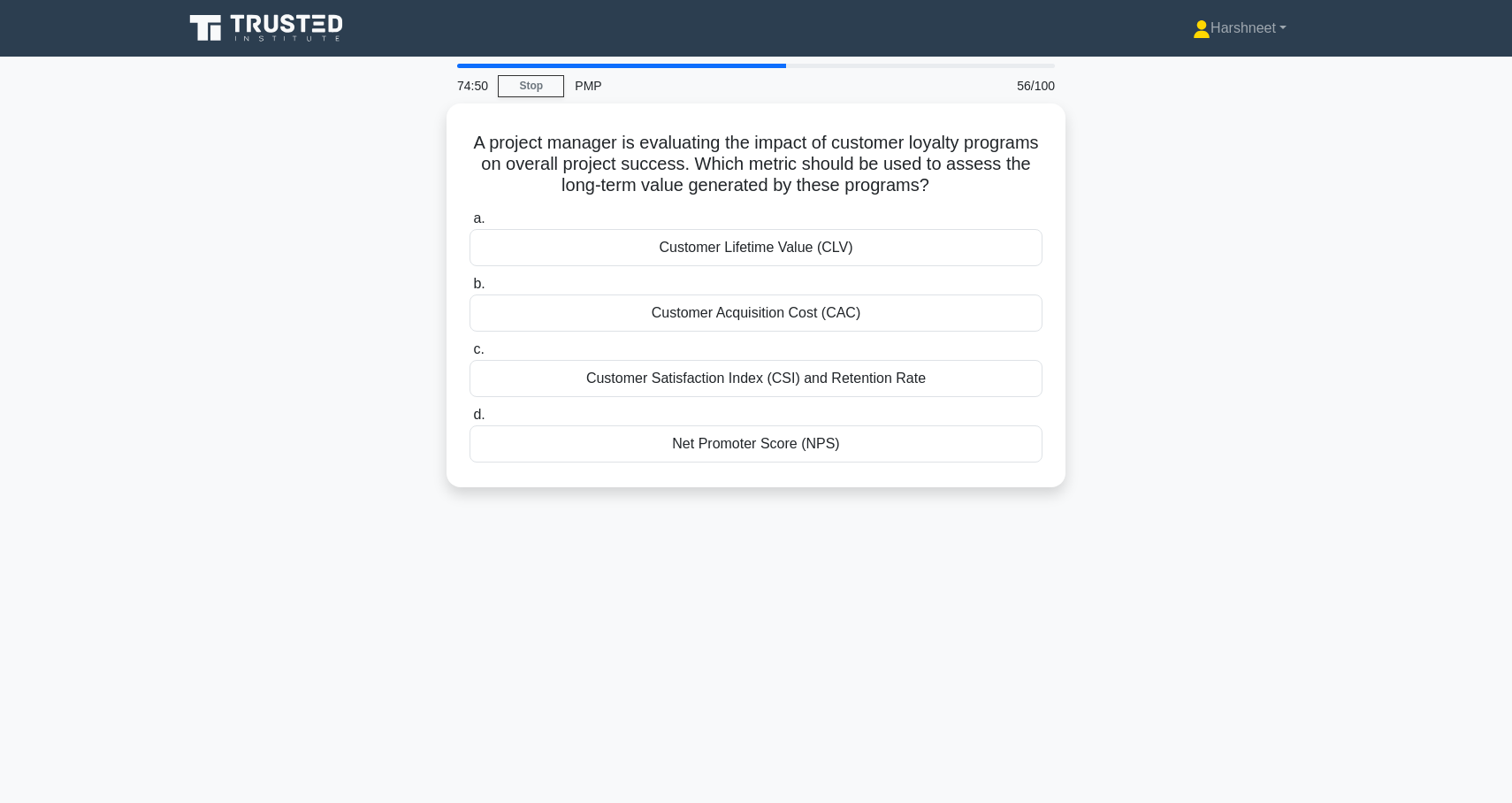
click at [378, 520] on div "74:50 Stop PMP 56/100 A project manager is evaluating the impact of customer lo…" at bounding box center [756, 506] width 1168 height 885
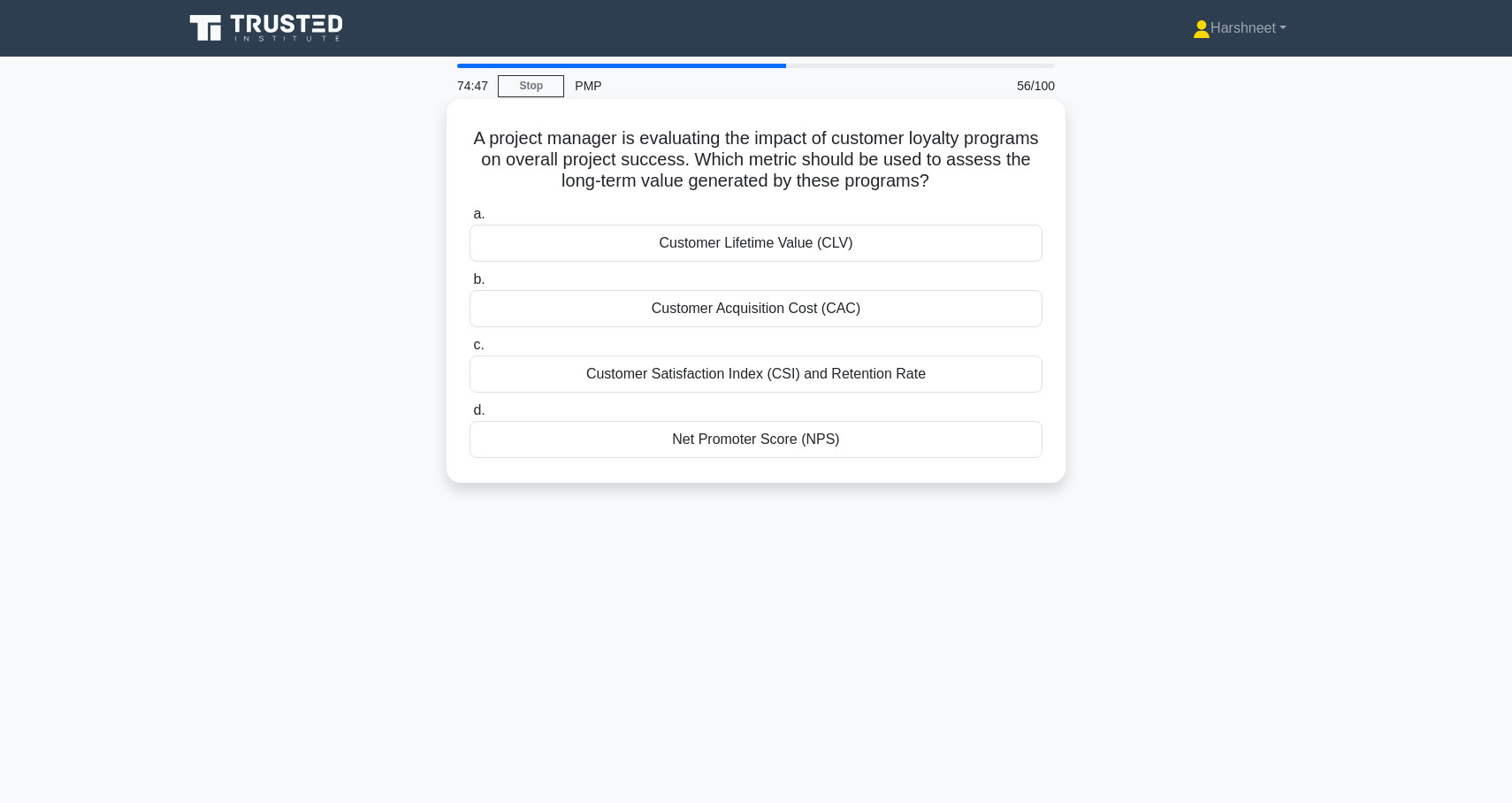
click at [582, 243] on div "Customer Lifetime Value (CLV)" at bounding box center [755, 243] width 573 height 37
click at [469, 220] on input "a. Customer Lifetime Value (CLV)" at bounding box center [469, 214] width 0 height 11
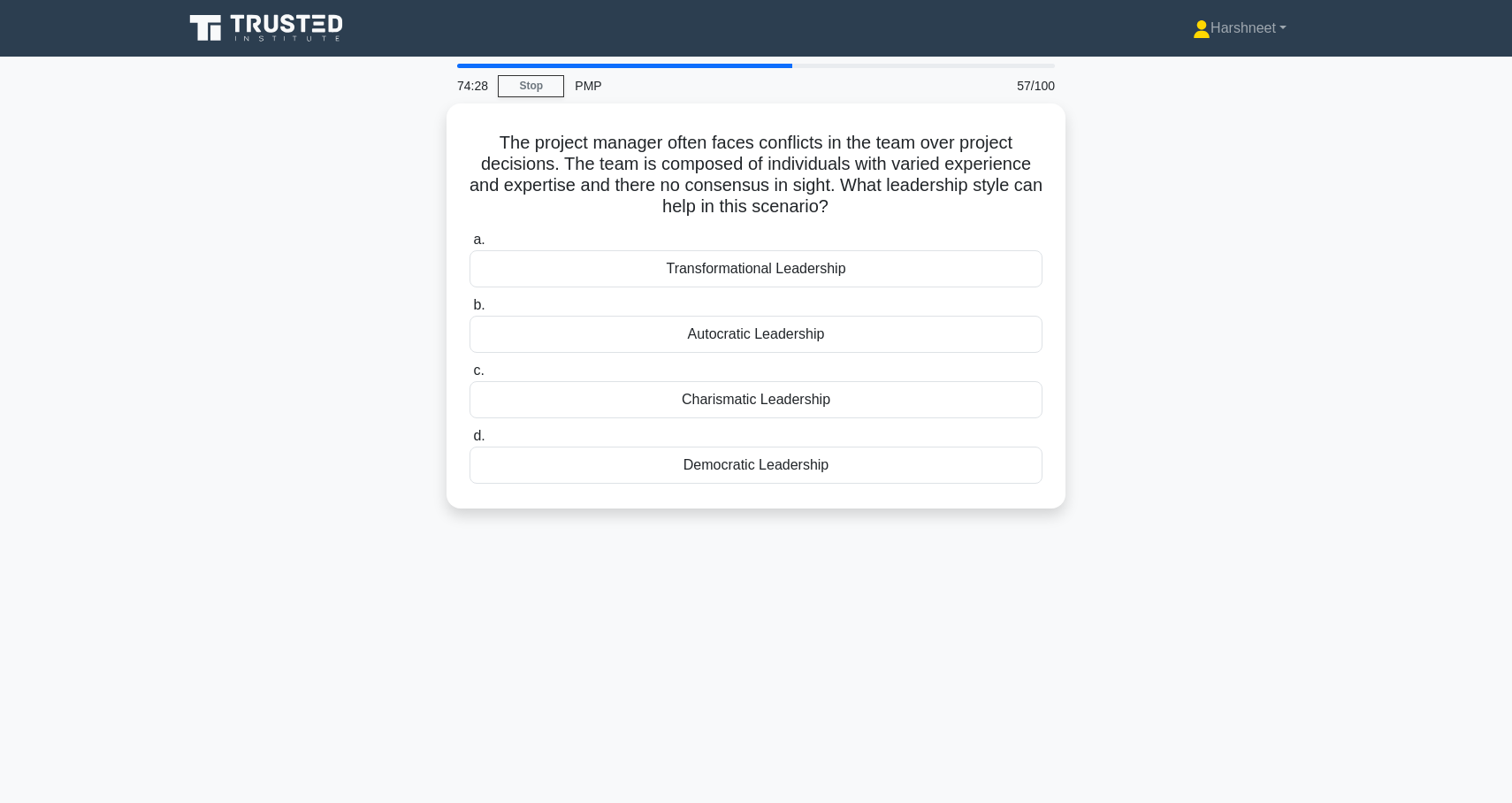
drag, startPoint x: 500, startPoint y: 139, endPoint x: 908, endPoint y: 524, distance: 561.0
click at [908, 524] on div "The project manager often faces conflicts in the team over project decisions. T…" at bounding box center [756, 317] width 1168 height 427
click at [341, 289] on div "The project manager often faces conflicts in the team over project decisions. T…" at bounding box center [756, 317] width 1168 height 427
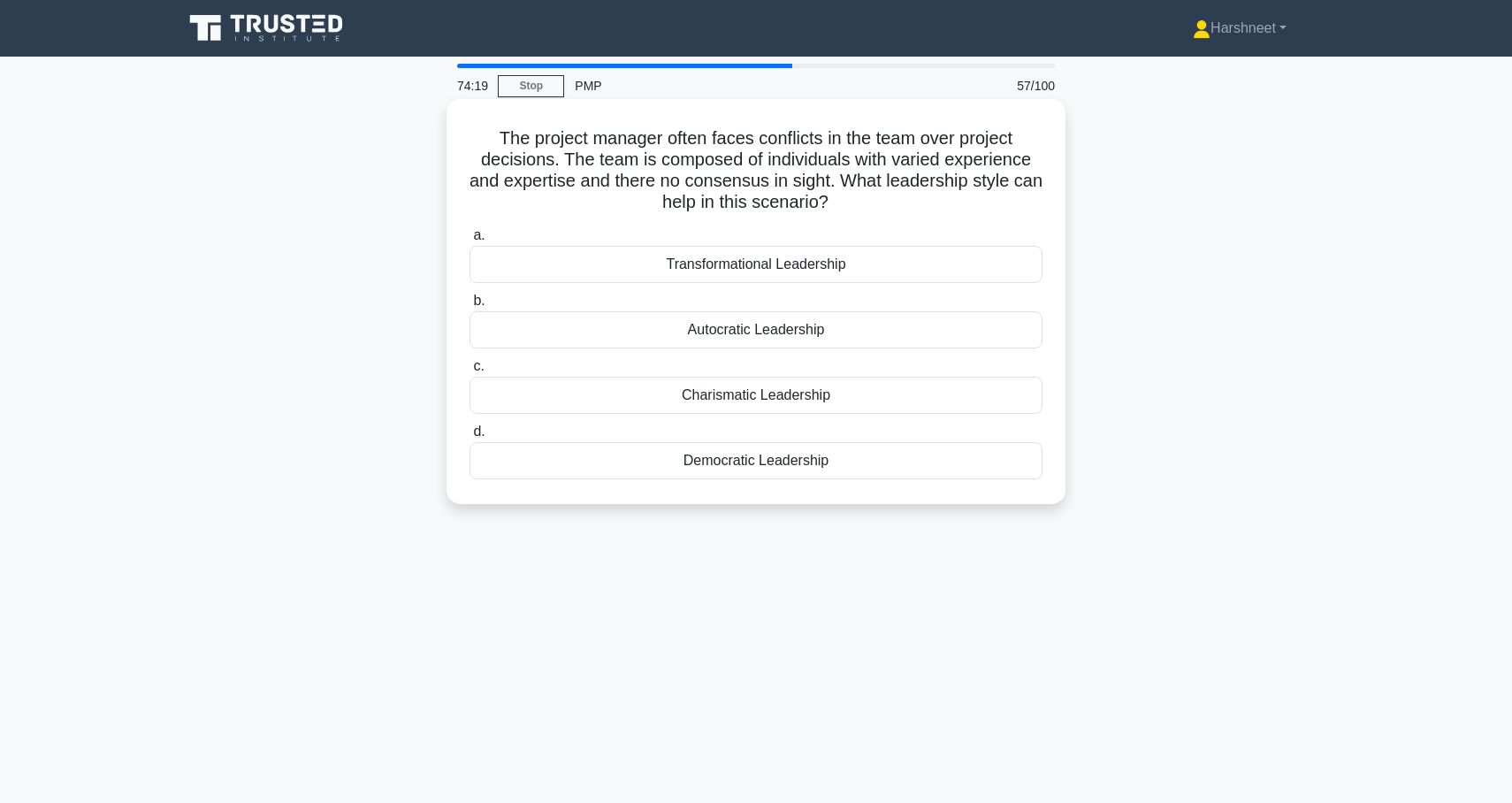
click at [553, 333] on div "Autocratic Leadership" at bounding box center [755, 330] width 573 height 37
click at [469, 307] on input "b. Autocratic Leadership" at bounding box center [469, 301] width 0 height 11
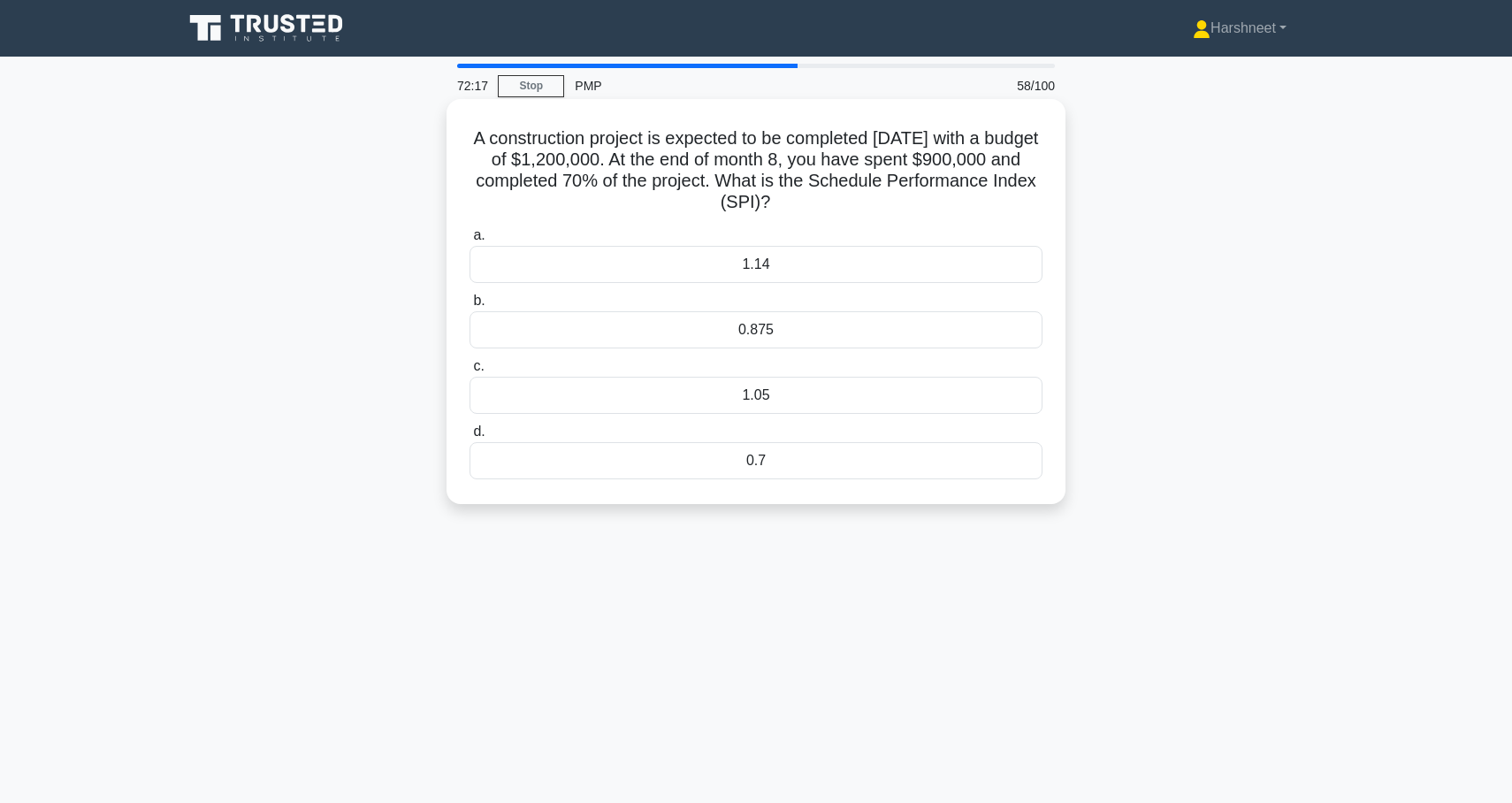
drag, startPoint x: 481, startPoint y: 138, endPoint x: 816, endPoint y: 462, distance: 466.0
click at [816, 462] on div "A construction project is expected to be completed in 12 months with a budget o…" at bounding box center [756, 302] width 605 height 391
click at [263, 441] on div "A construction project is expected to be completed in 12 months with a budget o…" at bounding box center [756, 317] width 1168 height 427
click at [582, 396] on div "1.05" at bounding box center [755, 396] width 573 height 37
click at [469, 373] on input "c. 1.05" at bounding box center [469, 366] width 0 height 11
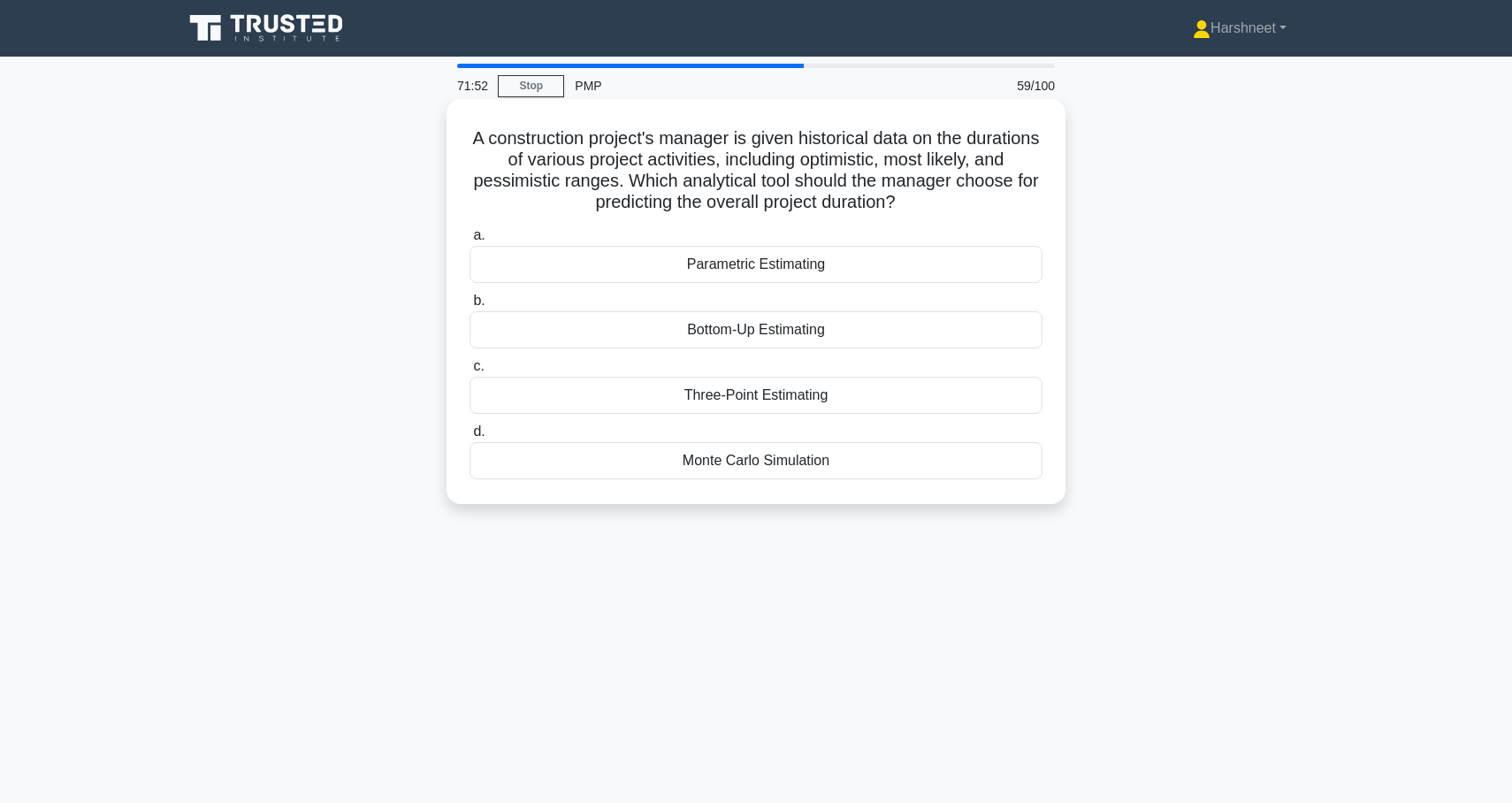
drag, startPoint x: 474, startPoint y: 138, endPoint x: 860, endPoint y: 488, distance: 521.1
click at [860, 488] on div "A construction project's manager is given historical data on the durations of v…" at bounding box center [756, 302] width 605 height 391
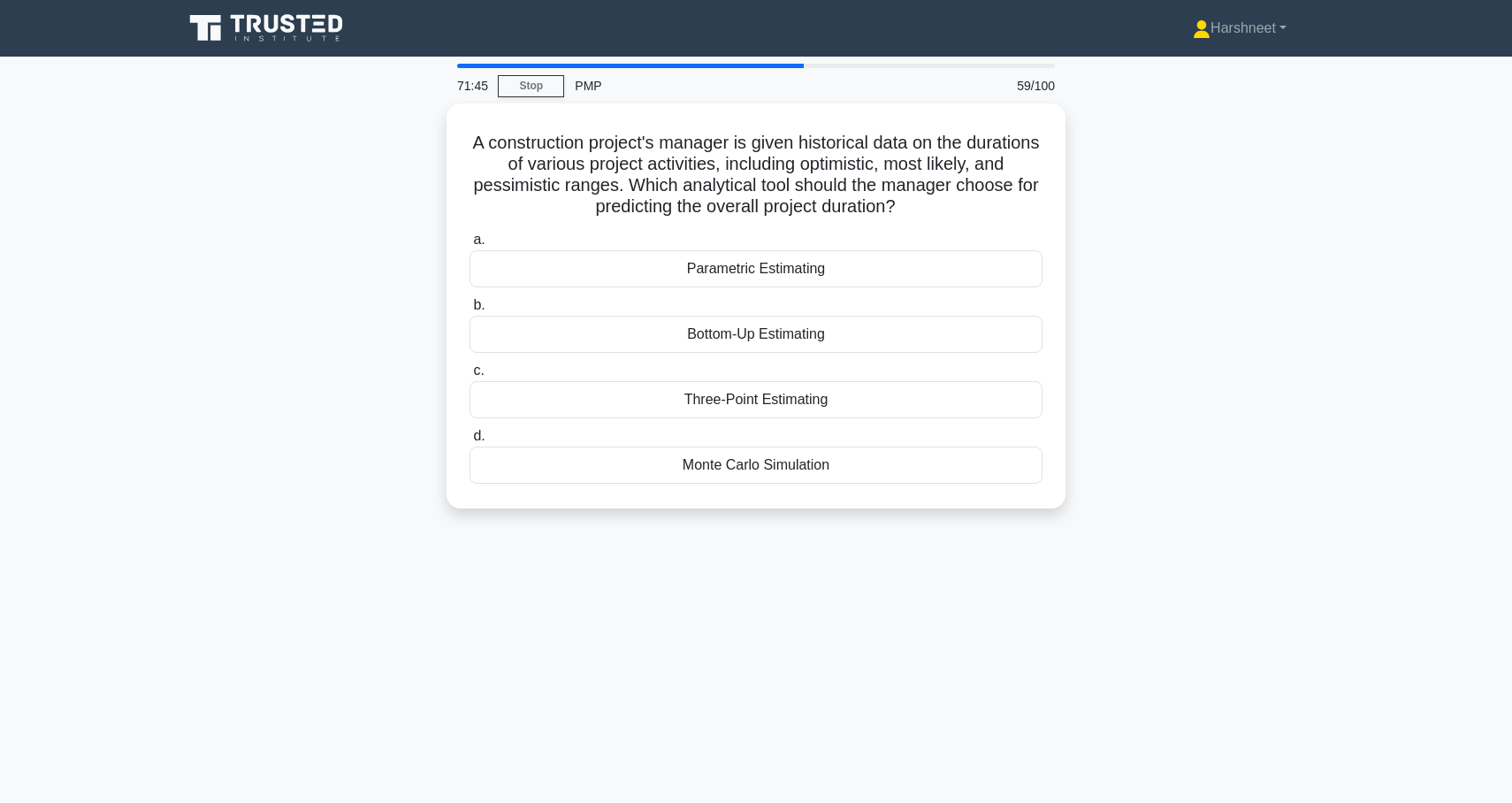
click at [362, 343] on div "A construction project's manager is given historical data on the durations of v…" at bounding box center [756, 317] width 1168 height 427
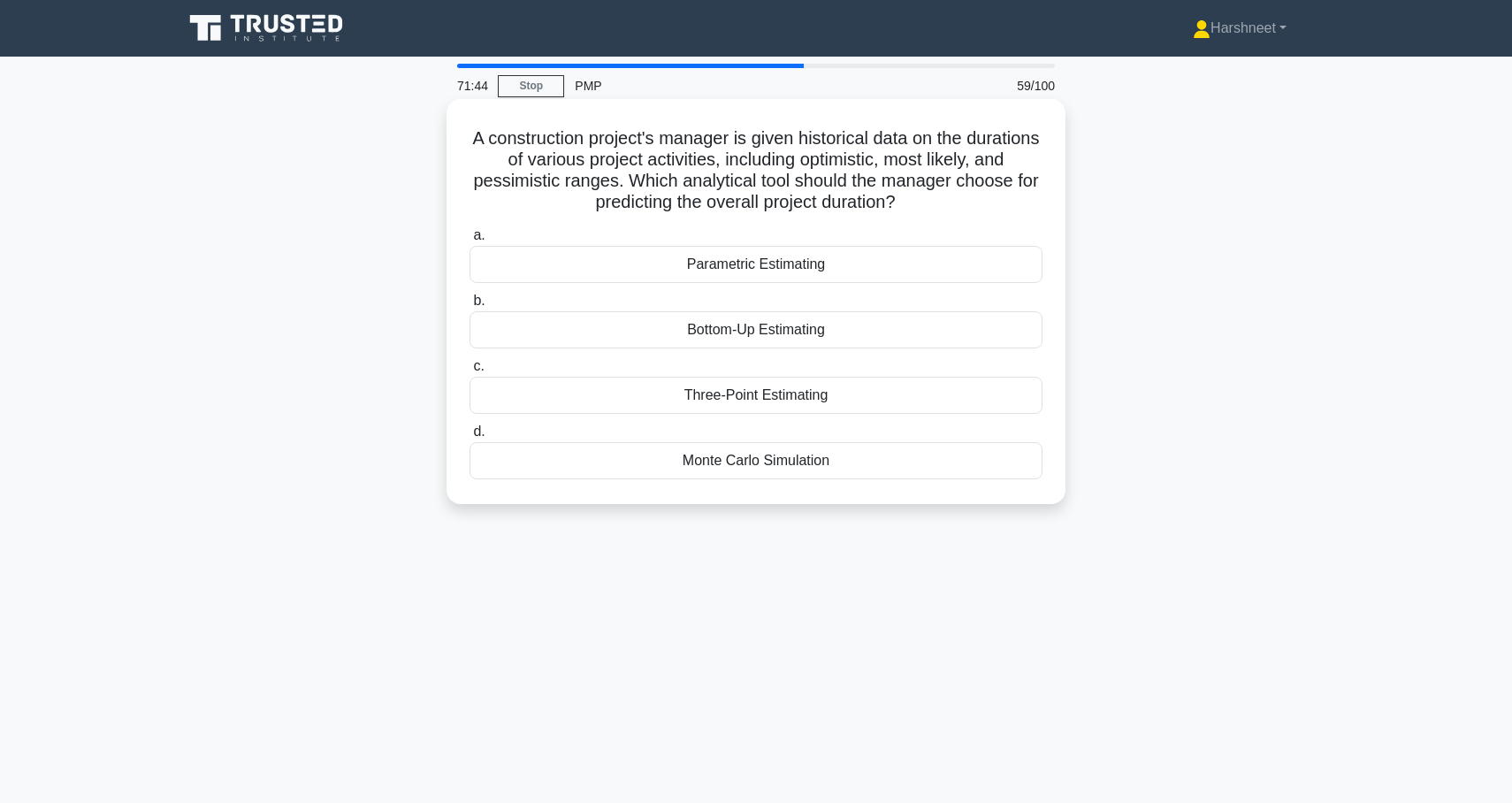
click at [565, 395] on div "Three-Point Estimating" at bounding box center [755, 396] width 573 height 37
click at [469, 373] on input "c. Three-Point Estimating" at bounding box center [469, 366] width 0 height 11
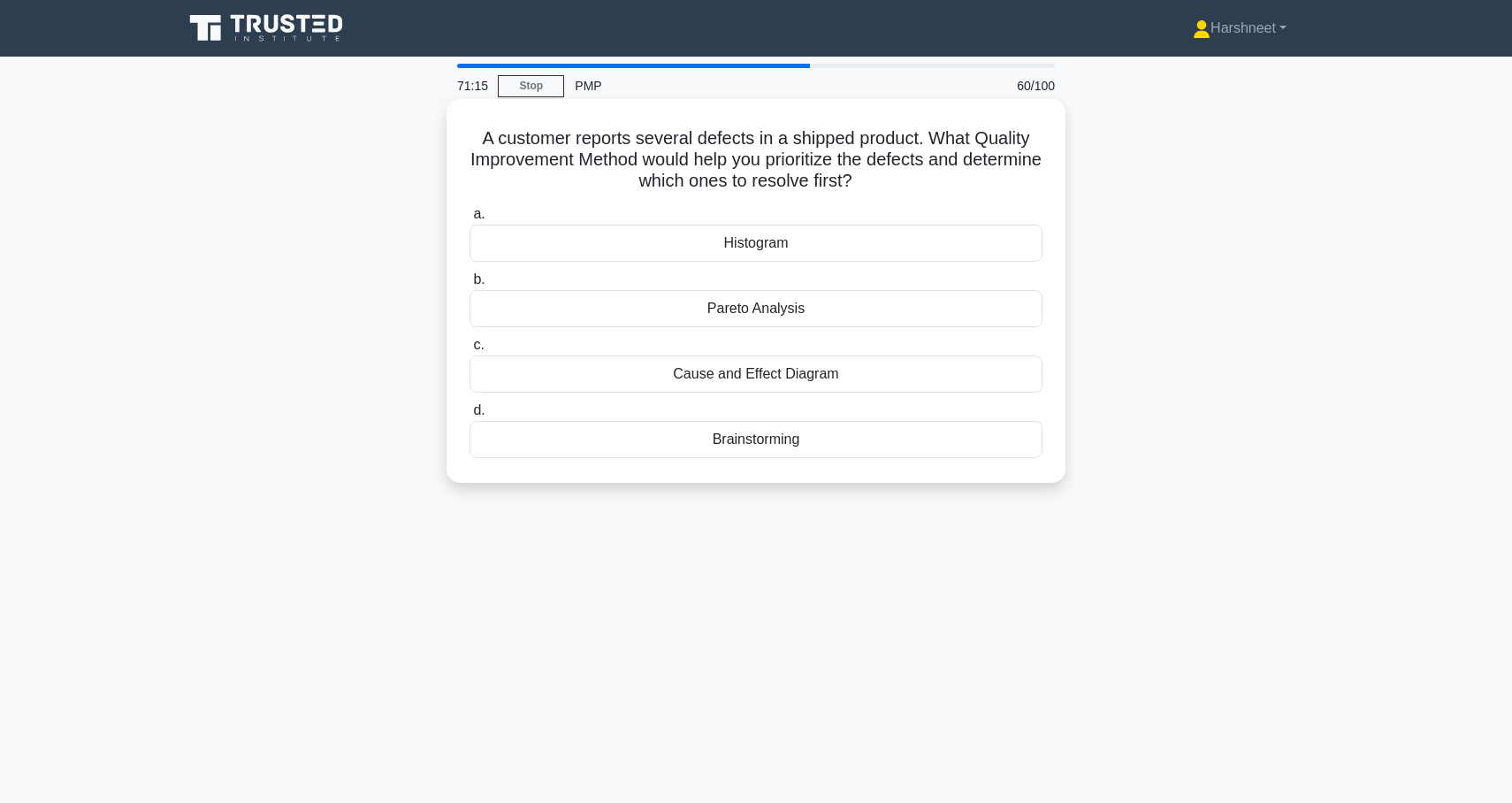
drag, startPoint x: 483, startPoint y: 139, endPoint x: 852, endPoint y: 466, distance: 493.0
click at [852, 466] on div "A customer reports several defects in a shipped product. What Quality Improveme…" at bounding box center [756, 291] width 605 height 370
click at [666, 319] on div "Pareto Analysis" at bounding box center [755, 308] width 573 height 37
click at [469, 286] on input "b. Pareto Analysis" at bounding box center [469, 279] width 0 height 11
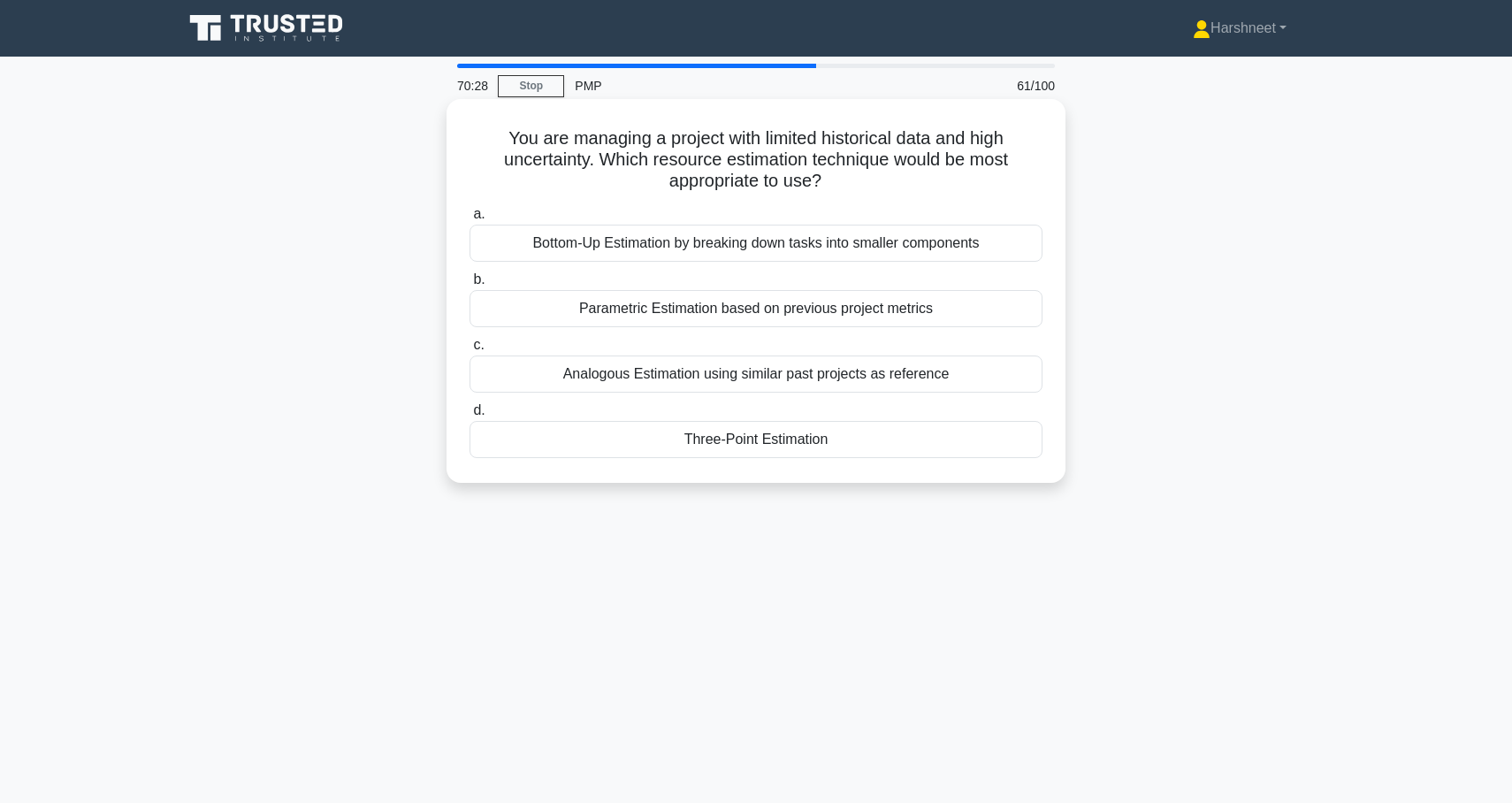
drag, startPoint x: 510, startPoint y: 139, endPoint x: 868, endPoint y: 483, distance: 496.5
click at [868, 483] on div "You are managing a project with limited historical data and high uncertainty. W…" at bounding box center [756, 291] width 619 height 384
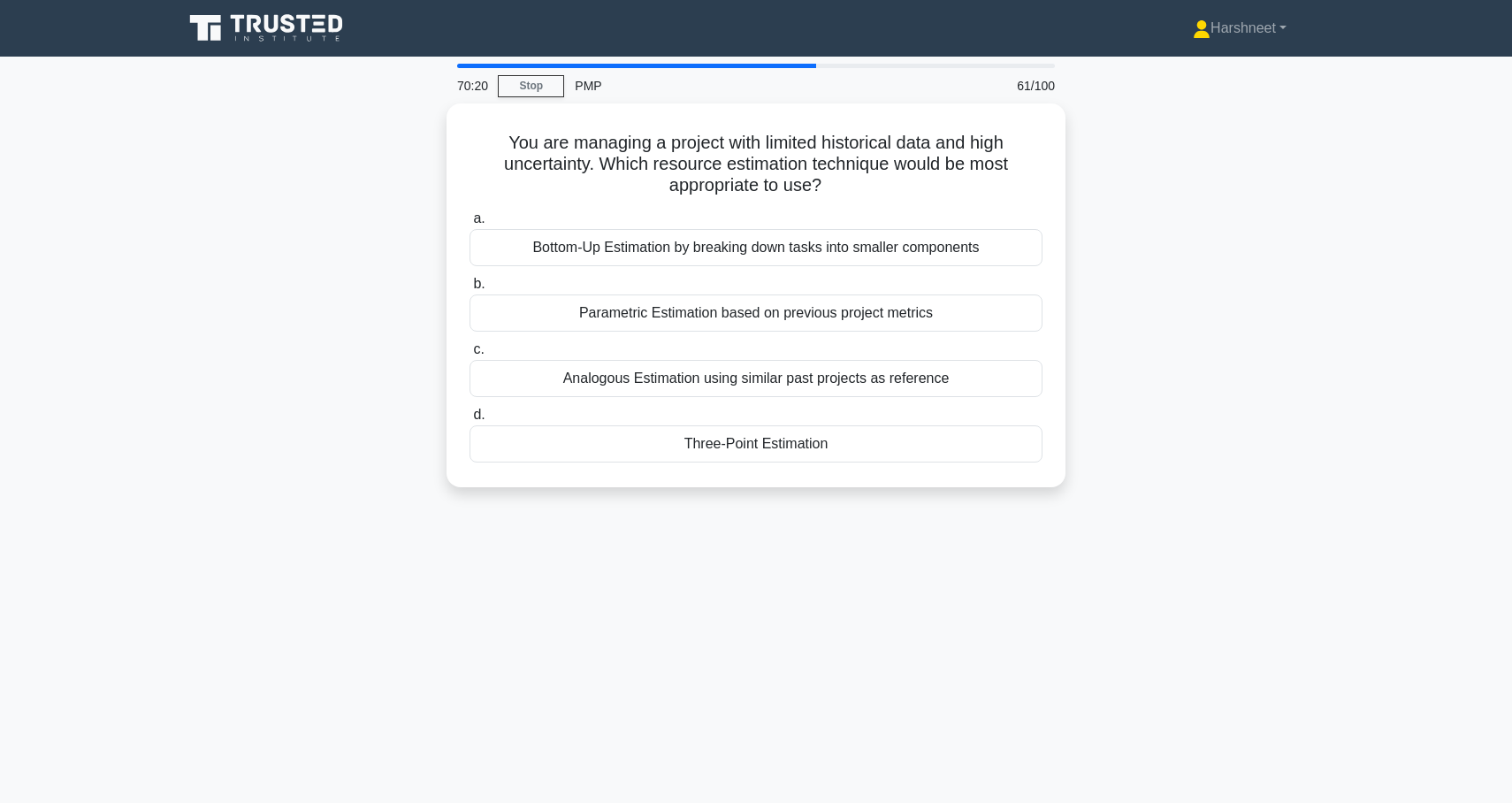
click at [364, 332] on div "You are managing a project with limited historical data and high uncertainty. W…" at bounding box center [756, 306] width 1168 height 405
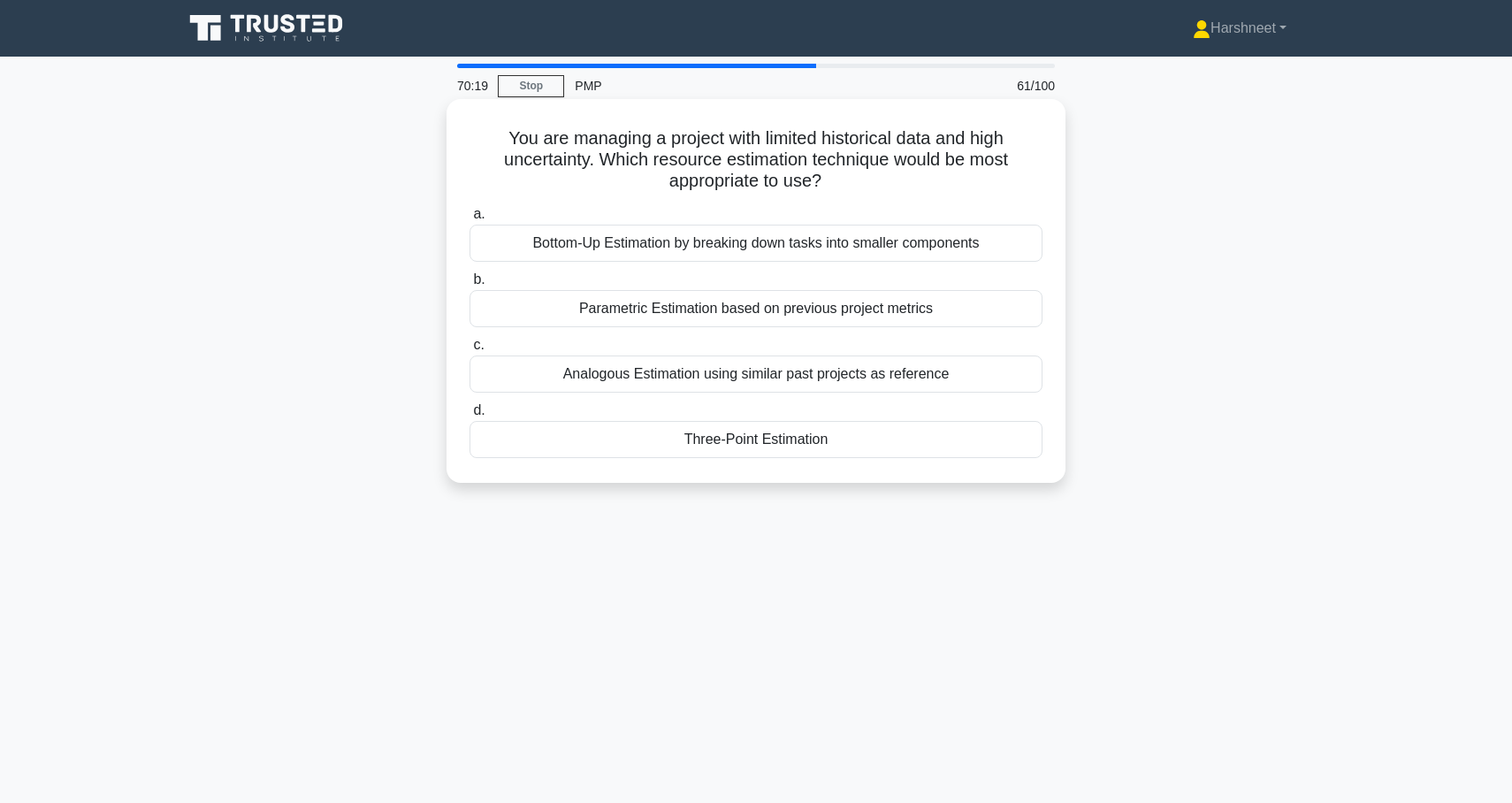
click at [553, 441] on div "Three-Point Estimation" at bounding box center [755, 440] width 573 height 37
click at [469, 416] on input "d. Three-Point Estimation" at bounding box center [469, 411] width 0 height 11
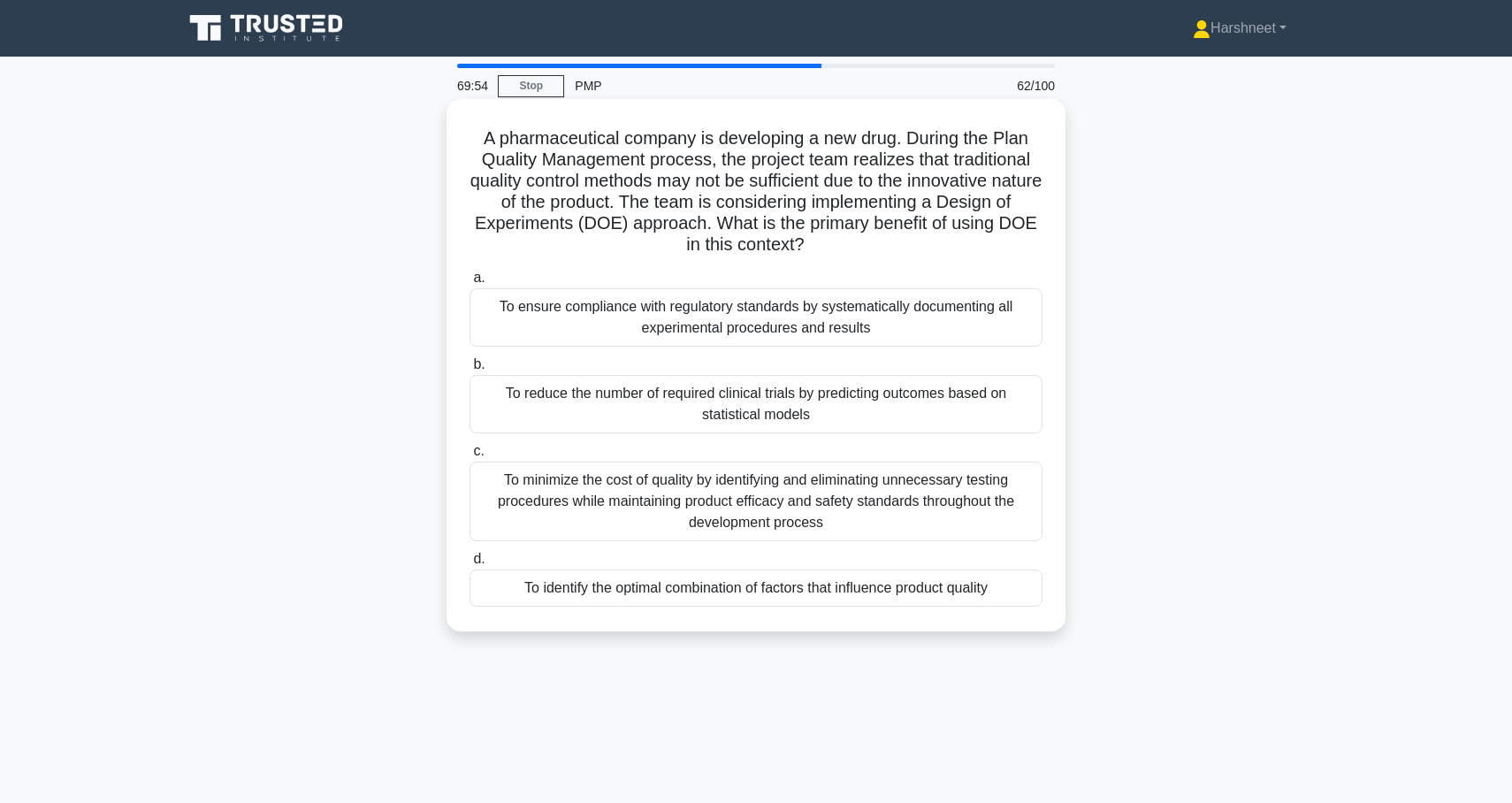
drag, startPoint x: 486, startPoint y: 134, endPoint x: 1022, endPoint y: 593, distance: 705.7
click at [1022, 593] on div "A pharmaceutical company is developing a new drug. During the Plan Quality Mana…" at bounding box center [756, 365] width 605 height 518
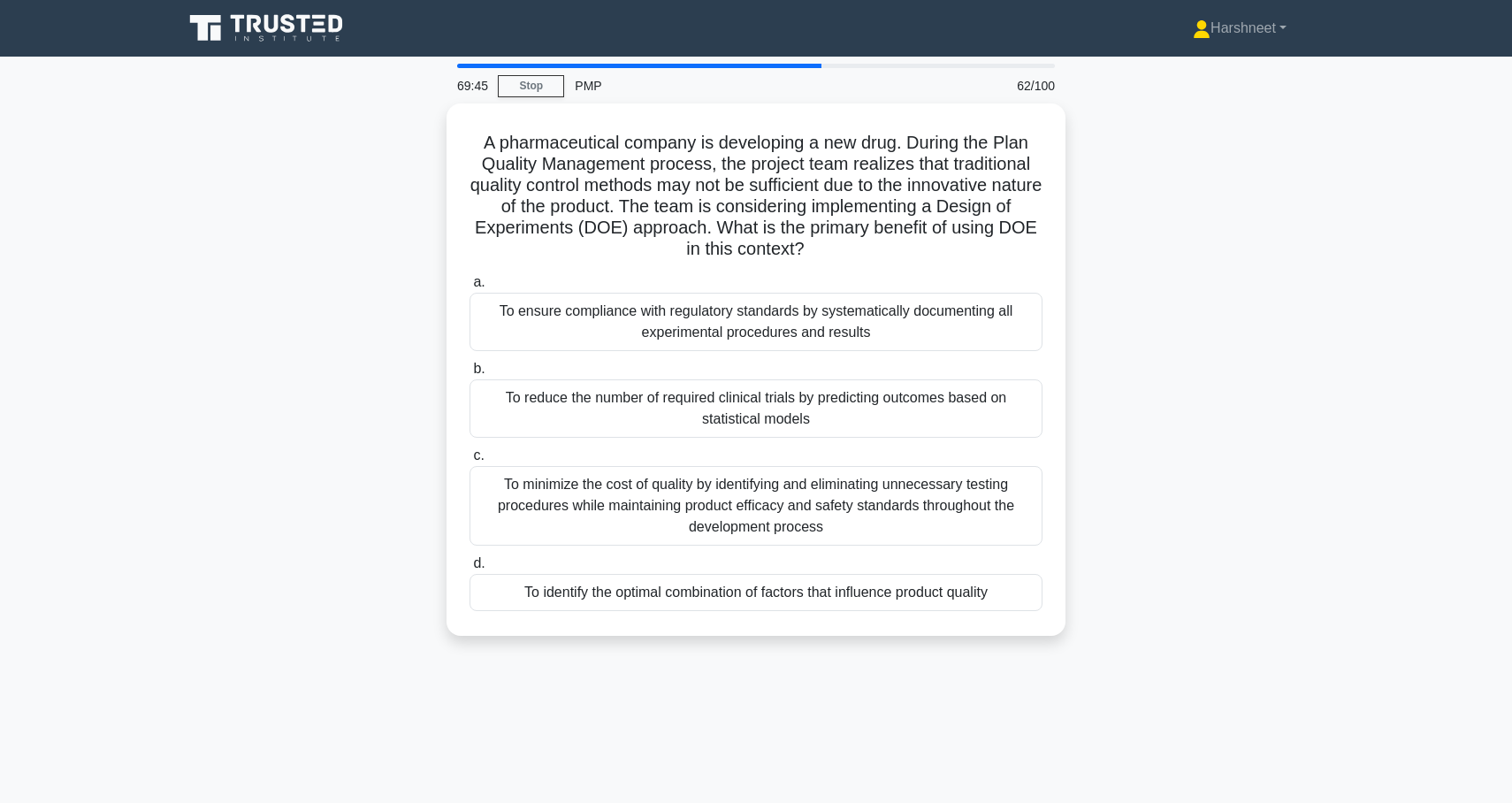
click at [343, 410] on div "A pharmaceutical company is developing a new drug. During the Plan Quality Mana…" at bounding box center [756, 380] width 1168 height 553
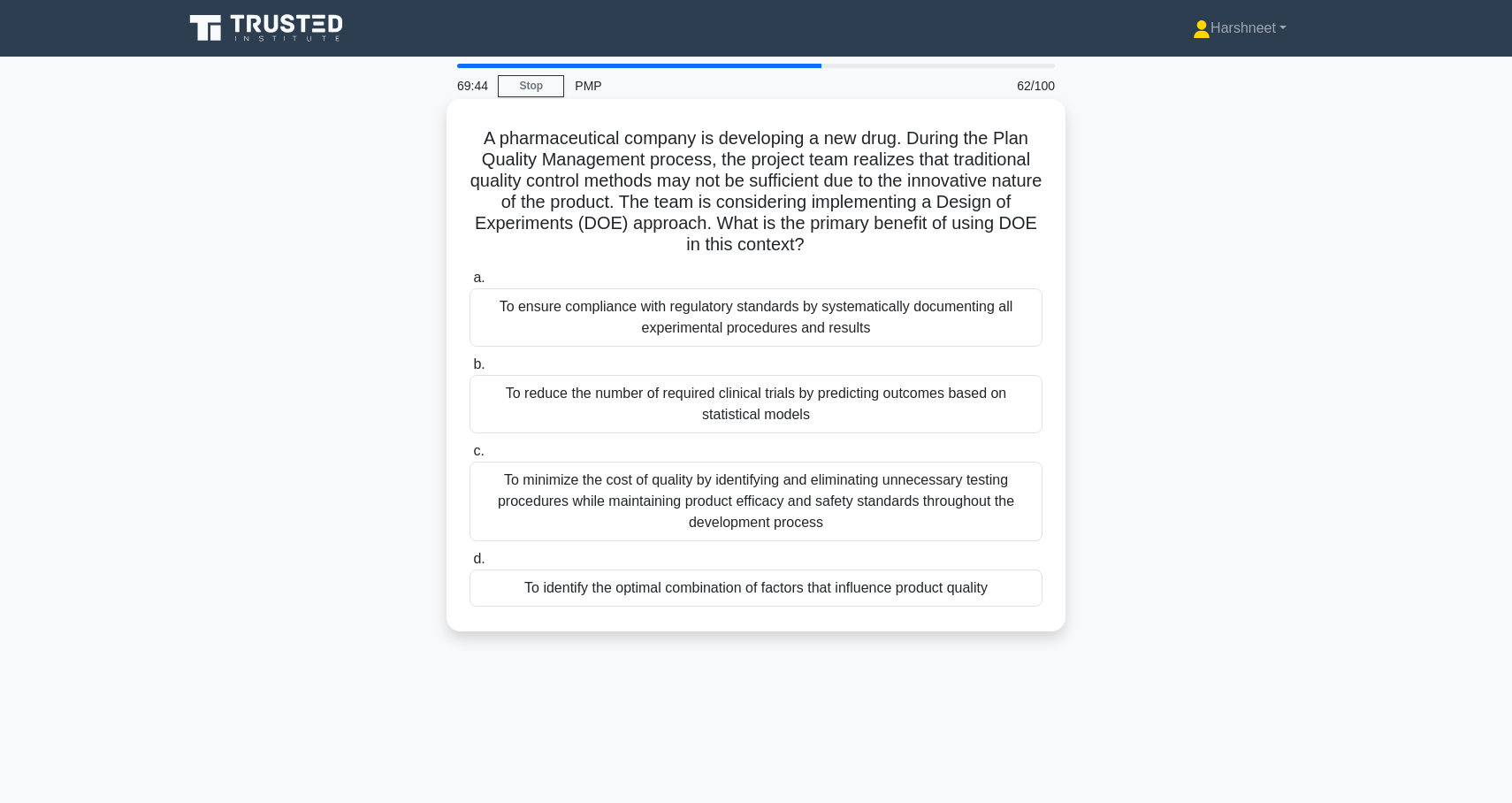
click at [510, 590] on div "To identify the optimal combination of factors that influence product quality" at bounding box center [755, 589] width 573 height 37
click at [469, 565] on input "d. To identify the optimal combination of factors that influence product quality" at bounding box center [469, 559] width 0 height 11
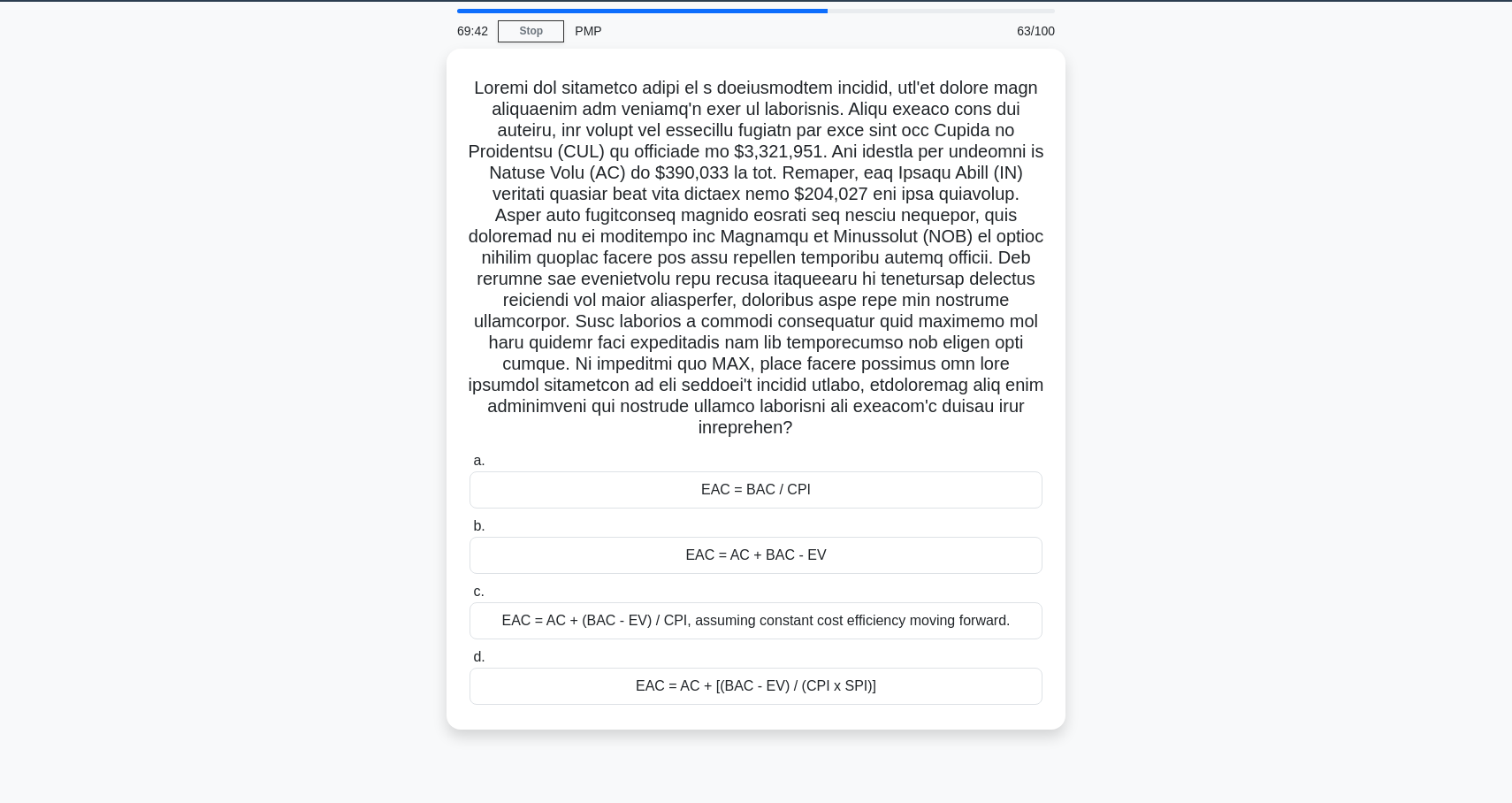
scroll to position [57, 0]
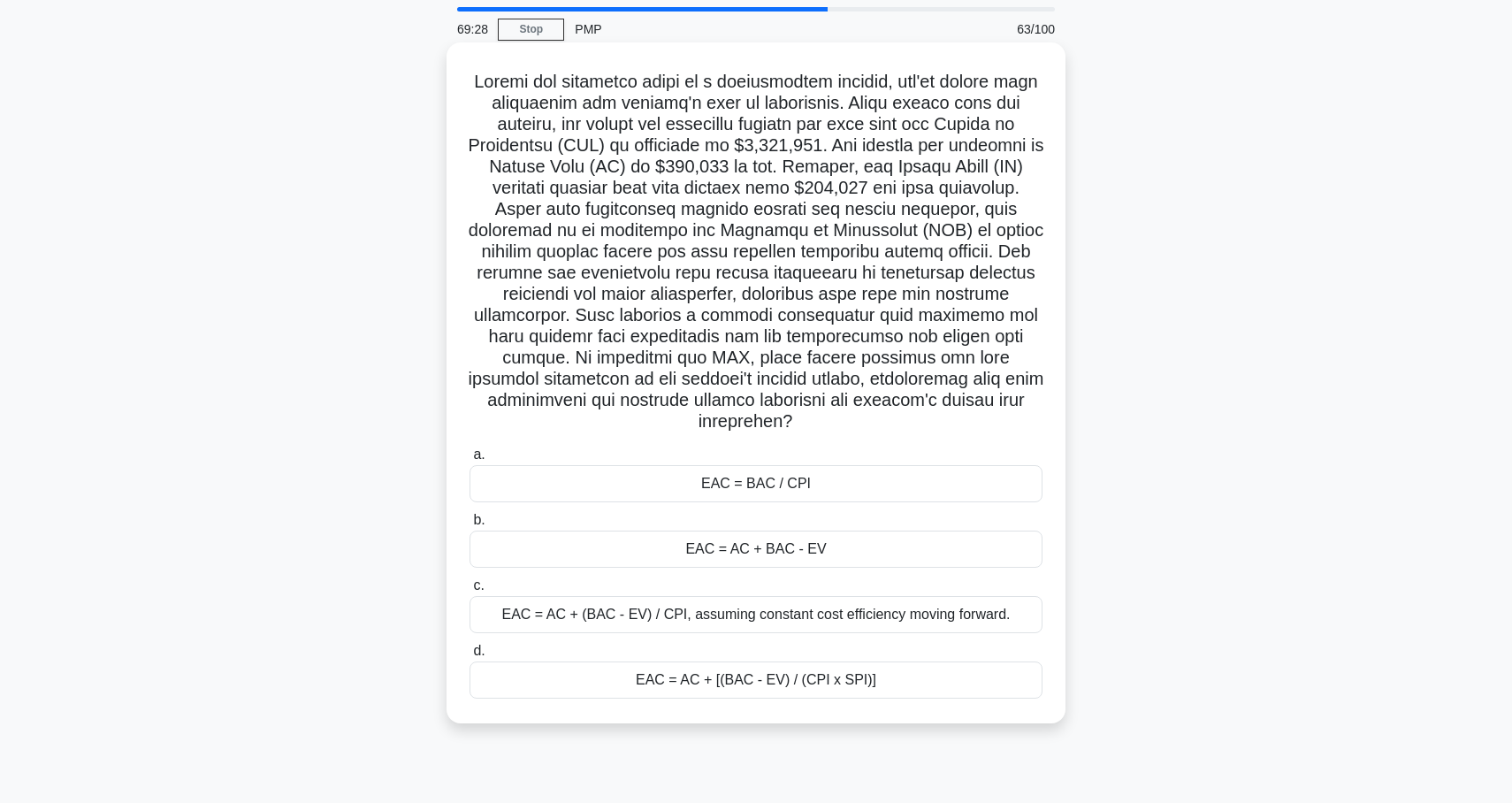
click at [519, 661] on div "EAC = AC + [(BAC - EV) / (CPI x SPI)]" at bounding box center [755, 680] width 573 height 37
click at [469, 654] on input "d. EAC = AC + [(BAC - EV) / (CPI x SPI)]" at bounding box center [469, 651] width 0 height 11
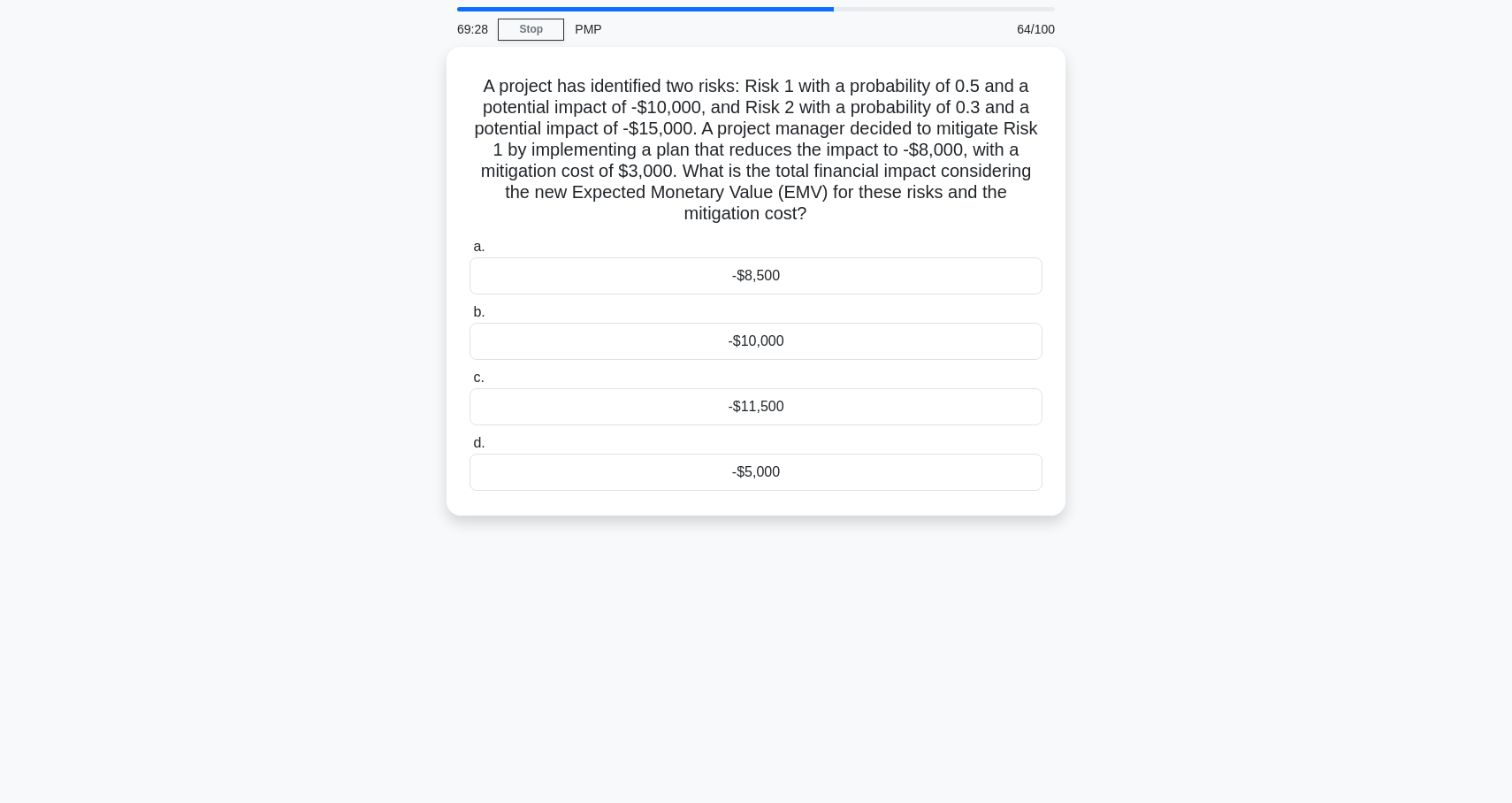
scroll to position [0, 0]
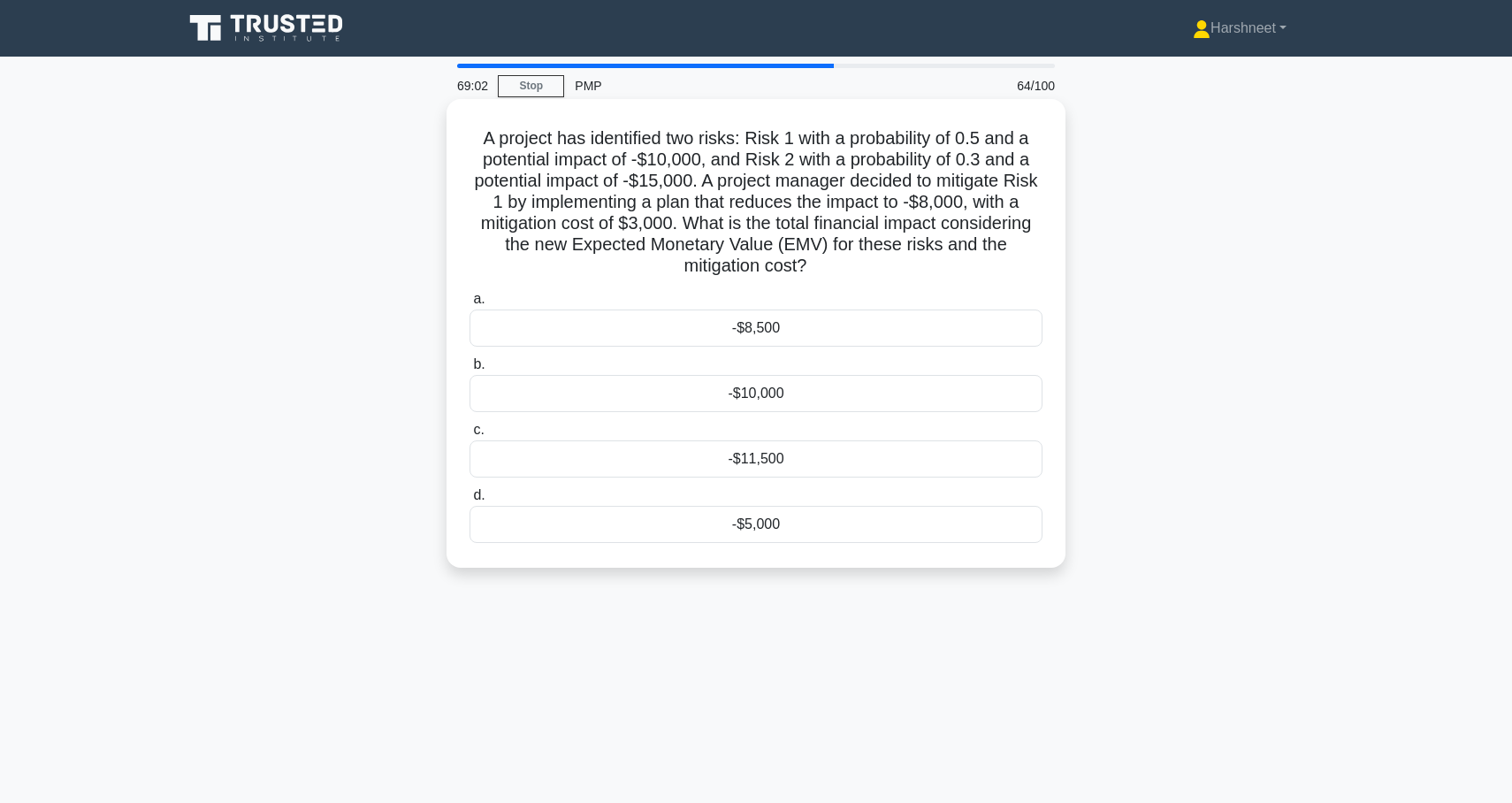
click at [648, 541] on div "-$5,000" at bounding box center [755, 524] width 573 height 37
click at [469, 501] on input "d. -$5,000" at bounding box center [469, 496] width 0 height 11
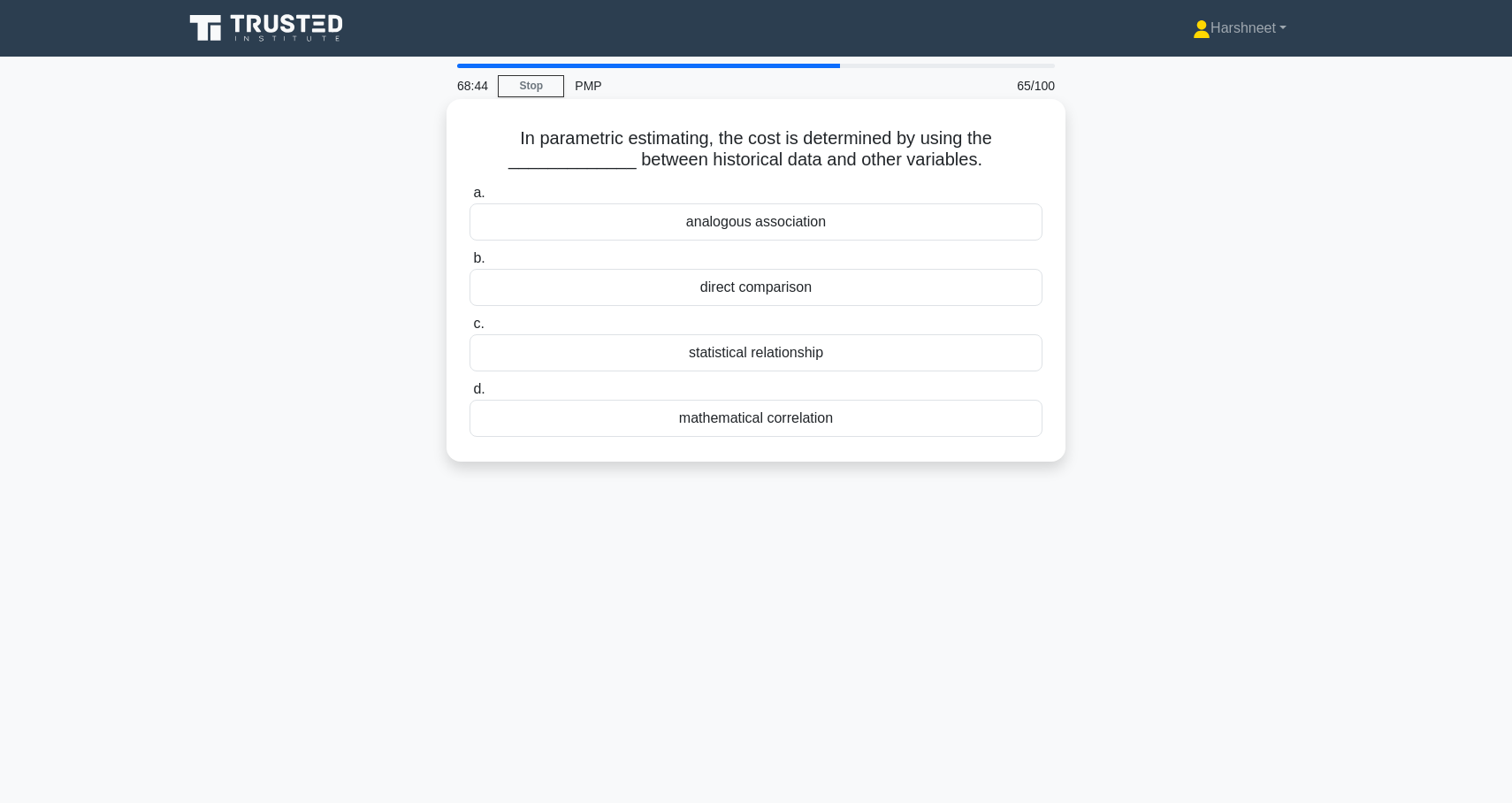
drag, startPoint x: 516, startPoint y: 134, endPoint x: 871, endPoint y: 443, distance: 470.6
click at [871, 443] on div "In parametric estimating, the cost is determined by using the _____________ bet…" at bounding box center [756, 280] width 605 height 348
click at [329, 294] on div "In parametric estimating, the cost is determined by using the _____________ bet…" at bounding box center [756, 295] width 1168 height 384
click at [580, 361] on div "statistical relationship" at bounding box center [755, 353] width 573 height 37
click at [469, 330] on input "c. statistical relationship" at bounding box center [469, 324] width 0 height 11
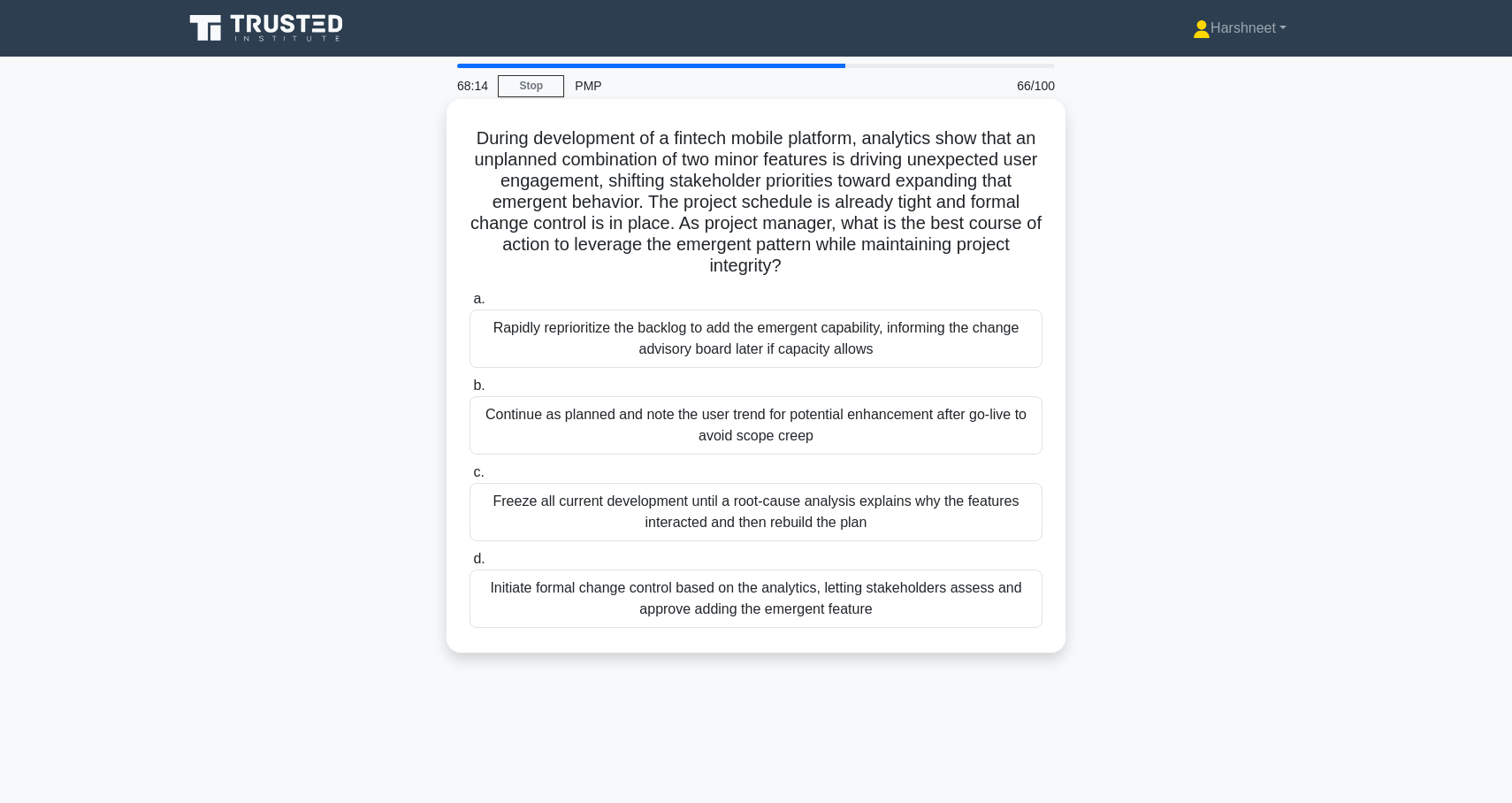
click at [561, 592] on div "Initiate formal change control based on the analytics, letting stakeholders ass…" at bounding box center [755, 599] width 573 height 59
click at [469, 565] on input "d. Initiate formal change control based on the analytics, letting stakeholders …" at bounding box center [469, 559] width 0 height 11
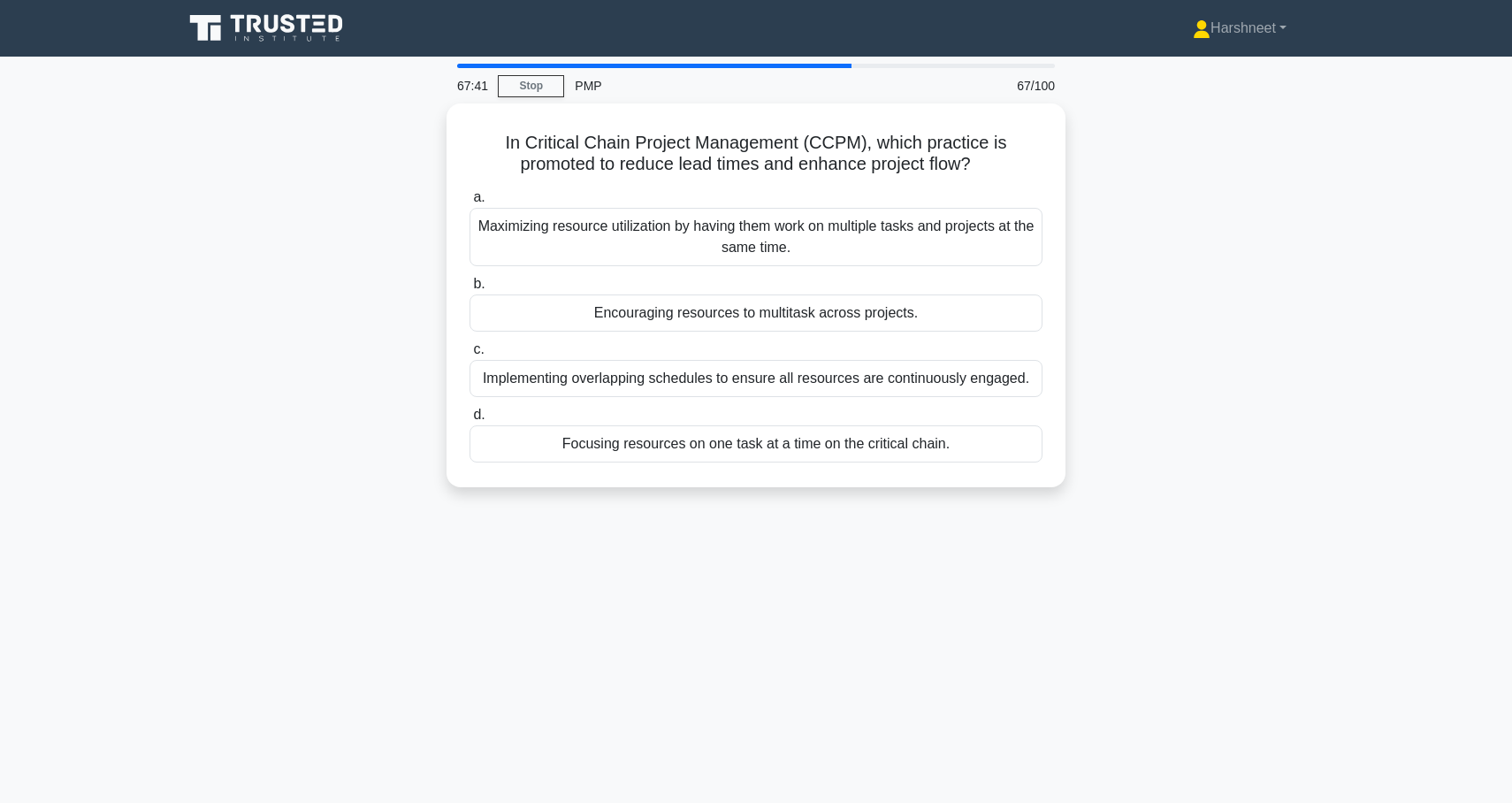
drag, startPoint x: 470, startPoint y: 137, endPoint x: 1038, endPoint y: 493, distance: 670.3
click at [1038, 493] on div "In Critical Chain Project Management (CCPM), which practice is promoted to redu…" at bounding box center [756, 306] width 1168 height 405
click at [335, 263] on div "In Critical Chain Project Management (CCPM), which practice is promoted to redu…" at bounding box center [756, 306] width 1168 height 405
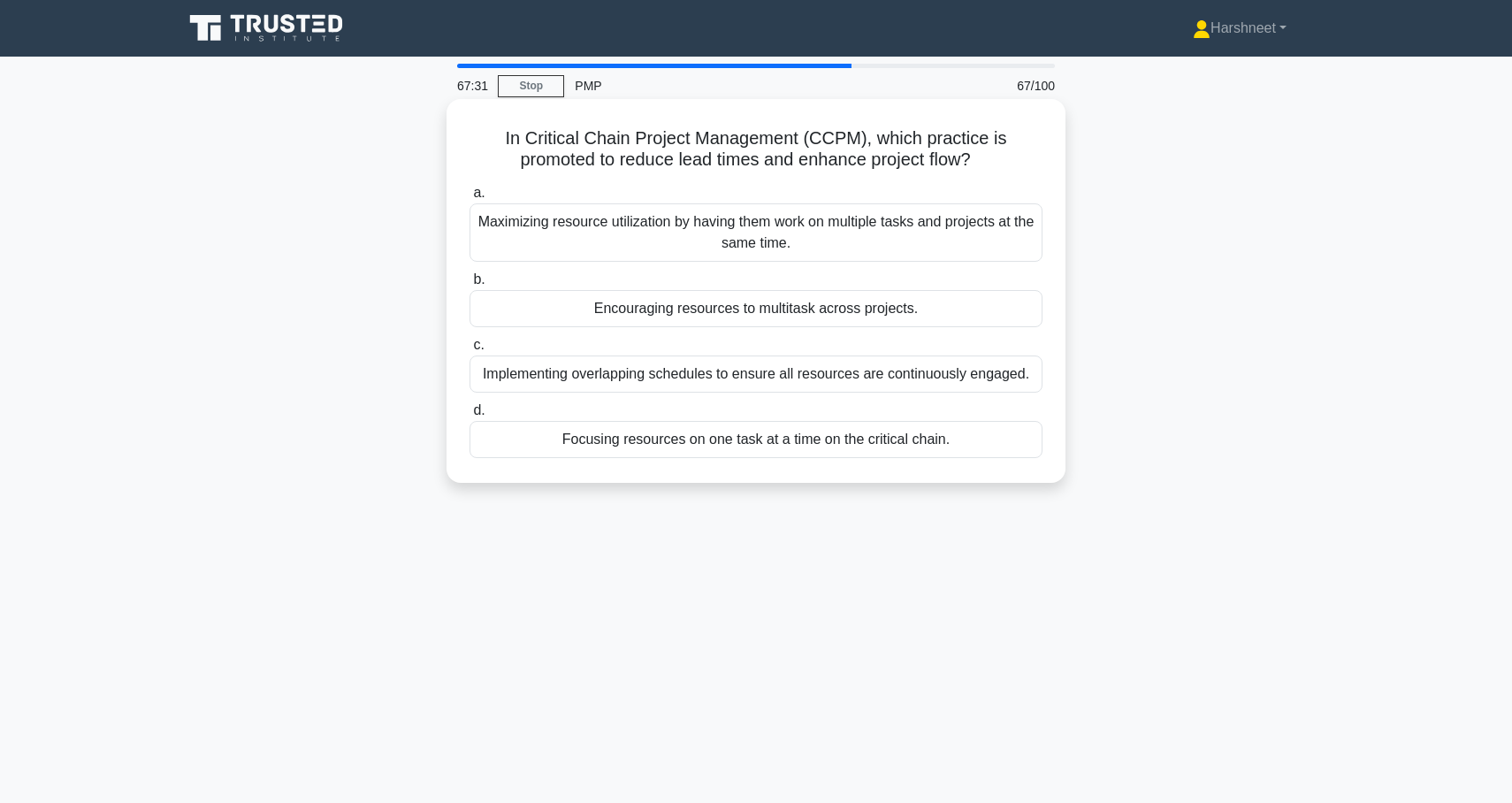
click at [511, 244] on div "Maximizing resource utilization by having them work on multiple tasks and proje…" at bounding box center [755, 232] width 573 height 59
click at [469, 199] on input "a. Maximizing resource utilization by having them work on multiple tasks and pr…" at bounding box center [469, 193] width 0 height 11
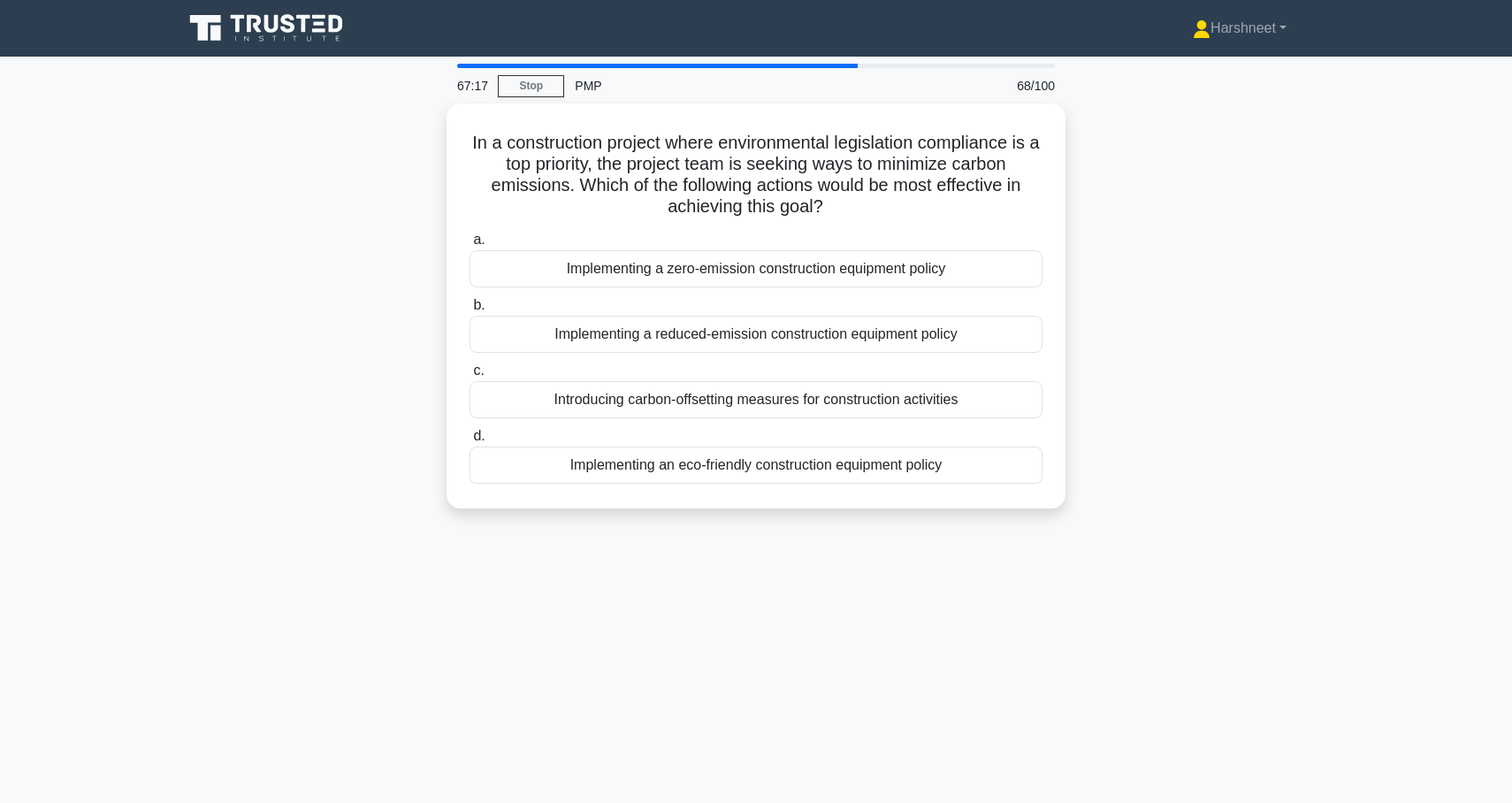
drag, startPoint x: 469, startPoint y: 134, endPoint x: 1074, endPoint y: 520, distance: 717.6
click at [1074, 520] on div "In a construction project where environmental legislation compliance is a top p…" at bounding box center [756, 317] width 1168 height 427
click at [412, 203] on div "In a construction project where environmental legislation compliance is a top p…" at bounding box center [756, 317] width 1168 height 427
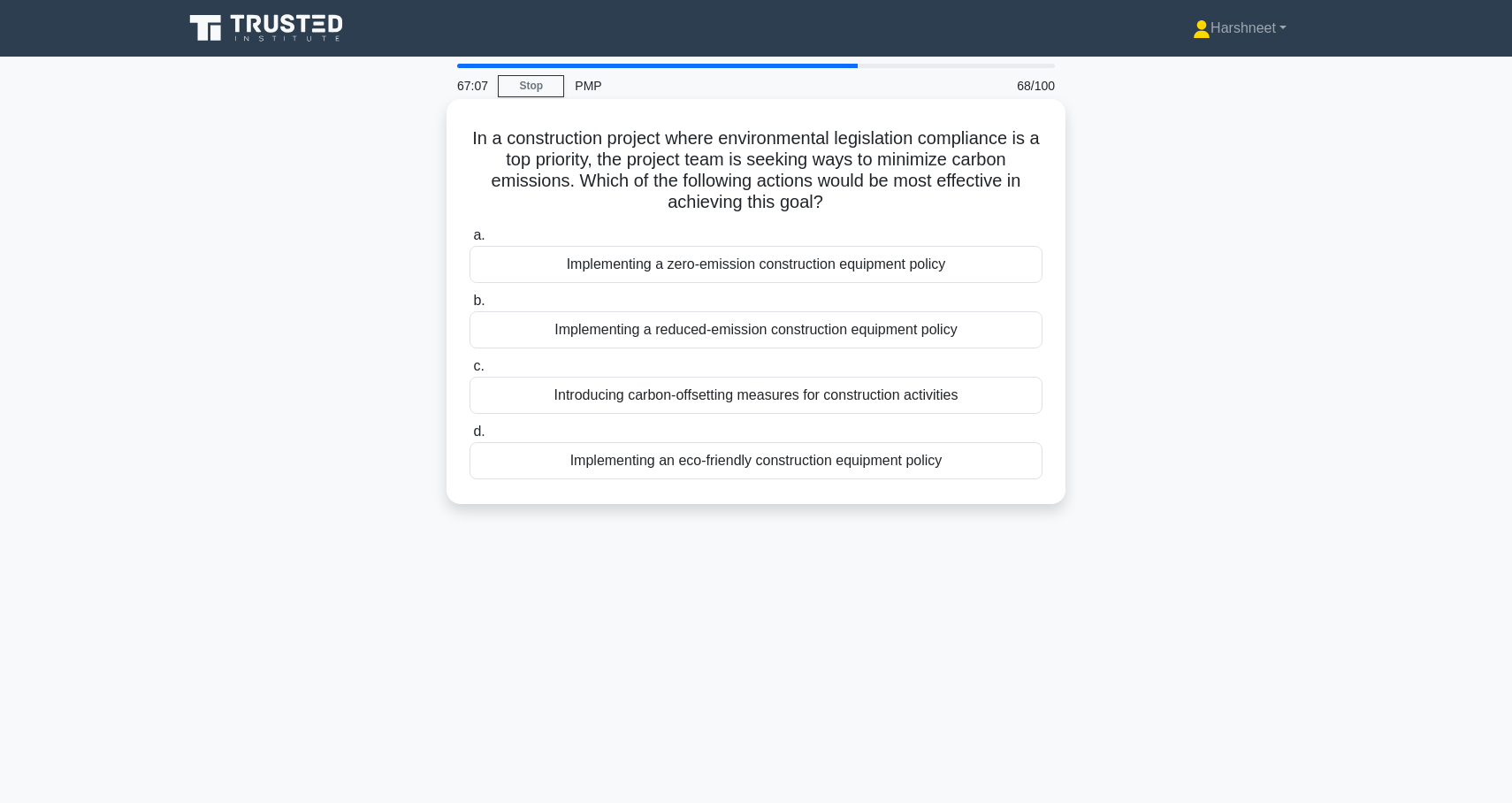
click at [537, 259] on div "Implementing a zero-emission construction equipment policy" at bounding box center [755, 265] width 573 height 37
click at [469, 241] on input "a. Implementing a zero-emission construction equipment policy" at bounding box center [469, 236] width 0 height 11
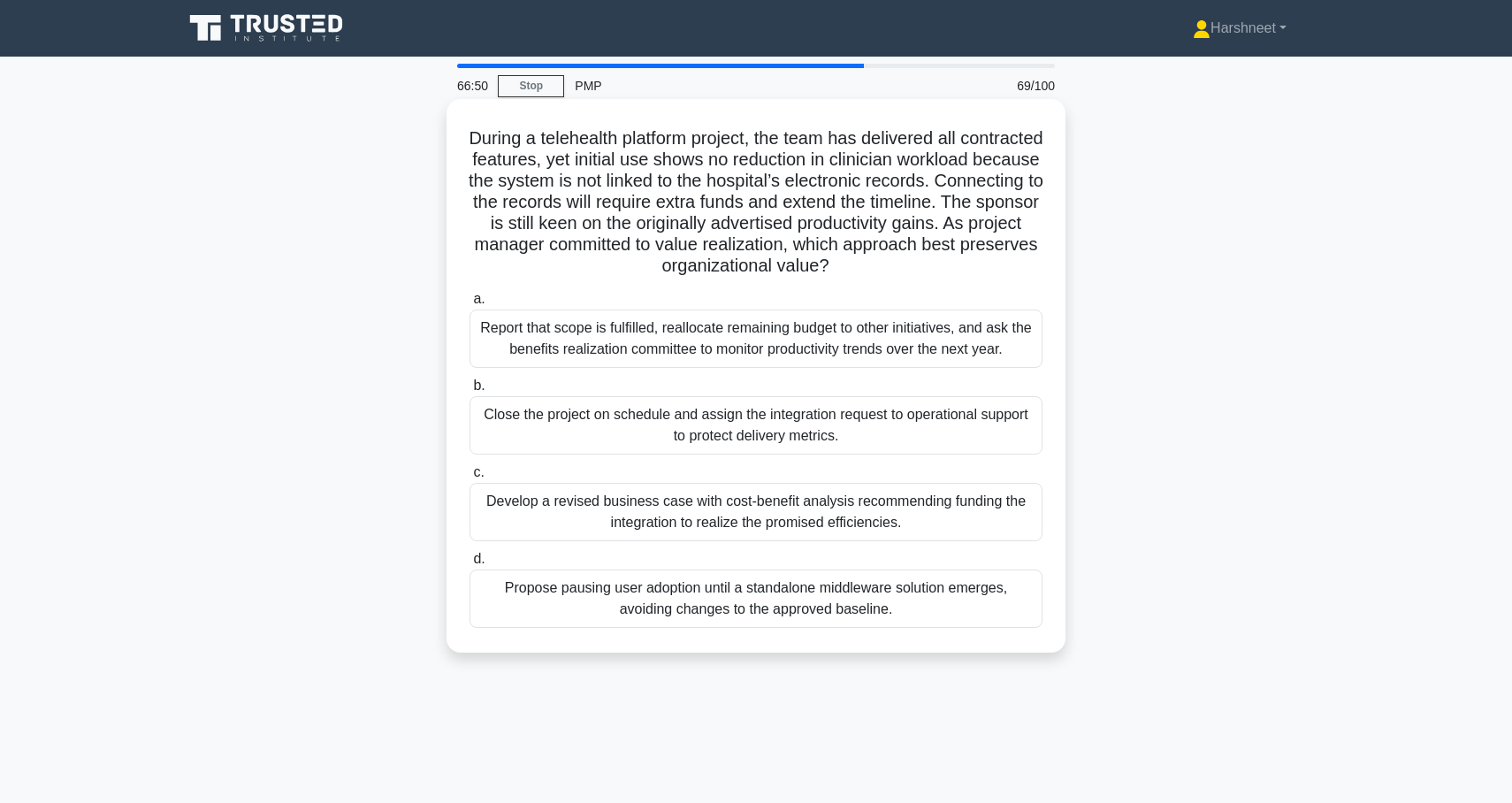
click at [555, 503] on div "Develop a revised business case with cost-benefit analysis recommending funding…" at bounding box center [755, 512] width 573 height 59
click at [469, 479] on input "c. Develop a revised business case with cost-benefit analysis recommending fund…" at bounding box center [469, 472] width 0 height 11
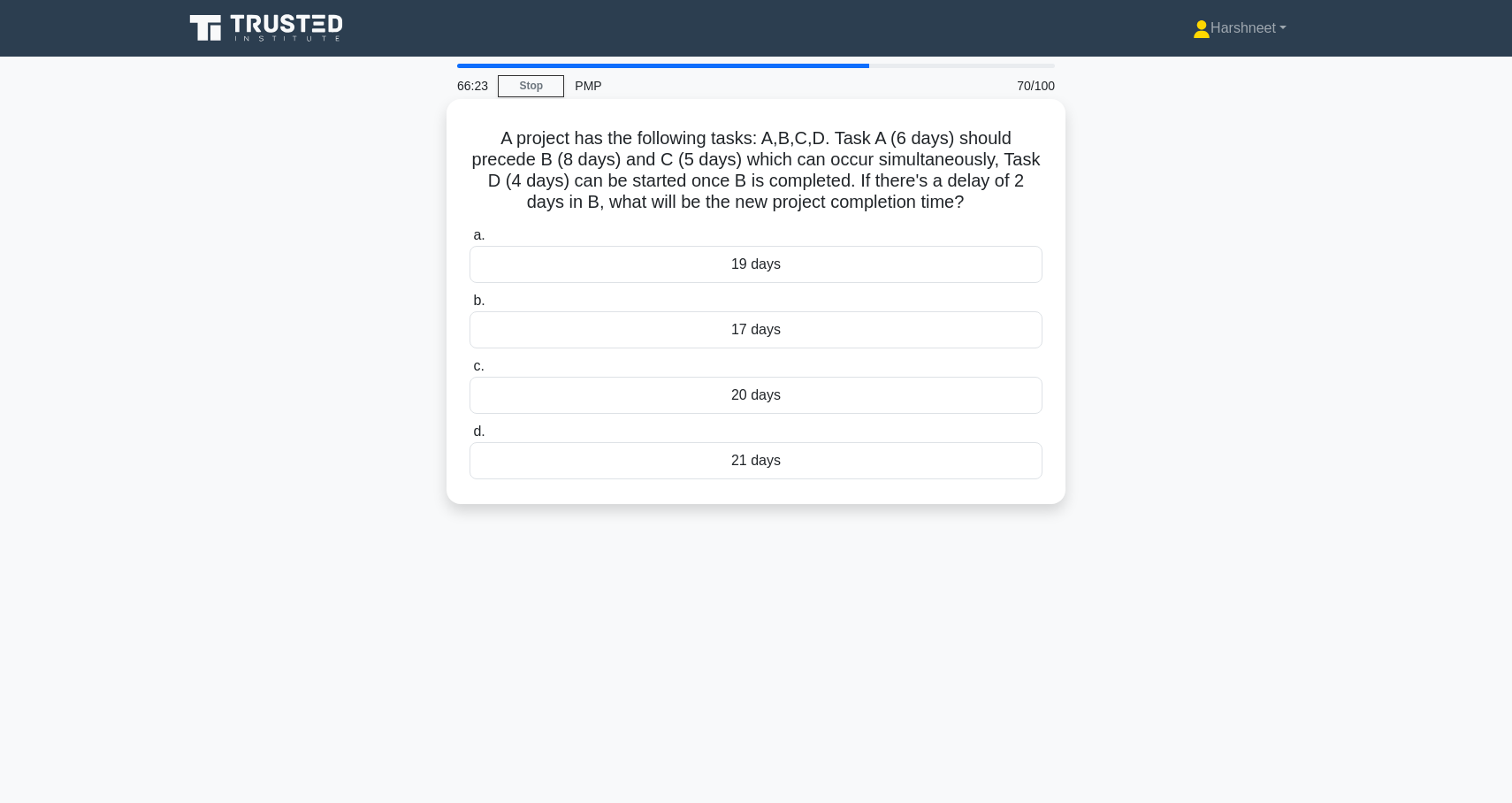
click at [500, 138] on h5 "A project has the following tasks: A,B,C,D. Task A (6 days) should precede B (8…" at bounding box center [755, 170] width 576 height 87
drag, startPoint x: 500, startPoint y: 138, endPoint x: 822, endPoint y: 487, distance: 474.9
click at [822, 487] on div "A project has the following tasks: A,B,C,D. Task A (6 days) should precede B (8…" at bounding box center [756, 302] width 605 height 391
click at [463, 545] on div "66:13 Stop PMP 70/100 A project has the following tasks: A,B,C,D. Task A (6 day…" at bounding box center [756, 506] width 1168 height 885
click at [590, 407] on div "20 days" at bounding box center [755, 396] width 573 height 37
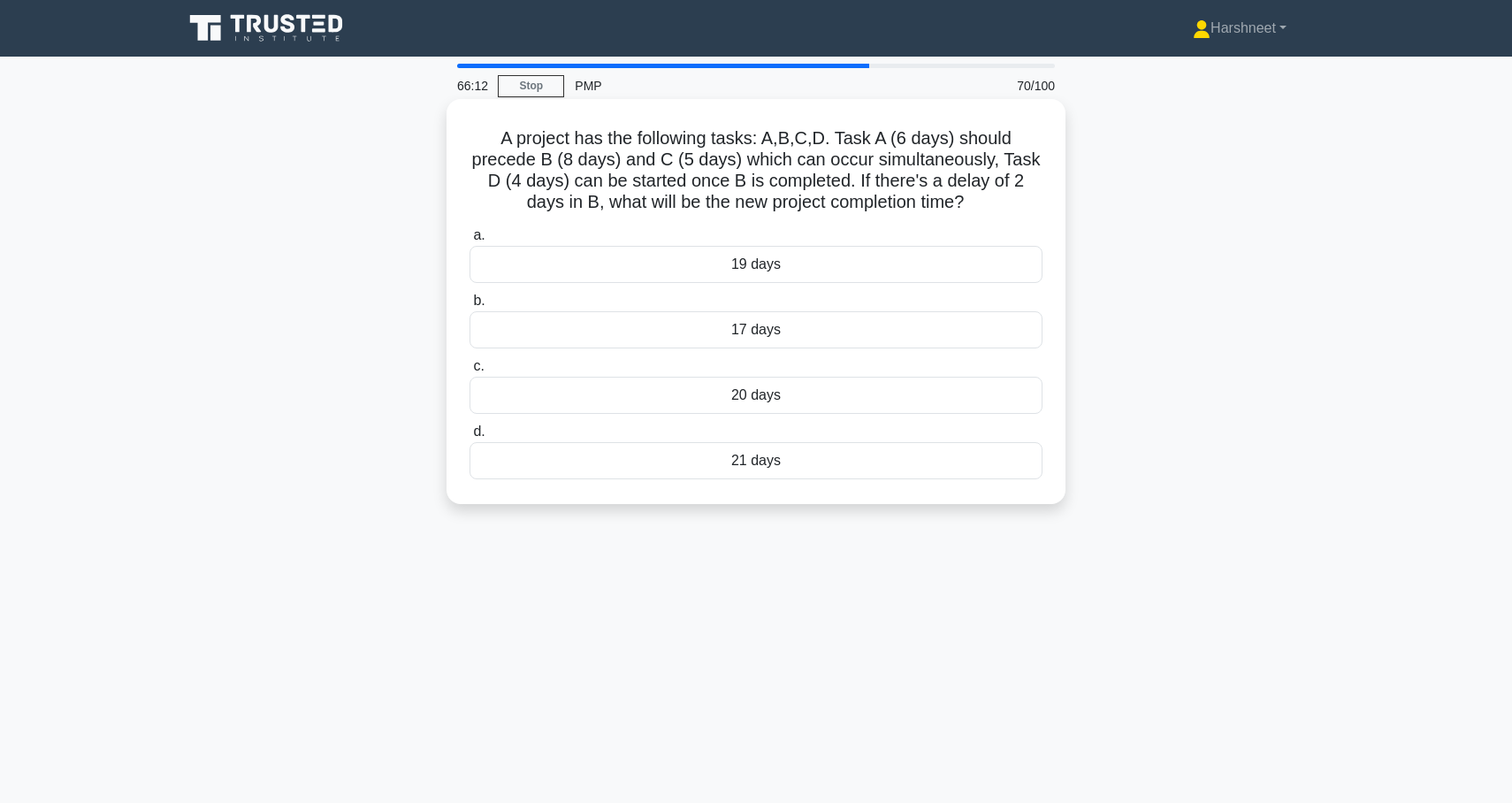
click at [469, 373] on input "c. 20 days" at bounding box center [469, 366] width 0 height 11
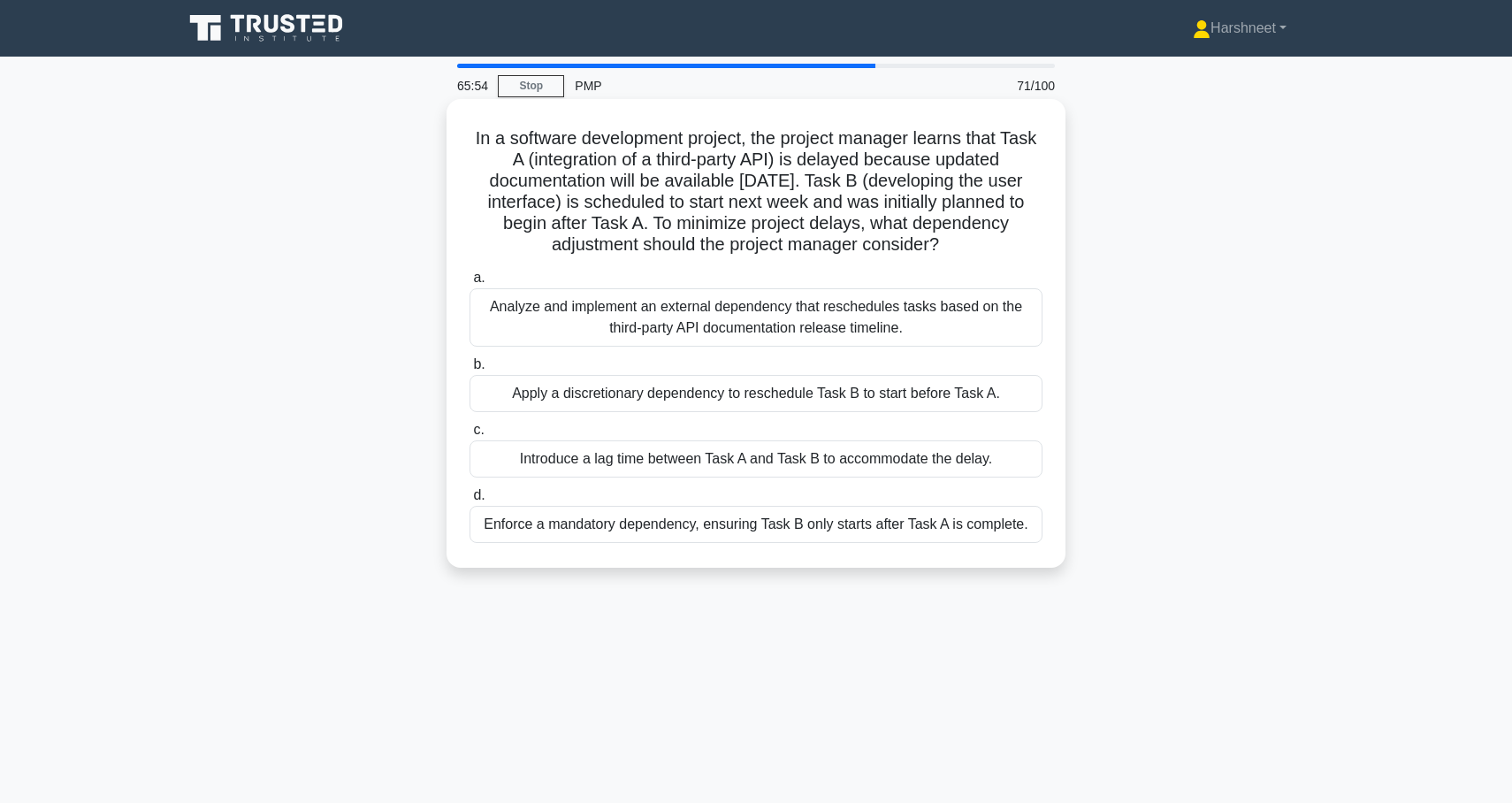
click at [538, 306] on div "Analyze and implement an external dependency that reschedules tasks based on th…" at bounding box center [755, 318] width 573 height 59
click at [469, 284] on input "a. Analyze and implement an external dependency that reschedules tasks based on…" at bounding box center [469, 278] width 0 height 11
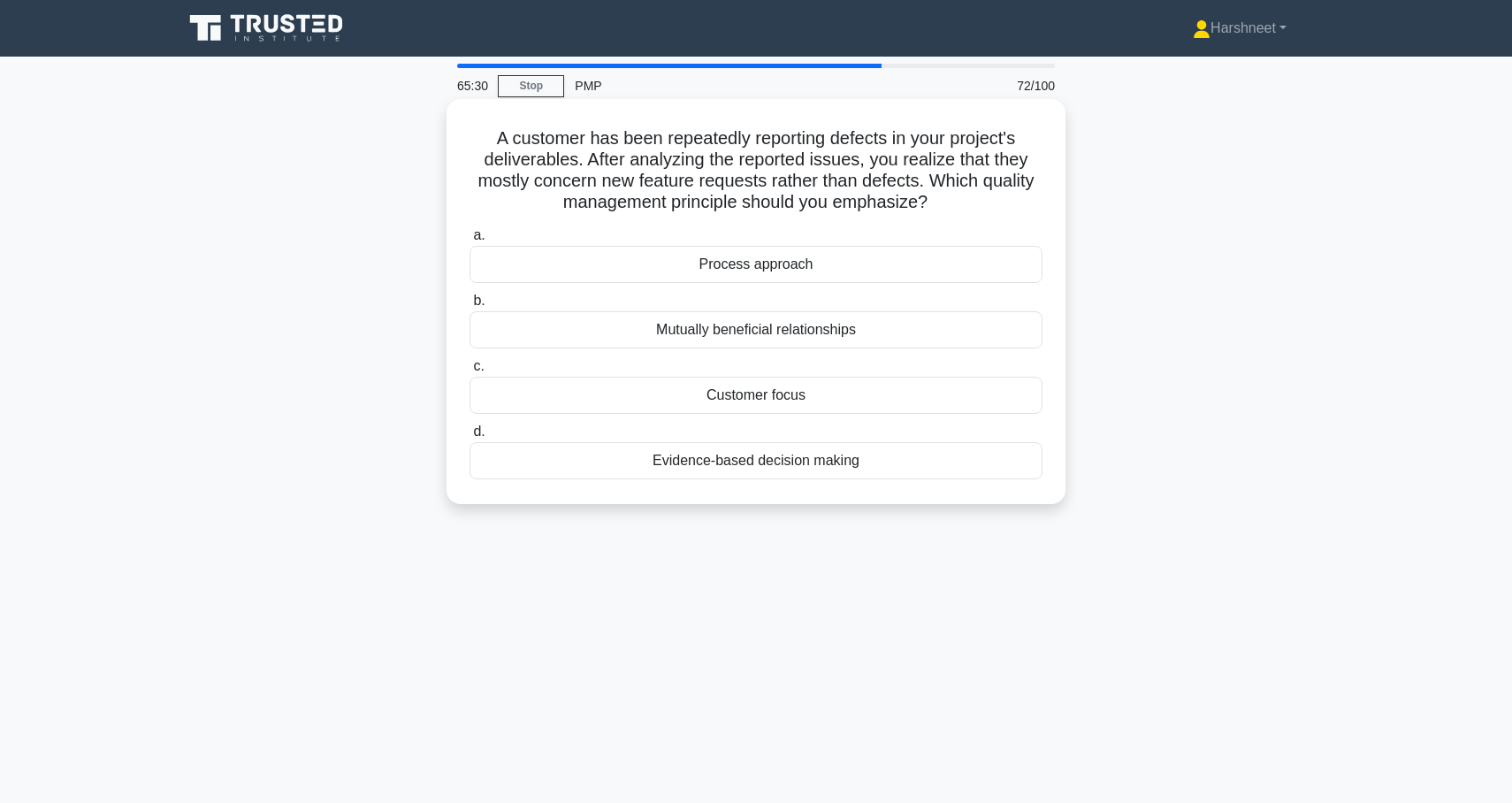
drag, startPoint x: 499, startPoint y: 139, endPoint x: 903, endPoint y: 469, distance: 521.6
click at [903, 469] on div "A customer has been repeatedly reporting defects in your project's deliverables…" at bounding box center [756, 302] width 605 height 391
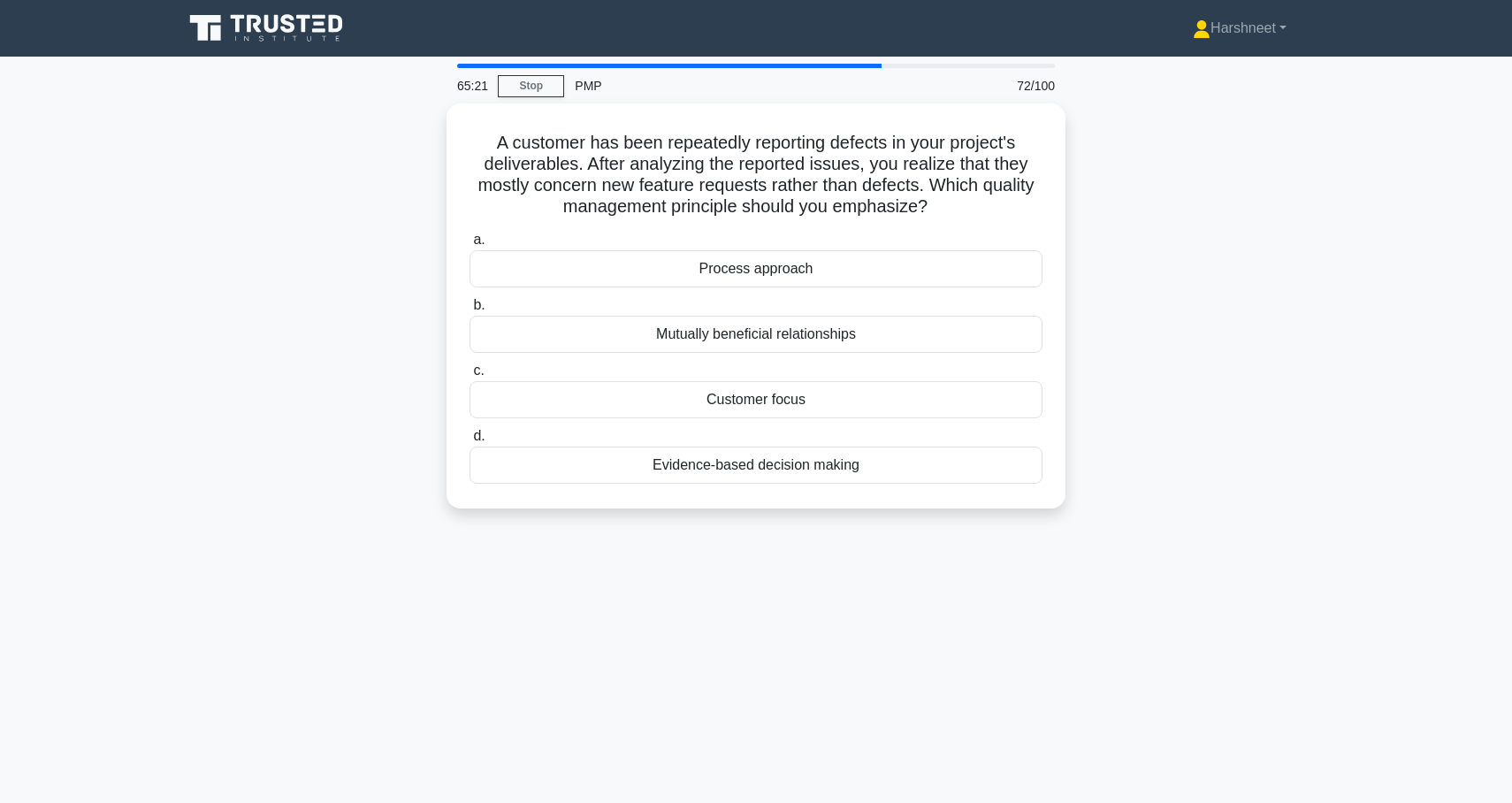
click at [332, 306] on div "A customer has been repeatedly reporting defects in your project's deliverables…" at bounding box center [756, 317] width 1168 height 427
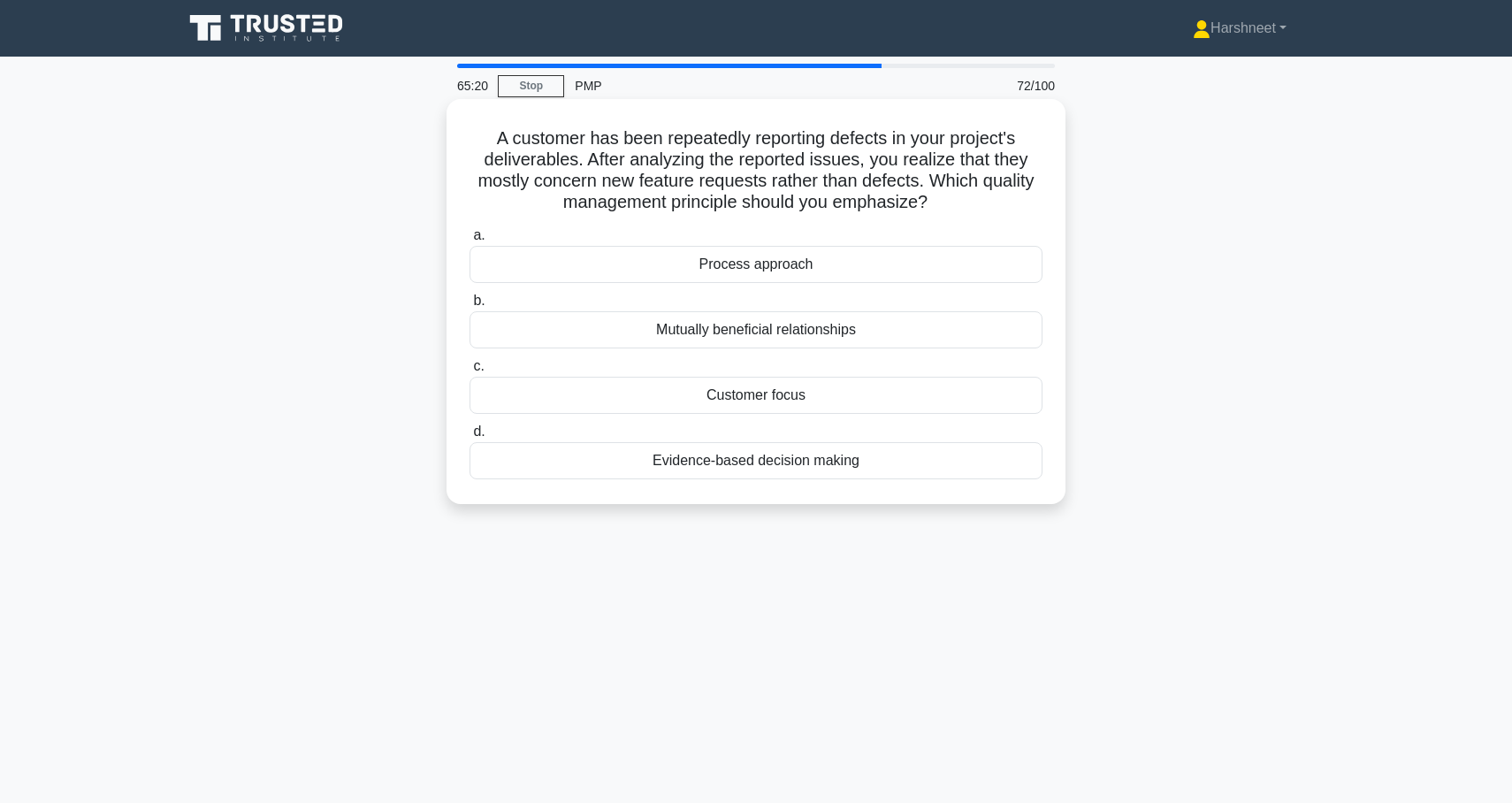
click at [578, 385] on div "Customer focus" at bounding box center [755, 396] width 573 height 37
click at [469, 373] on input "c. Customer focus" at bounding box center [469, 366] width 0 height 11
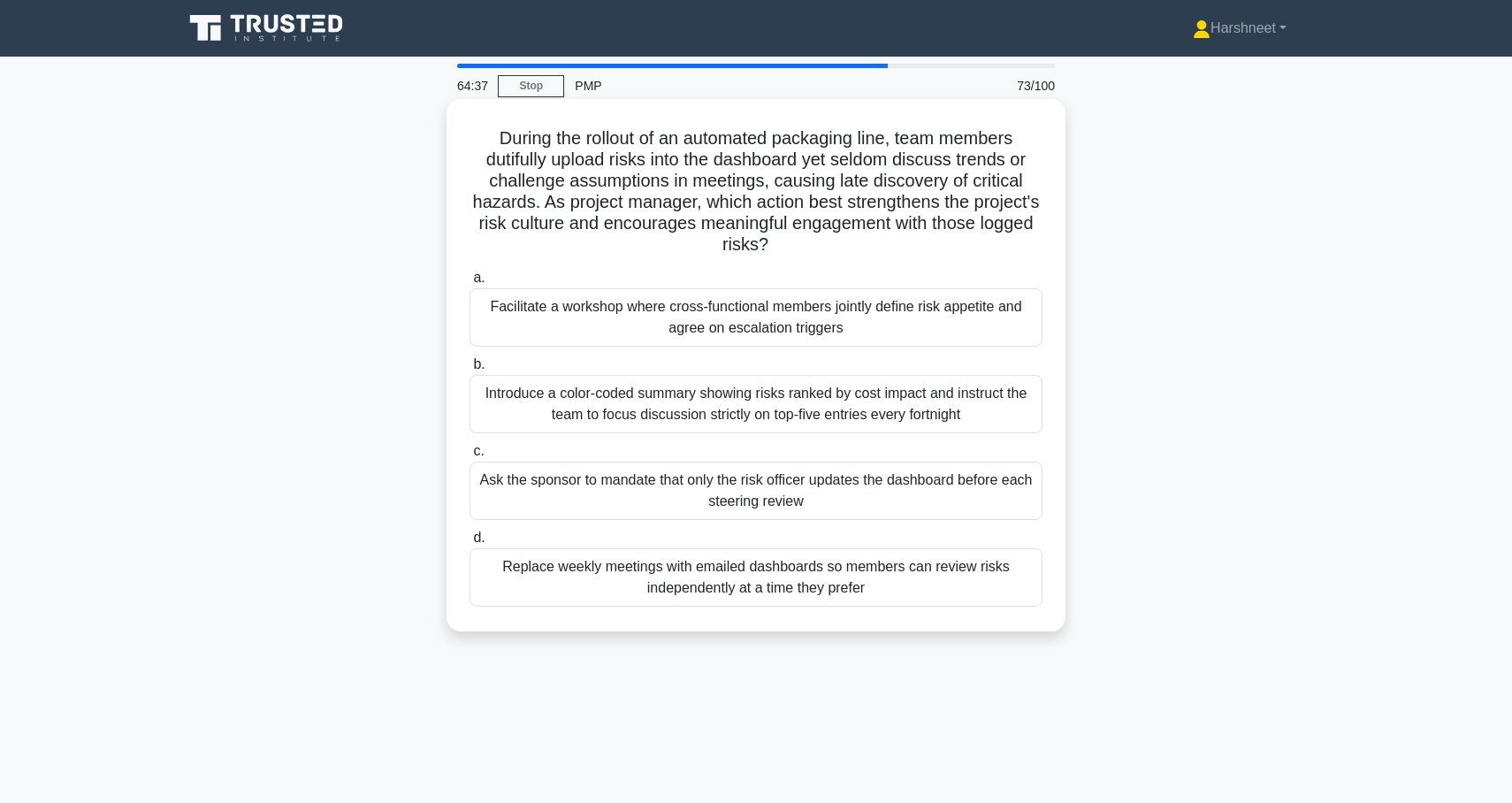
click at [519, 322] on div "Facilitate a workshop where cross-functional members jointly define risk appeti…" at bounding box center [755, 318] width 573 height 59
click at [469, 284] on input "a. Facilitate a workshop where cross-functional members jointly define risk app…" at bounding box center [469, 278] width 0 height 11
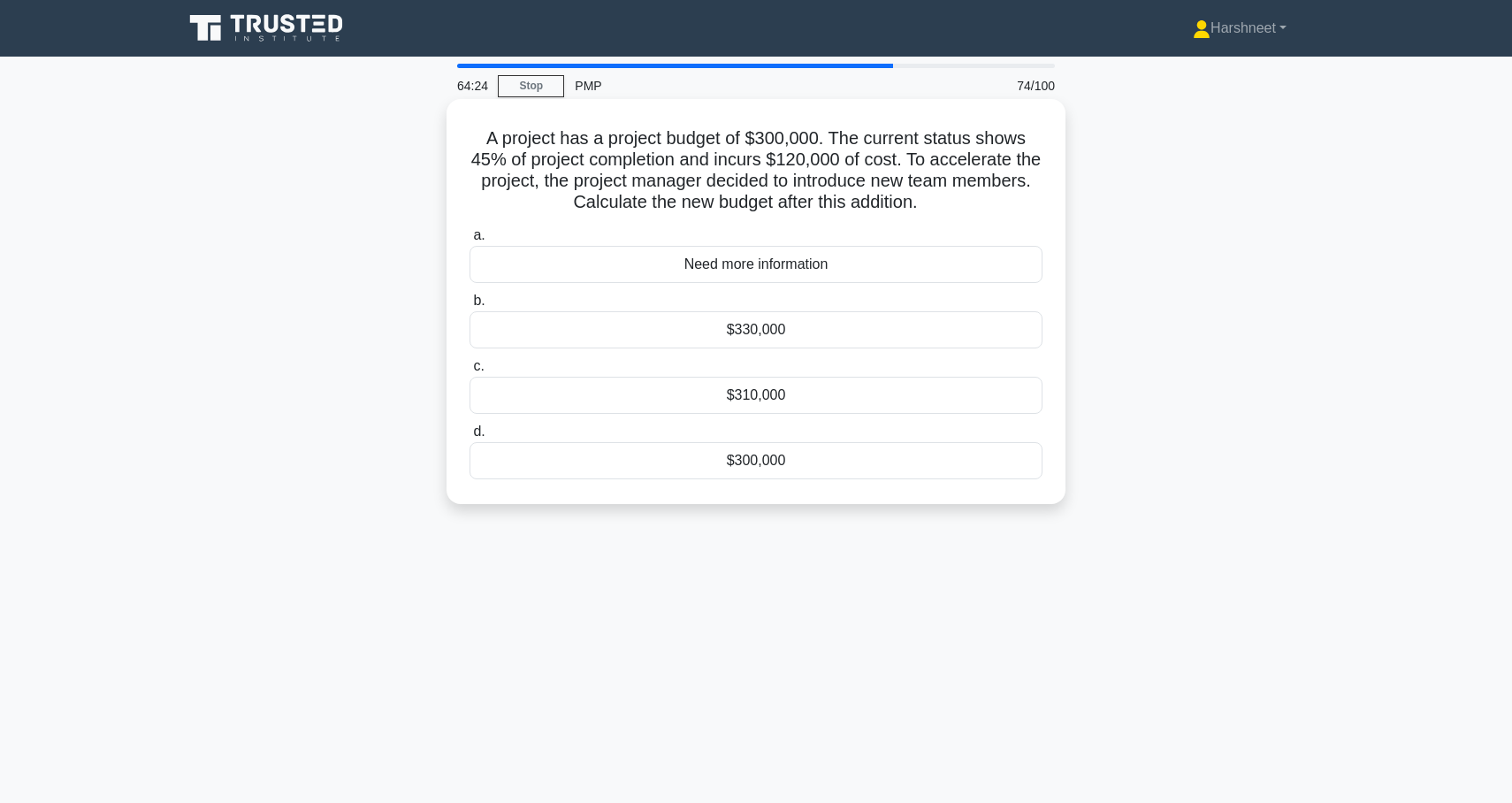
drag, startPoint x: 488, startPoint y: 135, endPoint x: 853, endPoint y: 470, distance: 495.4
click at [853, 470] on div "A project has a project budget of $300,000. The current status shows 45% of pro…" at bounding box center [756, 302] width 605 height 391
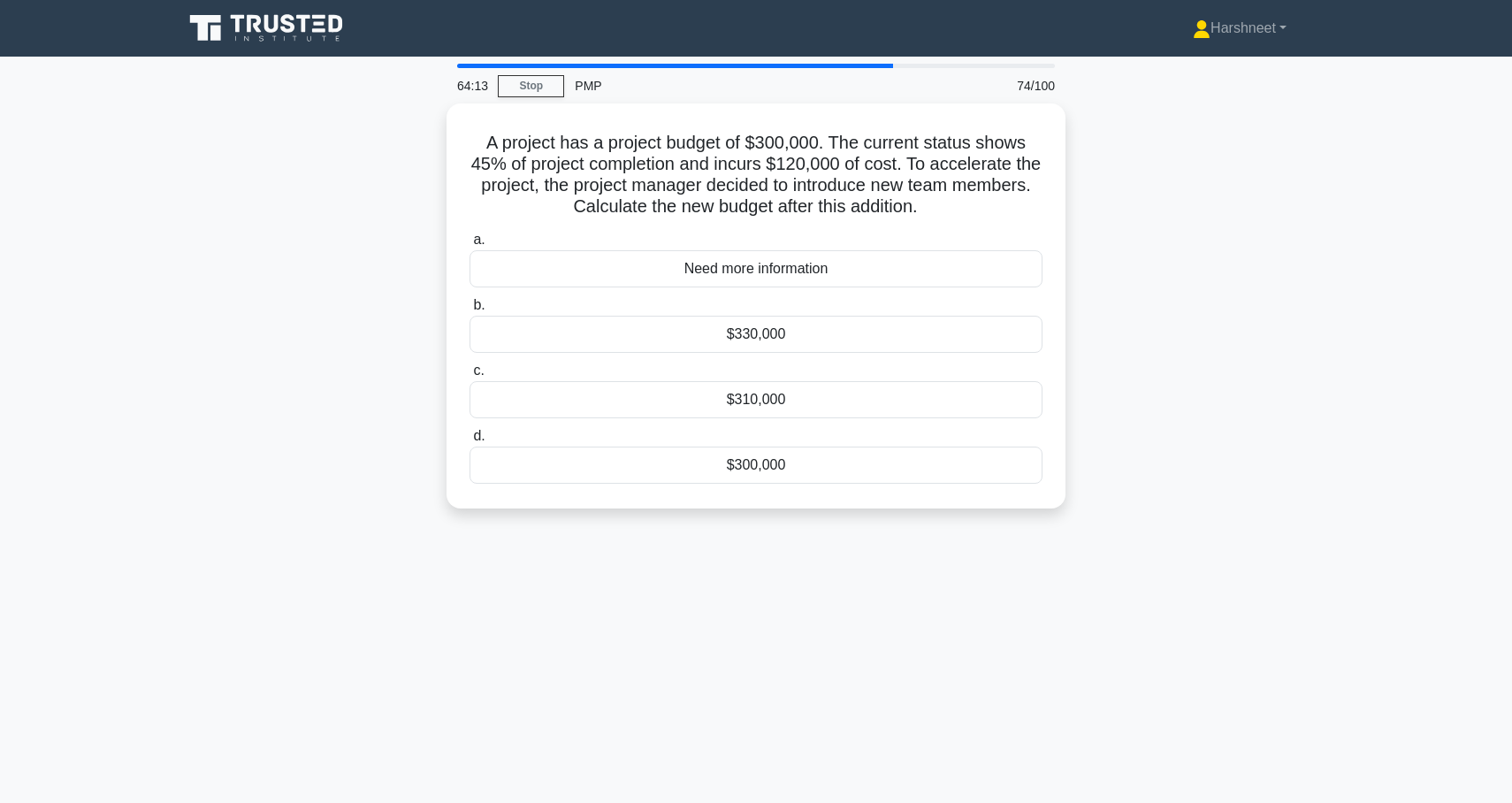
click at [331, 327] on div "A project has a project budget of $300,000. The current status shows 45% of pro…" at bounding box center [756, 317] width 1168 height 427
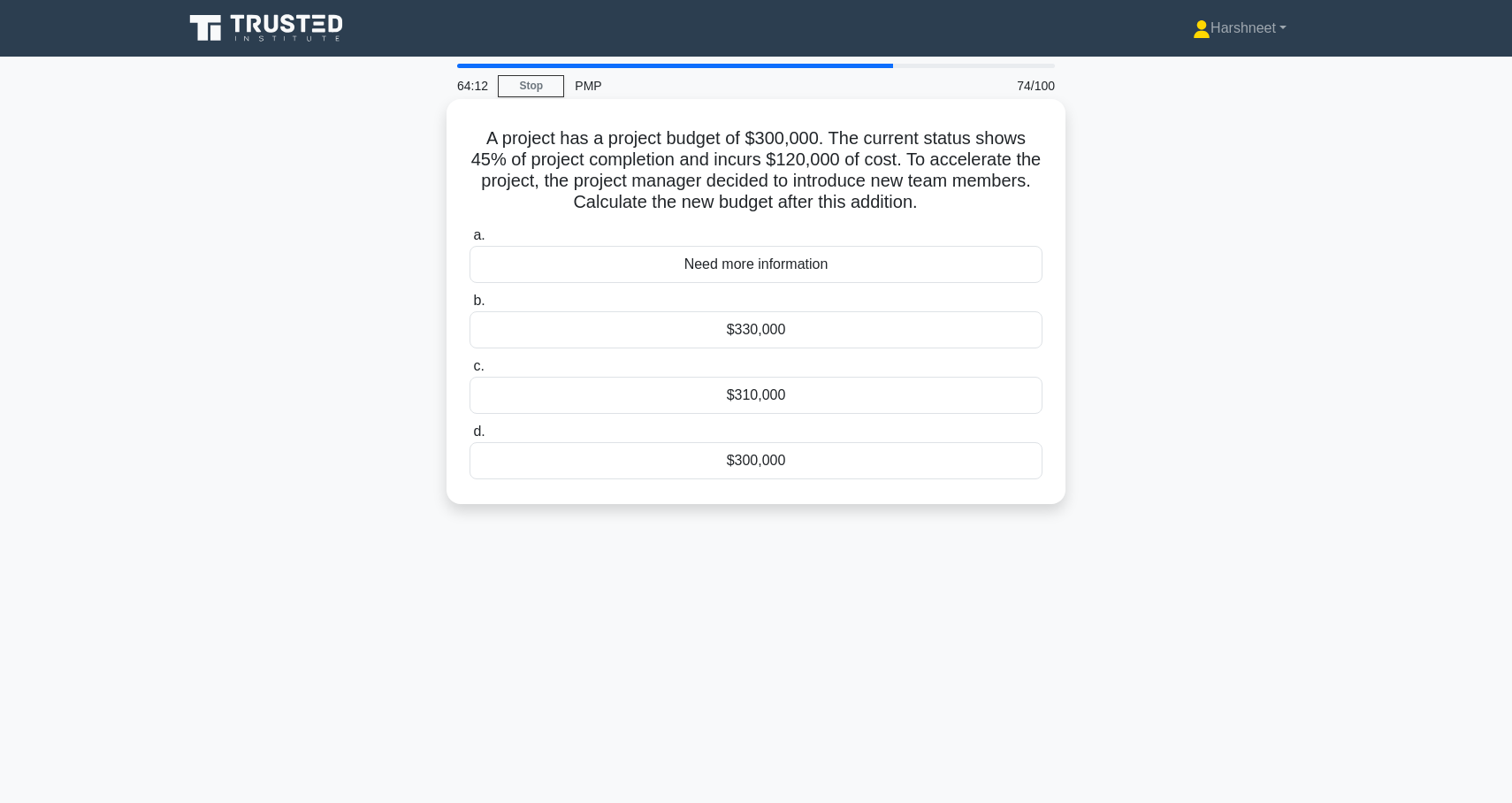
click at [568, 272] on div "Need more information" at bounding box center [755, 265] width 573 height 37
click at [469, 241] on input "a. Need more information" at bounding box center [469, 236] width 0 height 11
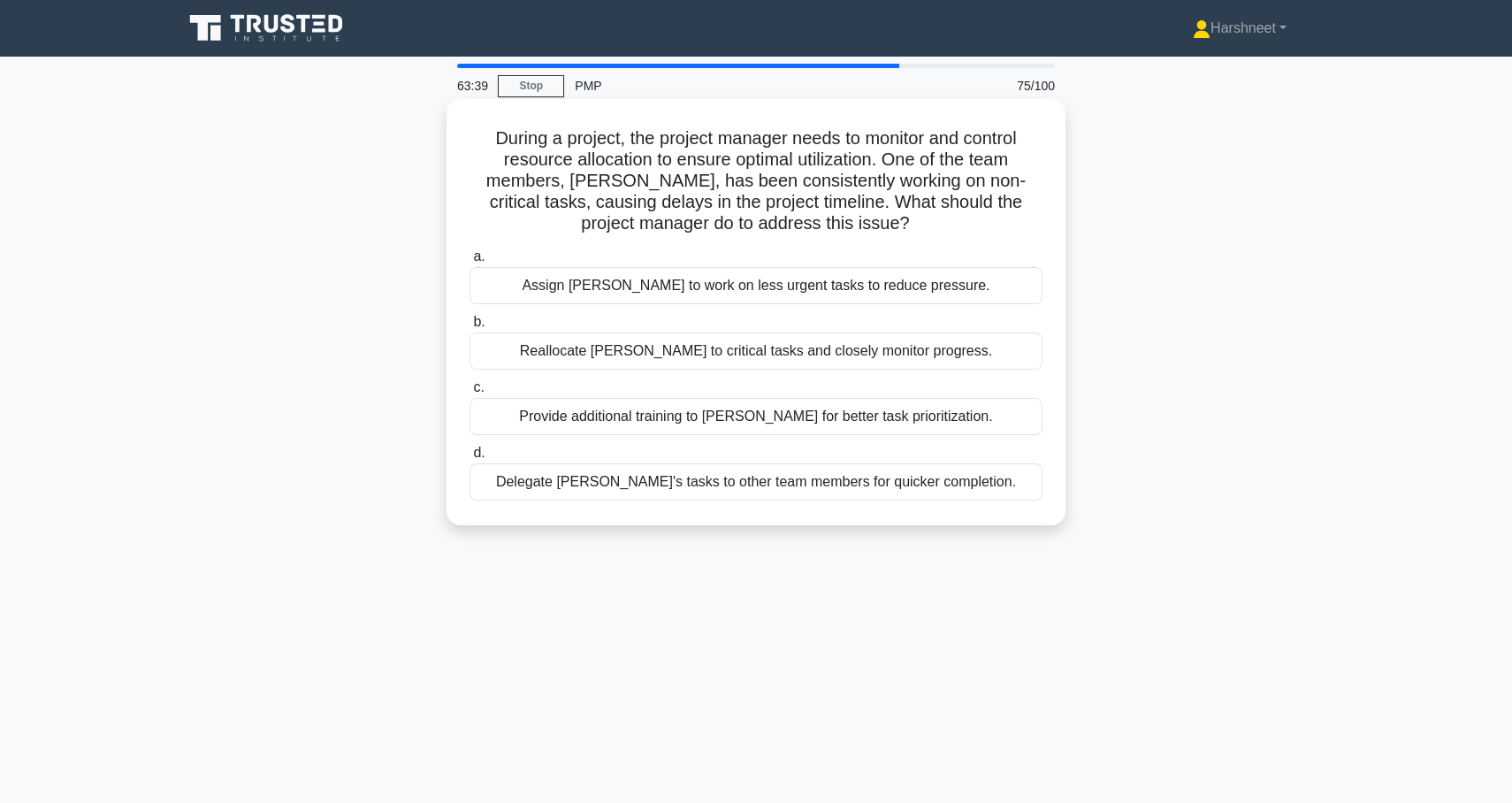
click at [633, 413] on div "Provide additional training to John for better task prioritization." at bounding box center [755, 416] width 573 height 37
click at [469, 394] on input "c. Provide additional training to John for better task prioritization." at bounding box center [469, 388] width 0 height 11
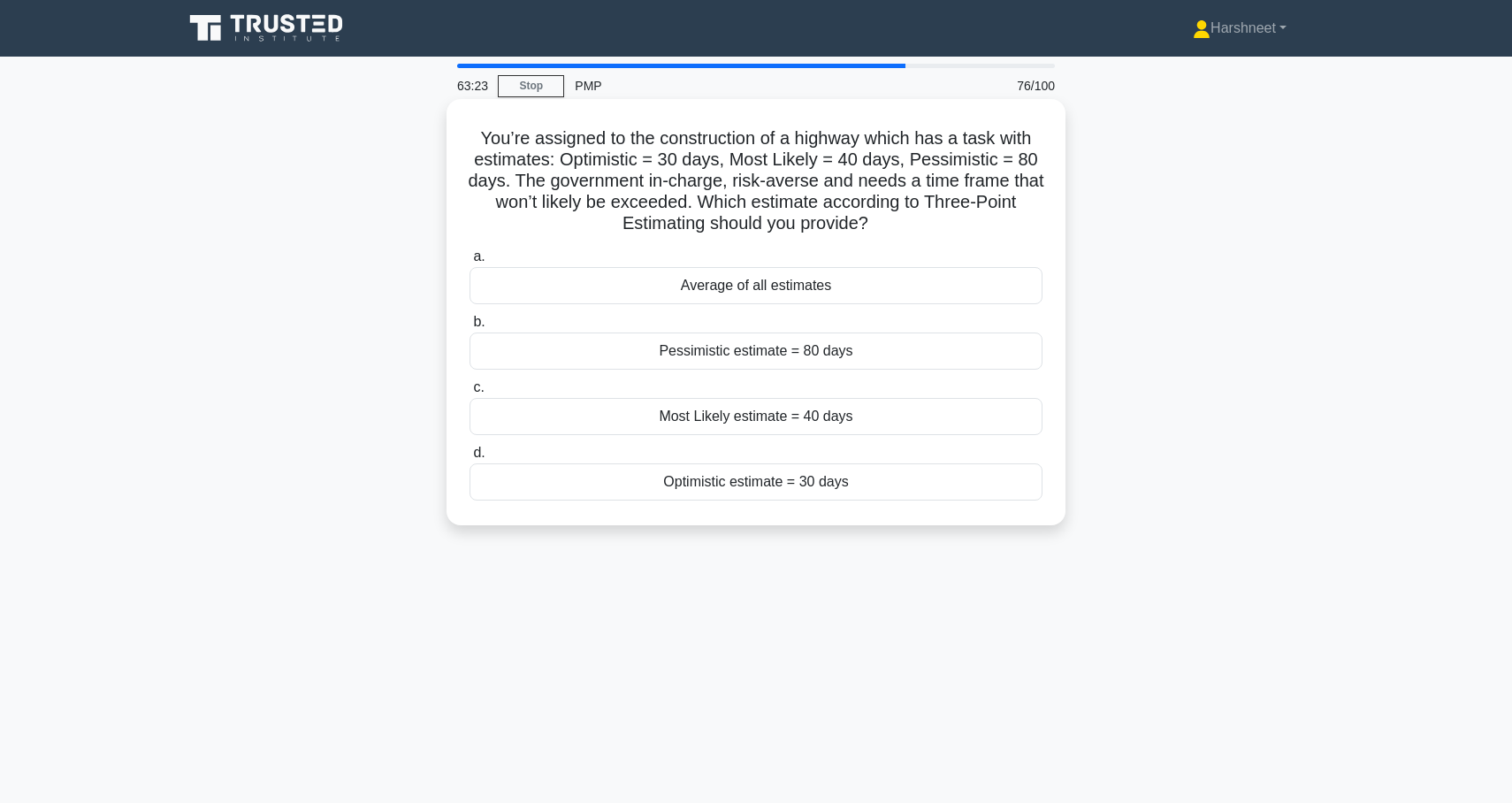
drag, startPoint x: 479, startPoint y: 138, endPoint x: 913, endPoint y: 512, distance: 572.9
click at [913, 512] on div "You’re assigned to the construction of a highway which has a task with estimate…" at bounding box center [756, 312] width 605 height 413
click at [690, 285] on div "Average of all estimates" at bounding box center [755, 286] width 573 height 37
click at [469, 263] on input "a. Average of all estimates" at bounding box center [469, 257] width 0 height 11
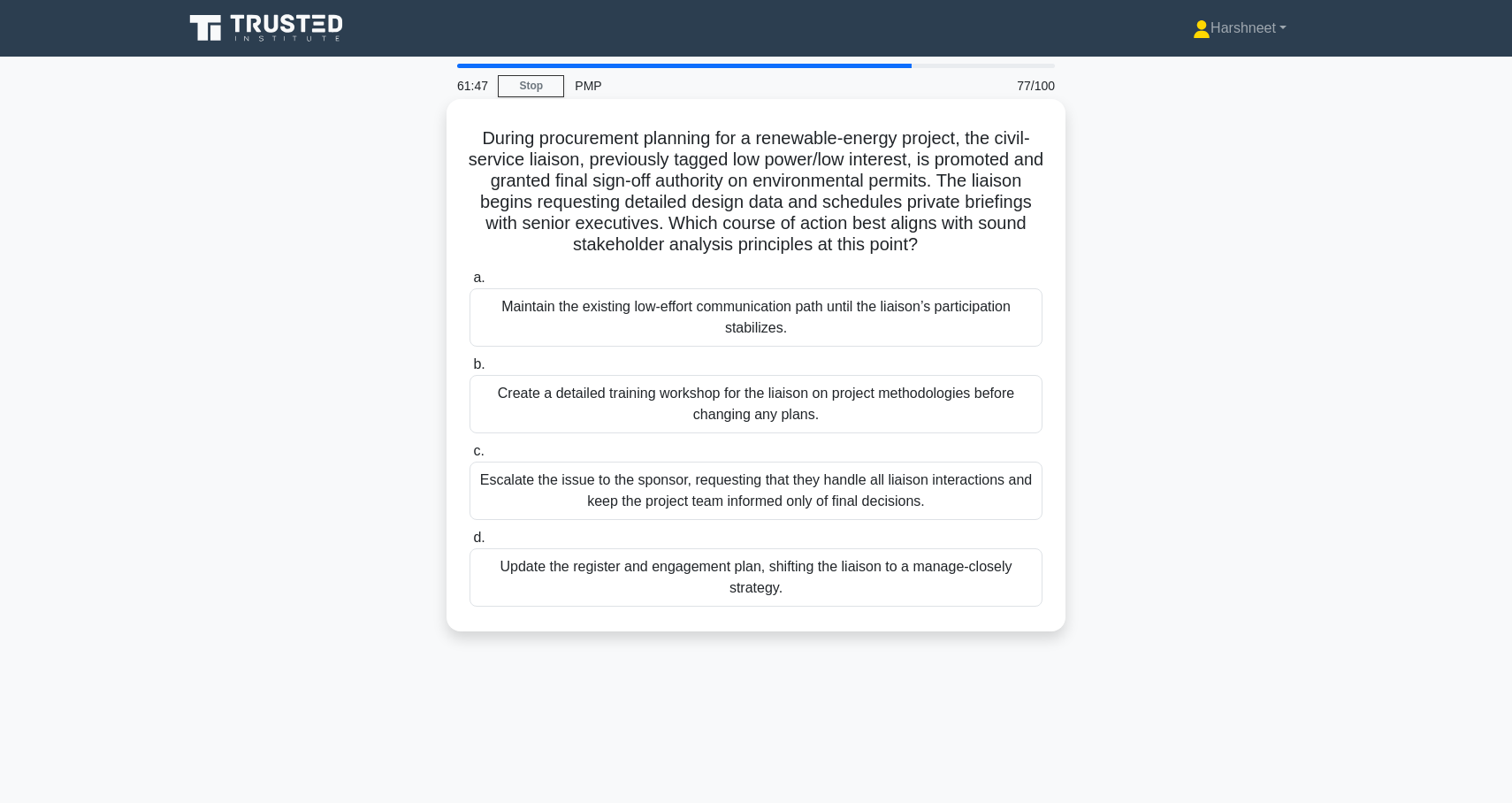
click at [650, 583] on div "Update the register and engagement plan, shifting the liaison to a manage-close…" at bounding box center [755, 578] width 573 height 59
click at [469, 544] on input "d. Update the register and engagement plan, shifting the liaison to a manage-cl…" at bounding box center [469, 538] width 0 height 11
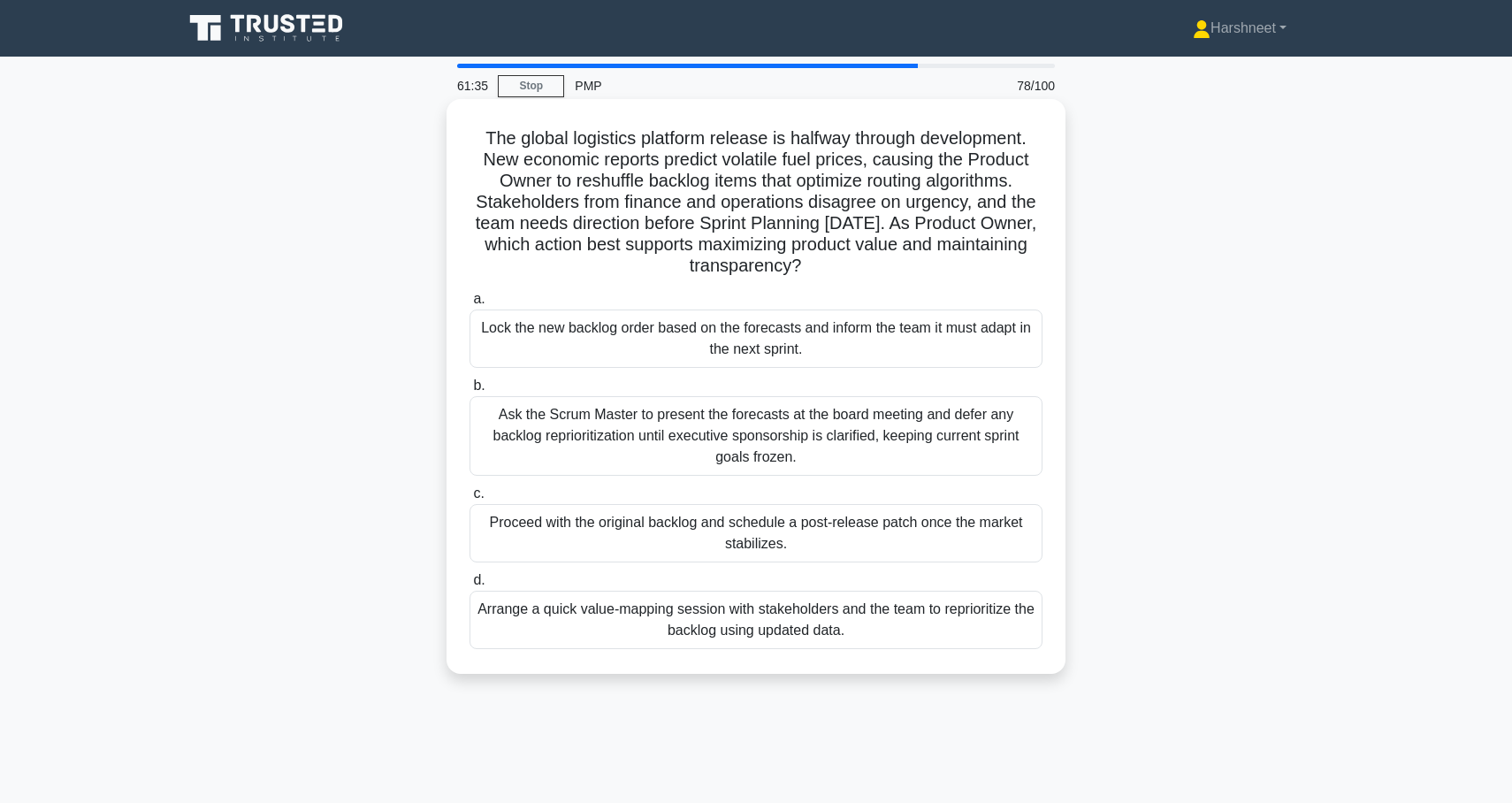
click at [694, 619] on div "Arrange a quick value-mapping session with stakeholders and the team to reprior…" at bounding box center [755, 619] width 573 height 59
click at [469, 587] on input "d. Arrange a quick value-mapping session with stakeholders and the team to repr…" at bounding box center [469, 580] width 0 height 11
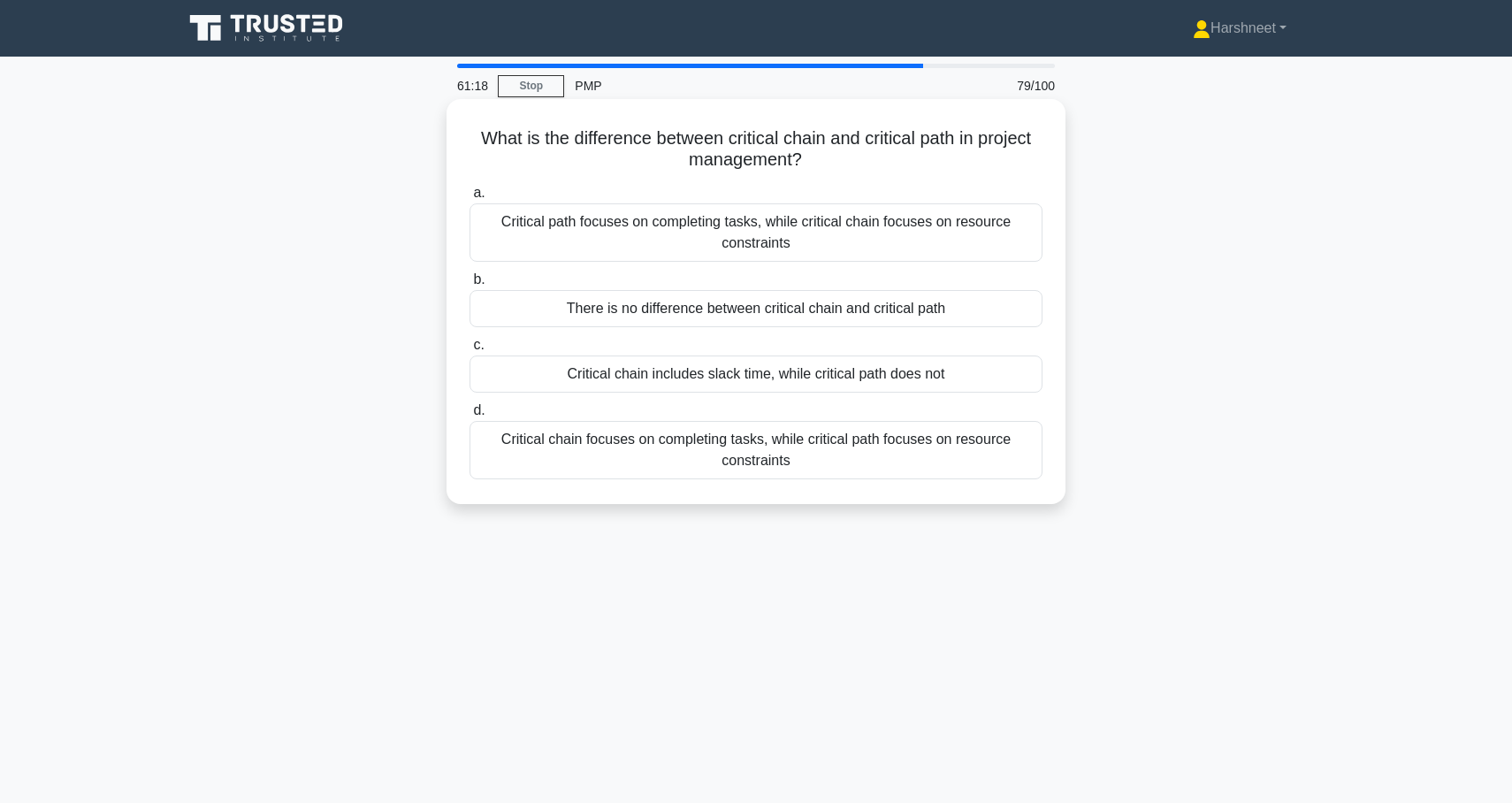
drag, startPoint x: 478, startPoint y: 141, endPoint x: 932, endPoint y: 483, distance: 568.4
click at [932, 483] on div "What is the difference between critical chain and critical path in project mana…" at bounding box center [756, 302] width 605 height 391
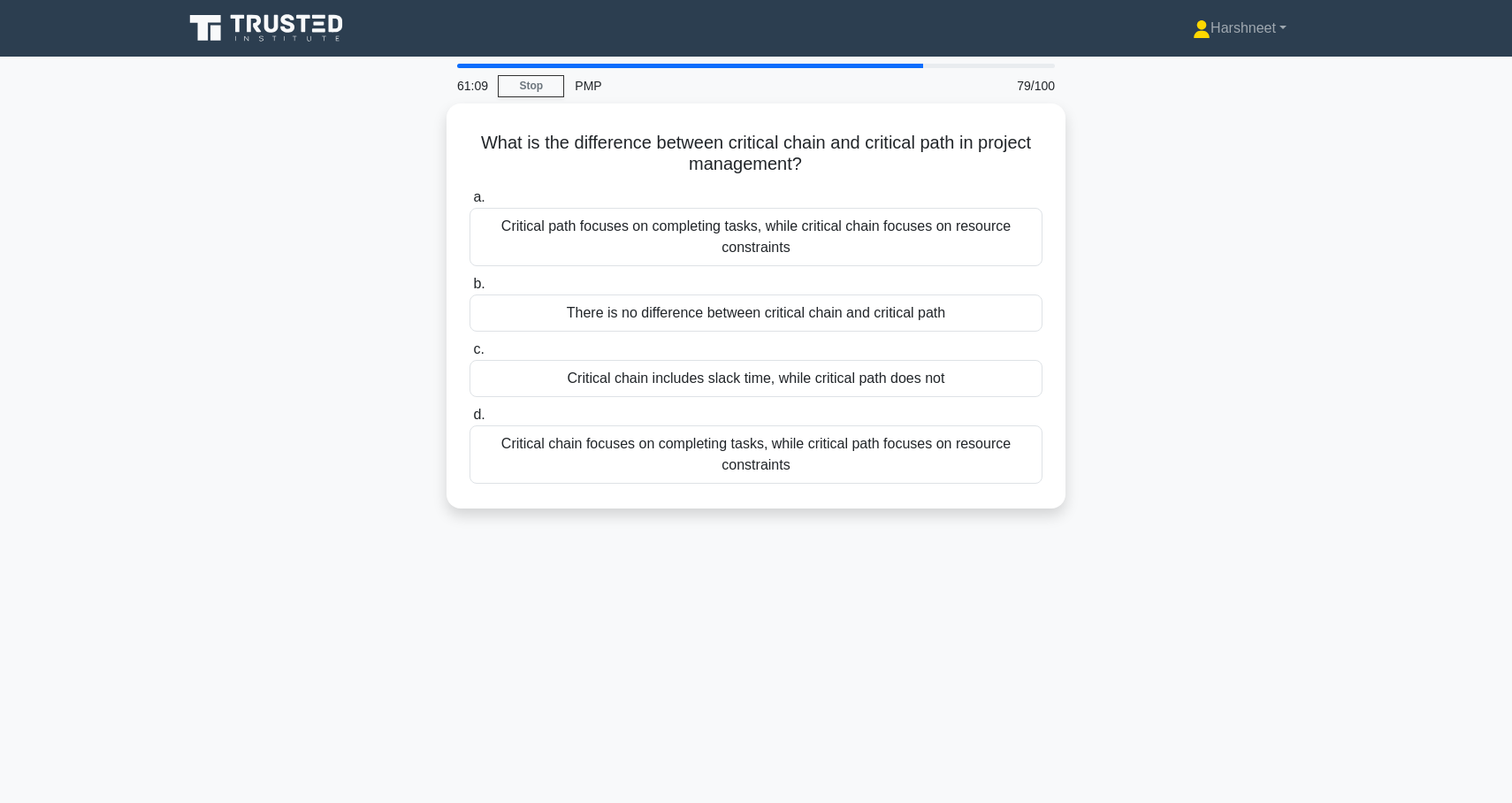
click at [1079, 217] on div "What is the difference between critical chain and critical path in project mana…" at bounding box center [756, 317] width 1168 height 427
click at [385, 258] on div "What is the difference between critical chain and critical path in project mana…" at bounding box center [756, 317] width 1168 height 427
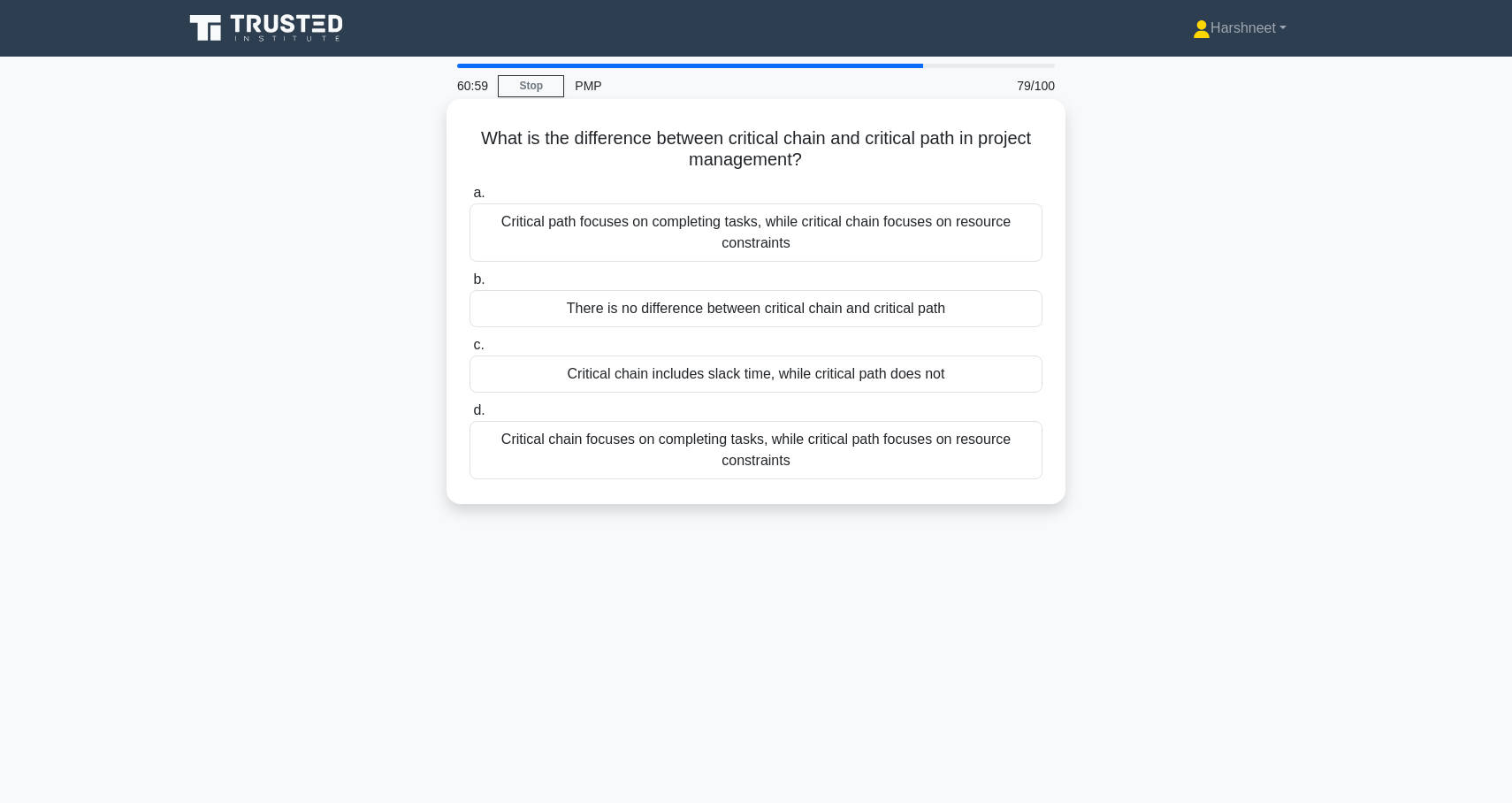
click at [539, 231] on div "Critical path focuses on completing tasks, while critical chain focuses on reso…" at bounding box center [755, 232] width 573 height 59
click at [469, 199] on input "a. Critical path focuses on completing tasks, while critical chain focuses on r…" at bounding box center [469, 193] width 0 height 11
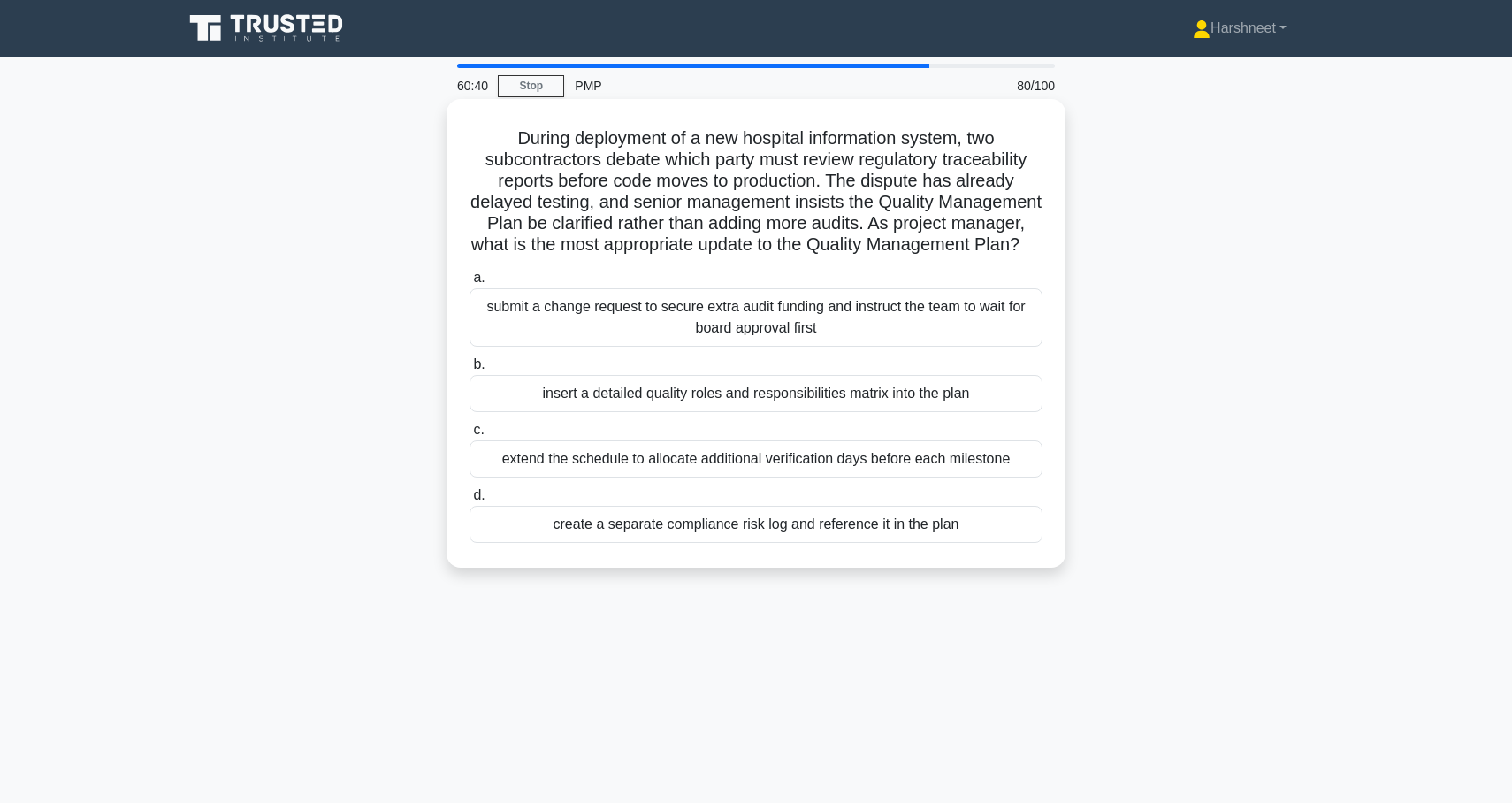
drag, startPoint x: 514, startPoint y: 132, endPoint x: 974, endPoint y: 544, distance: 617.5
click at [974, 544] on div "During deployment of a new hospital information system, two subcontractors deba…" at bounding box center [756, 333] width 605 height 455
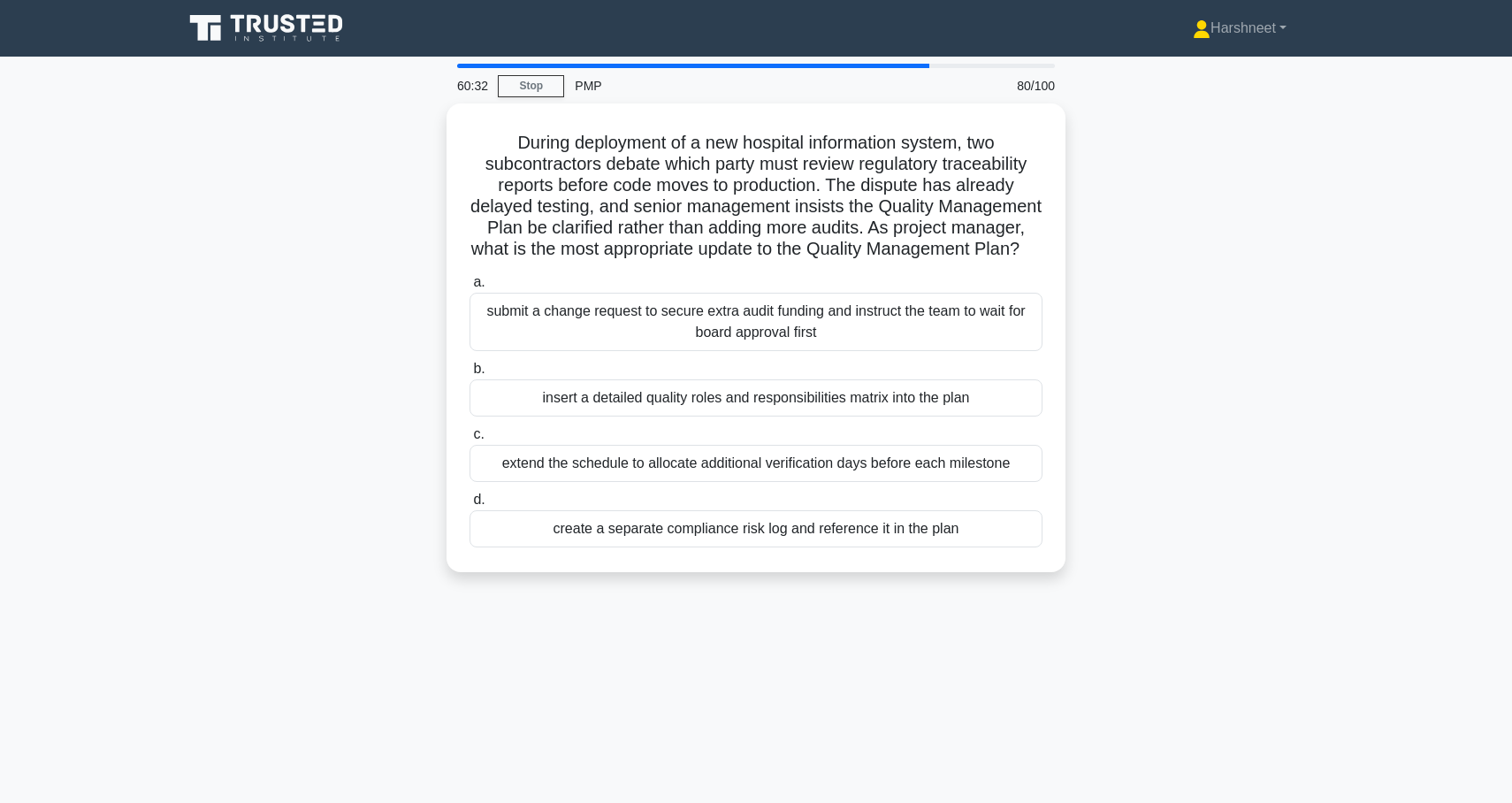
click at [282, 360] on div "During deployment of a new hospital information system, two subcontractors deba…" at bounding box center [756, 348] width 1168 height 490
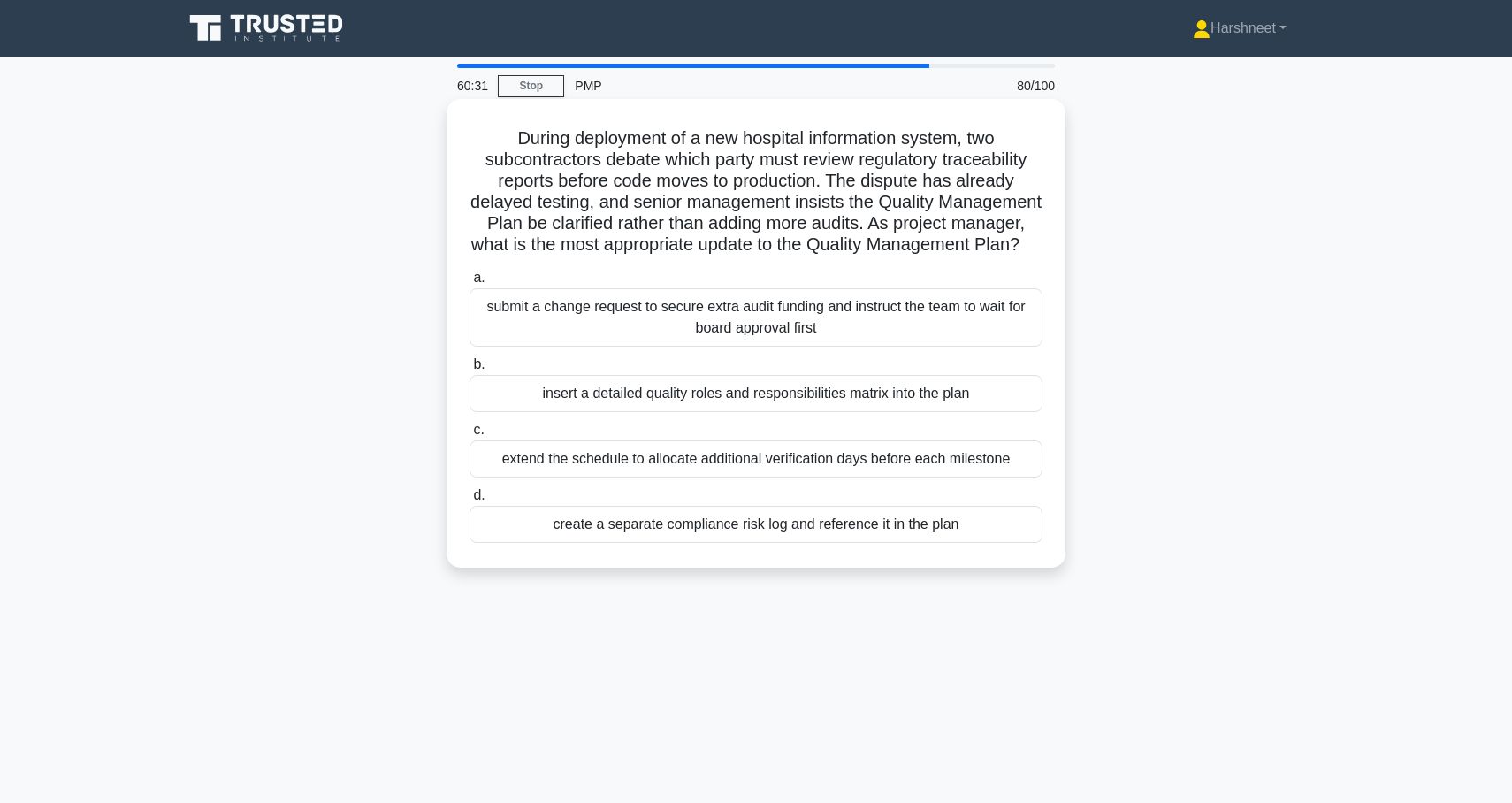
click at [543, 385] on div "insert a detailed quality roles and responsibilities matrix into the plan" at bounding box center [755, 394] width 573 height 37
click at [469, 371] on input "b. insert a detailed quality roles and responsibilities matrix into the plan" at bounding box center [469, 365] width 0 height 11
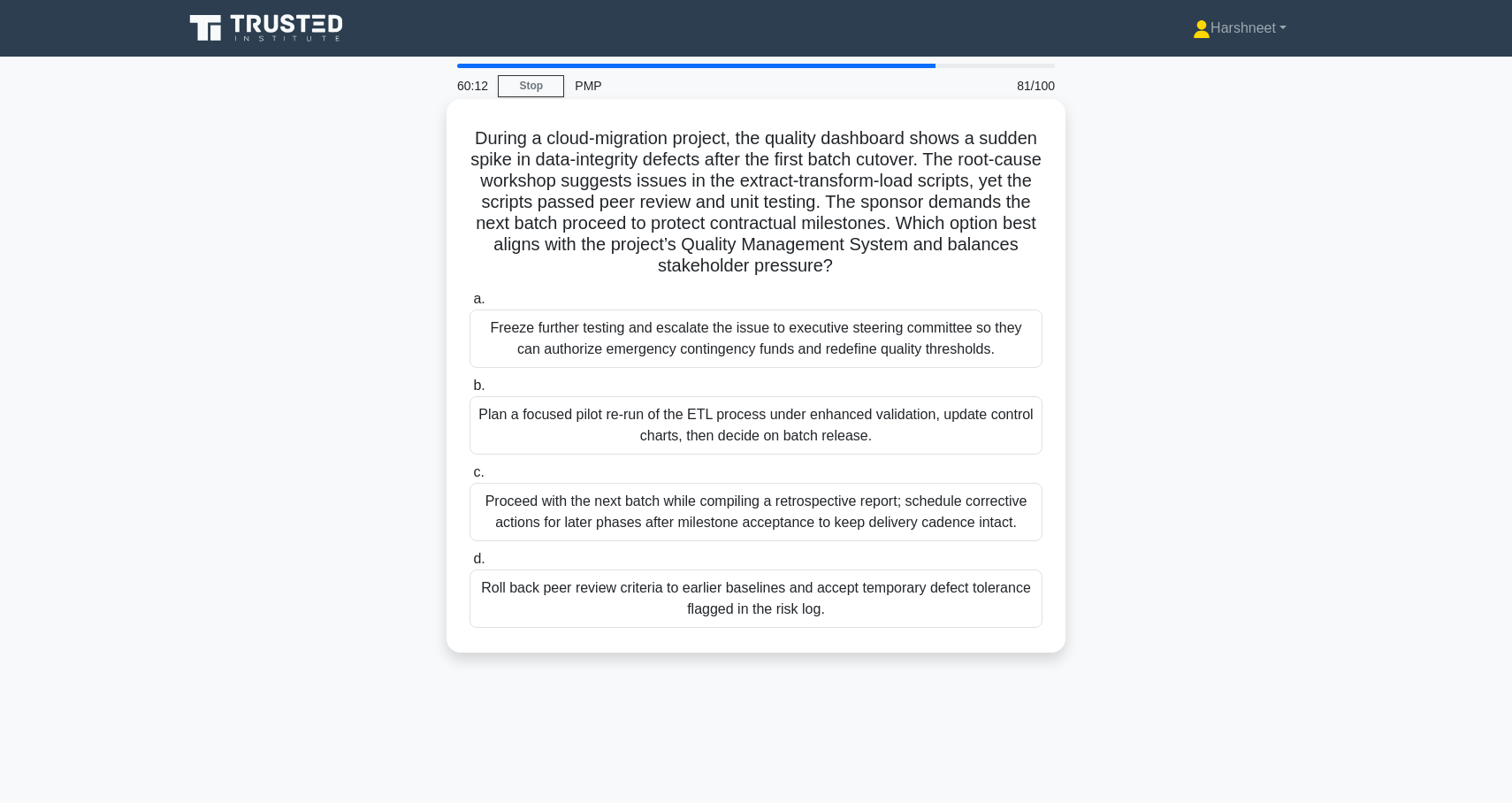
click at [536, 413] on div "Plan a focused pilot re-run of the ETL process under enhanced validation, updat…" at bounding box center [755, 425] width 573 height 59
click at [469, 392] on input "b. Plan a focused pilot re-run of the ETL process under enhanced validation, up…" at bounding box center [469, 386] width 0 height 11
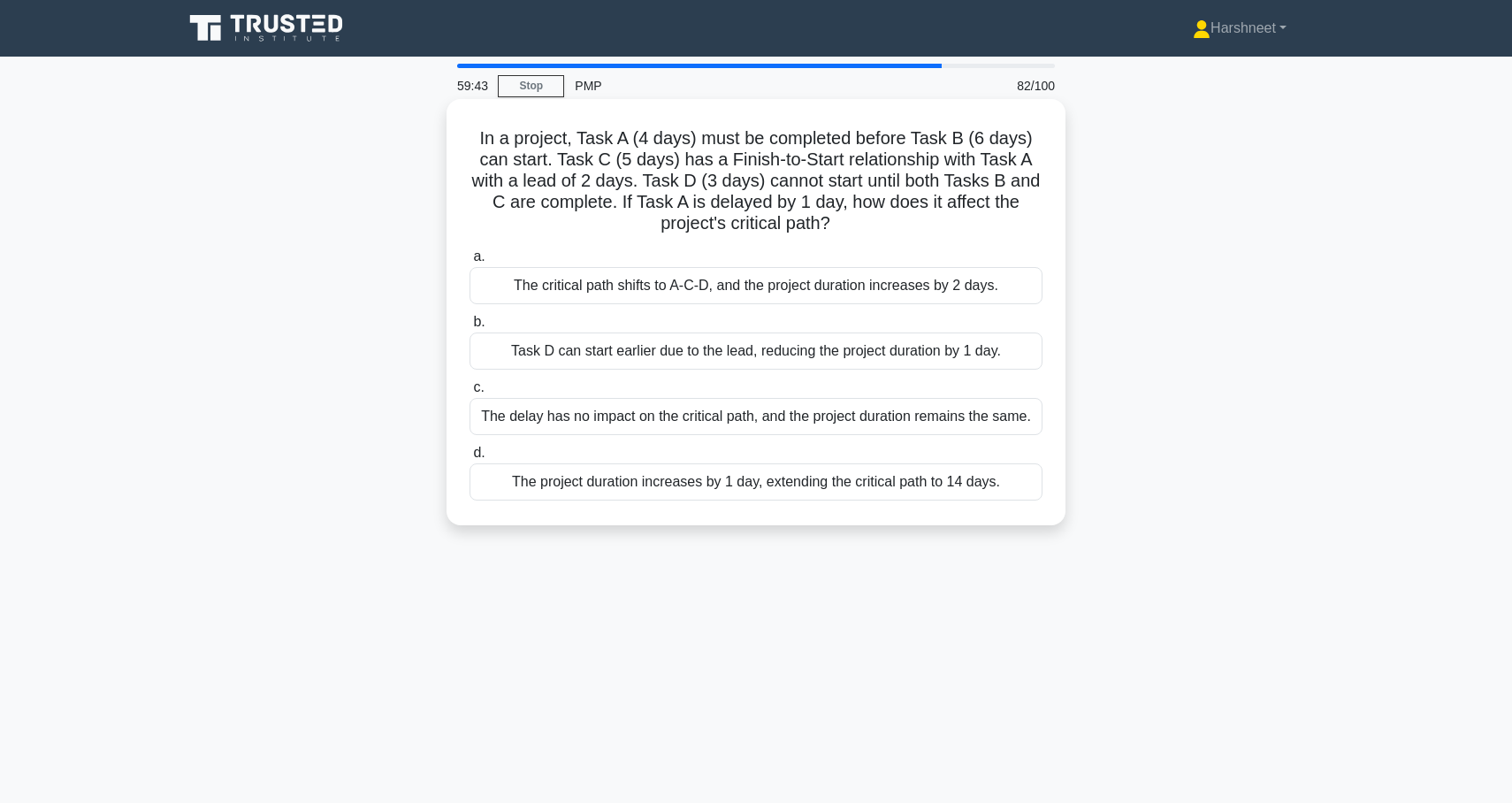
drag, startPoint x: 471, startPoint y: 141, endPoint x: 1011, endPoint y: 501, distance: 649.0
click at [1011, 501] on div "In a project, Task A (4 days) must be completed before Task B (6 days) can star…" at bounding box center [756, 312] width 605 height 413
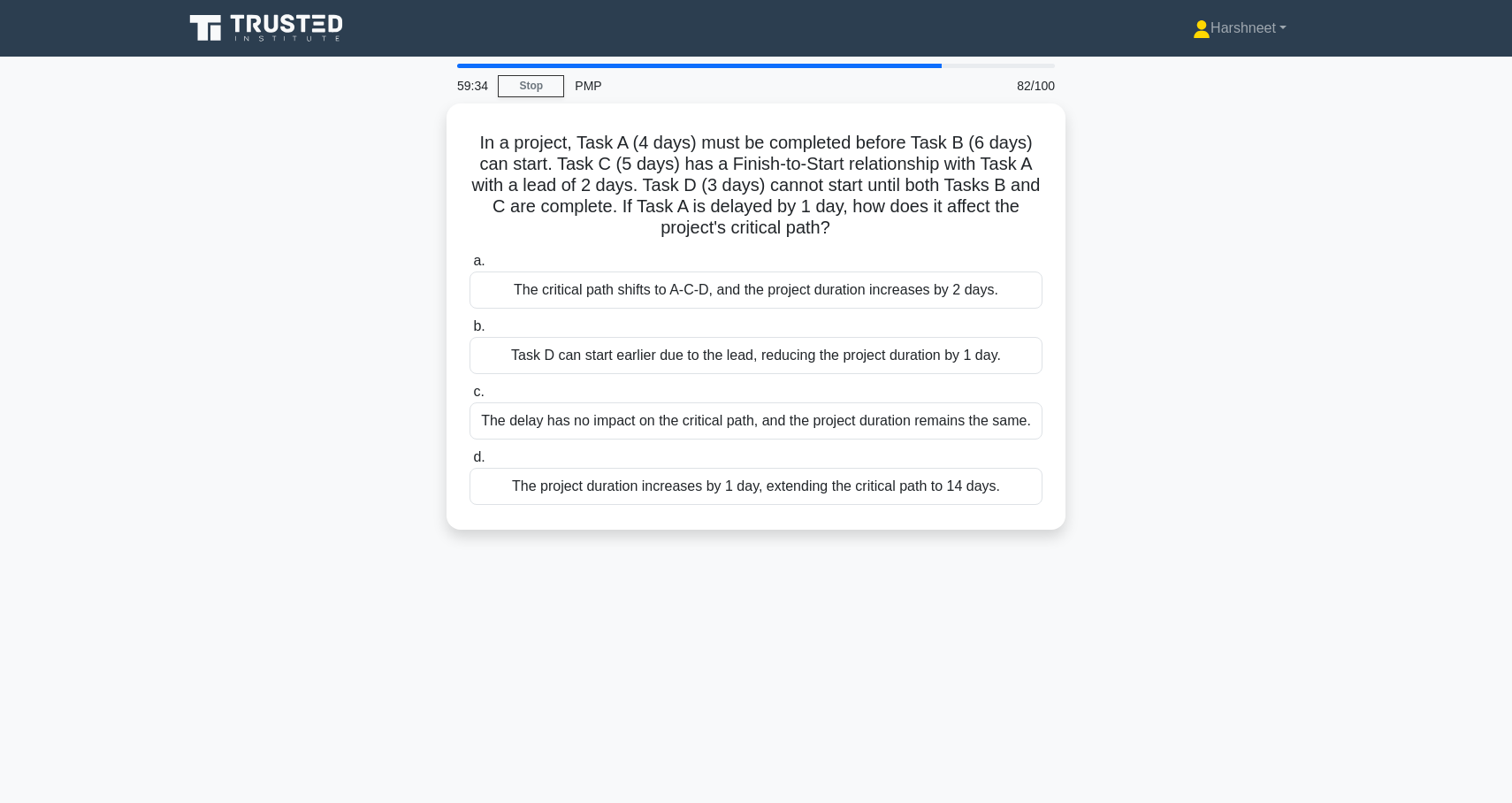
click at [340, 519] on div "In a project, Task A (4 days) must be completed before Task B (6 days) can star…" at bounding box center [756, 327] width 1168 height 448
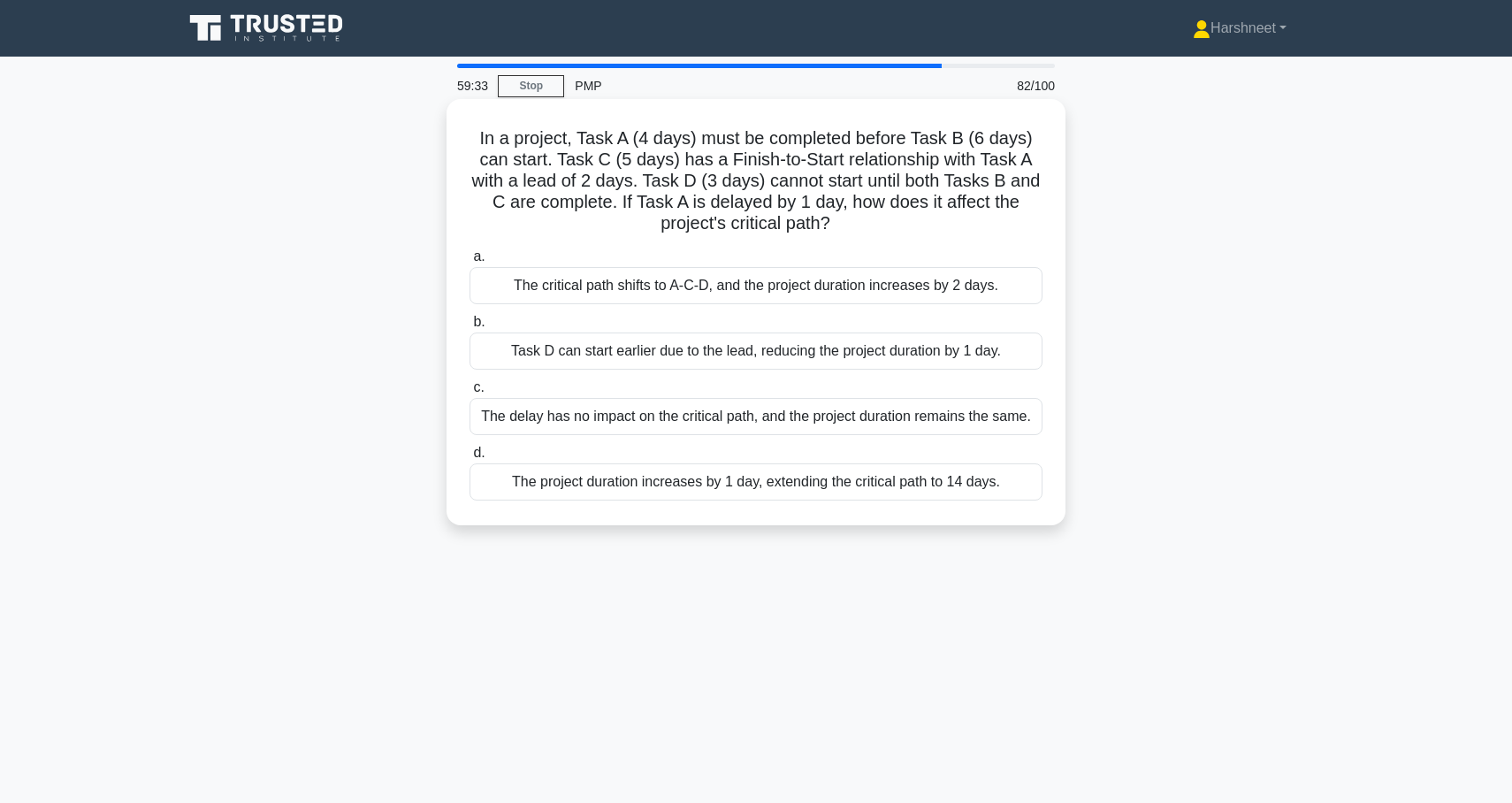
click at [601, 482] on div "The project duration increases by 1 day, extending the critical path to 14 days." at bounding box center [755, 483] width 573 height 37
click at [469, 459] on input "d. The project duration increases by 1 day, extending the critical path to 14 d…" at bounding box center [469, 454] width 0 height 11
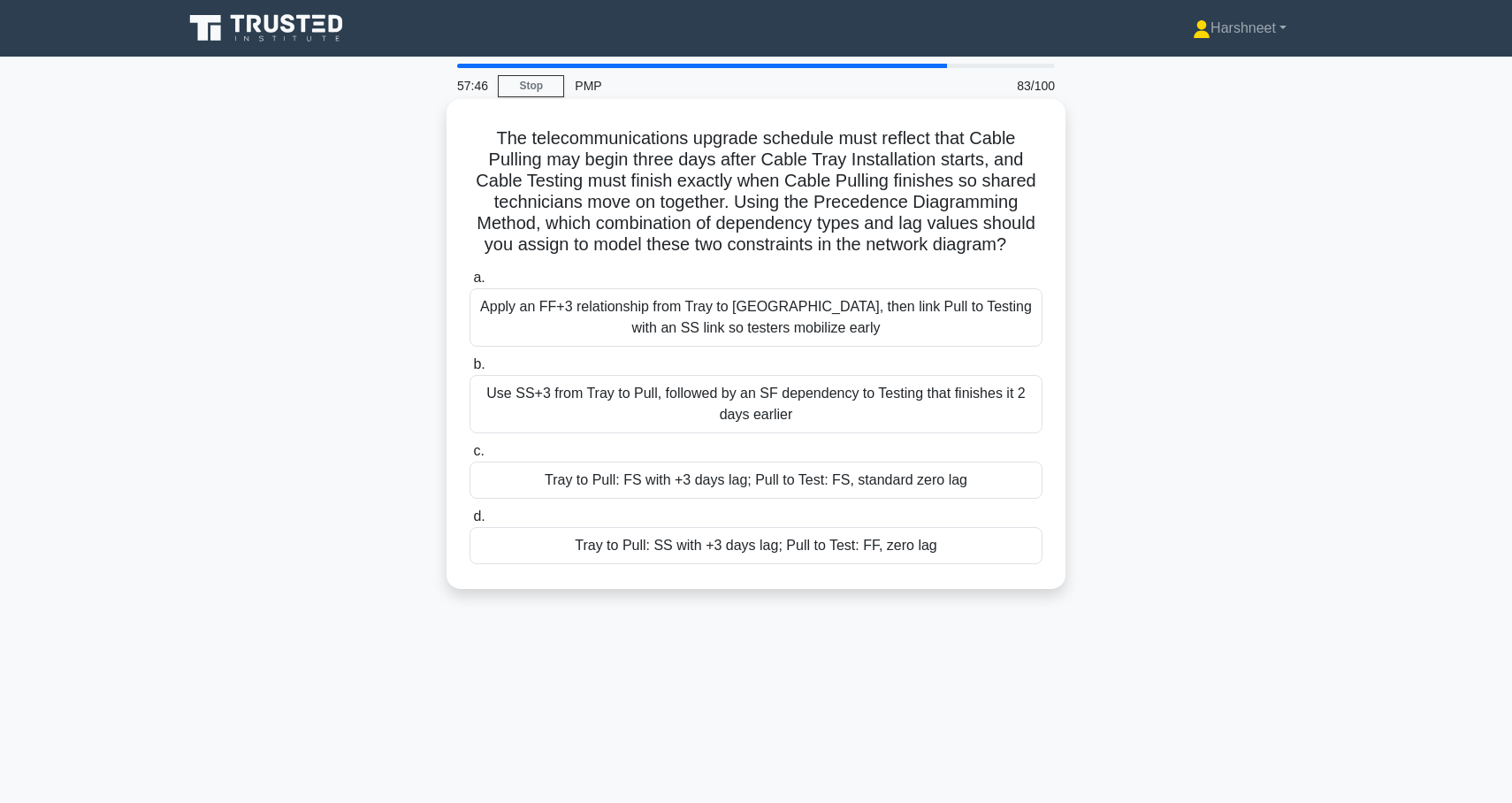
drag, startPoint x: 474, startPoint y: 140, endPoint x: 1013, endPoint y: 568, distance: 688.3
click at [1013, 568] on div "The telecommunications upgrade schedule must reflect that Cable Pulling may beg…" at bounding box center [756, 344] width 605 height 476
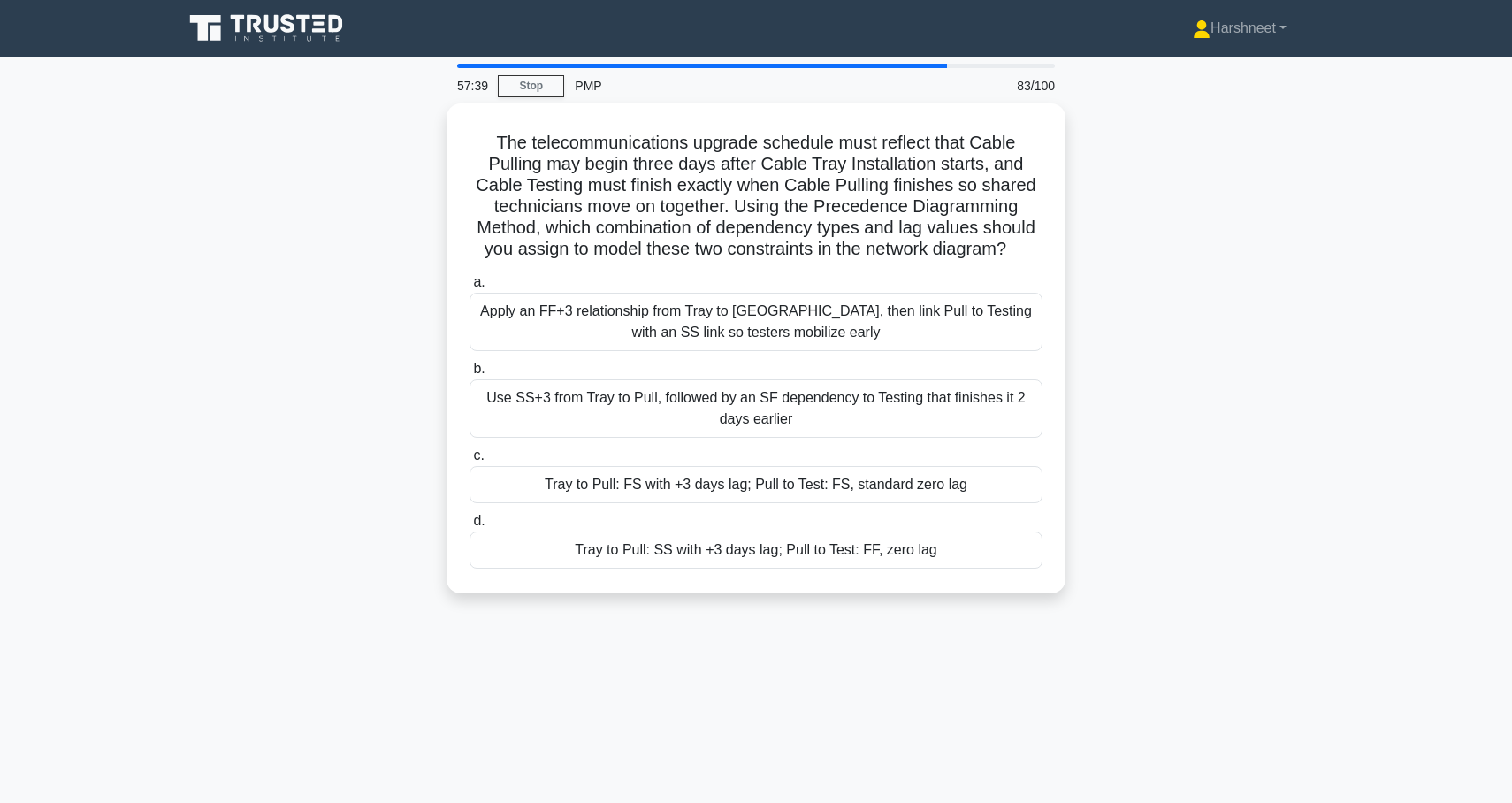
click at [1148, 302] on div "The telecommunications upgrade schedule must reflect that Cable Pulling may beg…" at bounding box center [756, 359] width 1168 height 511
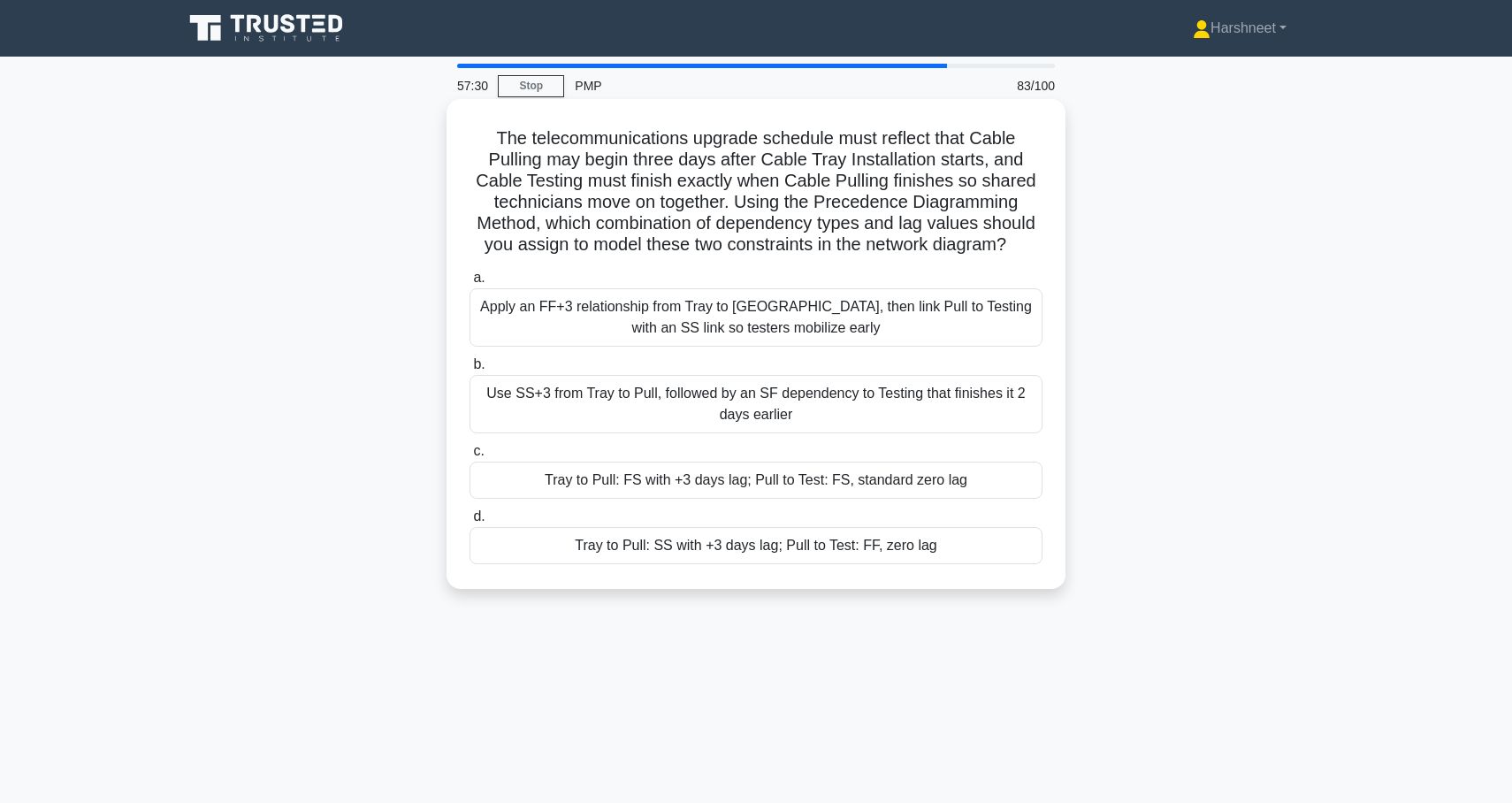
click at [545, 553] on div "Tray to Pull: SS with +3 days lag; Pull to Test: FF, zero lag" at bounding box center [755, 546] width 573 height 37
click at [469, 523] on input "d. Tray to Pull: SS with +3 days lag; Pull to Test: FF, zero lag" at bounding box center [469, 517] width 0 height 11
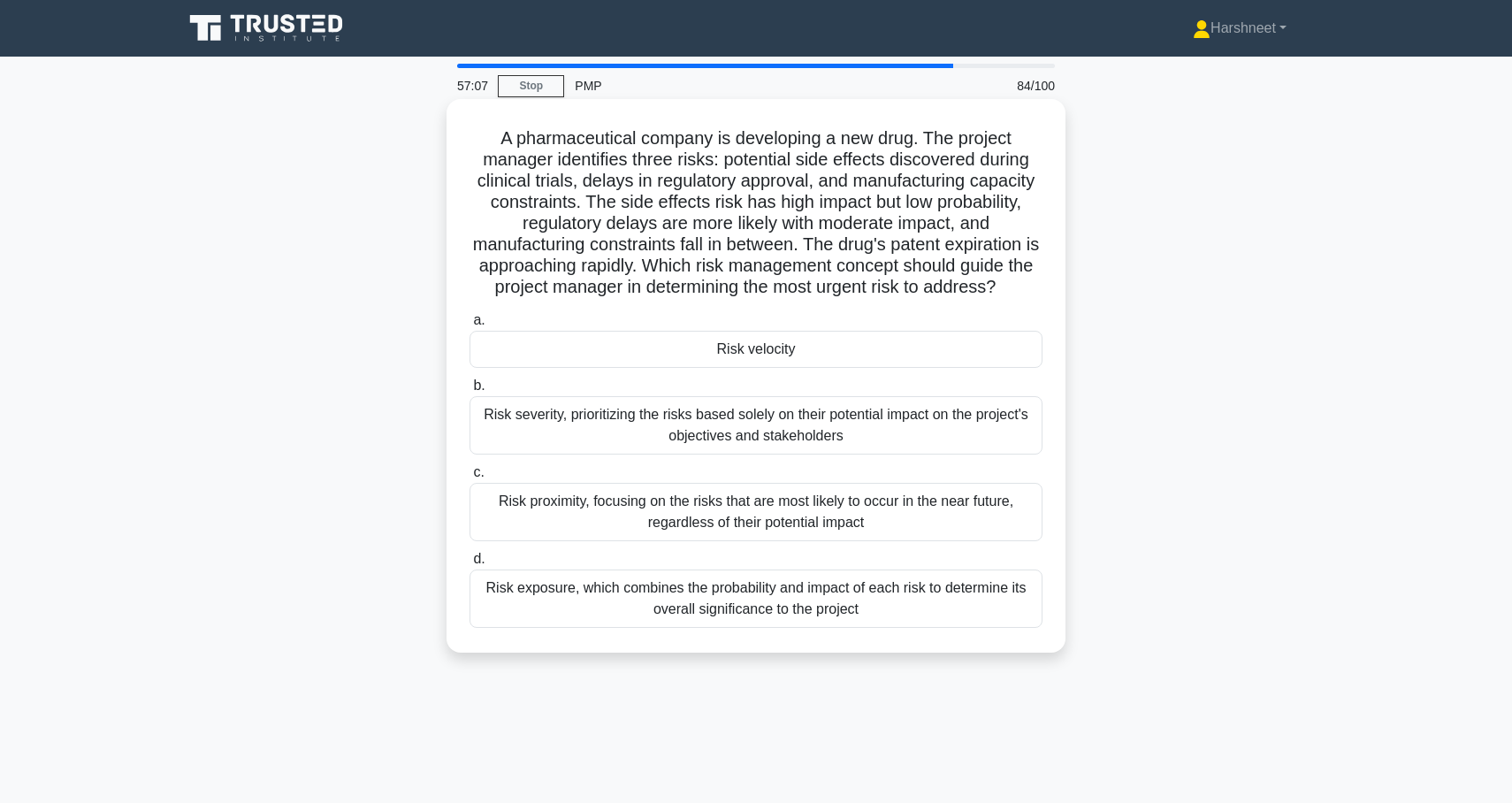
click at [561, 595] on div "Risk exposure, which combines the probability and impact of each risk to determ…" at bounding box center [755, 599] width 573 height 59
click at [469, 565] on input "d. Risk exposure, which combines the probability and impact of each risk to det…" at bounding box center [469, 559] width 0 height 11
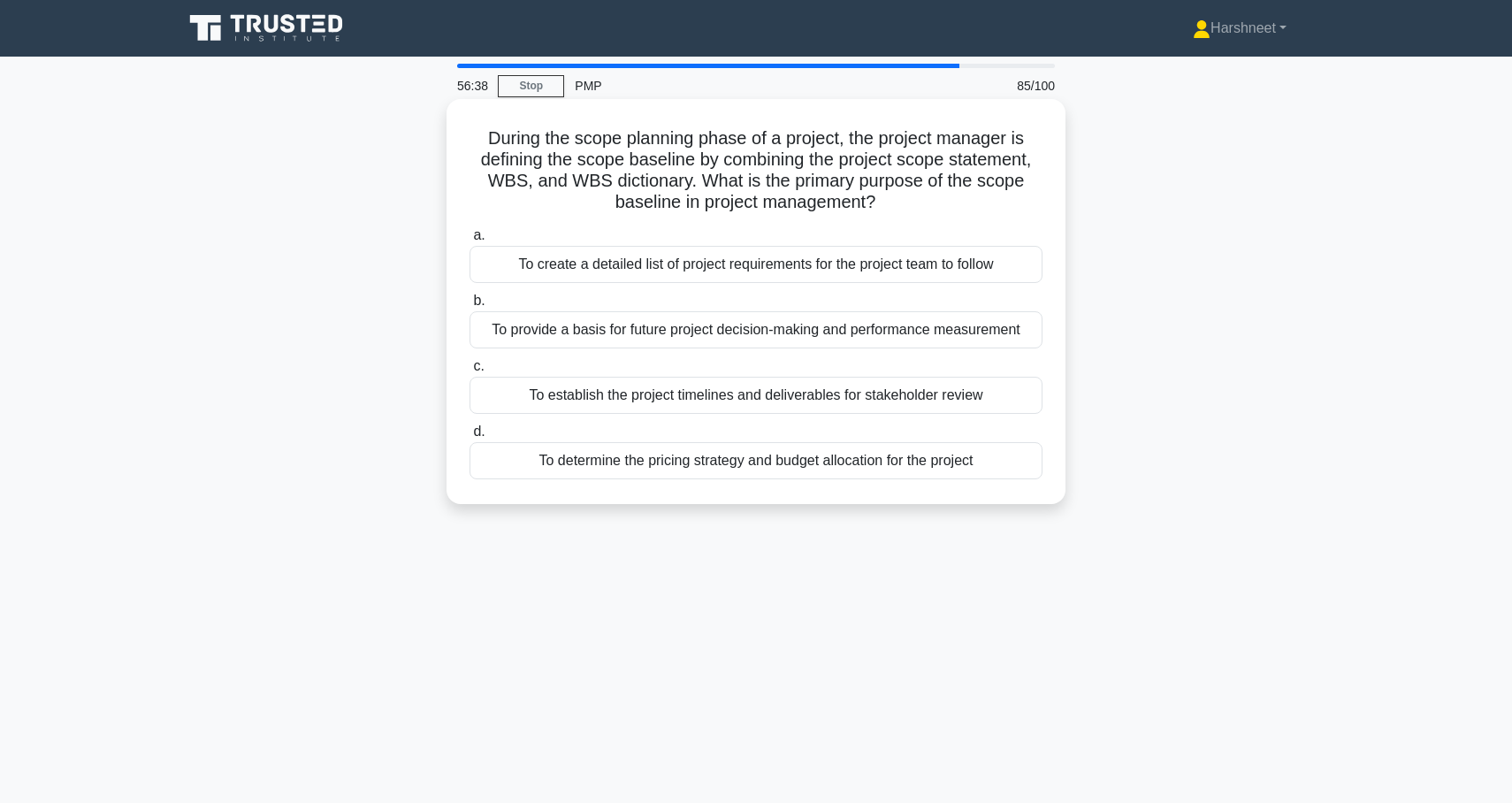
drag, startPoint x: 492, startPoint y: 132, endPoint x: 1023, endPoint y: 461, distance: 624.7
click at [1023, 461] on div "During the scope planning phase of a project, the project manager is defining t…" at bounding box center [756, 302] width 605 height 391
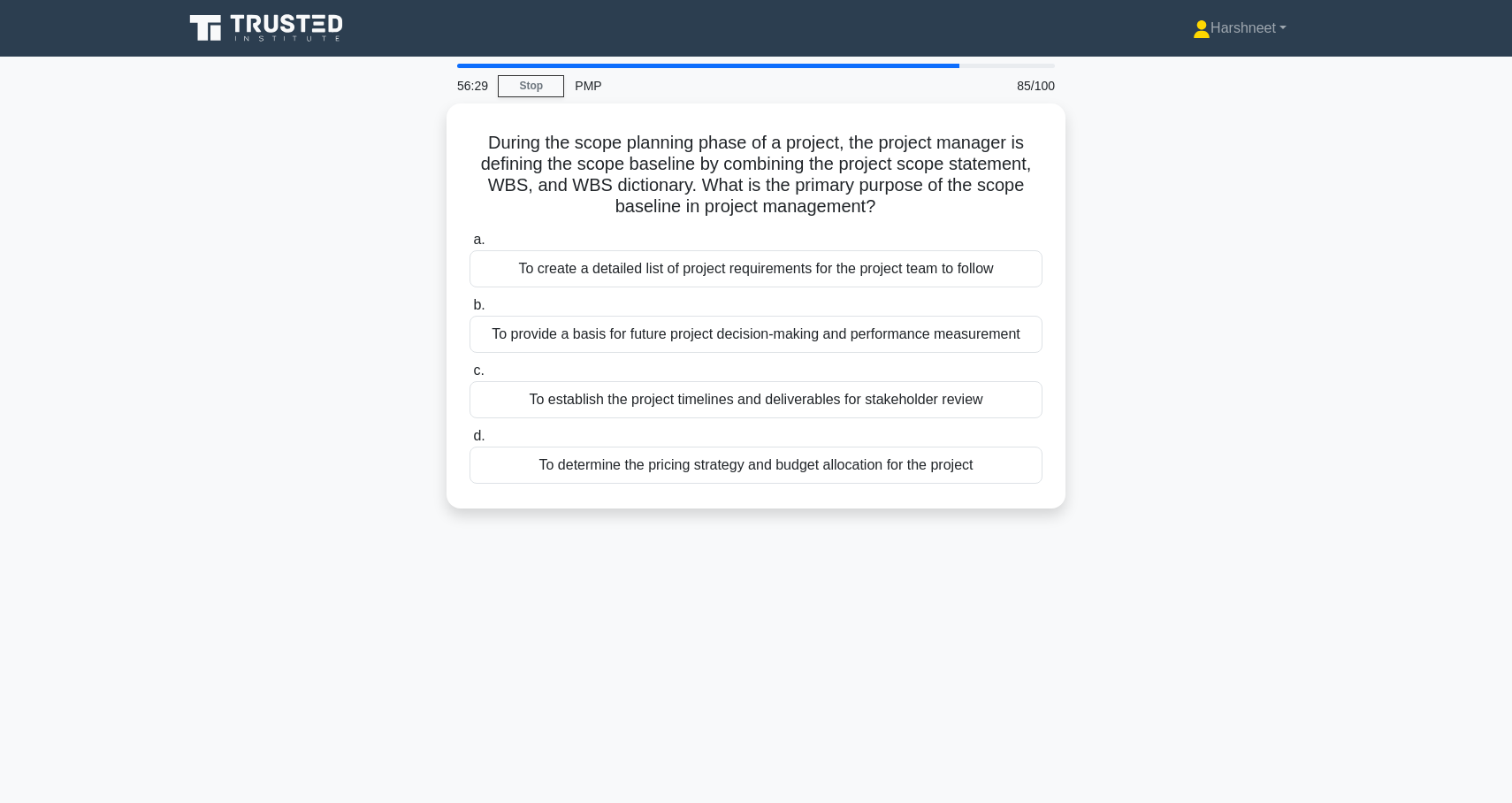
click at [417, 365] on div "During the scope planning phase of a project, the project manager is defining t…" at bounding box center [756, 317] width 1168 height 427
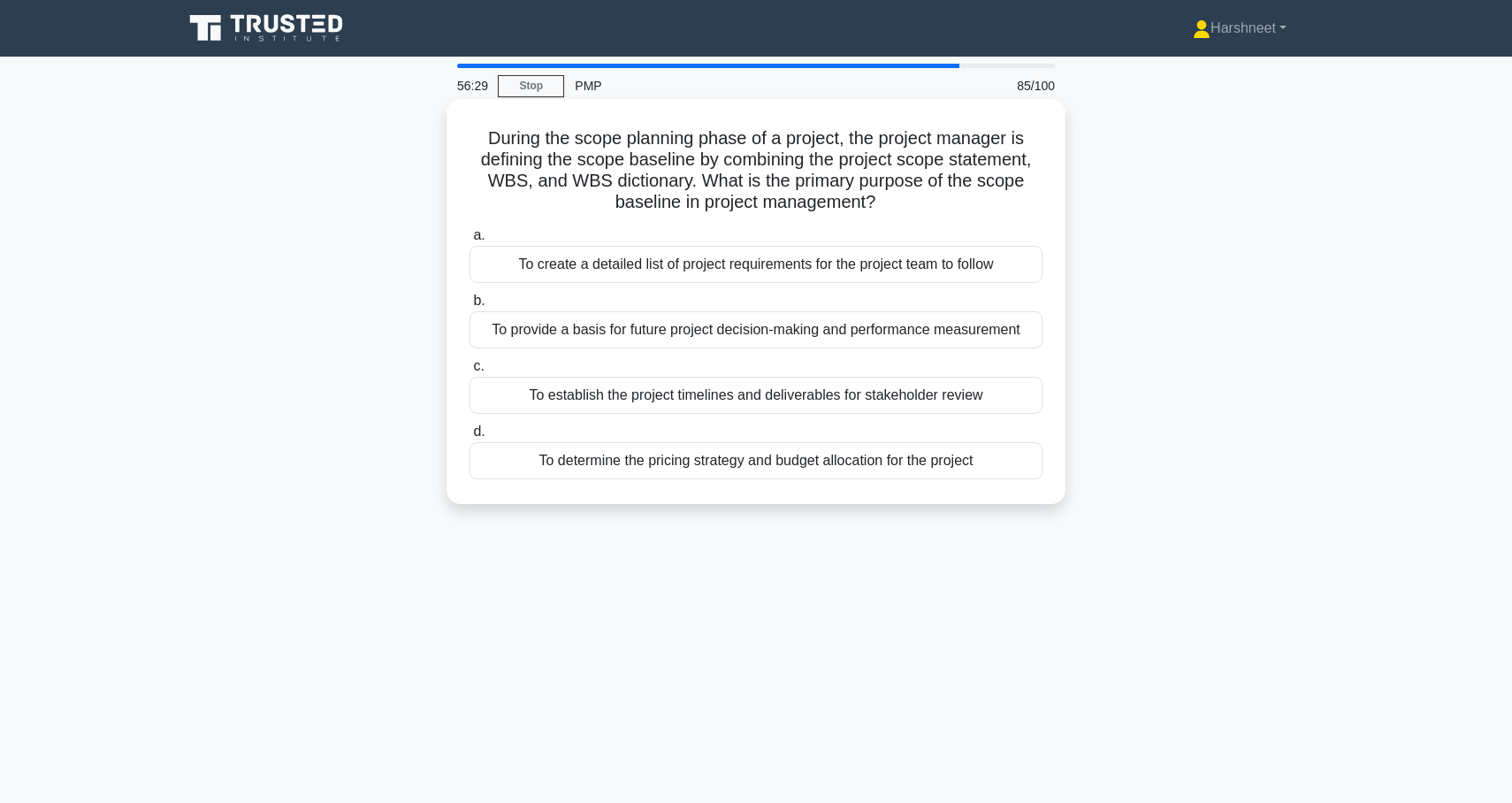
click at [534, 332] on div "To provide a basis for future project decision-making and performance measureme…" at bounding box center [755, 330] width 573 height 37
click at [469, 307] on input "b. To provide a basis for future project decision-making and performance measur…" at bounding box center [469, 301] width 0 height 11
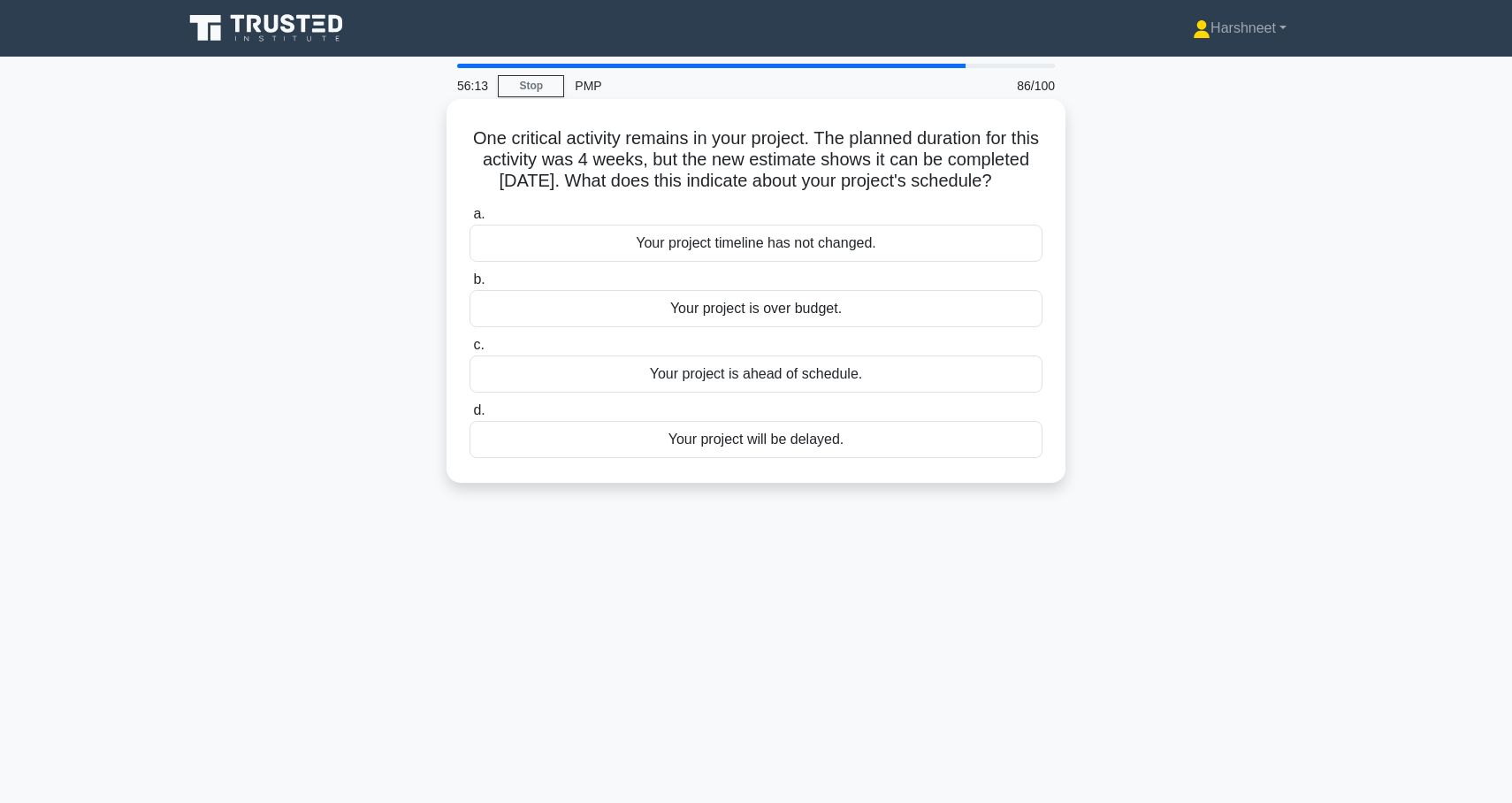
drag, startPoint x: 471, startPoint y: 138, endPoint x: 845, endPoint y: 465, distance: 496.8
click at [845, 465] on div "One critical activity remains in your project. The planned duration for this ac…" at bounding box center [756, 291] width 605 height 370
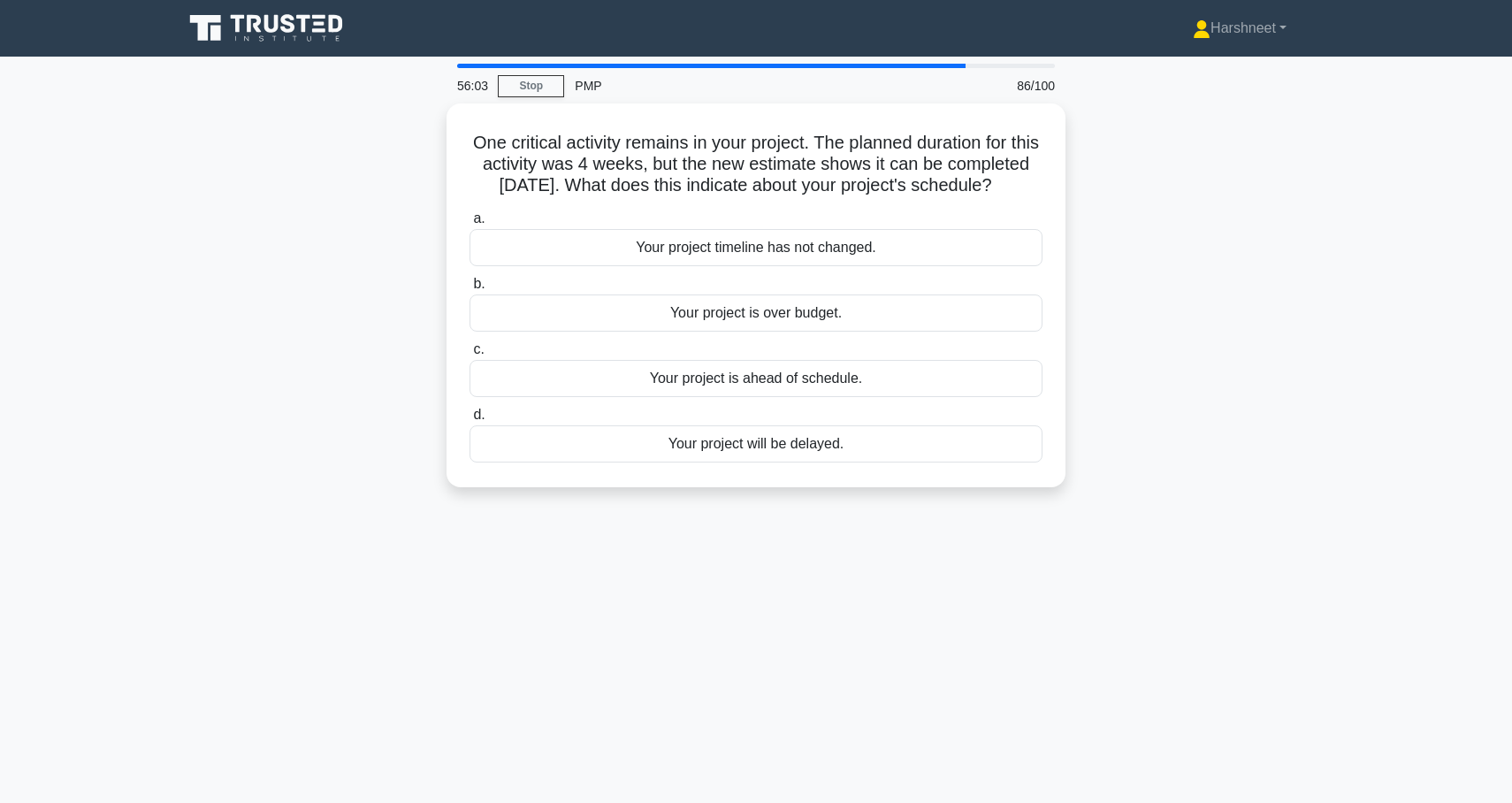
click at [145, 397] on main "56:03 Stop PMP 86/100 One critical activity remains in your project. The planne…" at bounding box center [756, 506] width 1512 height 899
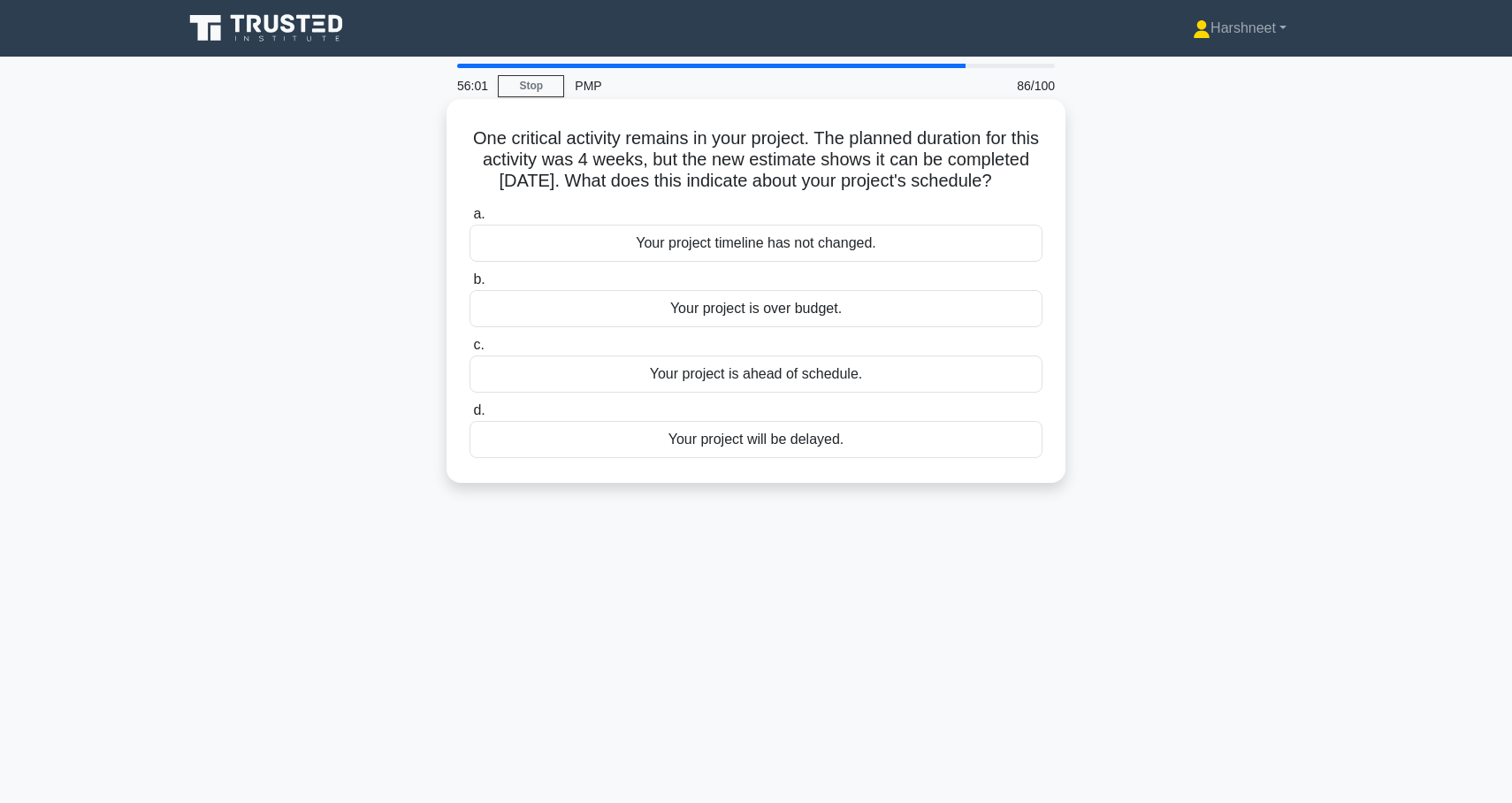
click at [509, 370] on div "Your project is ahead of schedule." at bounding box center [755, 374] width 573 height 37
click at [469, 351] on input "c. Your project is ahead of schedule." at bounding box center [469, 346] width 0 height 11
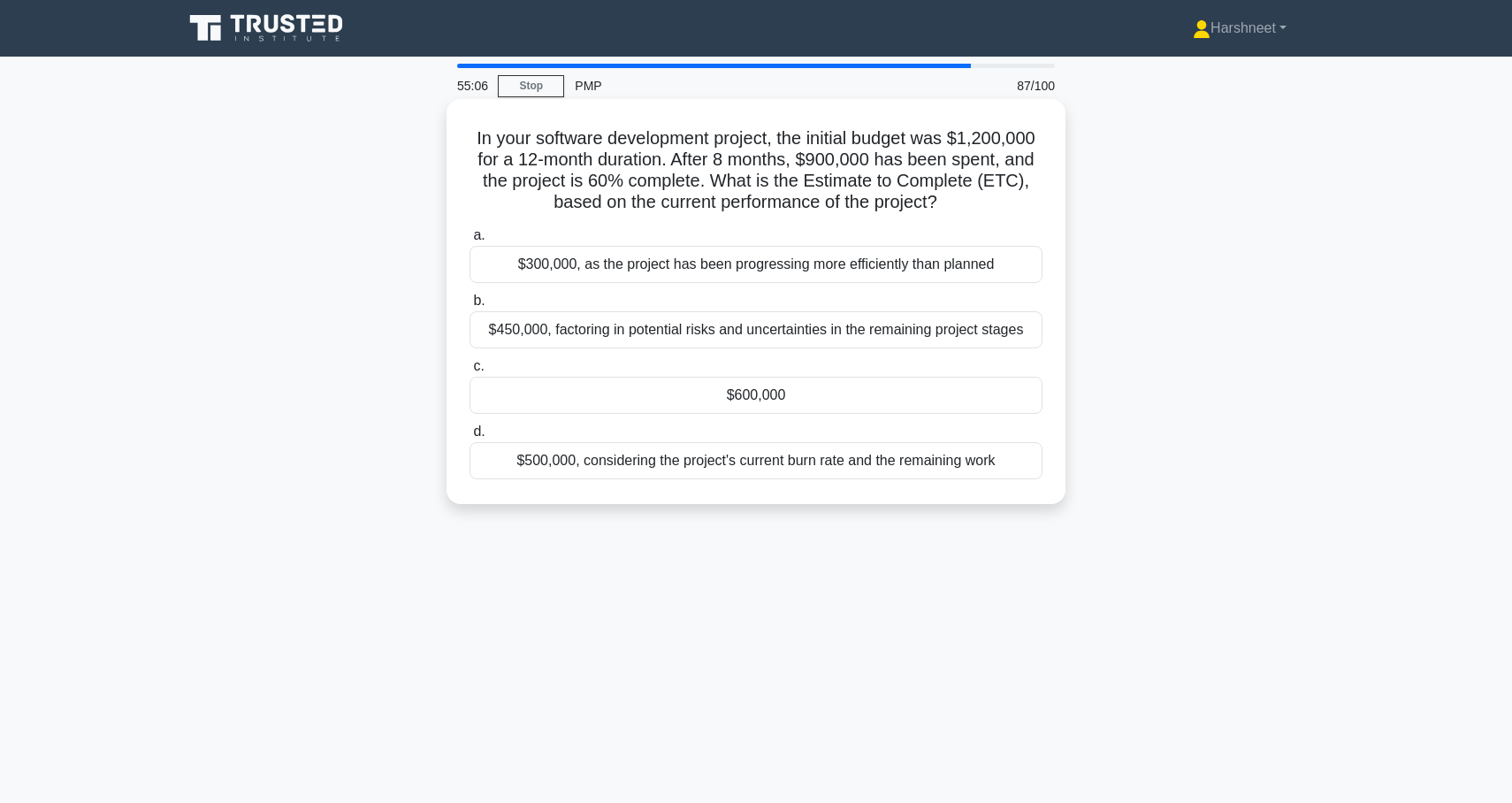
drag, startPoint x: 471, startPoint y: 140, endPoint x: 1038, endPoint y: 480, distance: 661.1
click at [1038, 480] on div "In your software development project, the initial budget was $1,200,000 for a 1…" at bounding box center [756, 302] width 605 height 391
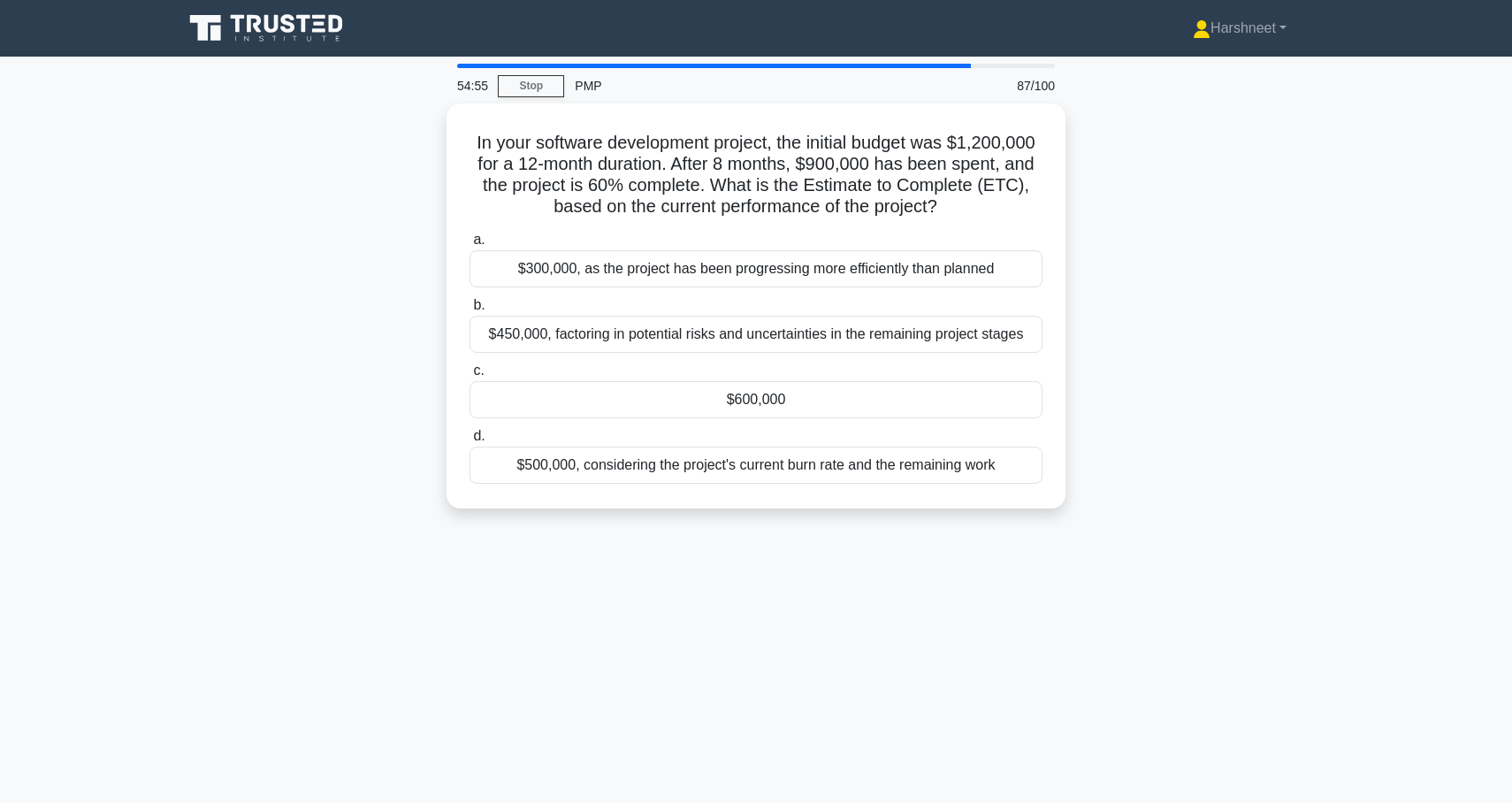
click at [384, 409] on div "In your software development project, the initial budget was $1,200,000 for a 1…" at bounding box center [756, 317] width 1168 height 427
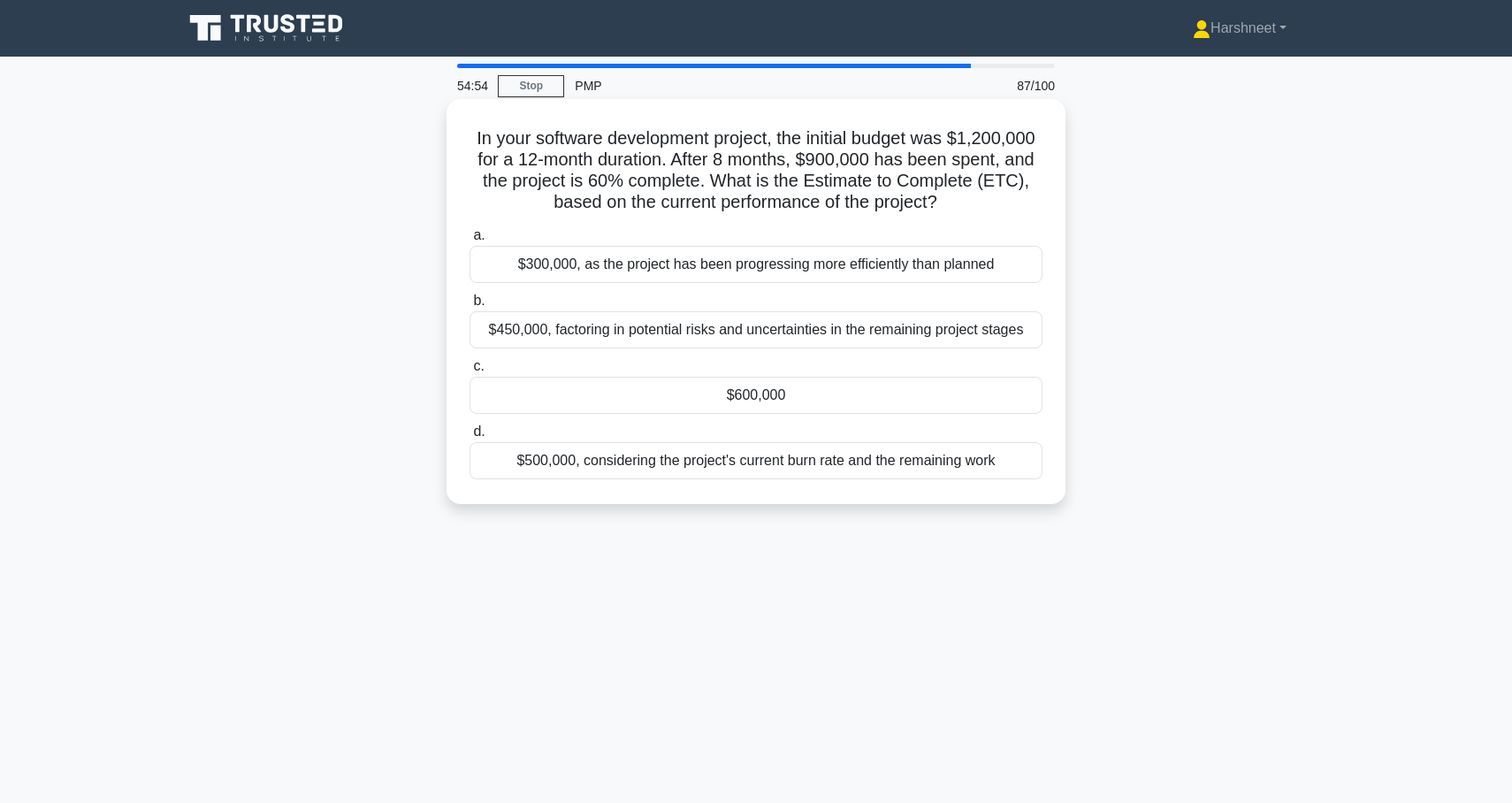
click at [574, 386] on div "$600,000" at bounding box center [755, 396] width 573 height 37
click at [469, 373] on input "c. $600,000" at bounding box center [469, 366] width 0 height 11
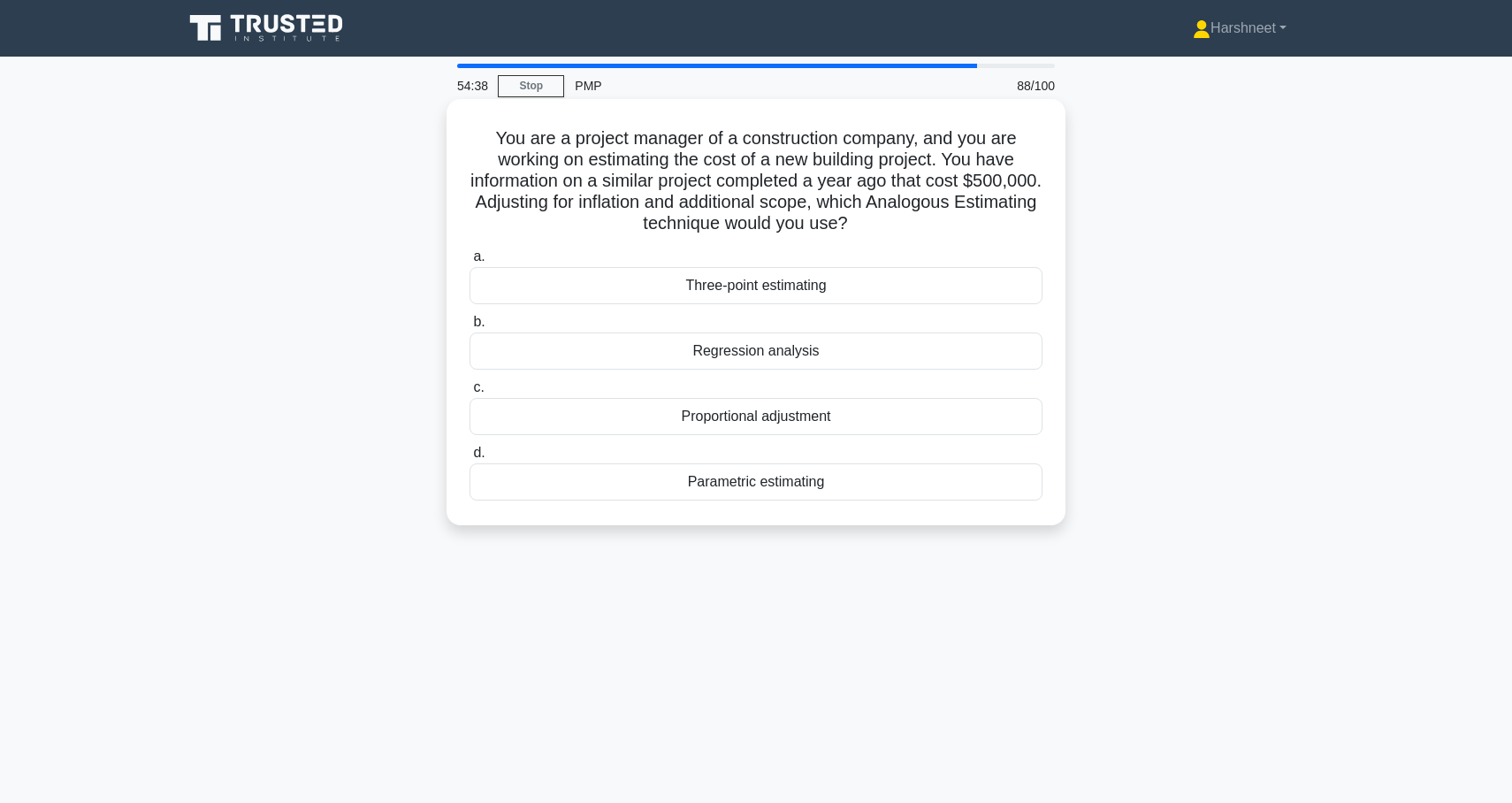
drag, startPoint x: 500, startPoint y: 143, endPoint x: 874, endPoint y: 484, distance: 506.1
click at [874, 484] on div "You are a project manager of a construction company, and you are working on est…" at bounding box center [756, 312] width 605 height 413
click at [341, 291] on div "You are a project manager of a construction company, and you are working on est…" at bounding box center [756, 327] width 1168 height 448
click at [572, 422] on div "Proportional adjustment" at bounding box center [755, 416] width 573 height 37
click at [469, 394] on input "c. Proportional adjustment" at bounding box center [469, 388] width 0 height 11
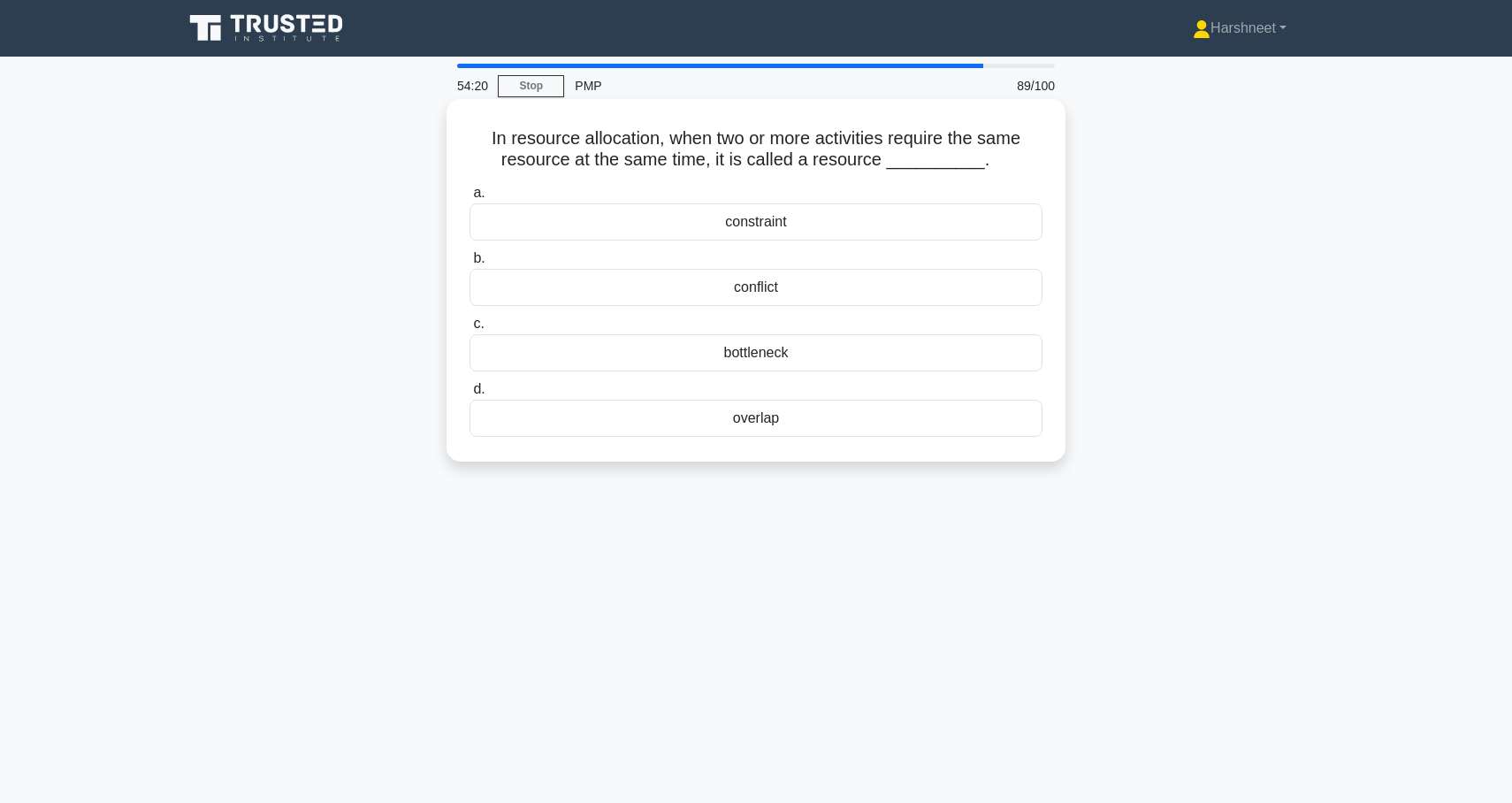
drag, startPoint x: 492, startPoint y: 136, endPoint x: 811, endPoint y: 418, distance: 425.8
click at [811, 418] on div "In resource allocation, when two or more activities require the same resource a…" at bounding box center [756, 280] width 605 height 348
click at [261, 489] on div "54:11 Stop PMP 89/100 In resource allocation, when two or more activities requi…" at bounding box center [756, 506] width 1168 height 885
click at [589, 291] on div "conflict" at bounding box center [755, 288] width 573 height 37
click at [469, 265] on input "b. conflict" at bounding box center [469, 259] width 0 height 11
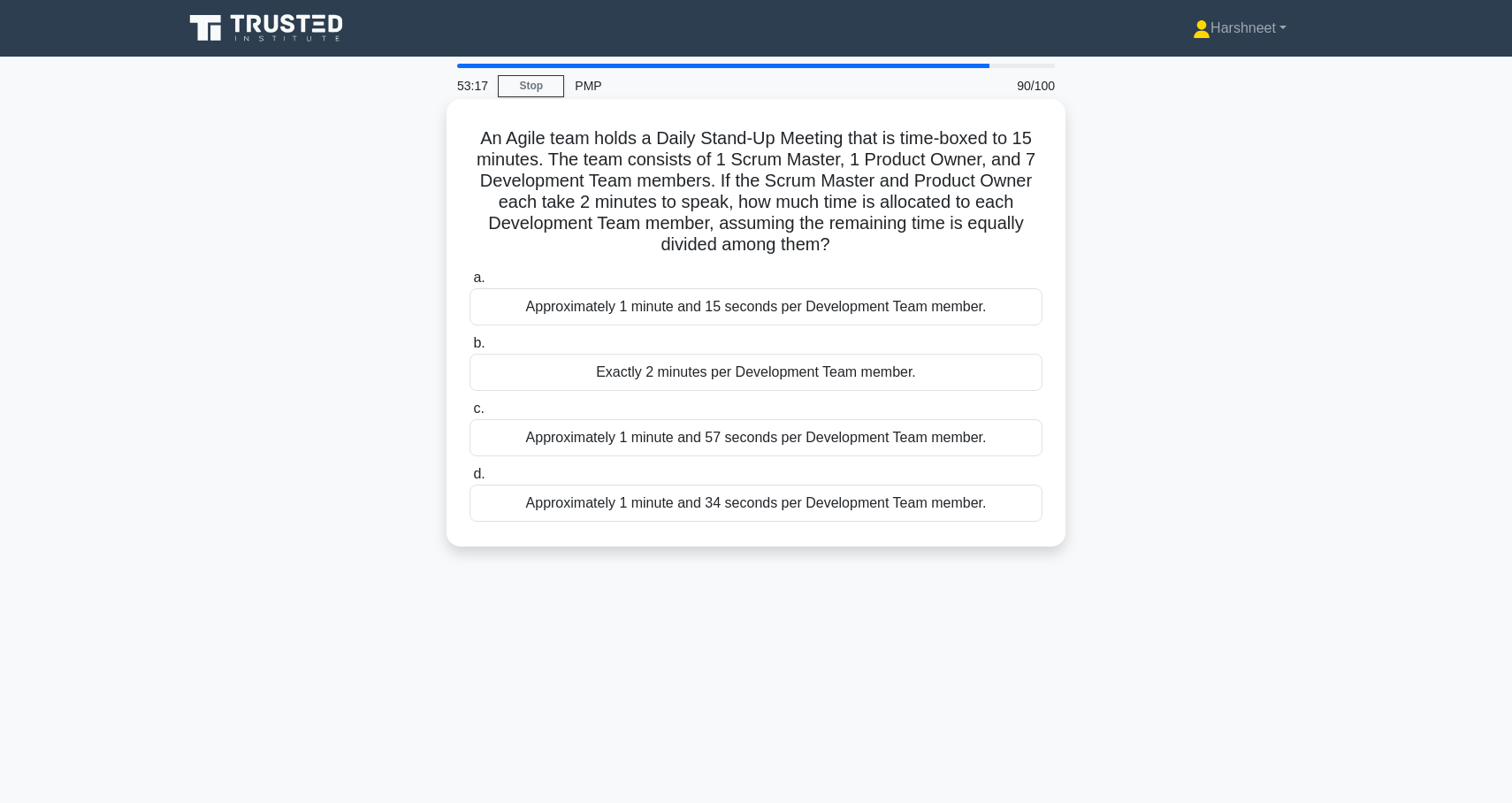
click at [506, 423] on div "Approximately 1 minute and 57 seconds per Development Team member." at bounding box center [755, 438] width 573 height 37
click at [469, 415] on input "c. Approximately 1 minute and 57 seconds per Development Team member." at bounding box center [469, 409] width 0 height 11
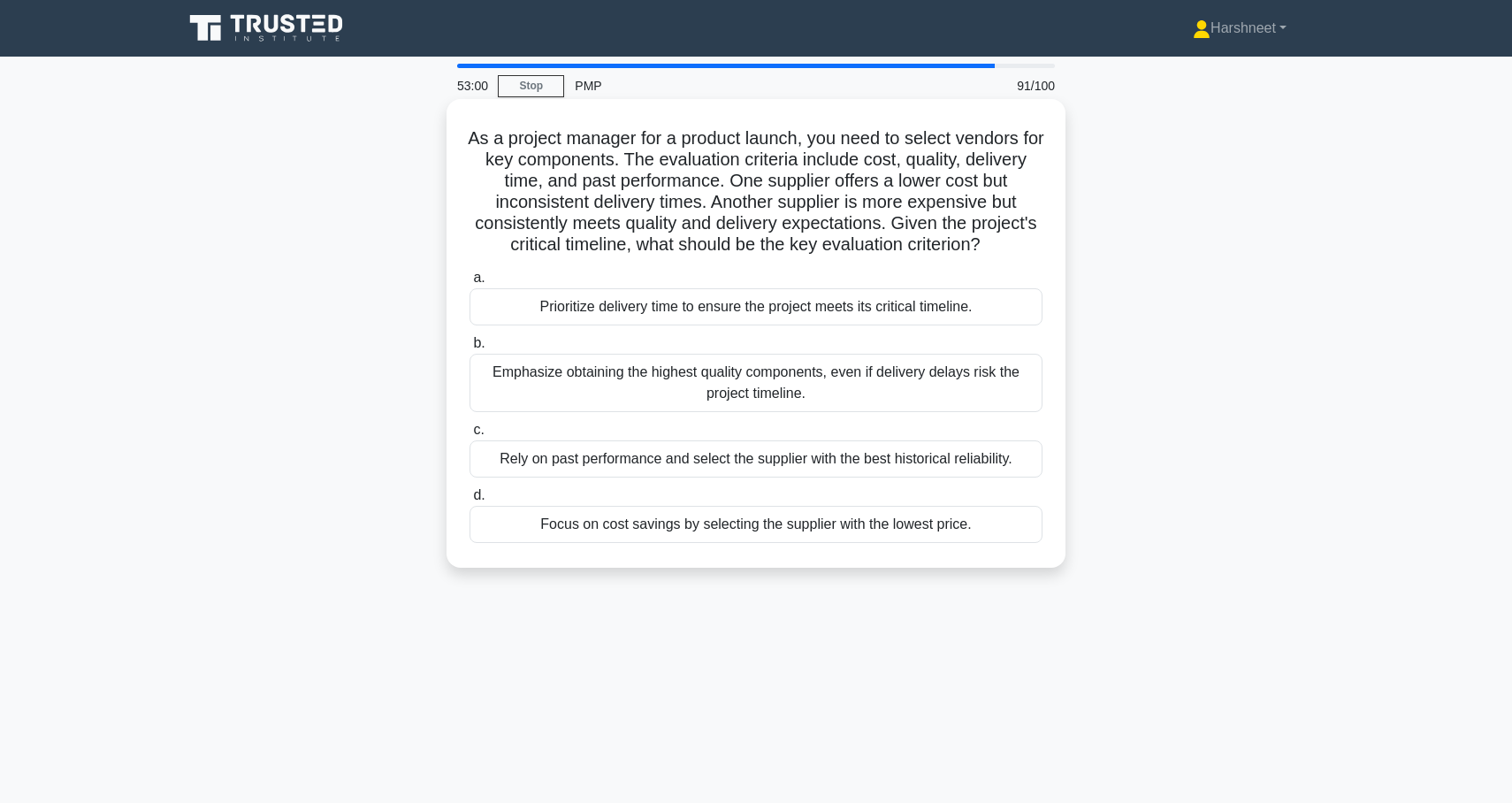
click at [553, 313] on div "Prioritize delivery time to ensure the project meets its critical timeline." at bounding box center [755, 307] width 573 height 37
click at [469, 284] on input "a. Prioritize delivery time to ensure the project meets its critical timeline." at bounding box center [469, 278] width 0 height 11
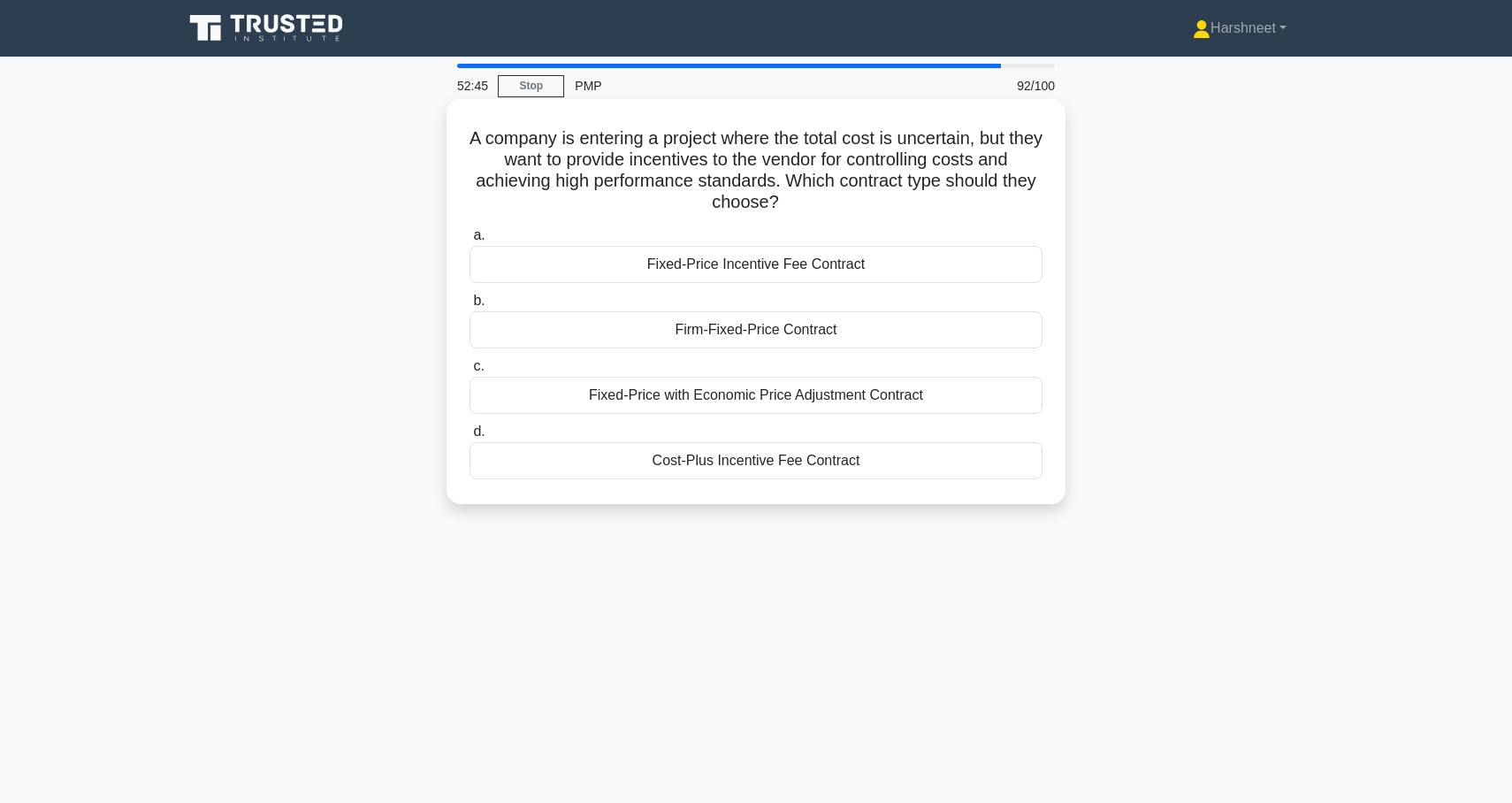
drag, startPoint x: 483, startPoint y: 135, endPoint x: 931, endPoint y: 505, distance: 581.0
click at [931, 504] on div "A company is entering a project where the total cost is uncertain, but they wan…" at bounding box center [756, 301] width 619 height 405
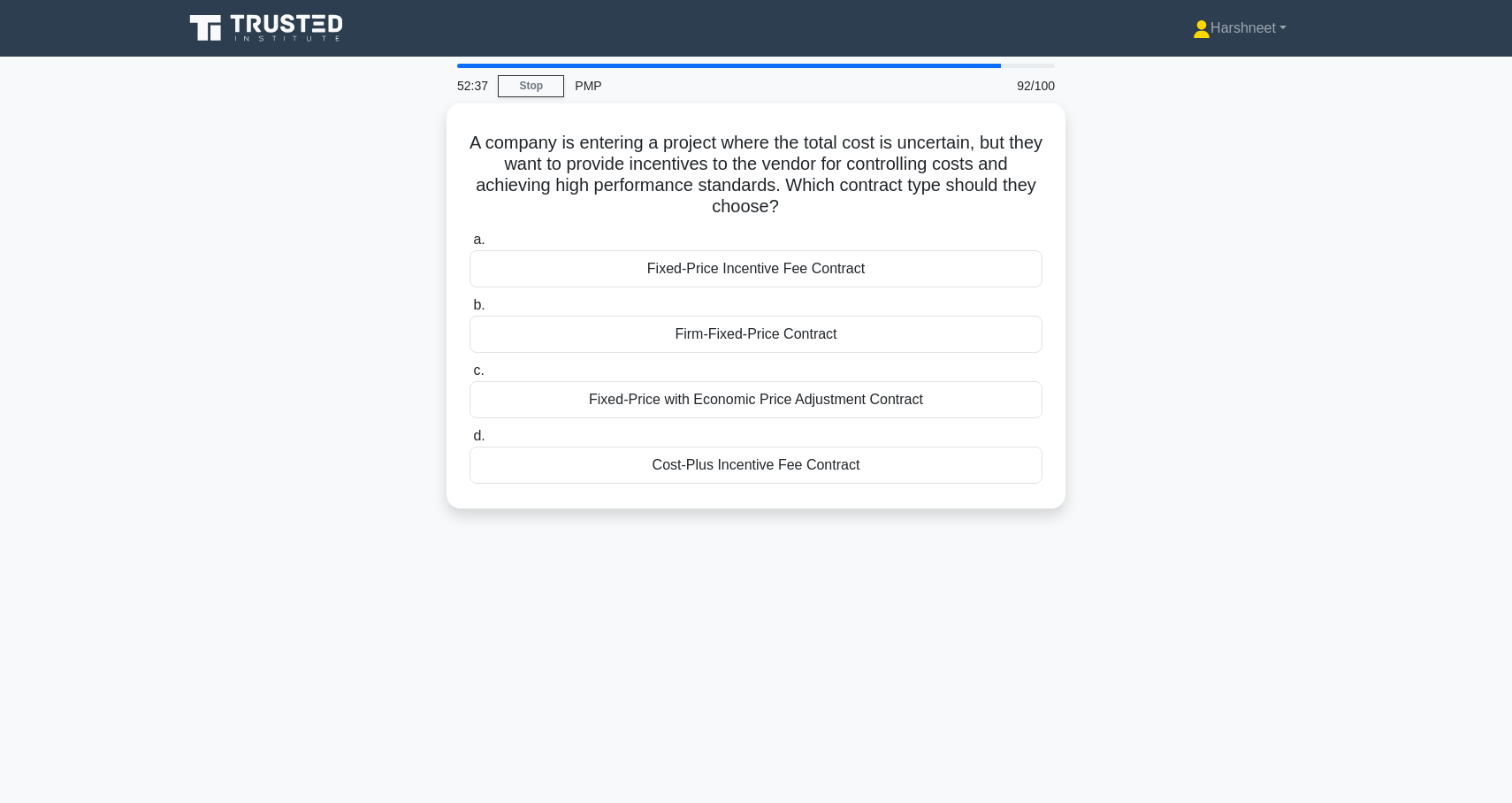
click at [1203, 447] on div "A company is entering a project where the total cost is uncertain, but they wan…" at bounding box center [756, 317] width 1168 height 427
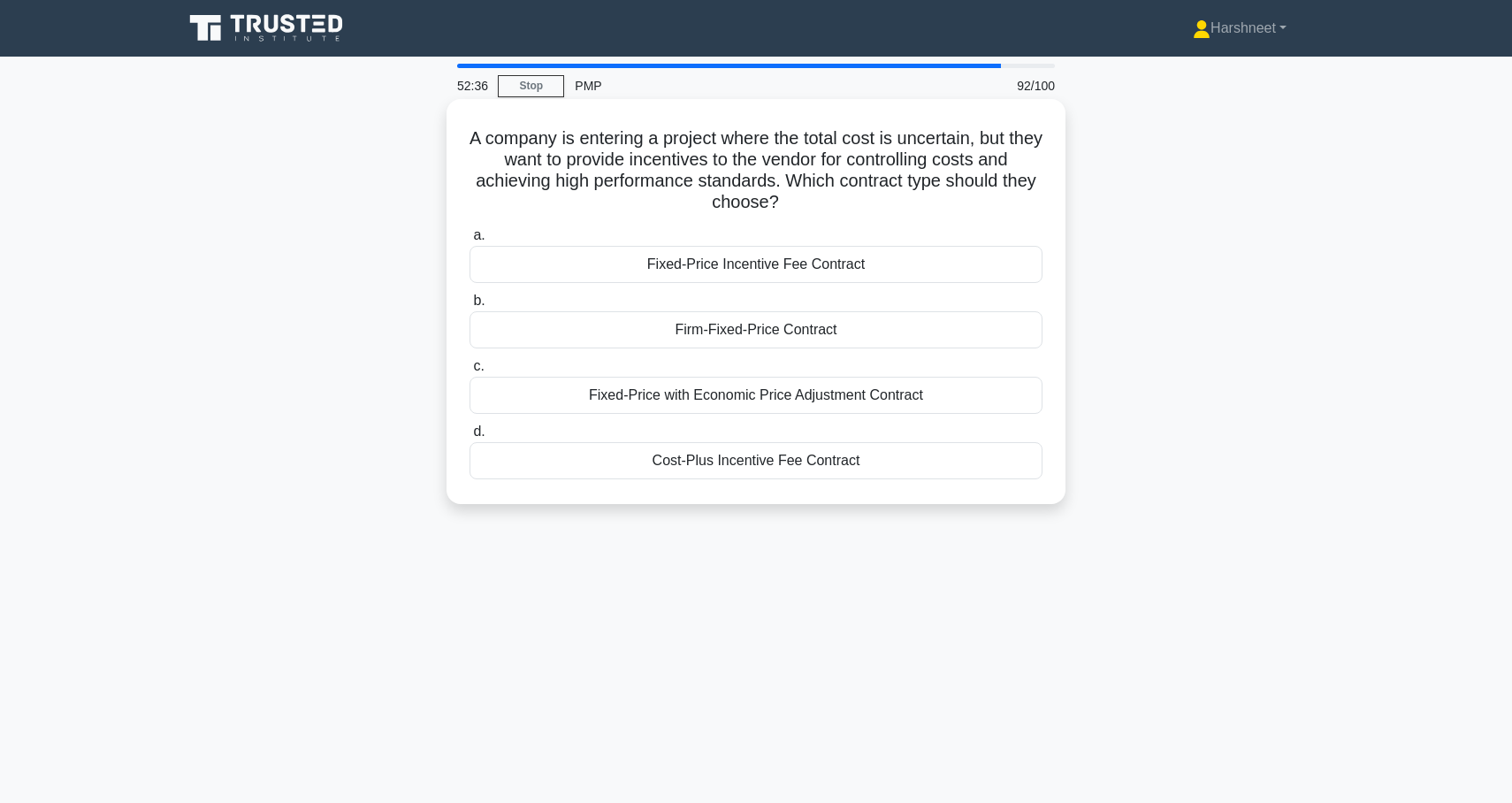
click at [937, 463] on div "Cost-Plus Incentive Fee Contract" at bounding box center [755, 461] width 573 height 37
click at [469, 438] on input "d. Cost-Plus Incentive Fee Contract" at bounding box center [469, 432] width 0 height 11
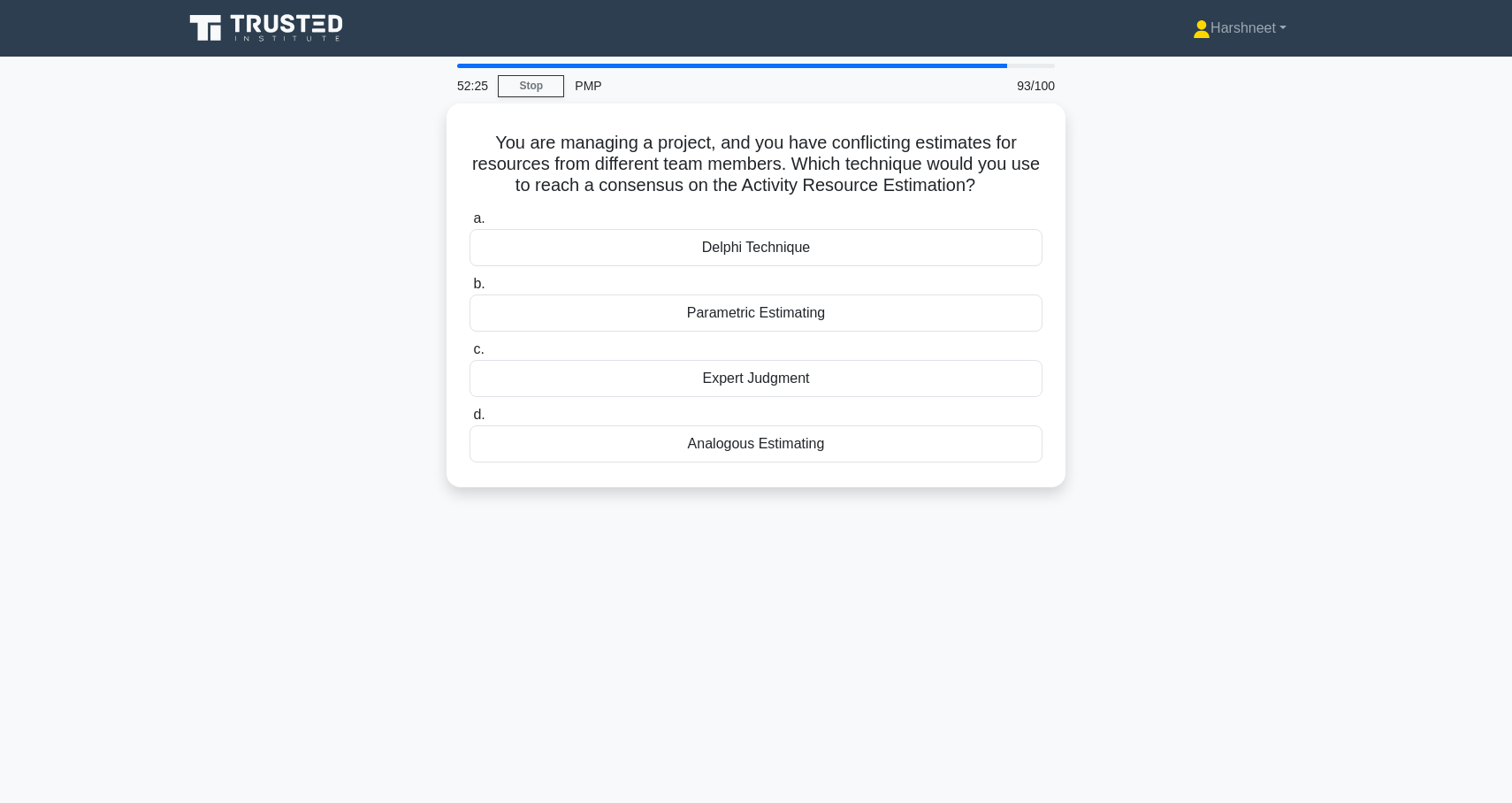
drag, startPoint x: 496, startPoint y: 136, endPoint x: 883, endPoint y: 492, distance: 525.8
click at [883, 492] on div "You are managing a project, and you have conflicting estimates for resources fr…" at bounding box center [756, 306] width 1168 height 405
click at [276, 412] on div "You are managing a project, and you have conflicting estimates for resources fr…" at bounding box center [756, 306] width 1168 height 405
click at [581, 243] on div "Delphi Technique" at bounding box center [755, 243] width 573 height 37
click at [469, 220] on input "a. Delphi Technique" at bounding box center [469, 214] width 0 height 11
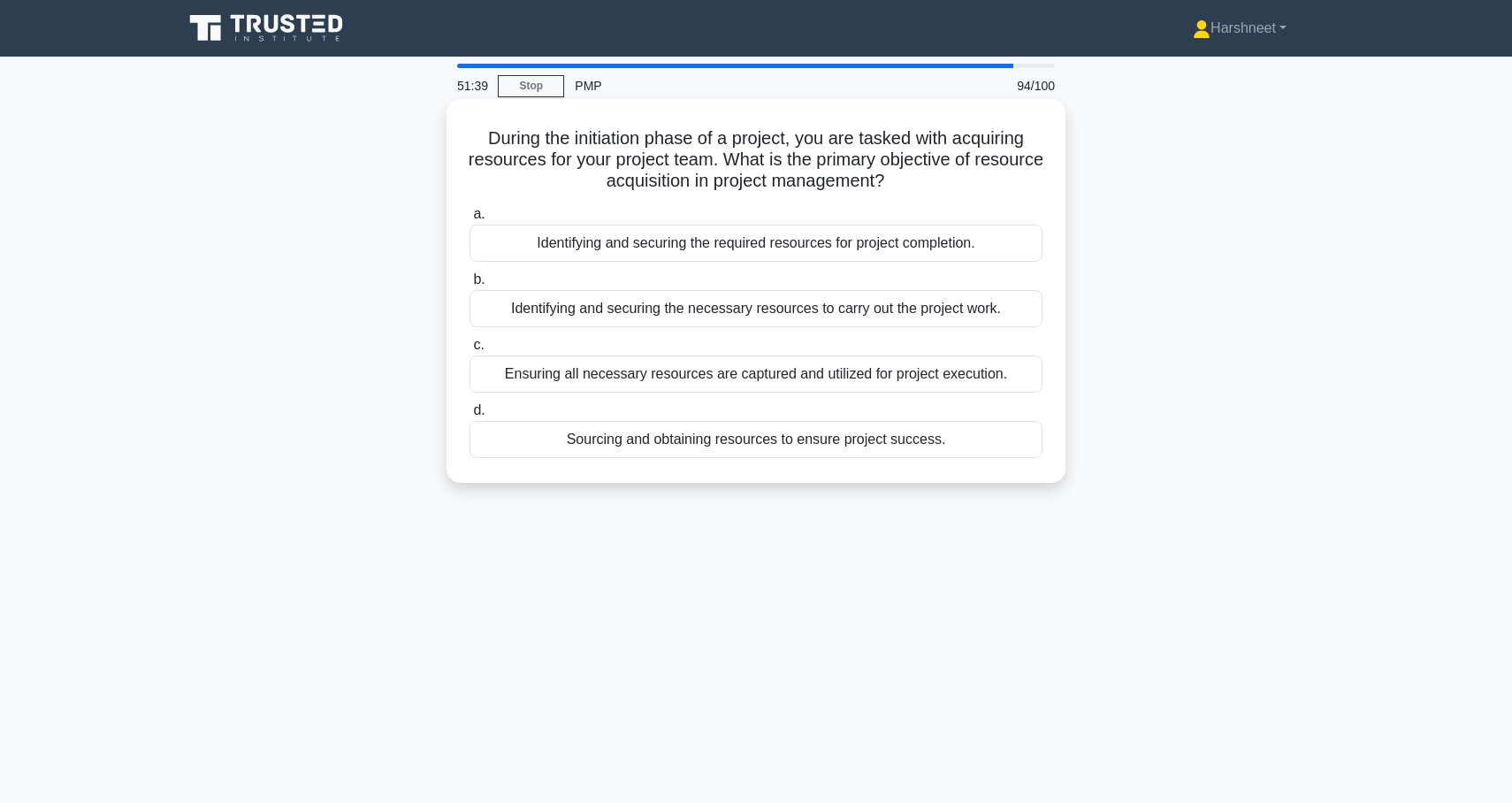
drag, startPoint x: 484, startPoint y: 131, endPoint x: 1009, endPoint y: 456, distance: 617.5
click at [1009, 456] on div "During the initiation phase of a project, you are tasked with acquiring resourc…" at bounding box center [756, 291] width 605 height 370
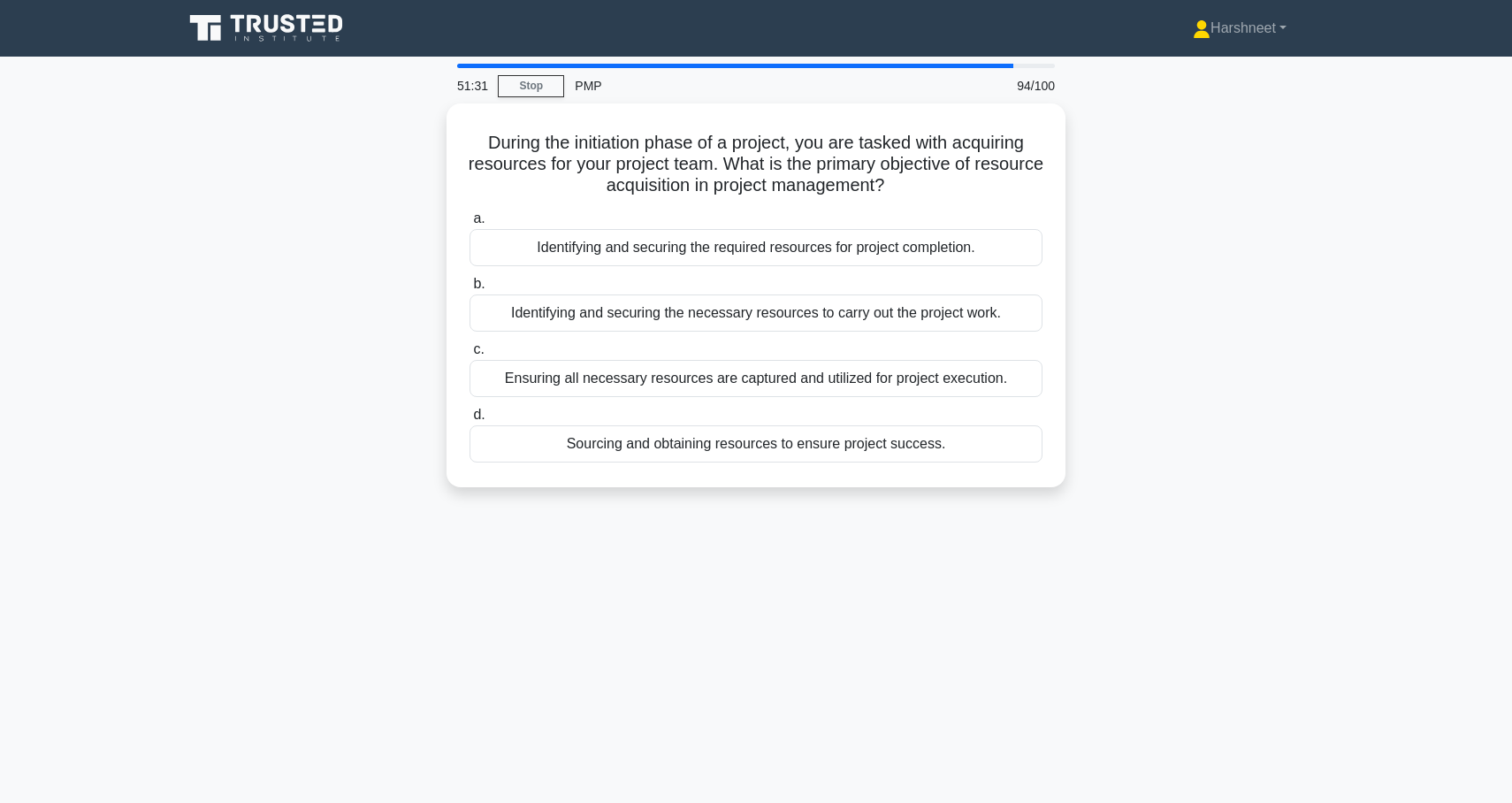
click at [415, 279] on div "During the initiation phase of a project, you are tasked with acquiring resourc…" at bounding box center [756, 306] width 1168 height 405
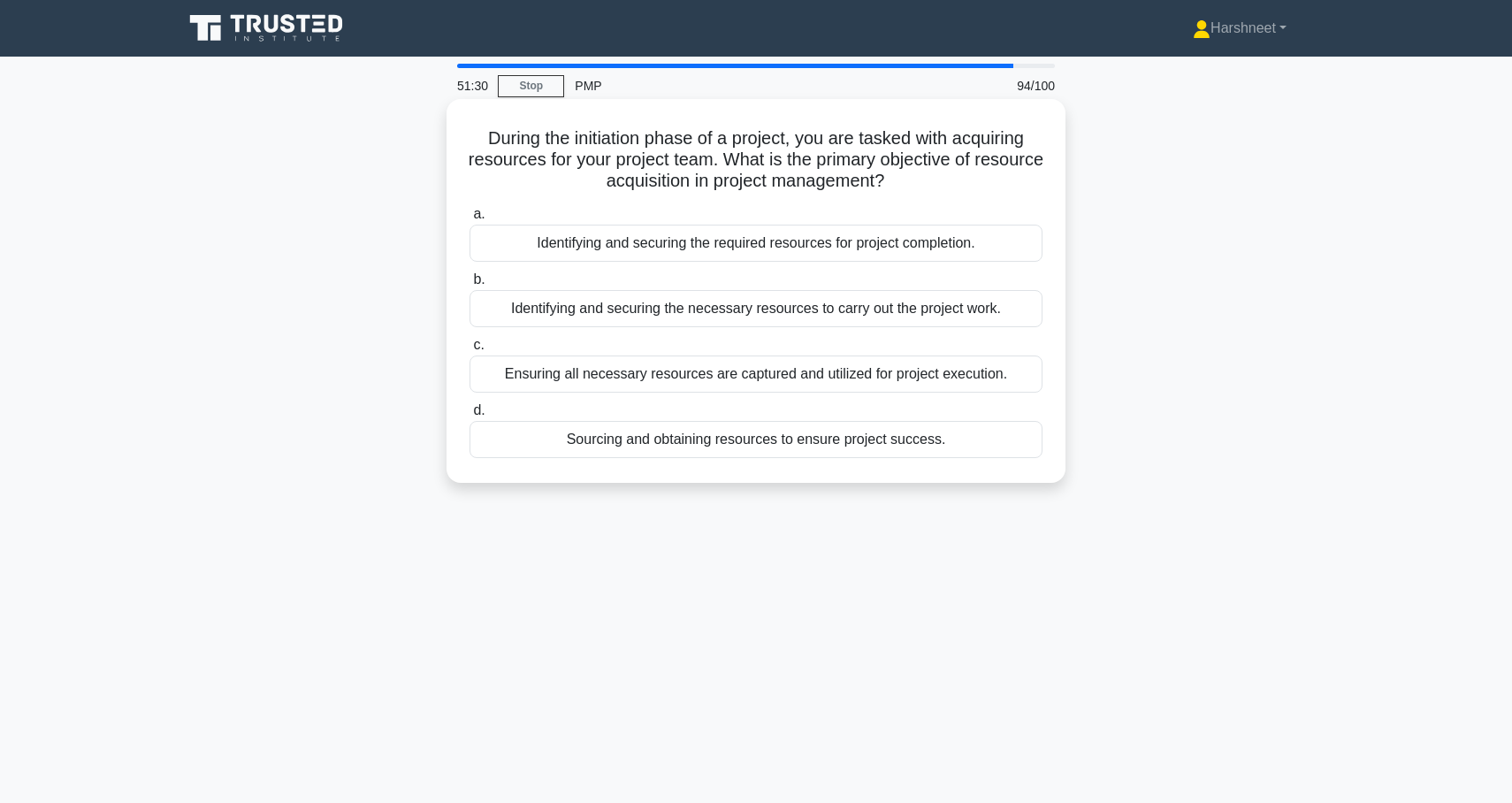
click at [523, 299] on div "Identifying and securing the necessary resources to carry out the project work." at bounding box center [755, 308] width 573 height 37
click at [469, 286] on input "b. Identifying and securing the necessary resources to carry out the project wo…" at bounding box center [469, 279] width 0 height 11
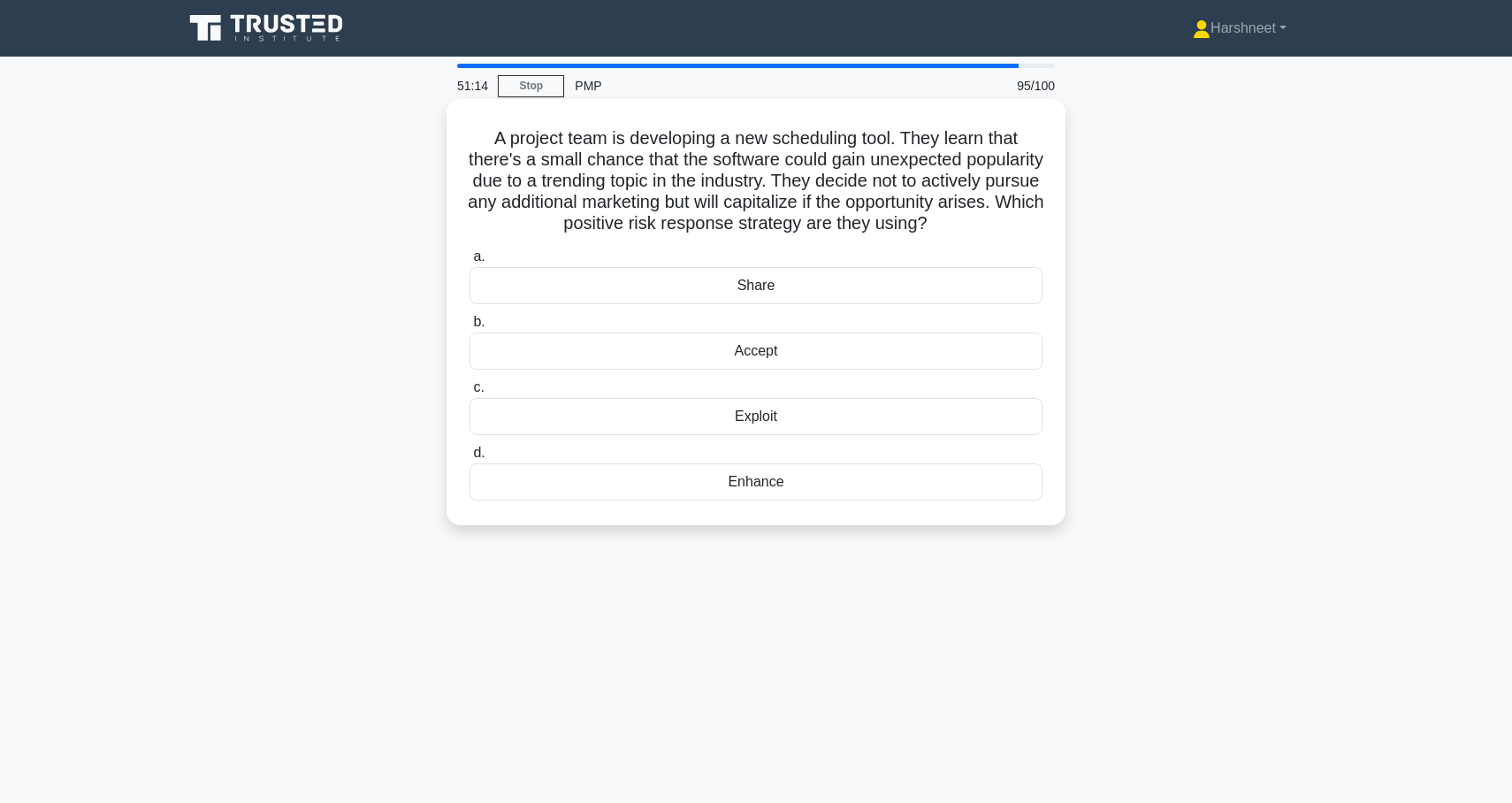
drag, startPoint x: 494, startPoint y: 136, endPoint x: 899, endPoint y: 524, distance: 560.9
click at [899, 524] on div "A project team is developing a new scheduling tool. They learn that there's a s…" at bounding box center [756, 312] width 619 height 427
click at [483, 380] on span "c." at bounding box center [478, 387] width 10 height 15
click at [469, 382] on input "c. Exploit" at bounding box center [469, 388] width 0 height 11
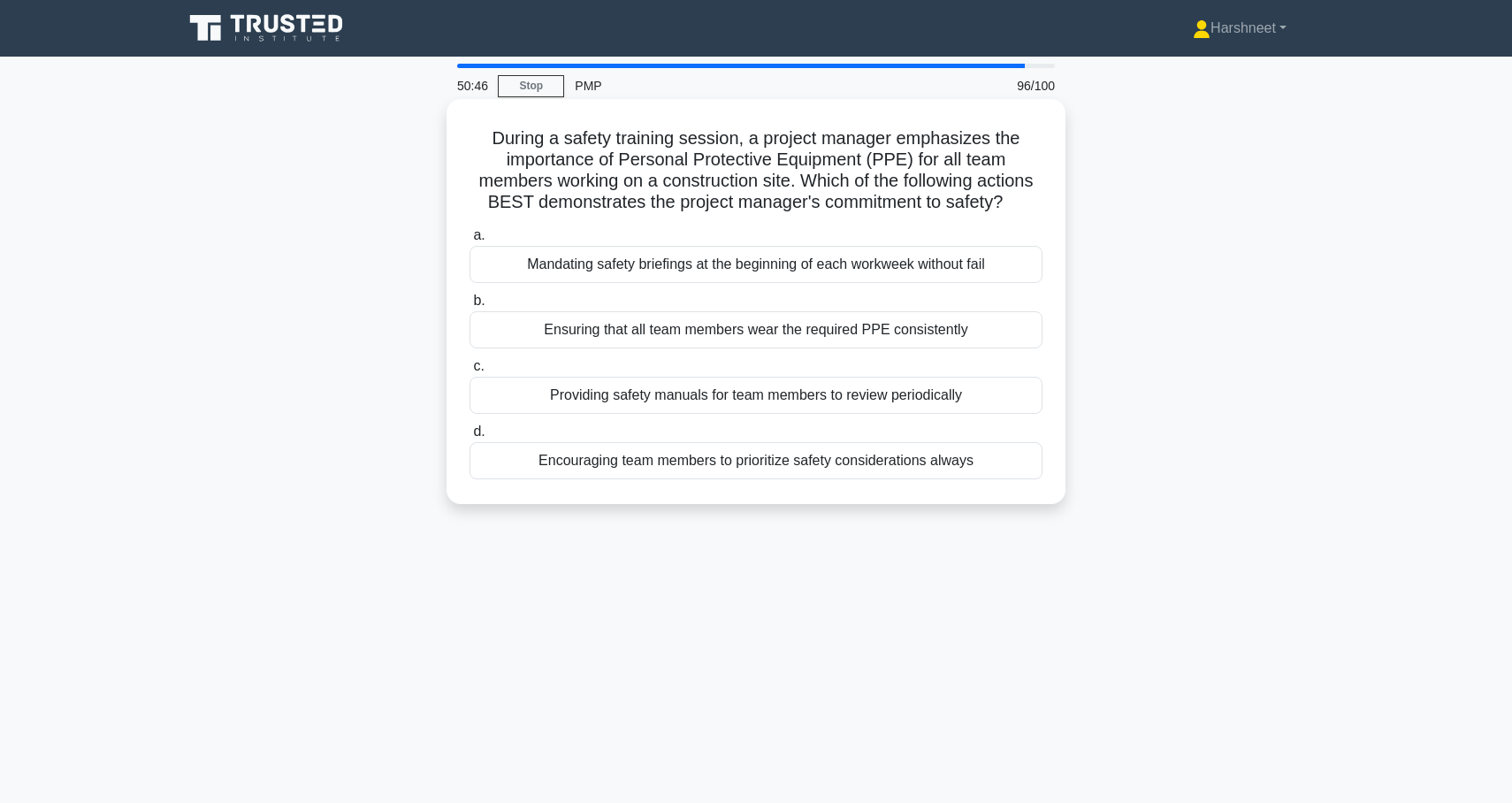
click at [624, 326] on div "Ensuring that all team members wear the required PPE consistently" at bounding box center [755, 330] width 573 height 37
click at [469, 307] on input "b. Ensuring that all team members wear the required PPE consistently" at bounding box center [469, 301] width 0 height 11
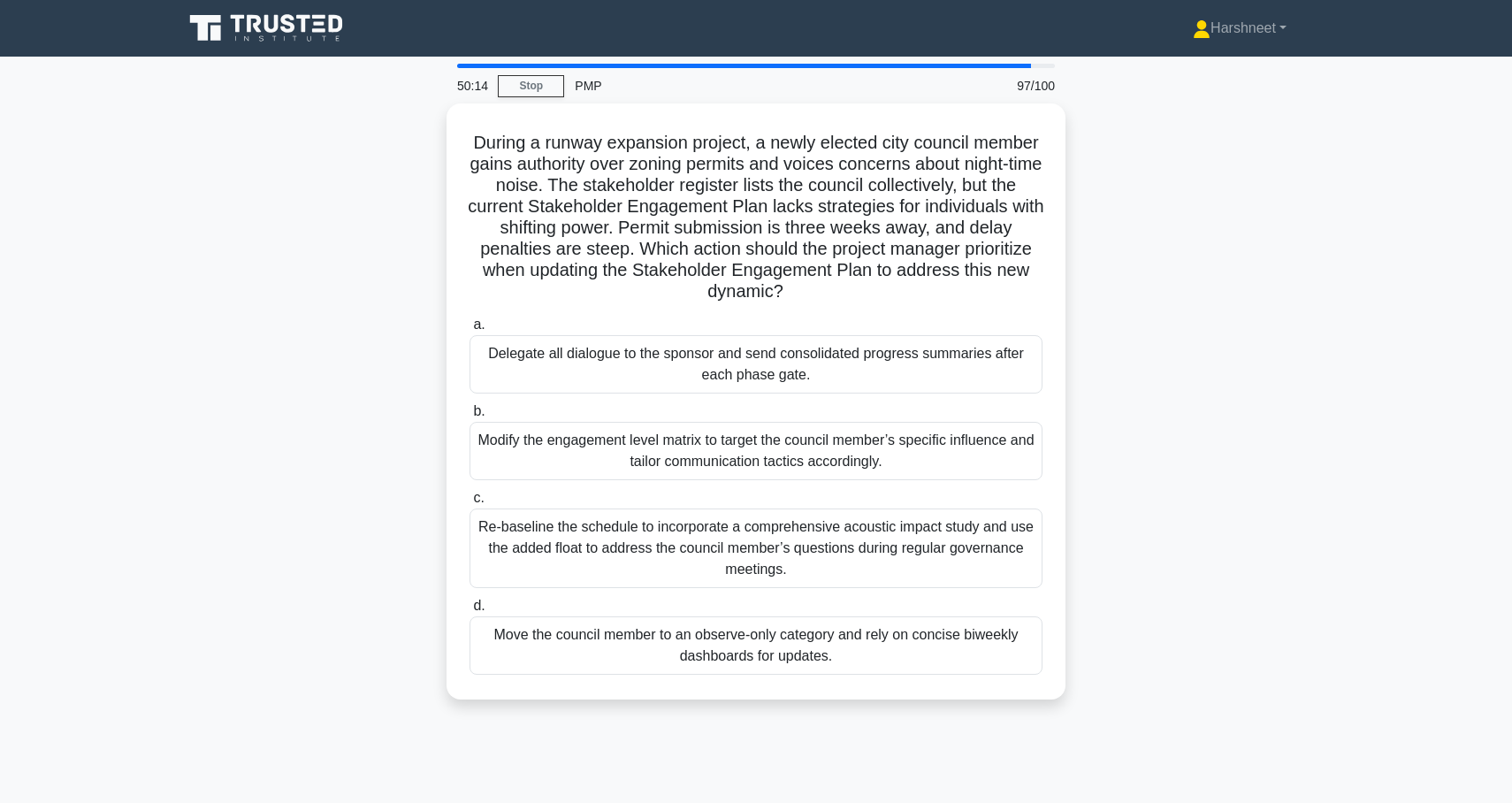
drag, startPoint x: 473, startPoint y: 140, endPoint x: 933, endPoint y: 728, distance: 746.6
click at [933, 728] on div "50:14 Stop PMP 97/100 During a runway expansion project, a newly elected city c…" at bounding box center [756, 506] width 1168 height 885
click at [277, 328] on div "During a runway expansion project, a newly elected city council member gains au…" at bounding box center [756, 412] width 1168 height 618
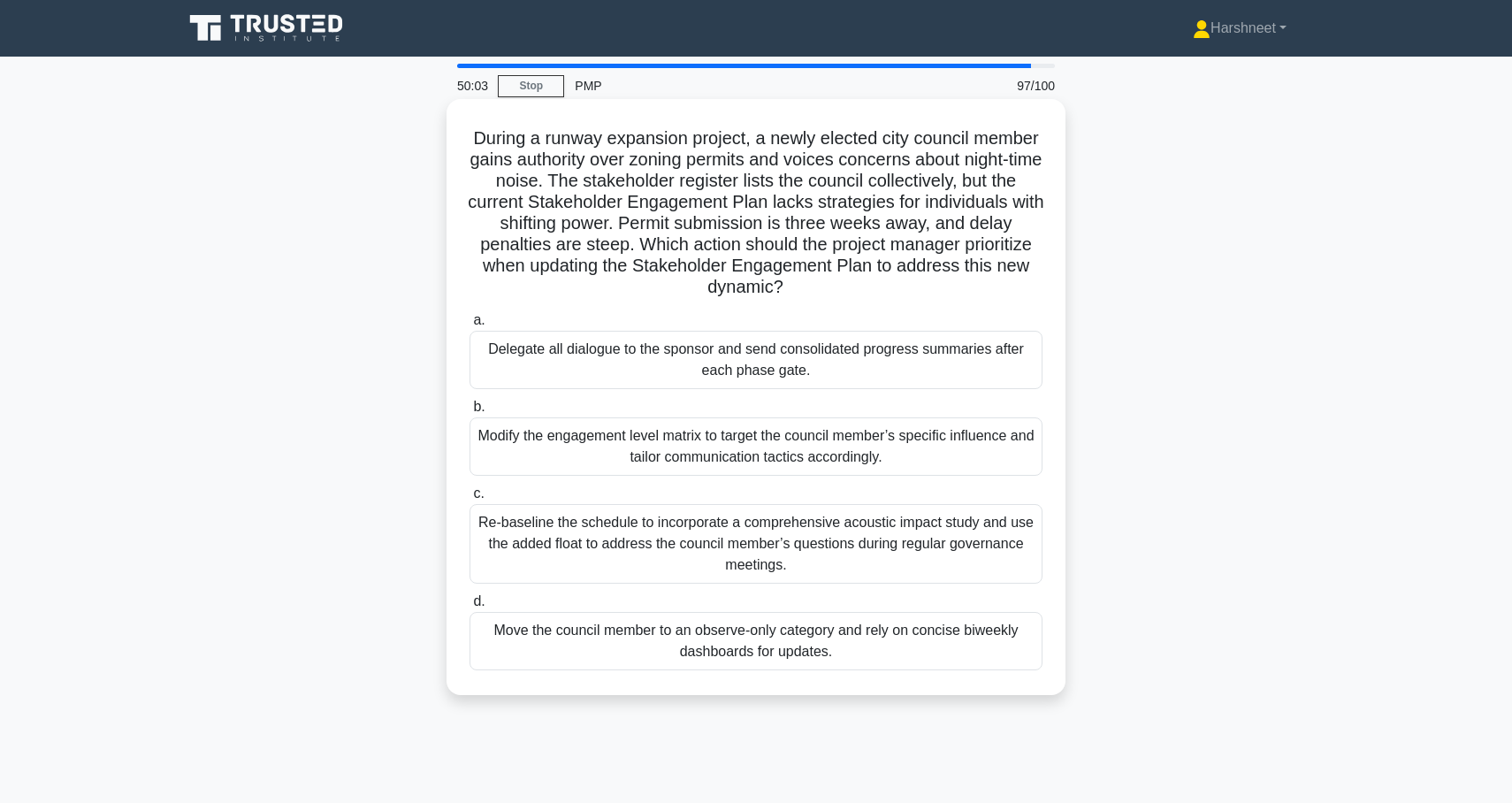
click at [493, 442] on div "Modify the engagement level matrix to target the council member’s specific infl…" at bounding box center [755, 446] width 573 height 59
click at [469, 413] on input "b. Modify the engagement level matrix to target the council member’s specific i…" at bounding box center [469, 407] width 0 height 11
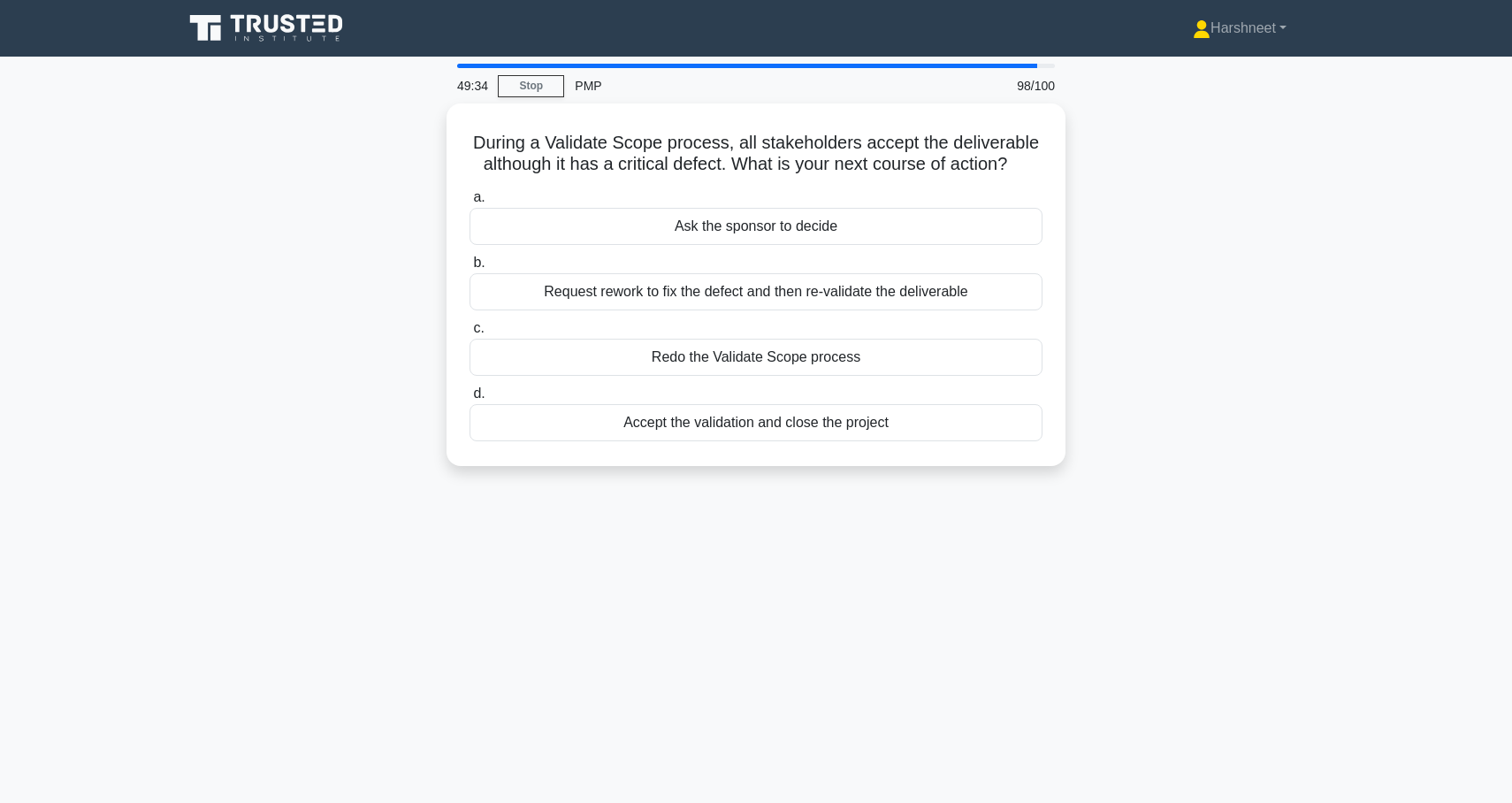
drag, startPoint x: 478, startPoint y: 143, endPoint x: 945, endPoint y: 494, distance: 584.2
click at [945, 494] on div "49:34 Stop PMP 98/100 During a Validate Scope process, all stakeholders accept …" at bounding box center [756, 506] width 1168 height 885
click at [200, 285] on div "During a Validate Scope process, all stakeholders accept the deliverable althou…" at bounding box center [756, 295] width 1168 height 384
click at [524, 281] on div "Request rework to fix the defect and then re-validate the deliverable" at bounding box center [755, 288] width 573 height 37
click at [469, 265] on input "b. Request rework to fix the defect and then re-validate the deliverable" at bounding box center [469, 259] width 0 height 11
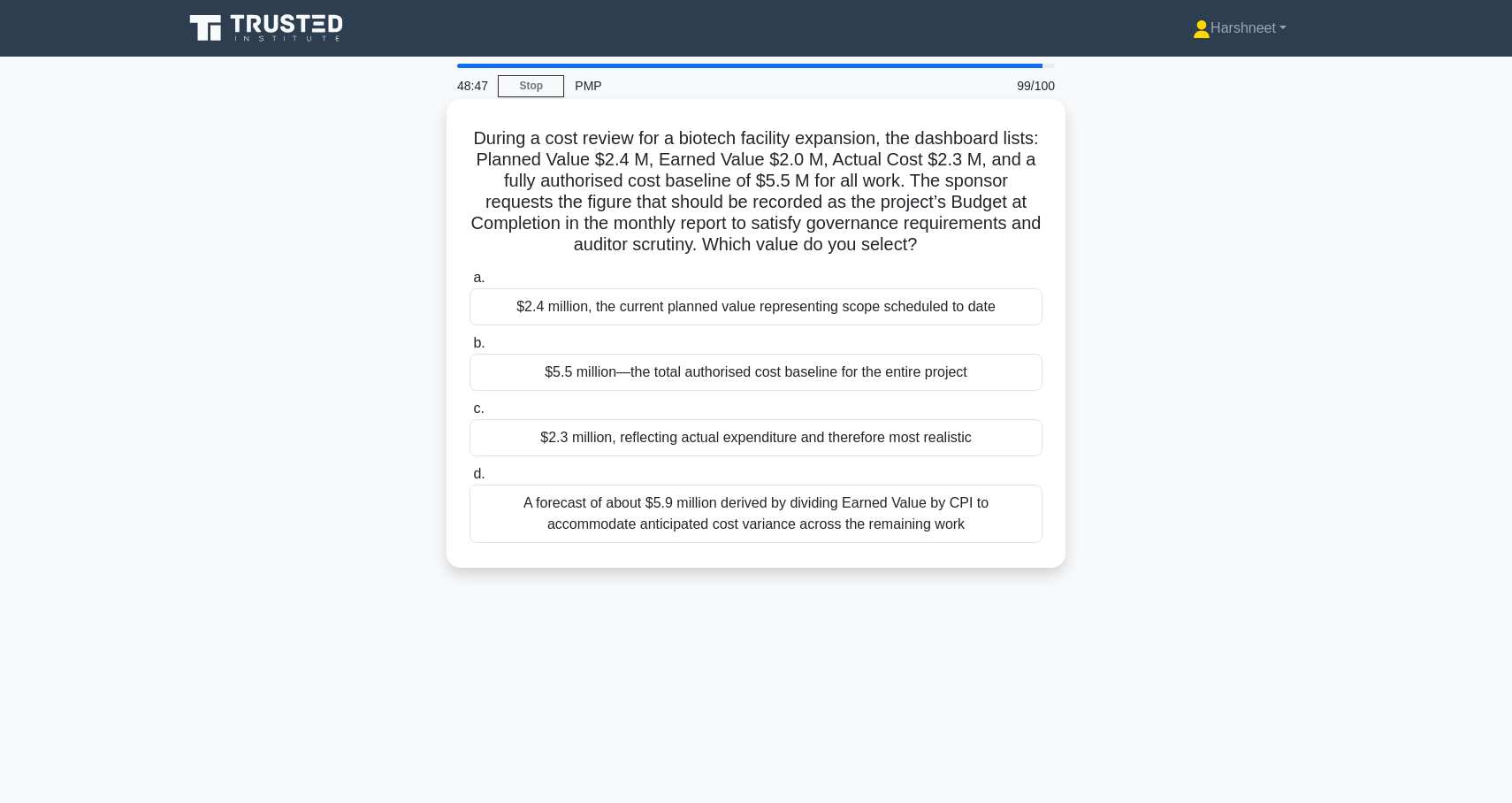
drag, startPoint x: 474, startPoint y: 138, endPoint x: 1047, endPoint y: 551, distance: 706.3
click at [1047, 551] on div "During a cost review for a biotech facility expansion, the dashboard lists: Pla…" at bounding box center [756, 333] width 605 height 455
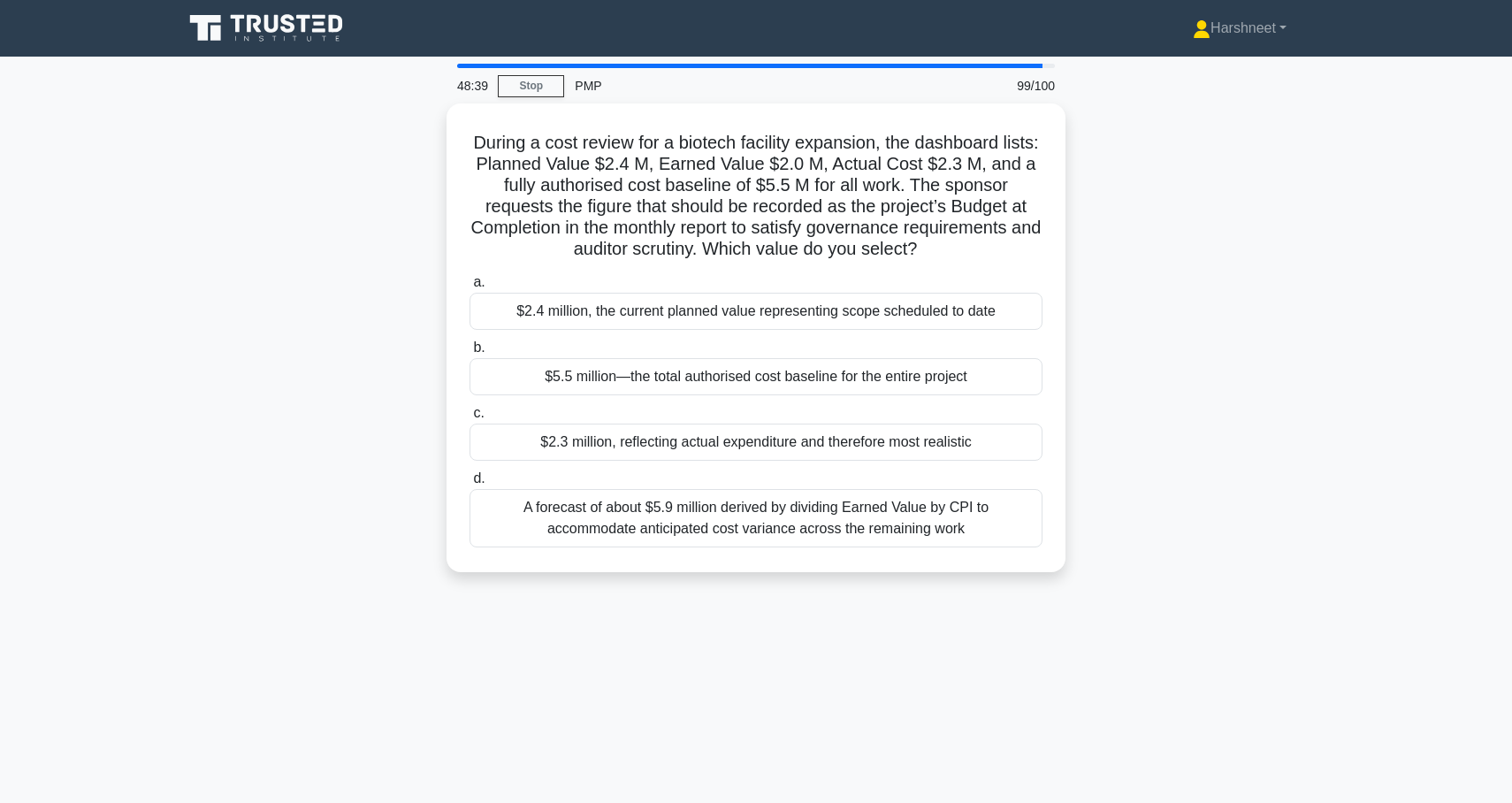
click at [313, 380] on div "During a cost review for a biotech facility expansion, the dashboard lists: Pla…" at bounding box center [756, 348] width 1168 height 490
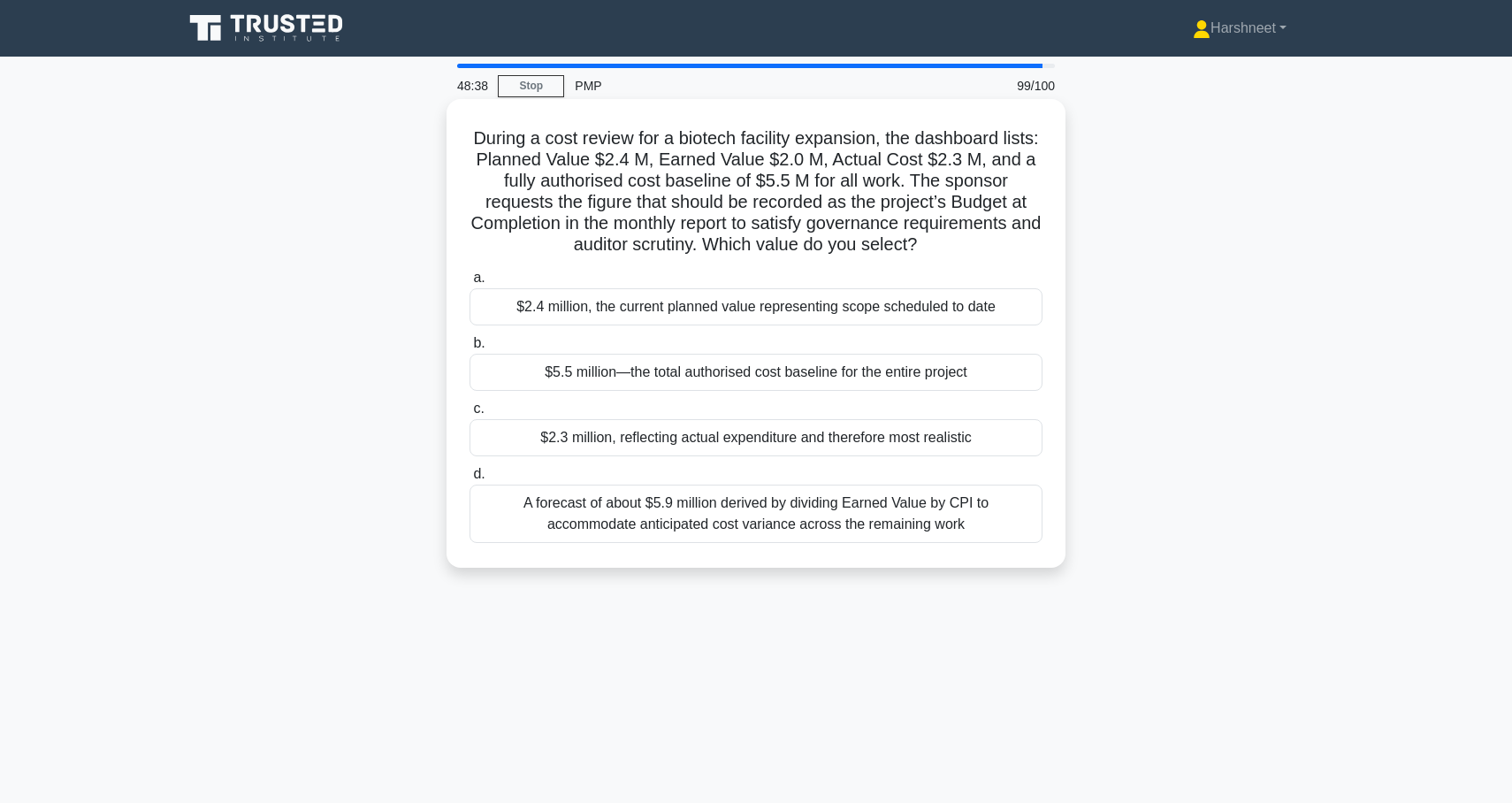
click at [553, 377] on div "$5.5 million—the total authorised cost baseline for the entire project" at bounding box center [755, 373] width 573 height 37
click at [469, 349] on input "b. $5.5 million—the total authorised cost baseline for the entire project" at bounding box center [469, 344] width 0 height 11
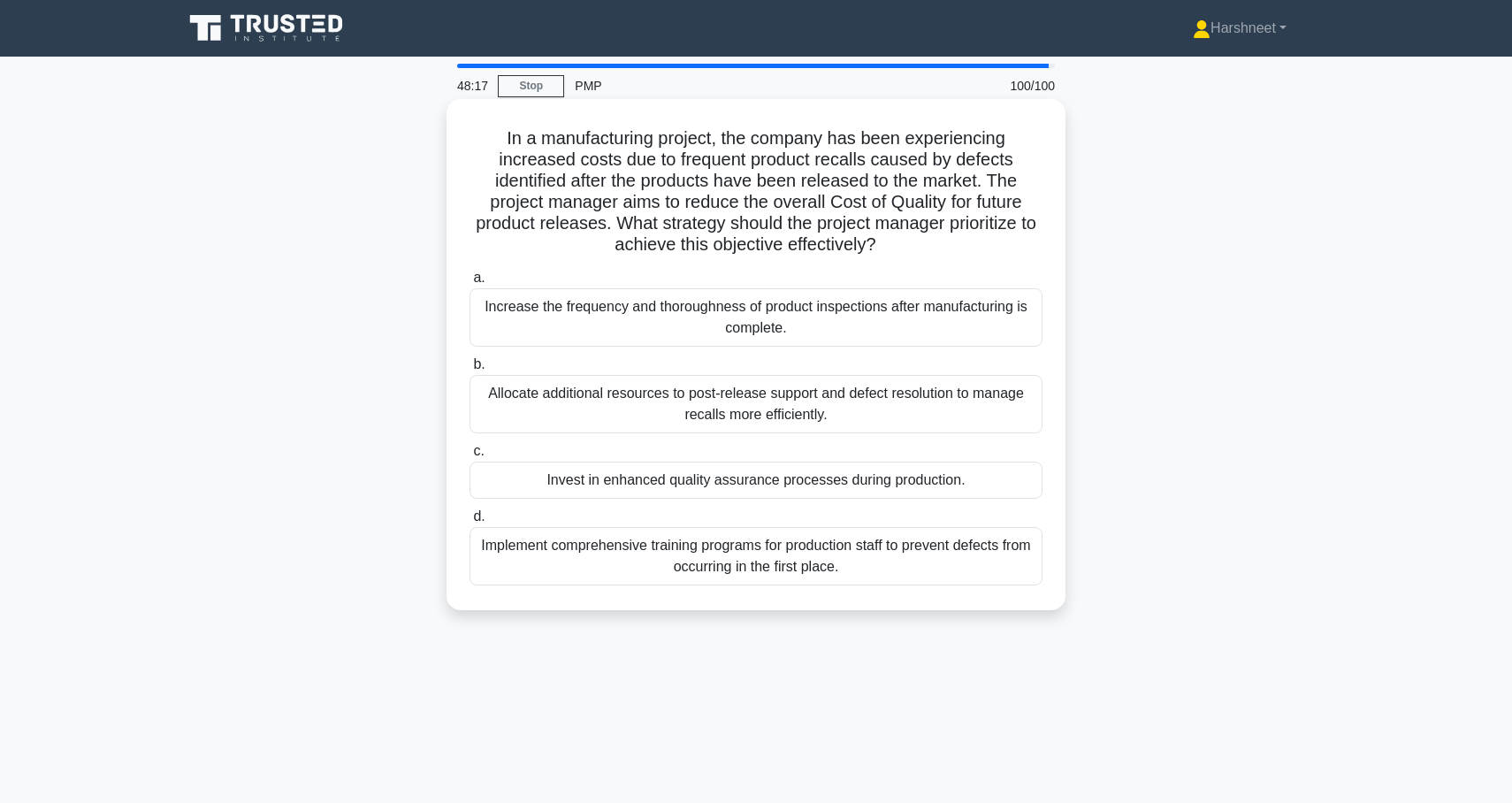
click at [574, 558] on div "Implement comprehensive training programs for production staff to prevent defec…" at bounding box center [755, 556] width 573 height 59
click at [469, 523] on input "d. Implement comprehensive training programs for production staff to prevent de…" at bounding box center [469, 517] width 0 height 11
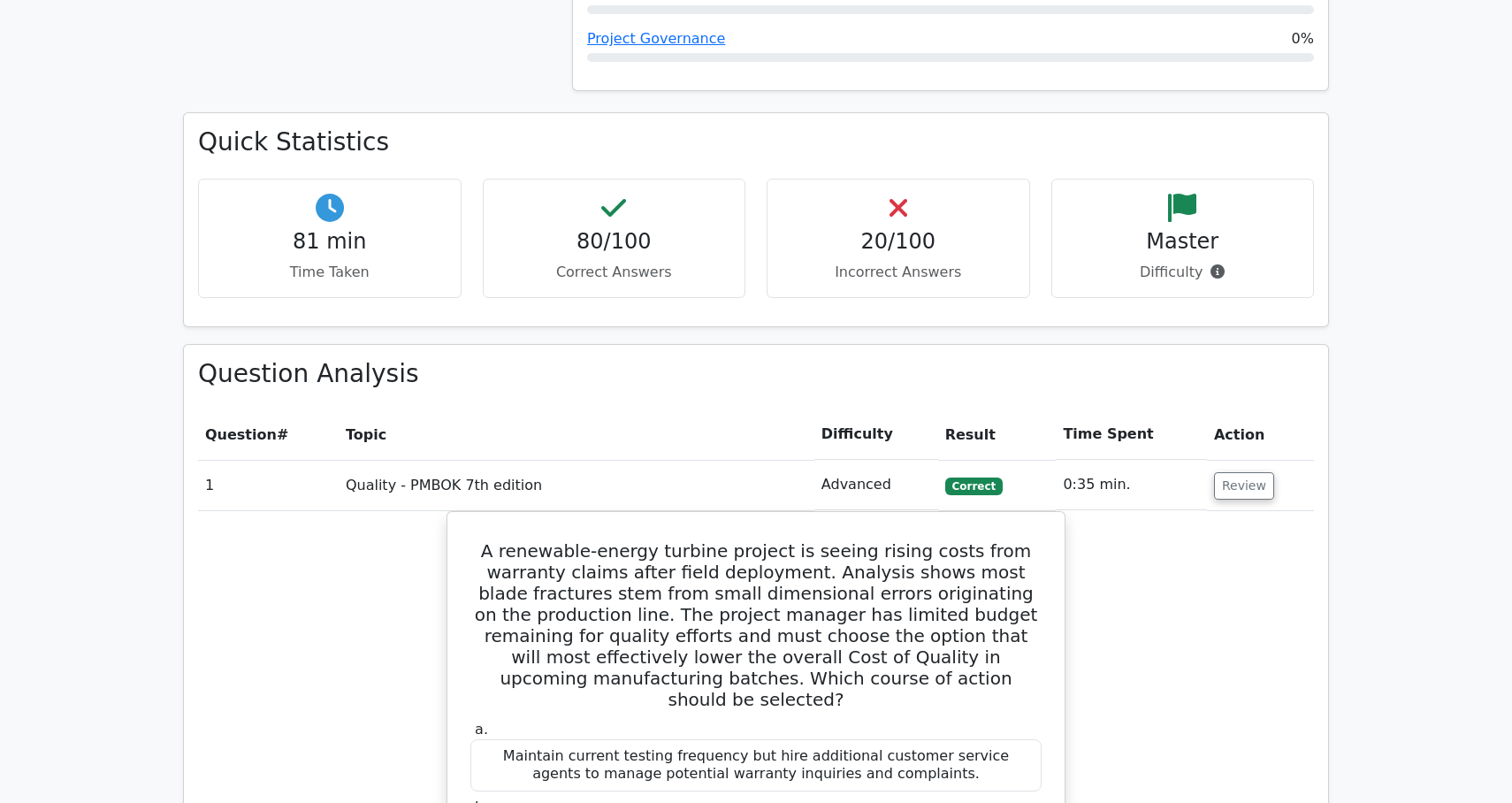
scroll to position [2170, 0]
